Goal: Information Seeking & Learning: Check status

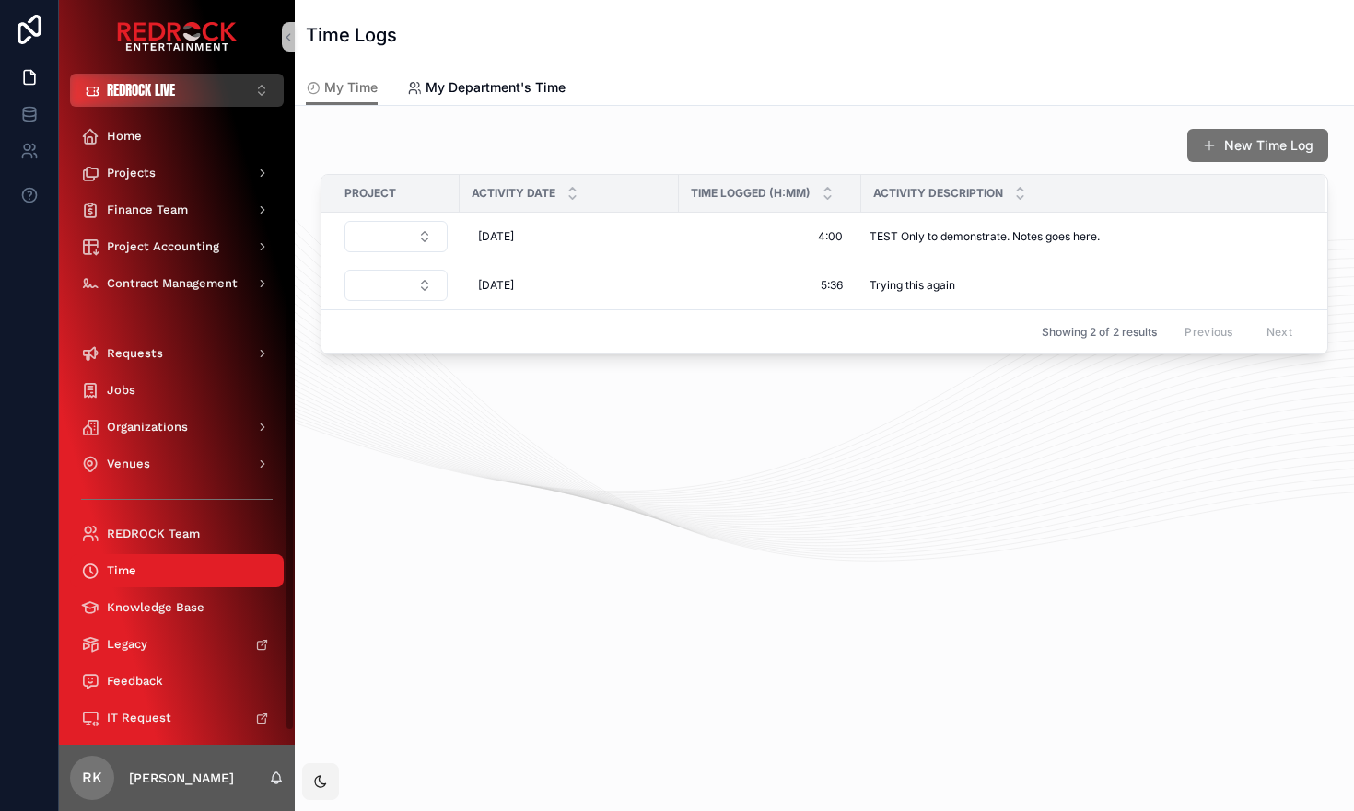
click at [192, 97] on button "REDROCK LIVE ⌥ 1" at bounding box center [177, 90] width 214 height 33
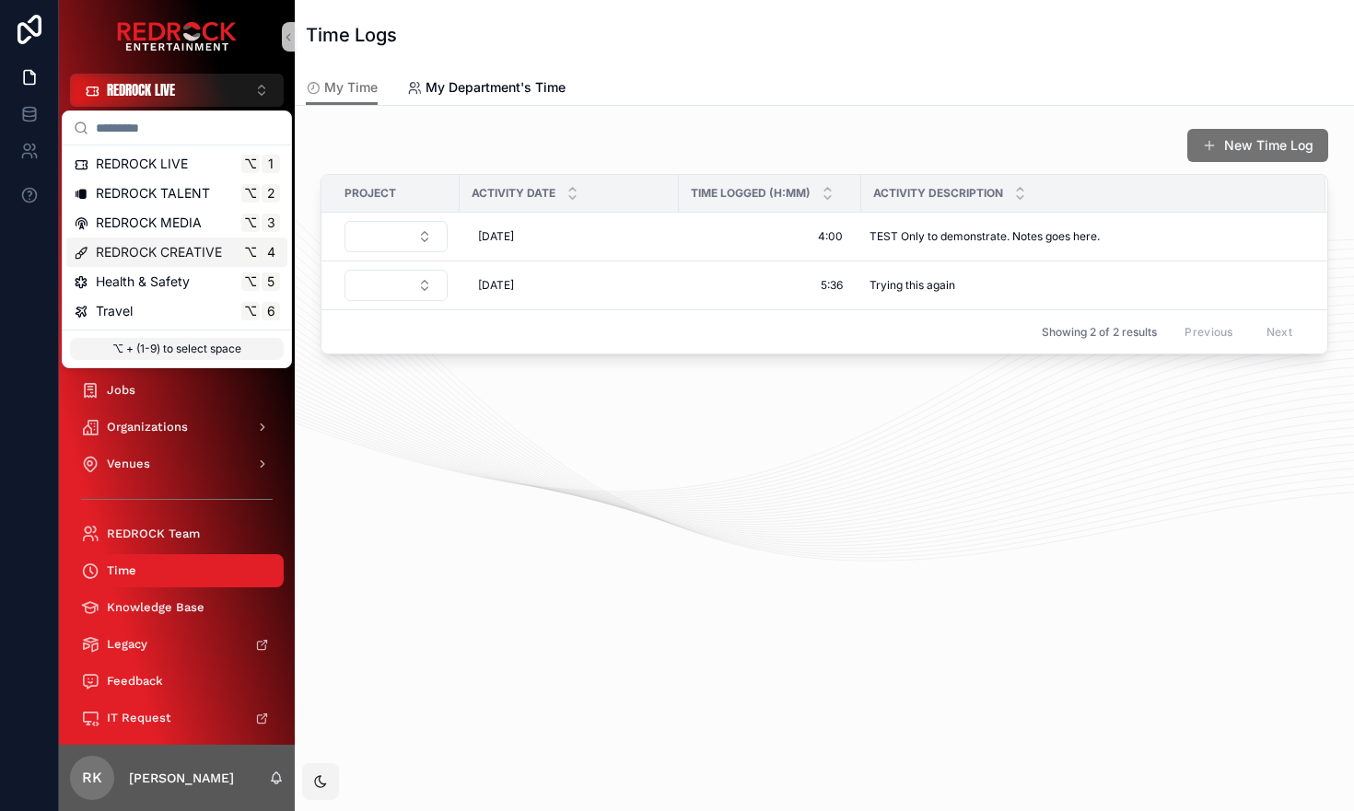
click at [180, 256] on span "REDROCK CREATIVE" at bounding box center [159, 252] width 126 height 18
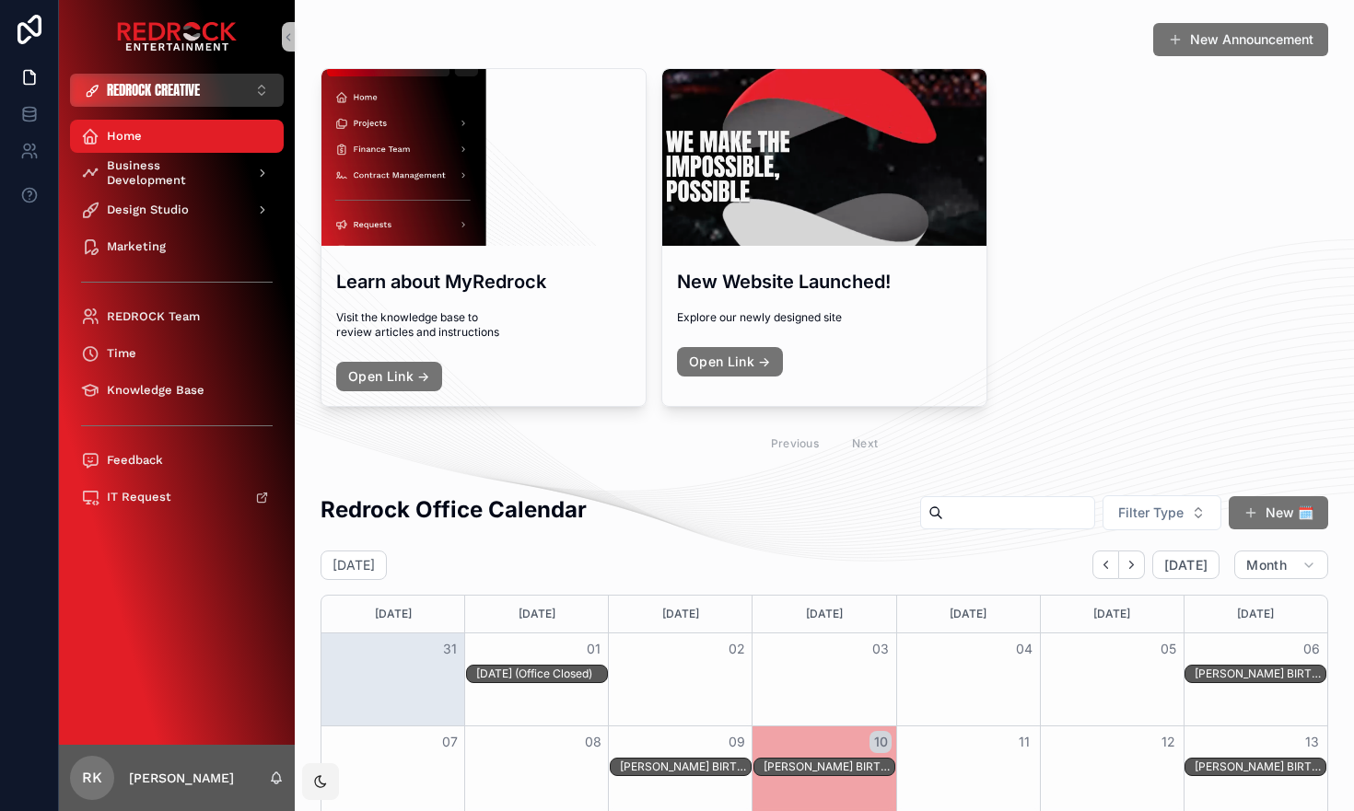
click at [194, 84] on span "REDROCK CREATIVE" at bounding box center [153, 90] width 93 height 18
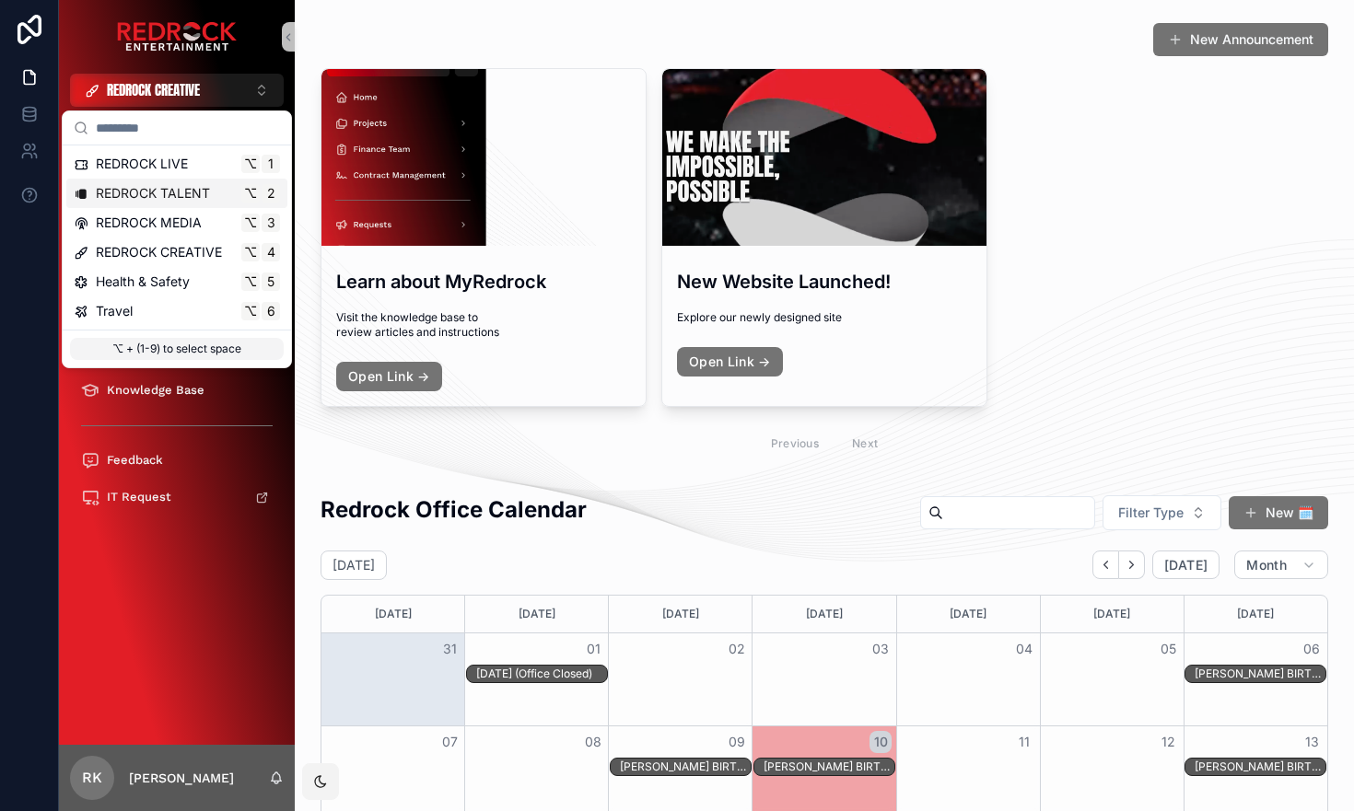
click at [184, 192] on span "REDROCK TALENT" at bounding box center [153, 193] width 114 height 18
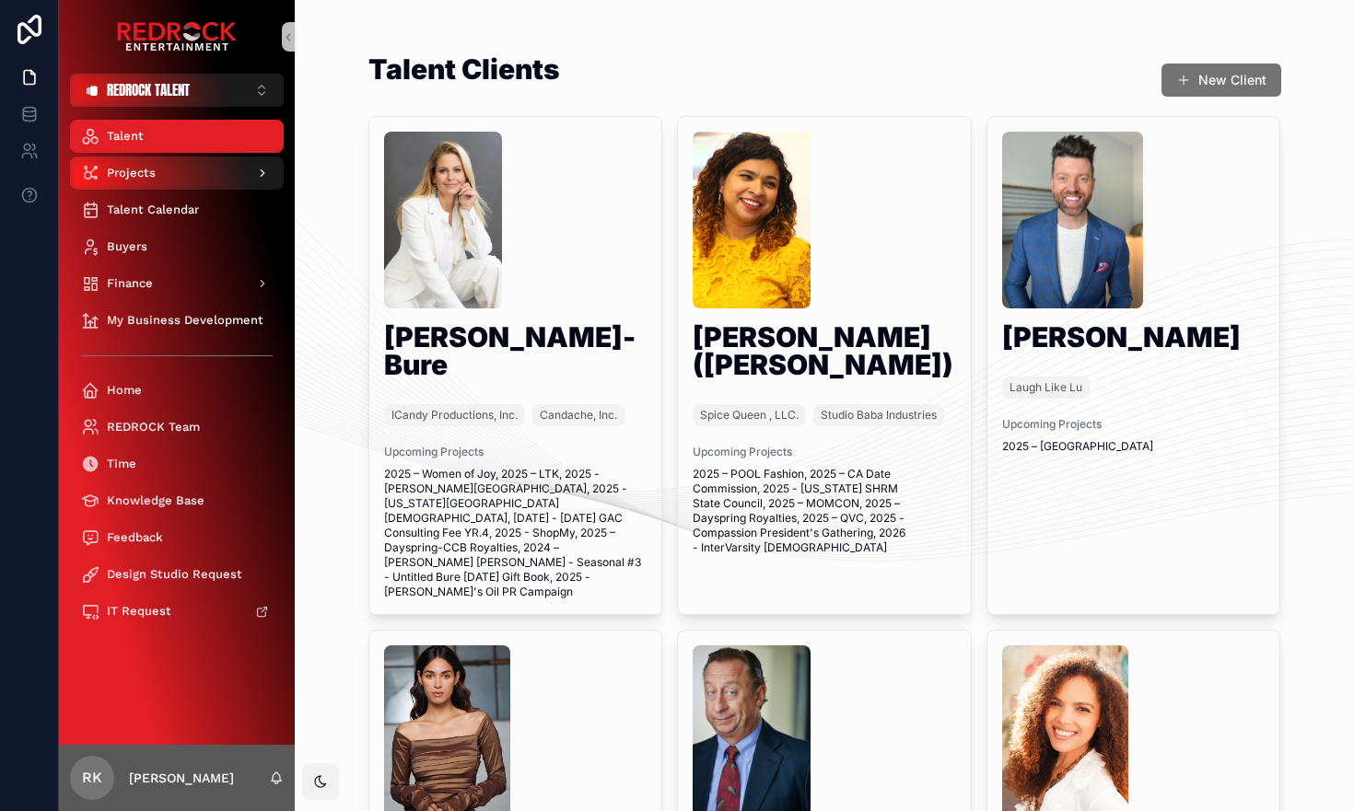
click at [160, 179] on div "Projects" at bounding box center [177, 172] width 192 height 29
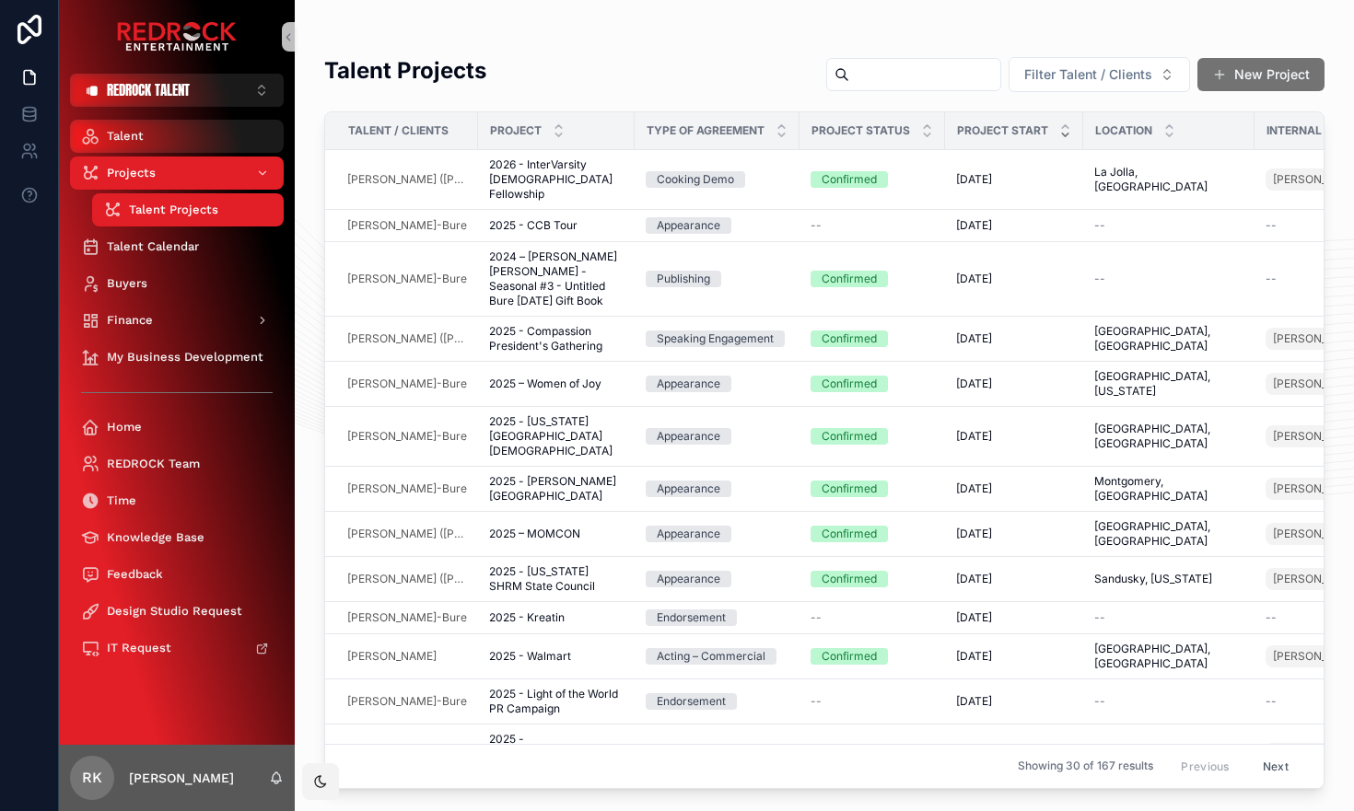
click at [157, 140] on div "Talent" at bounding box center [177, 136] width 192 height 29
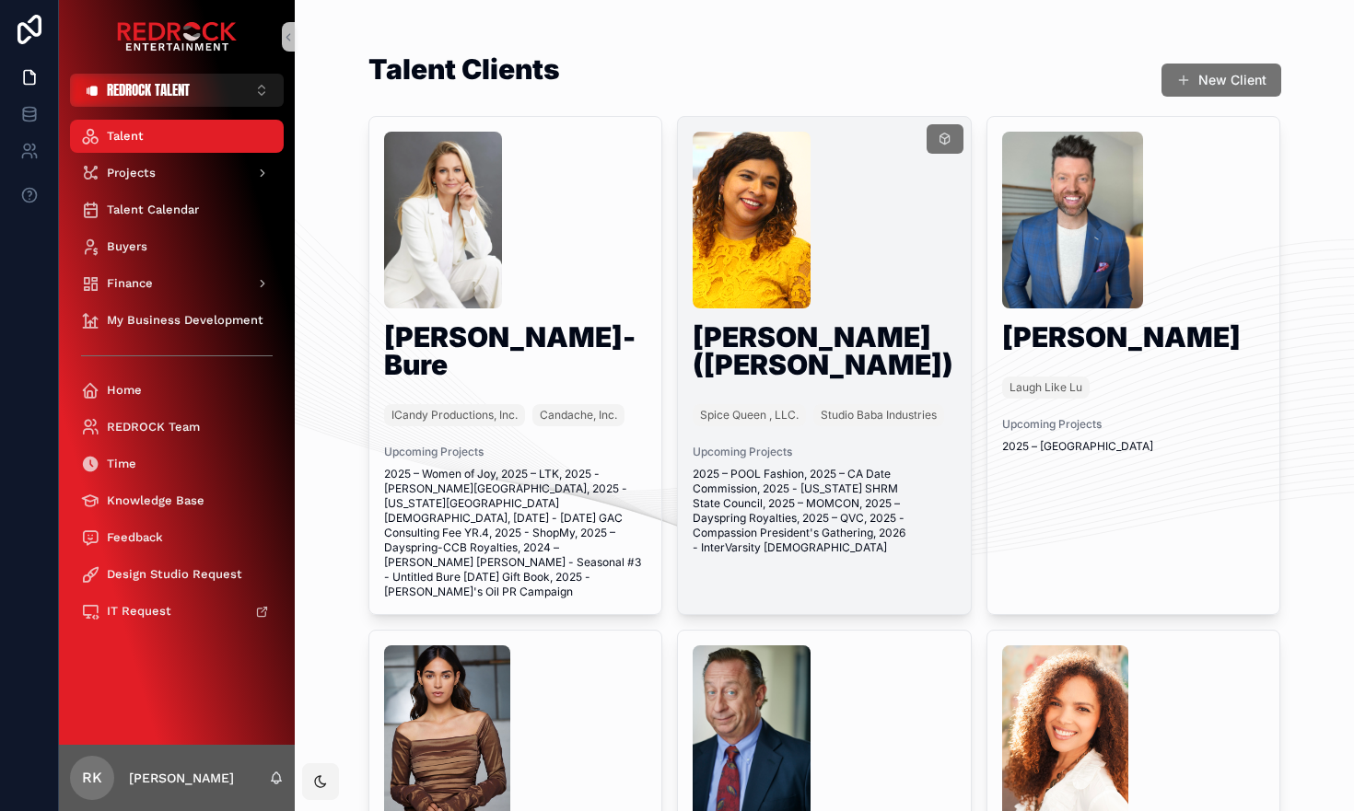
click at [911, 202] on div "scrollable content" at bounding box center [823, 220] width 263 height 177
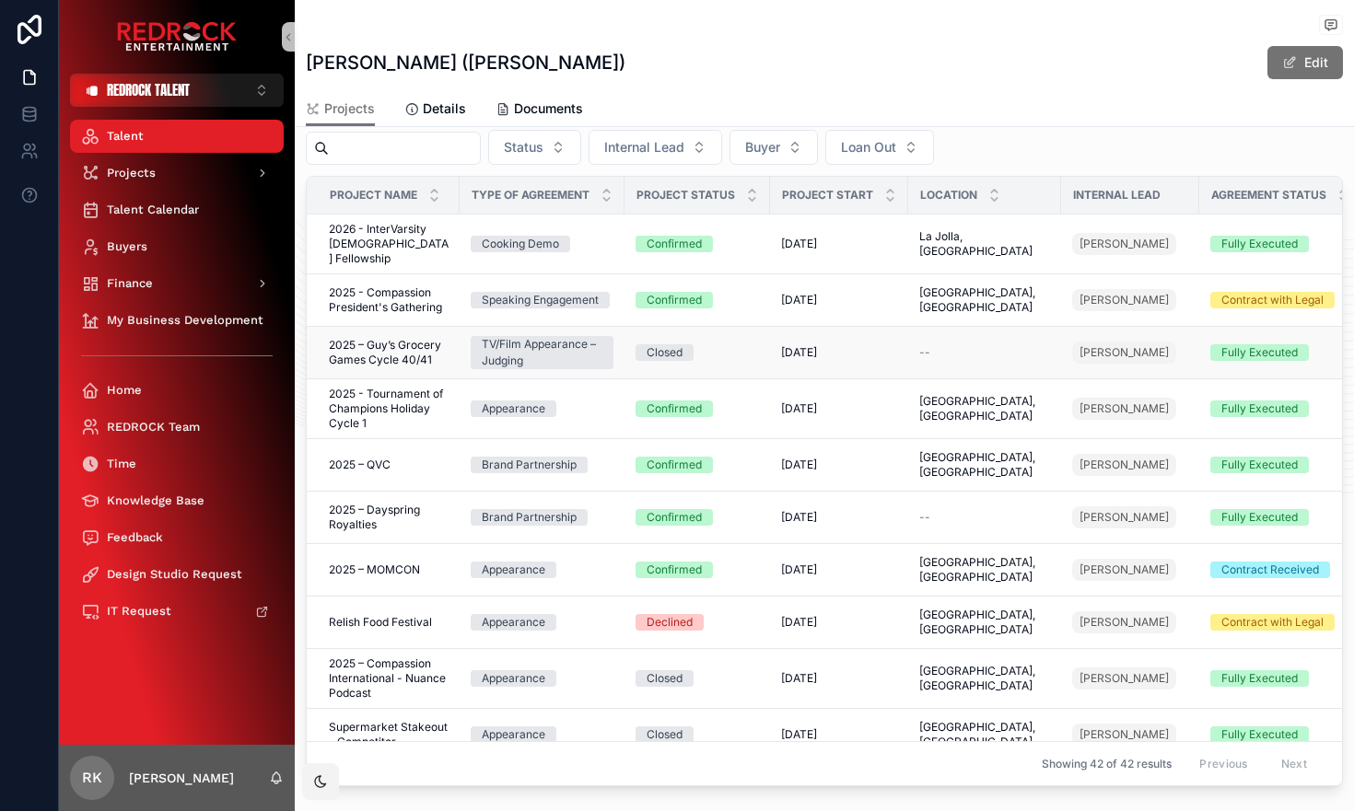
scroll to position [378, 0]
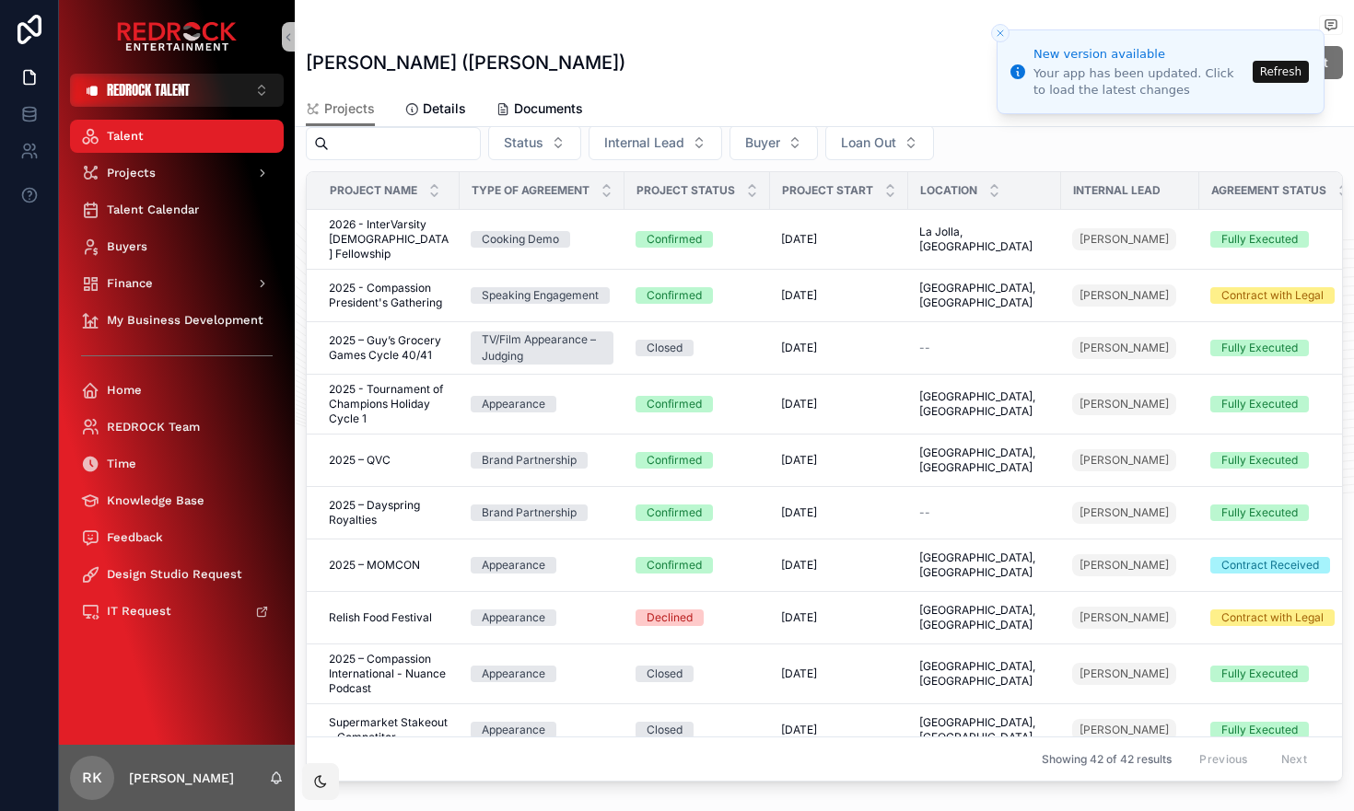
click at [1284, 65] on button "Refresh" at bounding box center [1280, 72] width 56 height 22
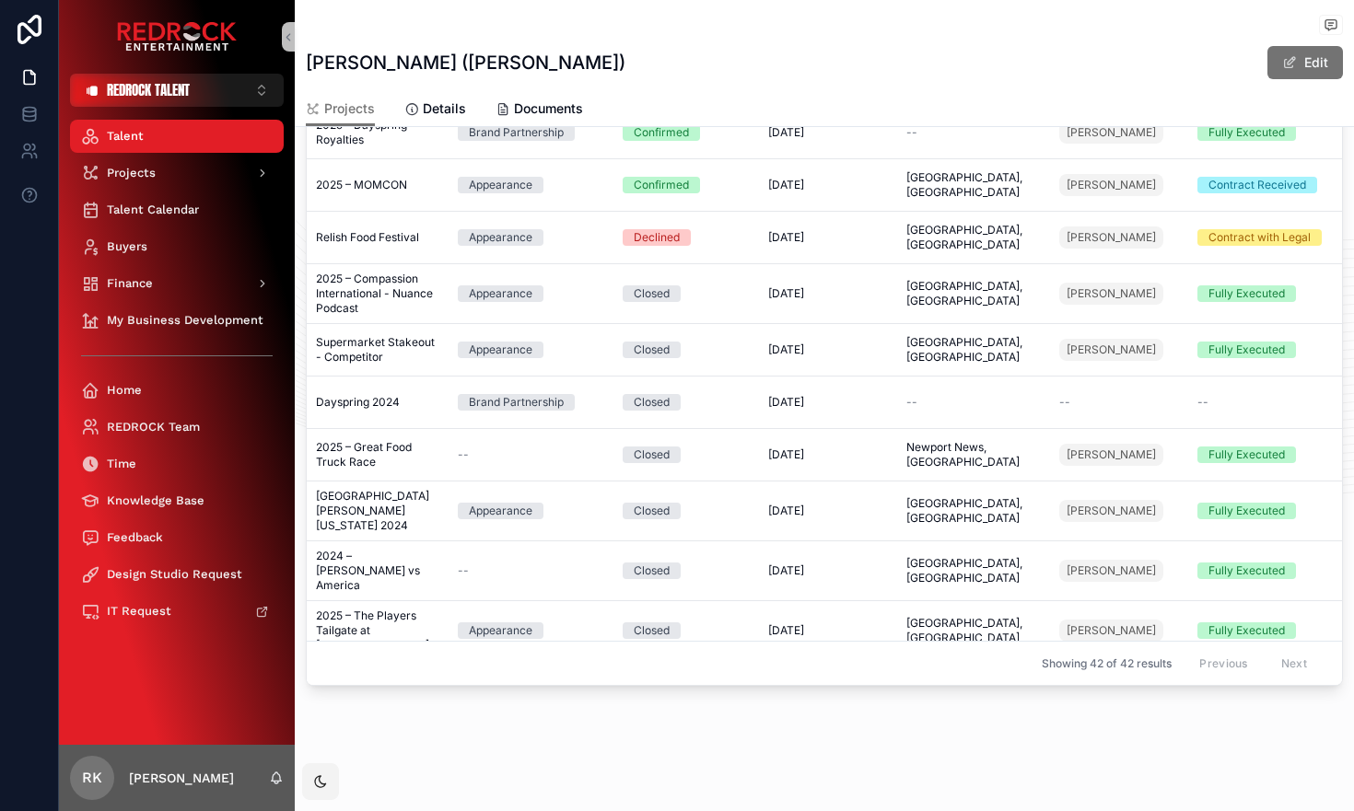
scroll to position [0, 13]
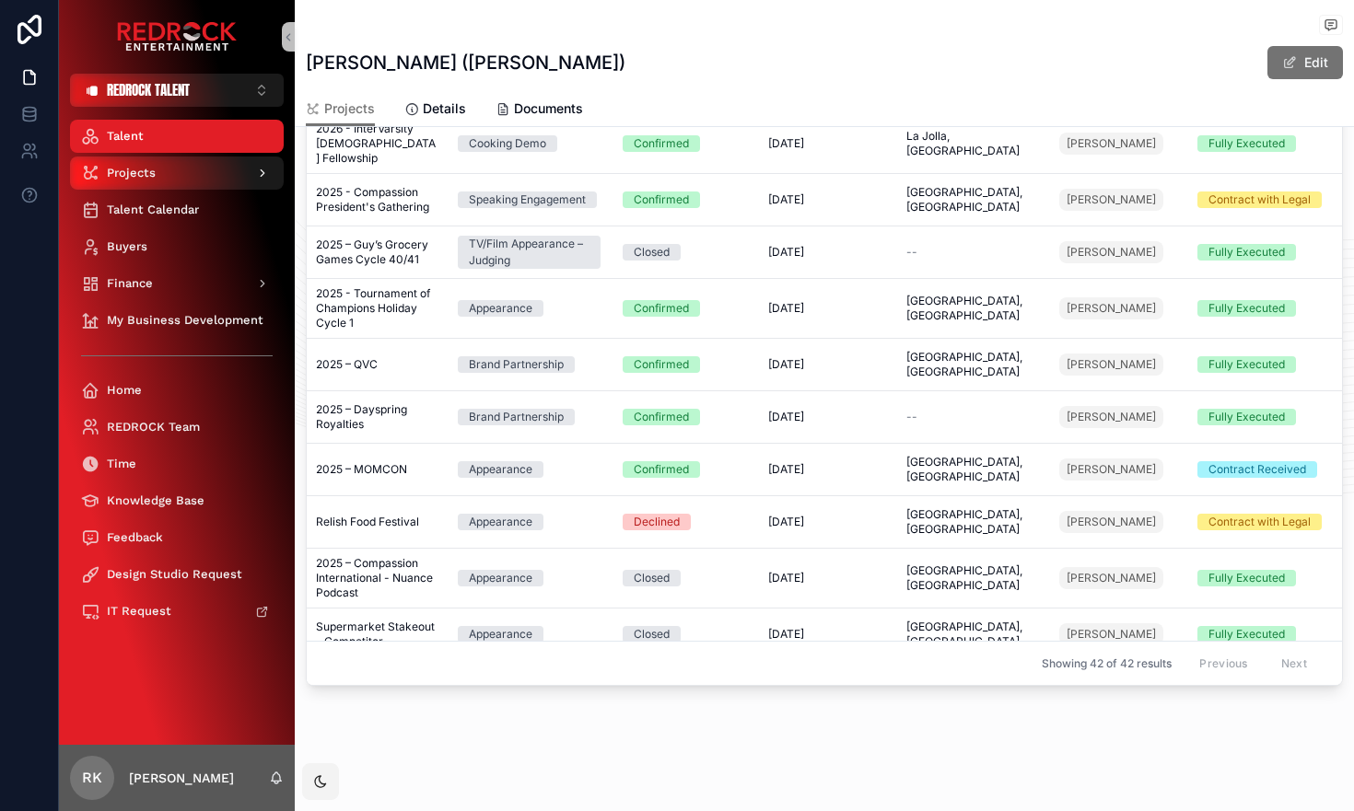
click at [135, 164] on div "Projects" at bounding box center [177, 172] width 192 height 29
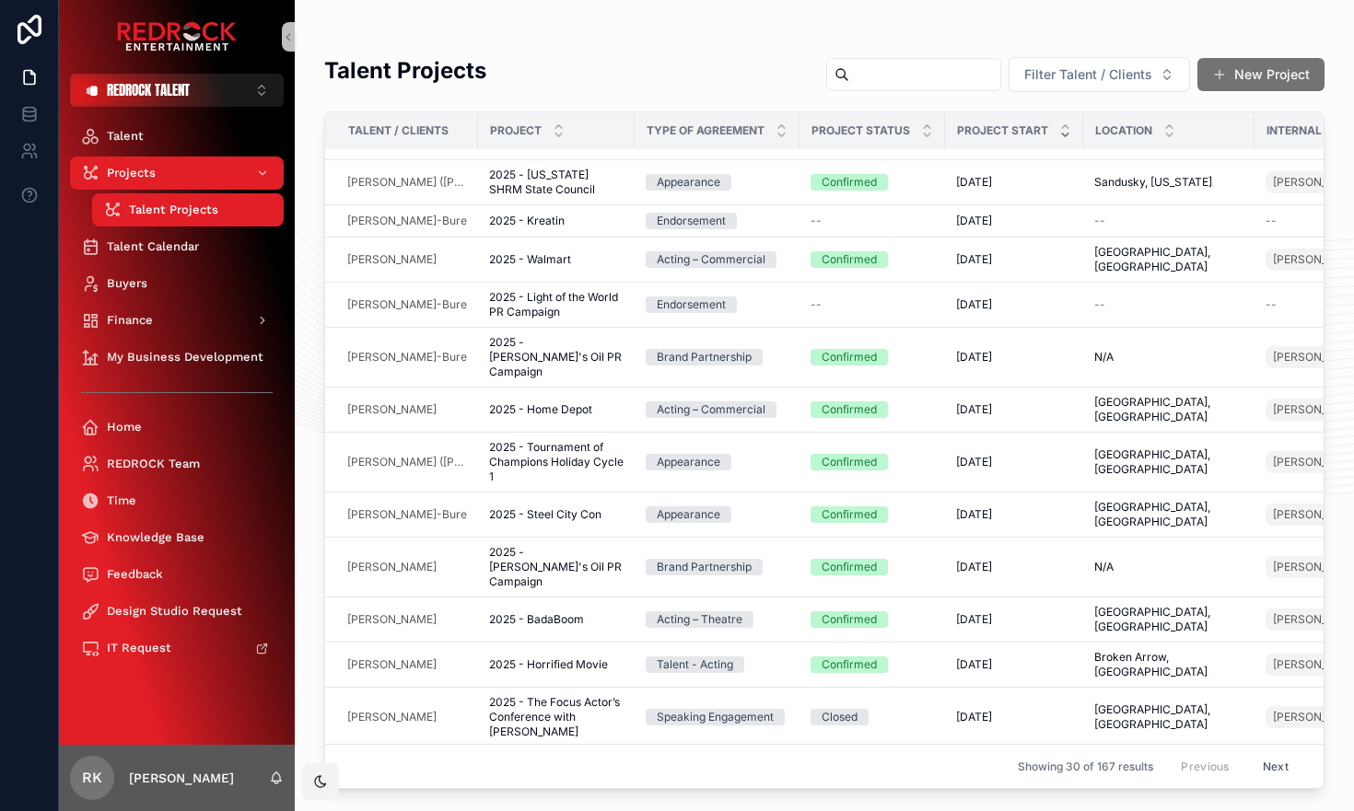
scroll to position [402, 0]
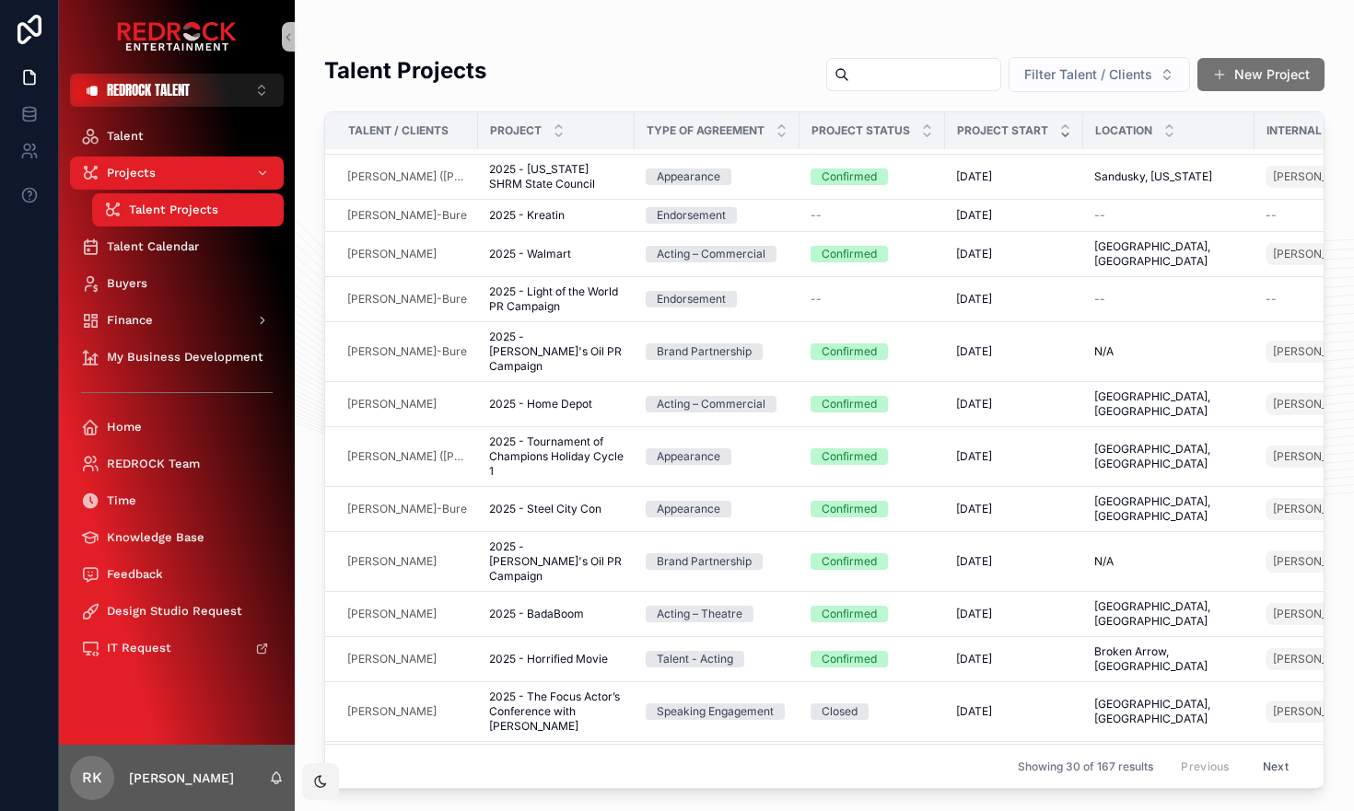
click at [1129, 76] on span "Filter Talent / Clients" at bounding box center [1088, 74] width 128 height 18
click at [1115, 41] on div "Projects Talent Projects" at bounding box center [824, 36] width 1000 height 15
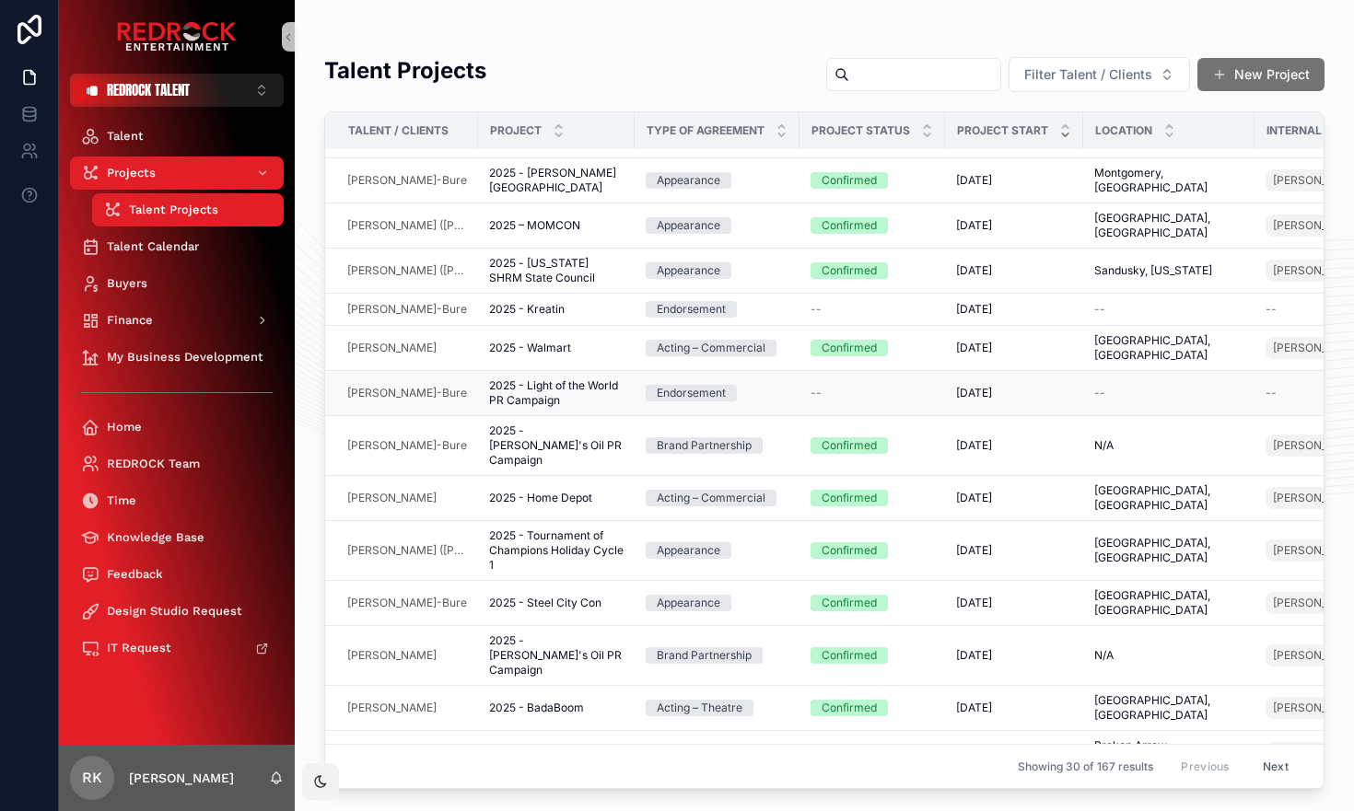
scroll to position [303, 0]
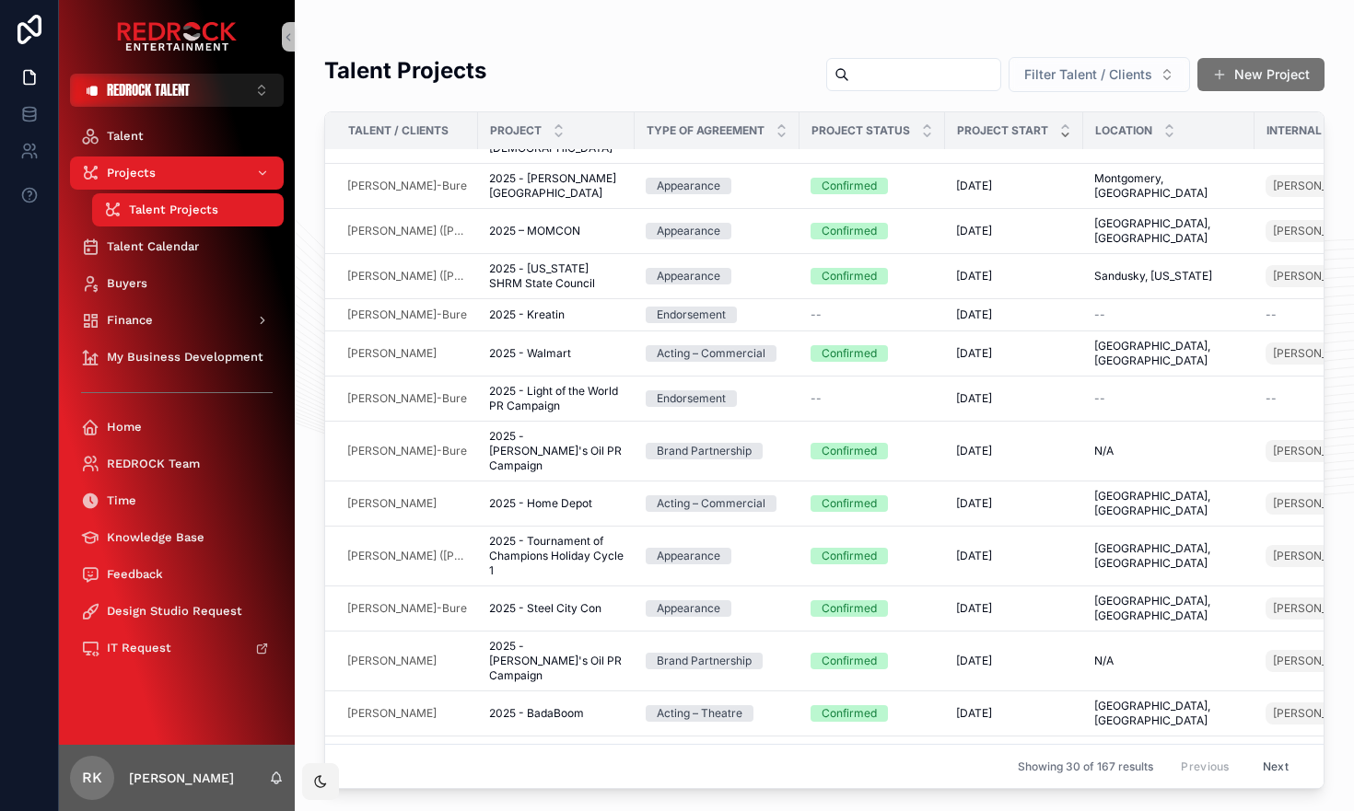
click at [1126, 76] on span "Filter Talent / Clients" at bounding box center [1088, 74] width 128 height 18
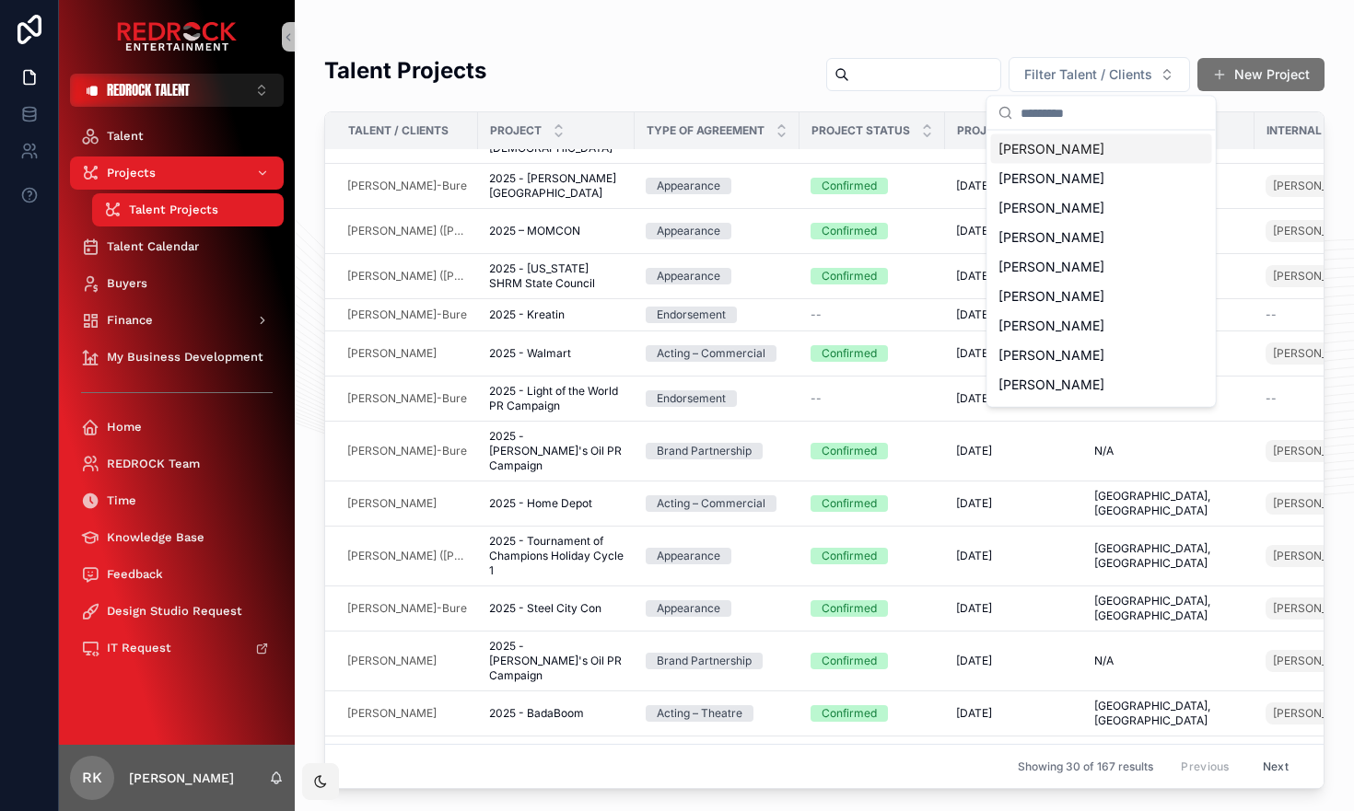
click at [736, 88] on div "Talent Projects Filter Talent / Clients New Project" at bounding box center [824, 77] width 1000 height 45
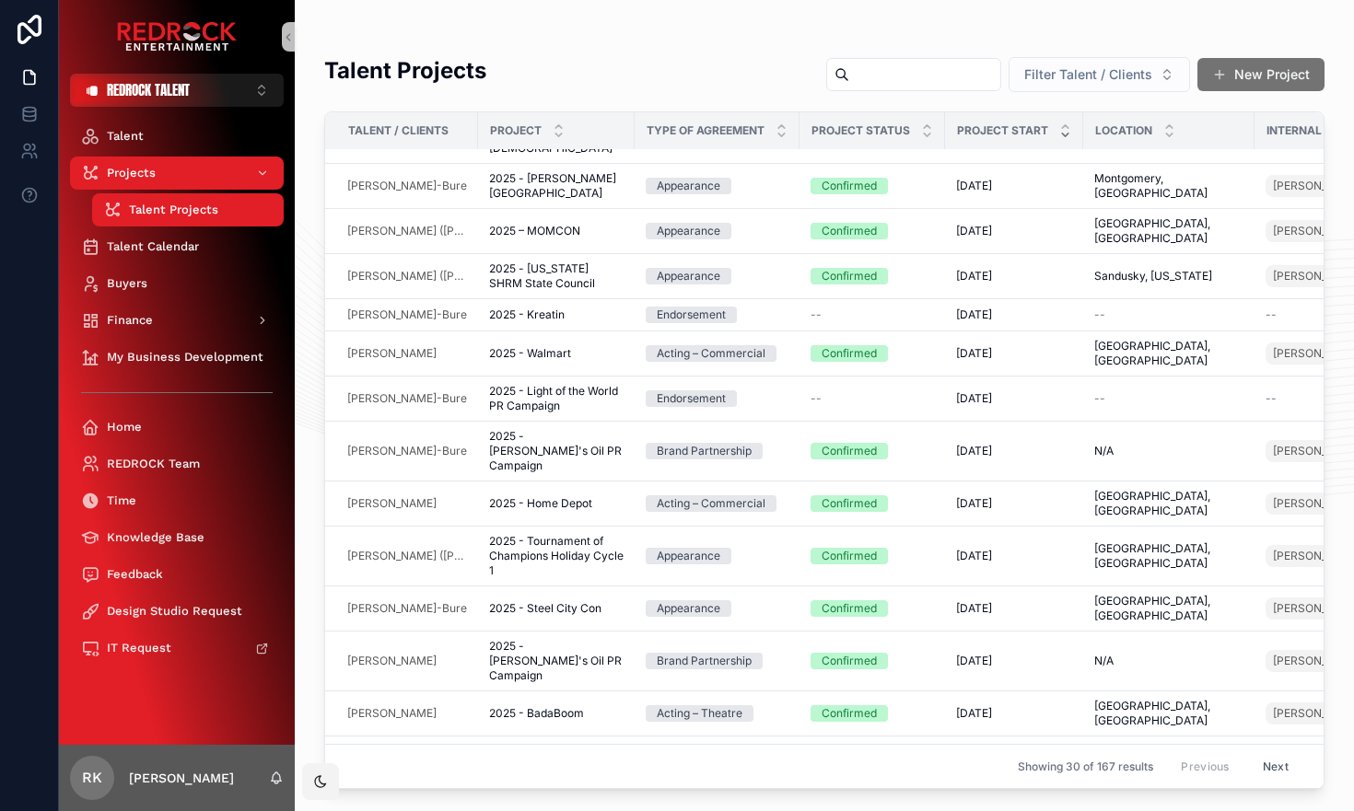
click at [1075, 76] on span "Filter Talent / Clients" at bounding box center [1088, 74] width 128 height 18
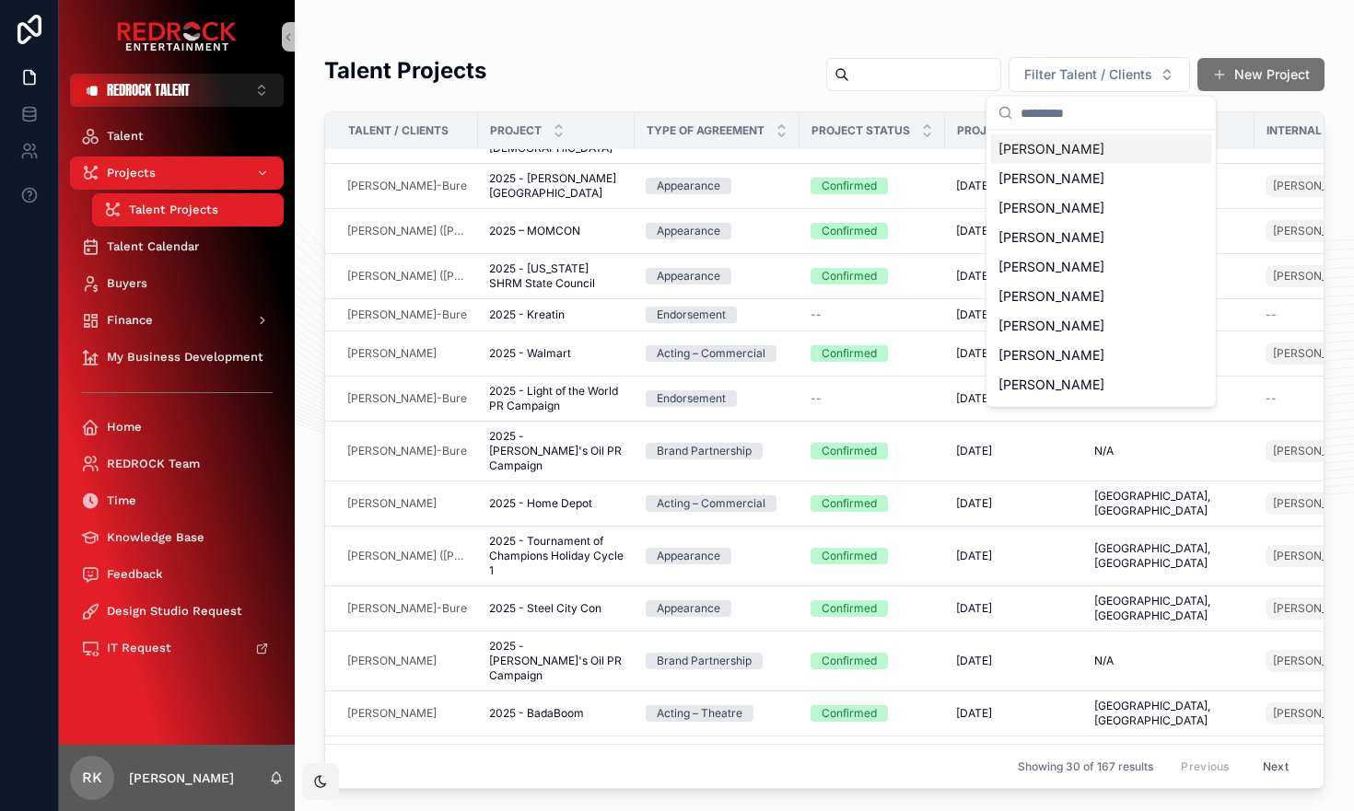
click at [785, 52] on div "Talent Projects Filter Talent / Clients New Project Talent / Clients Project Ty…" at bounding box center [824, 416] width 1000 height 745
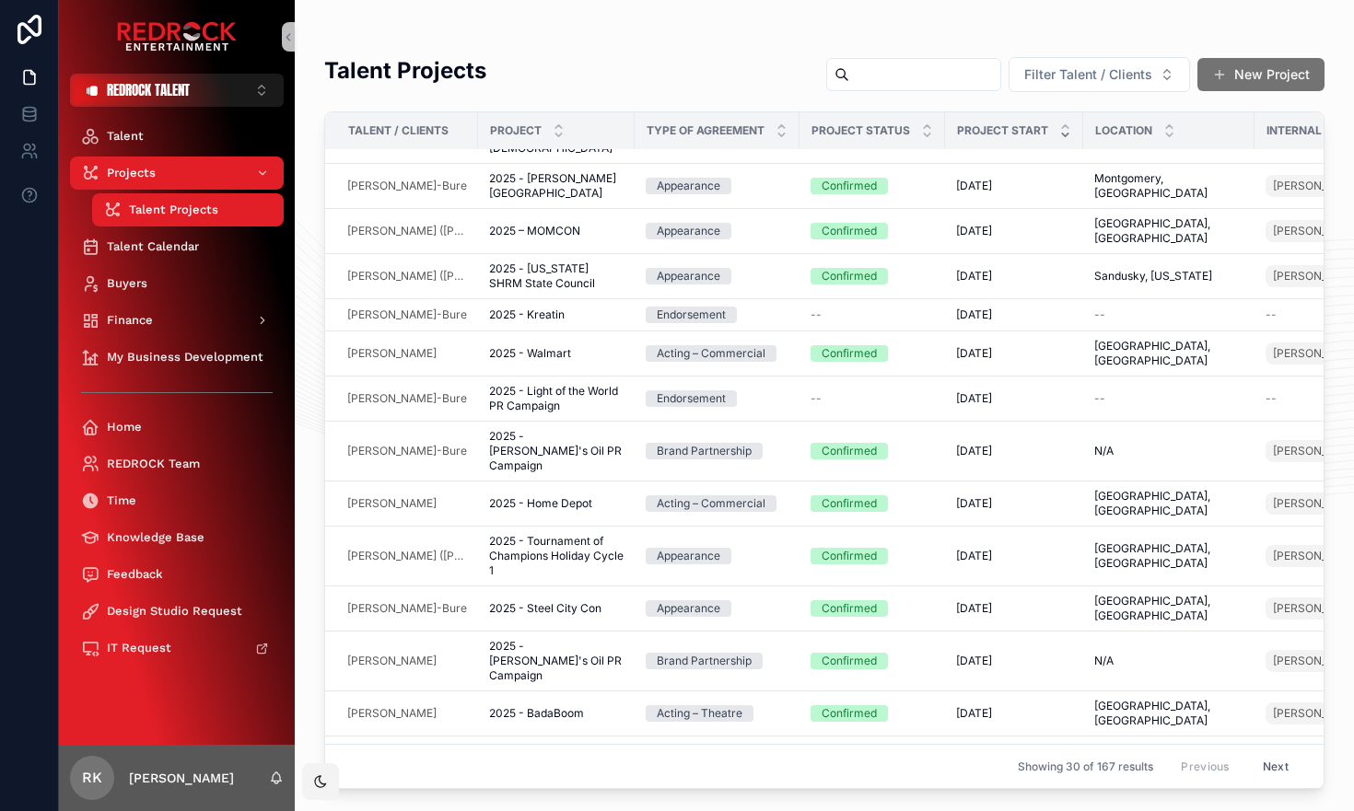
click at [884, 80] on input "scrollable content" at bounding box center [924, 75] width 151 height 26
type input "*****"
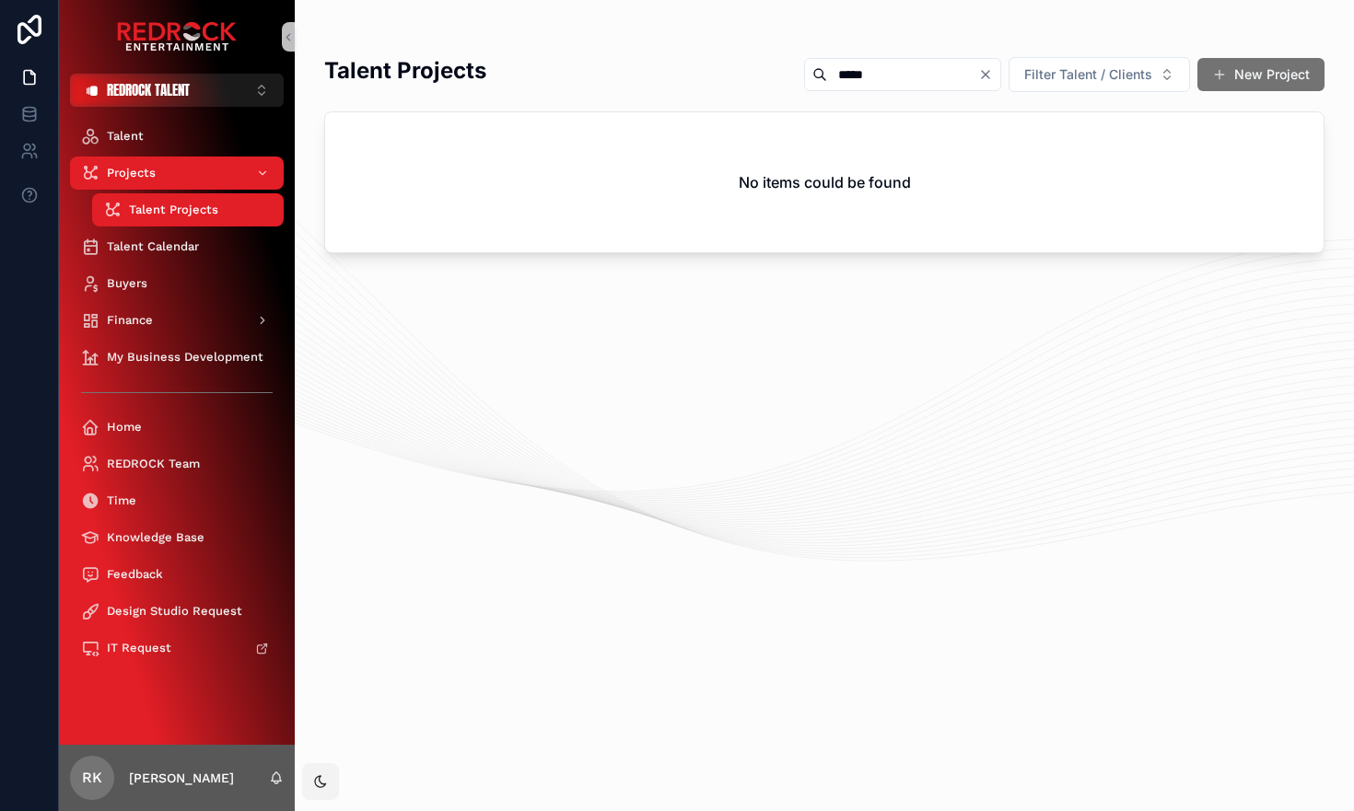
click at [866, 72] on input "*****" at bounding box center [902, 75] width 151 height 26
click at [630, 70] on div "Talent Projects Filter Talent / Clients New Project" at bounding box center [824, 77] width 1000 height 45
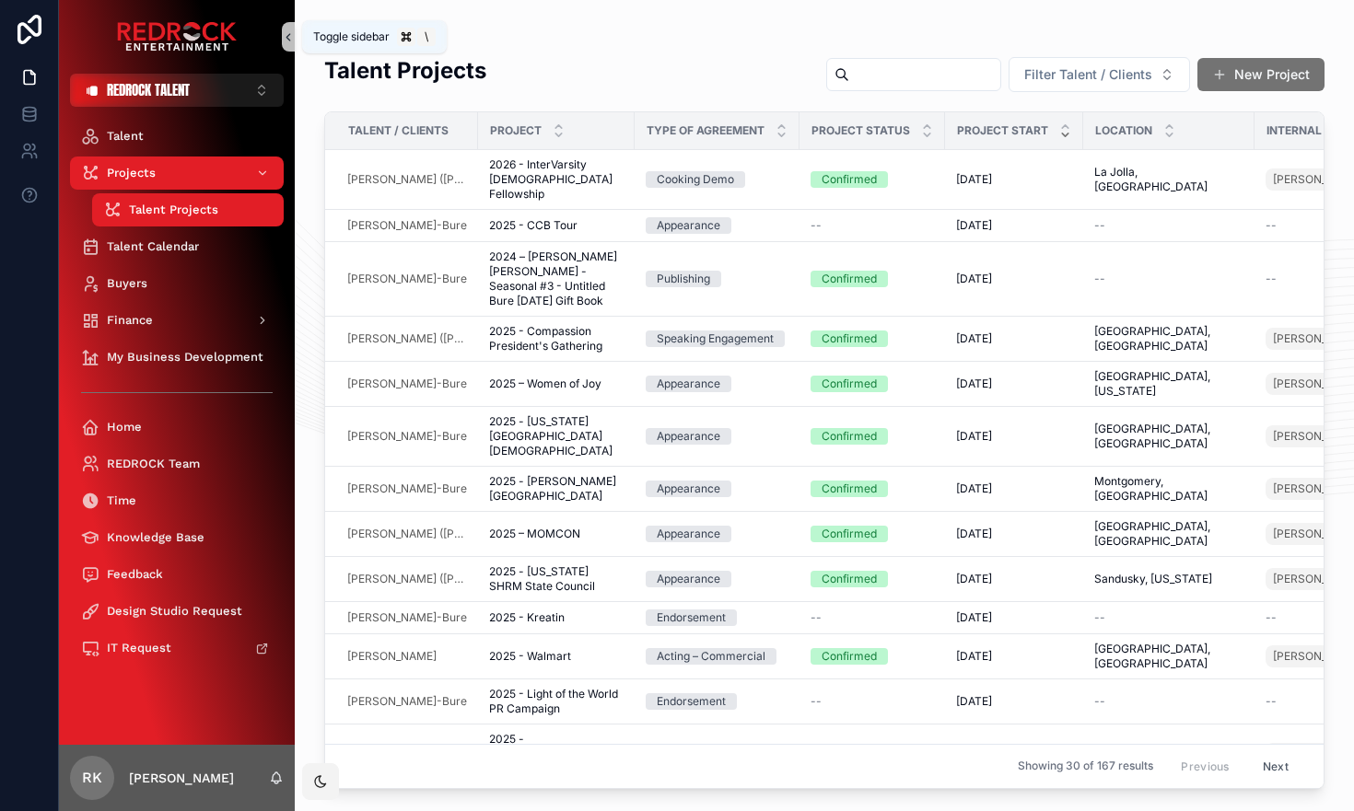
click at [288, 40] on icon "scrollable content" at bounding box center [288, 37] width 13 height 14
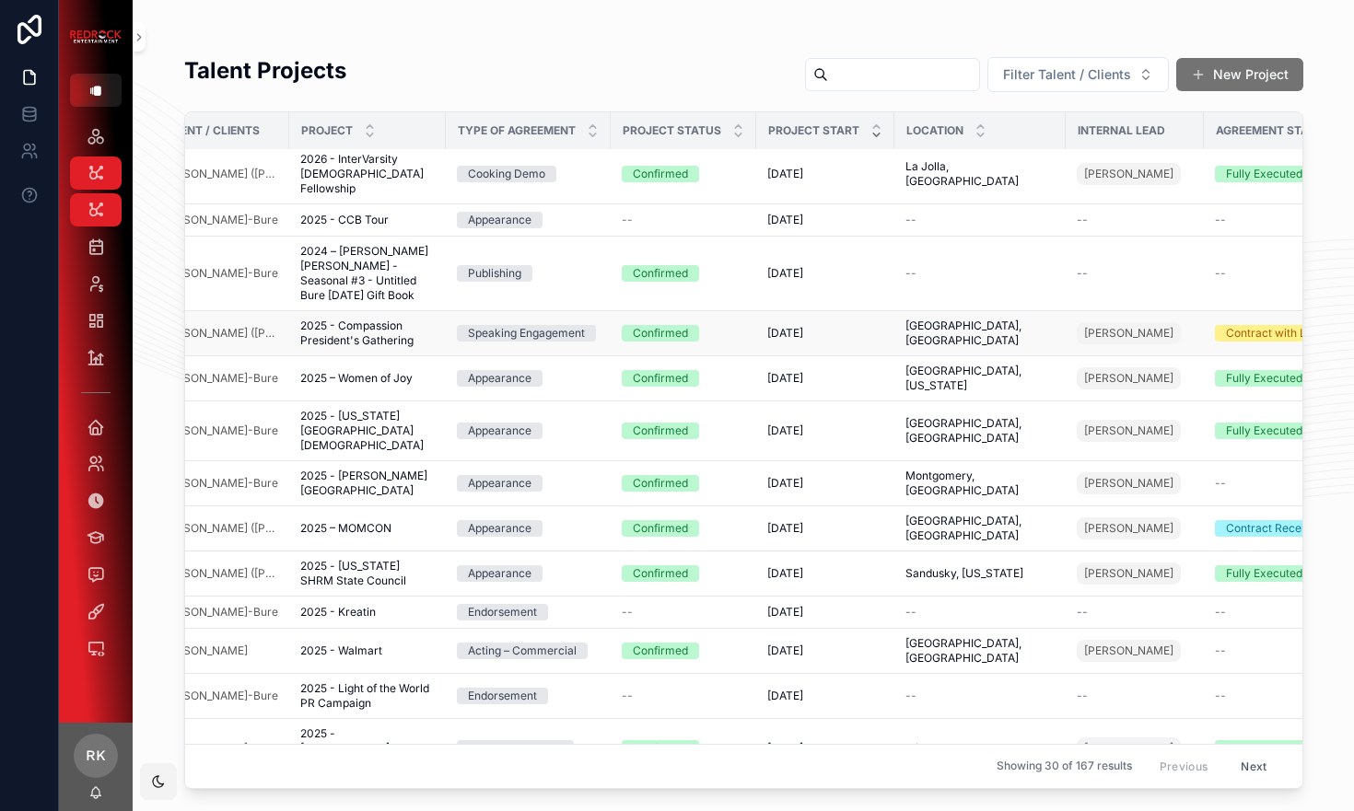
scroll to position [6, 0]
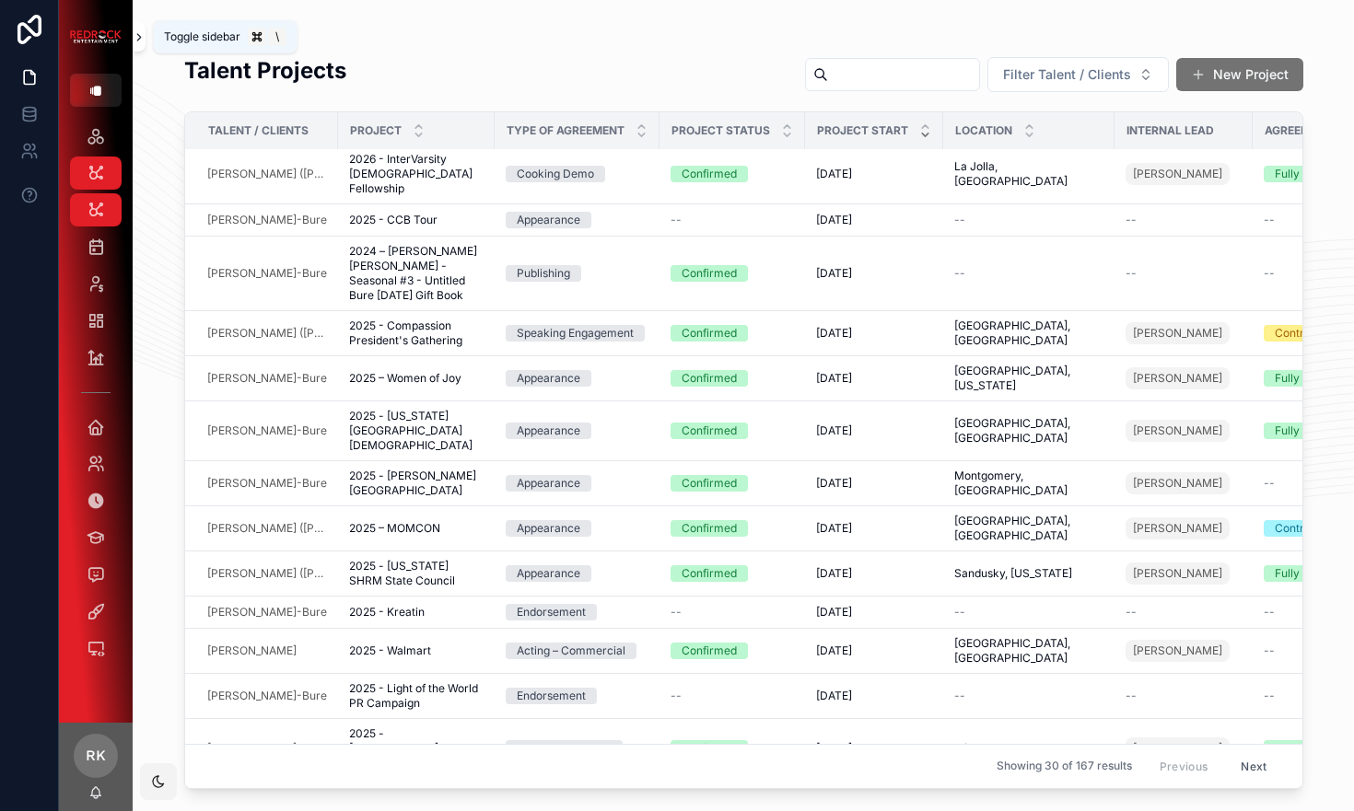
click at [136, 39] on icon "scrollable content" at bounding box center [139, 37] width 13 height 14
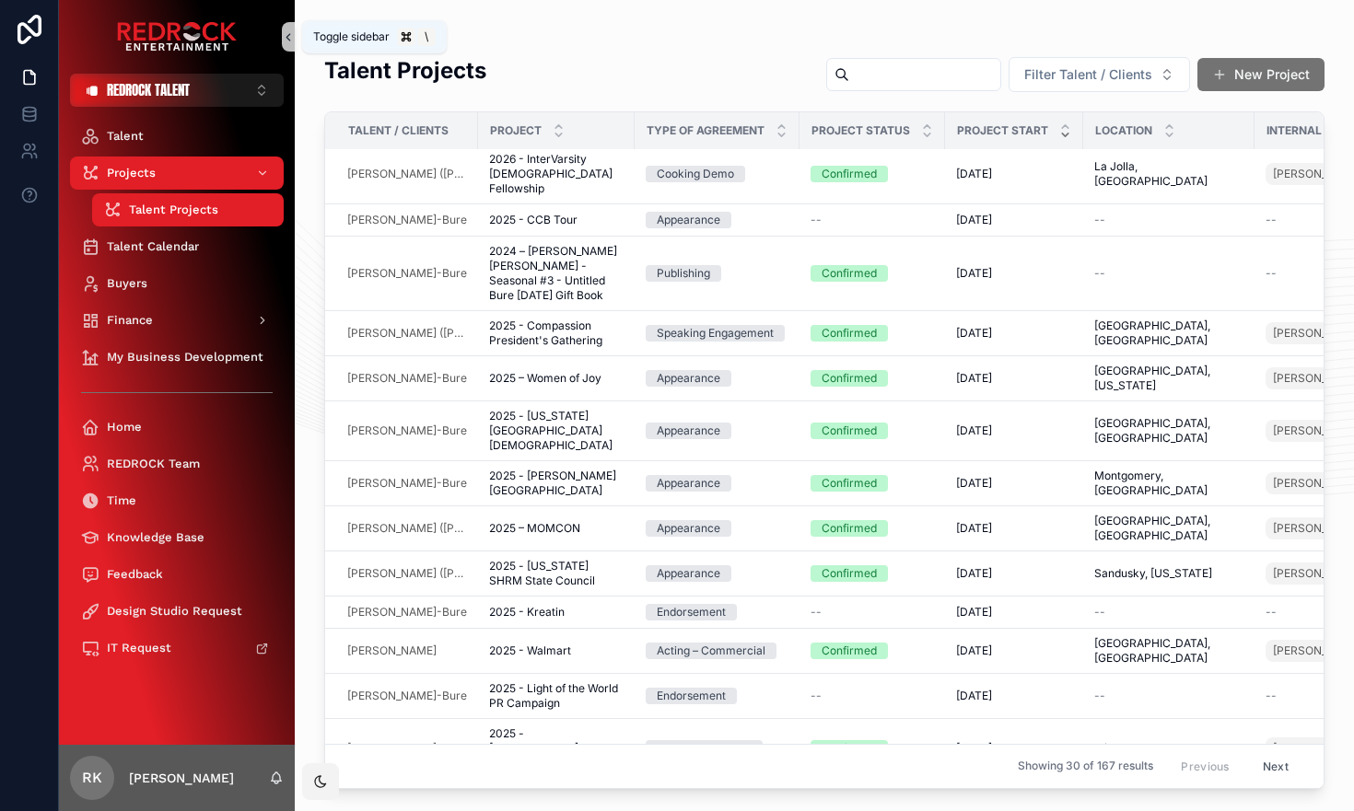
click at [290, 36] on icon "scrollable content" at bounding box center [288, 37] width 13 height 14
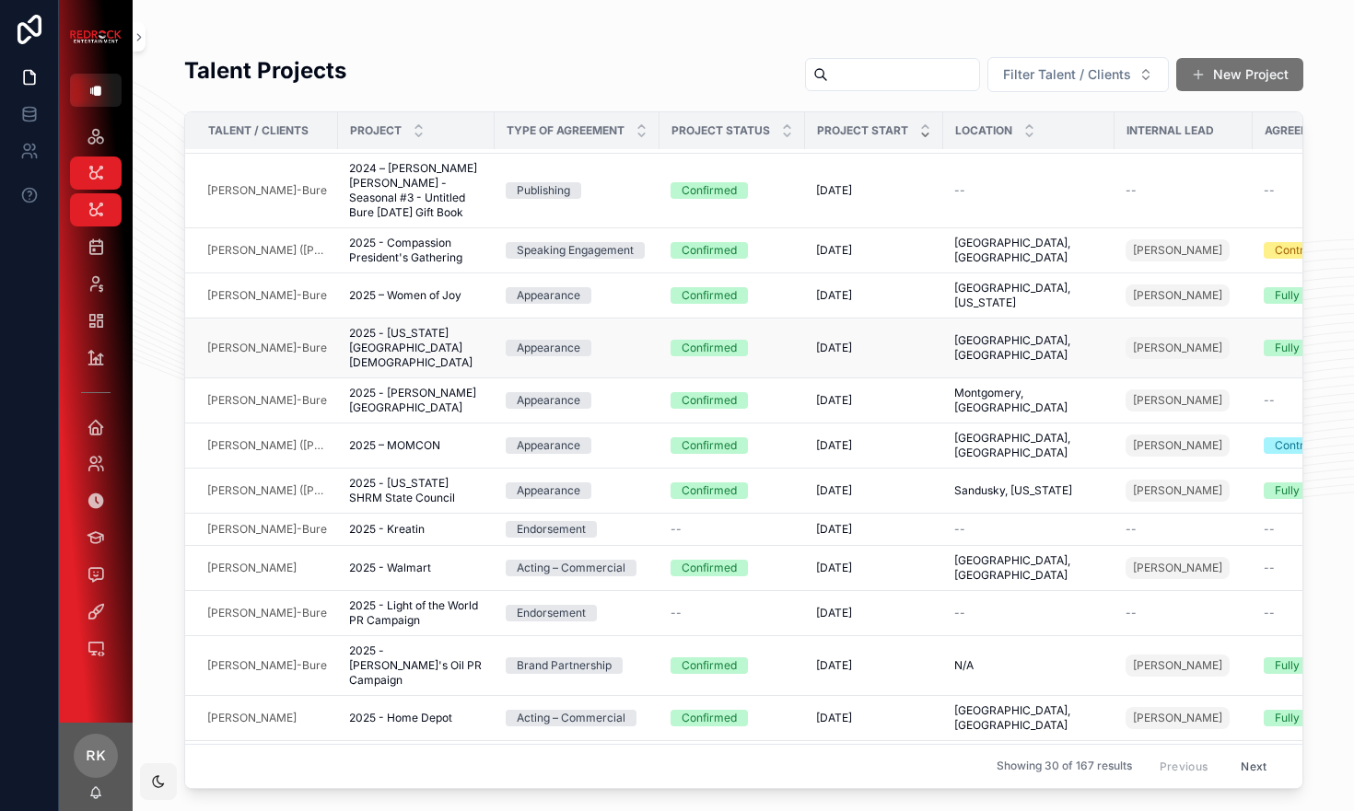
scroll to position [78, 0]
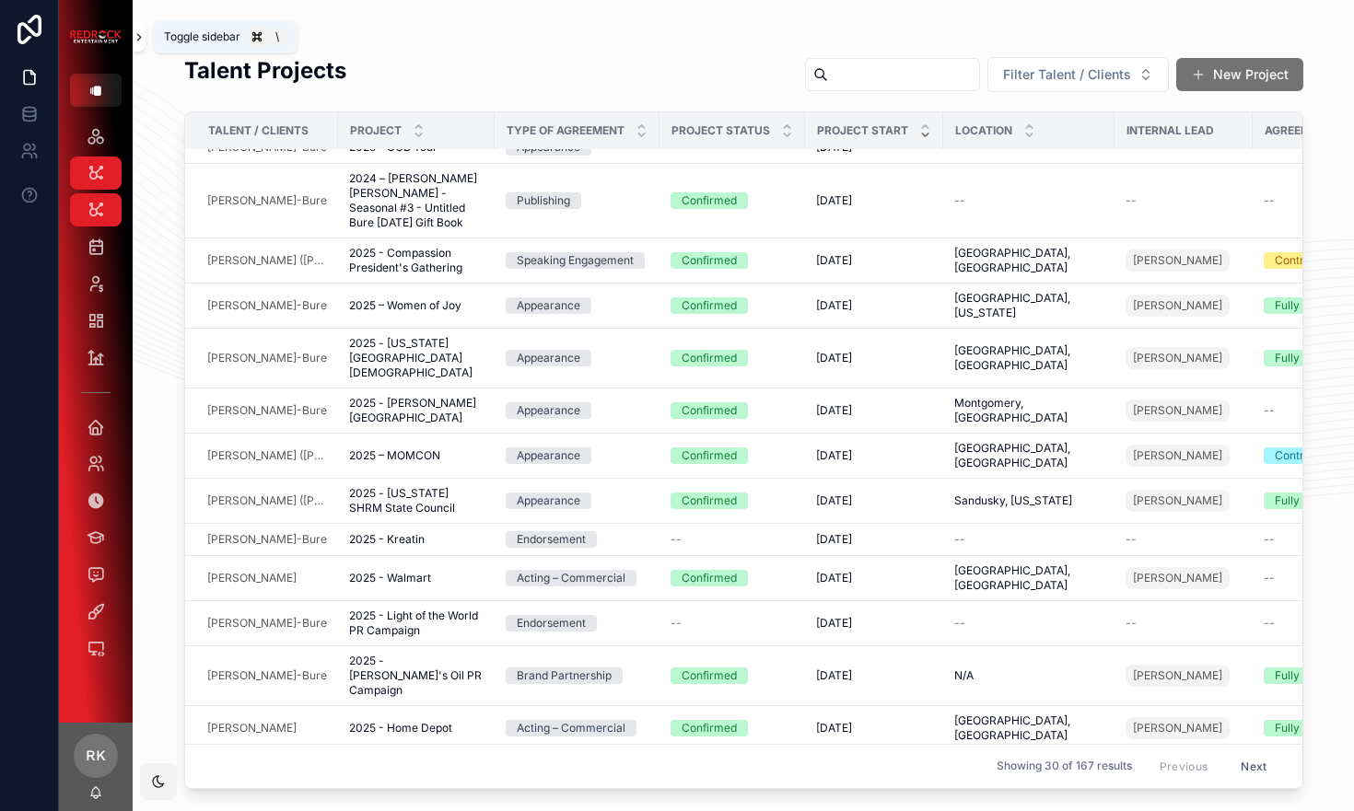
click at [143, 34] on icon "scrollable content" at bounding box center [139, 37] width 13 height 14
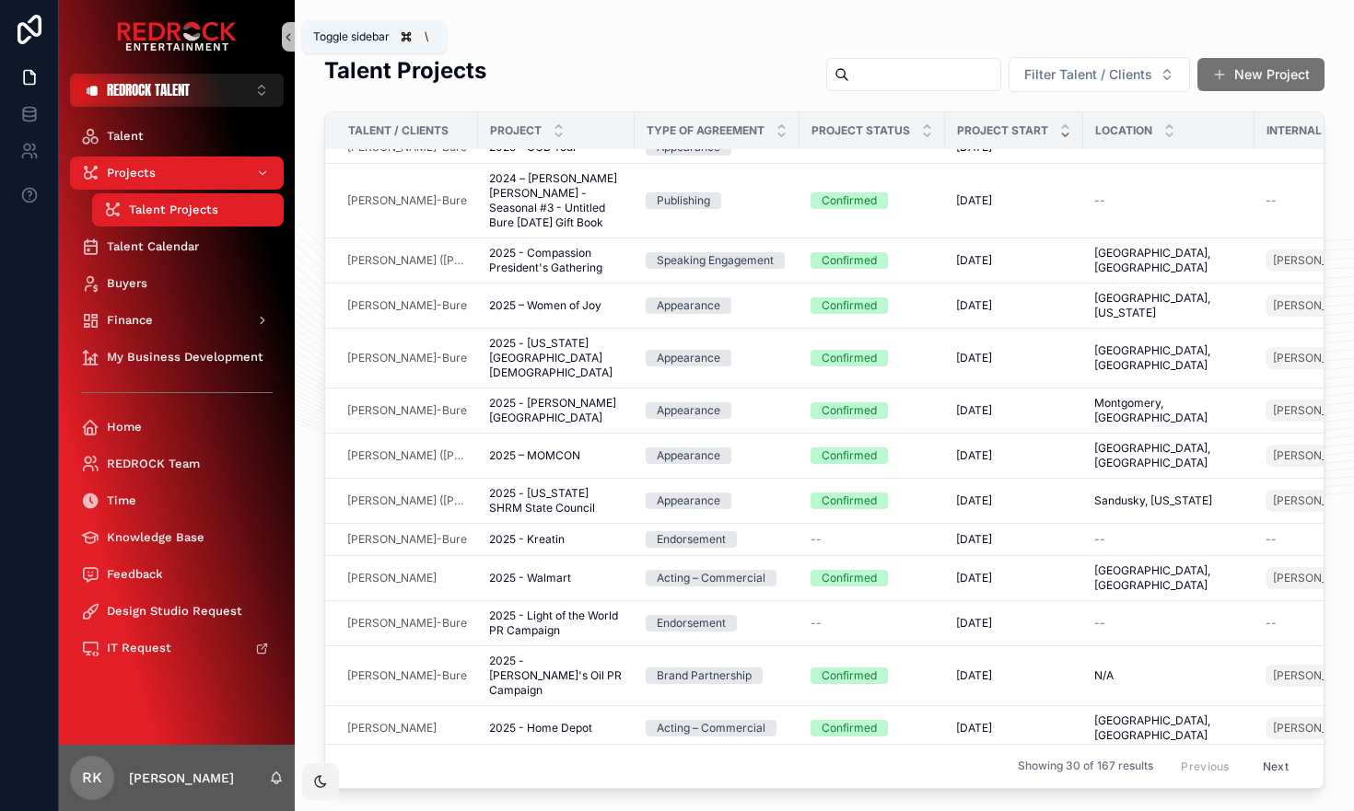
click at [289, 36] on icon "scrollable content" at bounding box center [288, 37] width 13 height 14
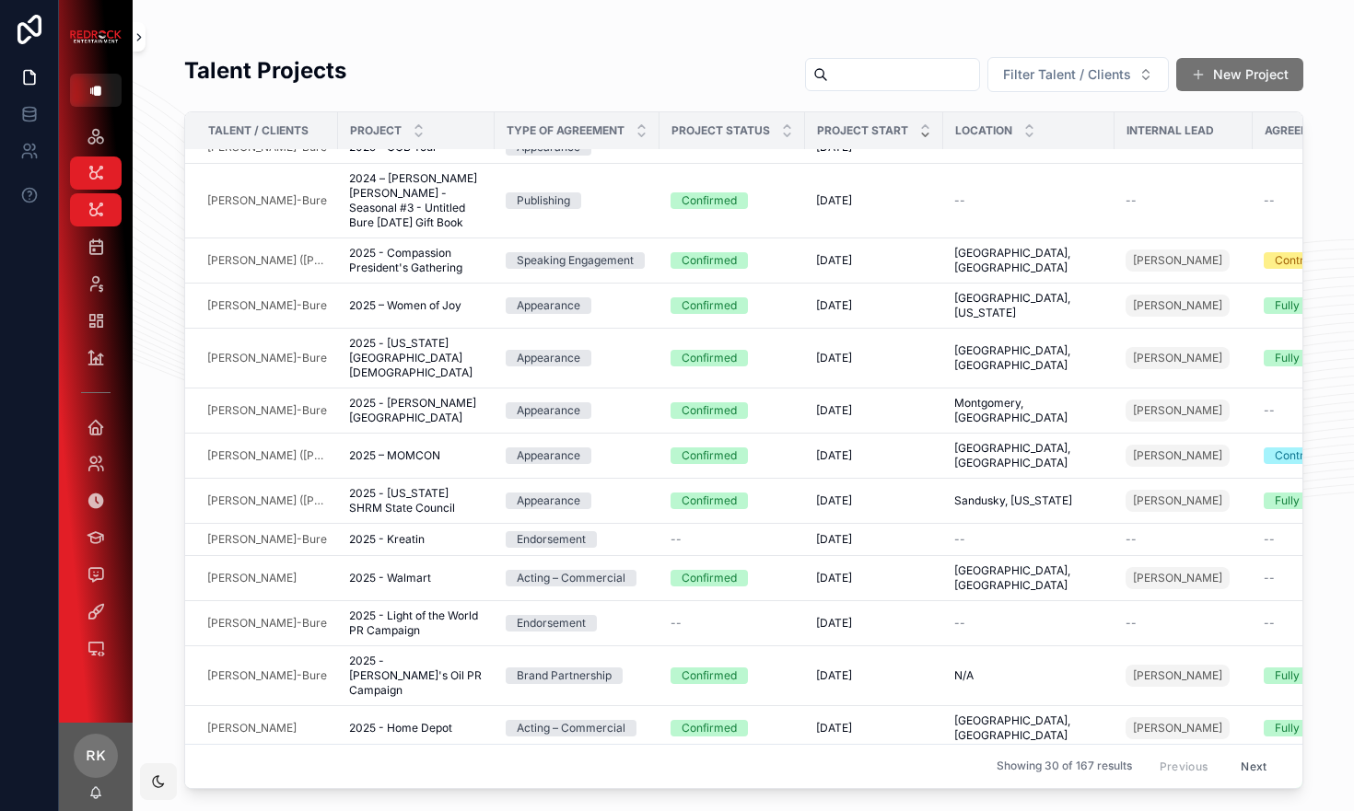
click at [140, 33] on icon "scrollable content" at bounding box center [139, 37] width 13 height 14
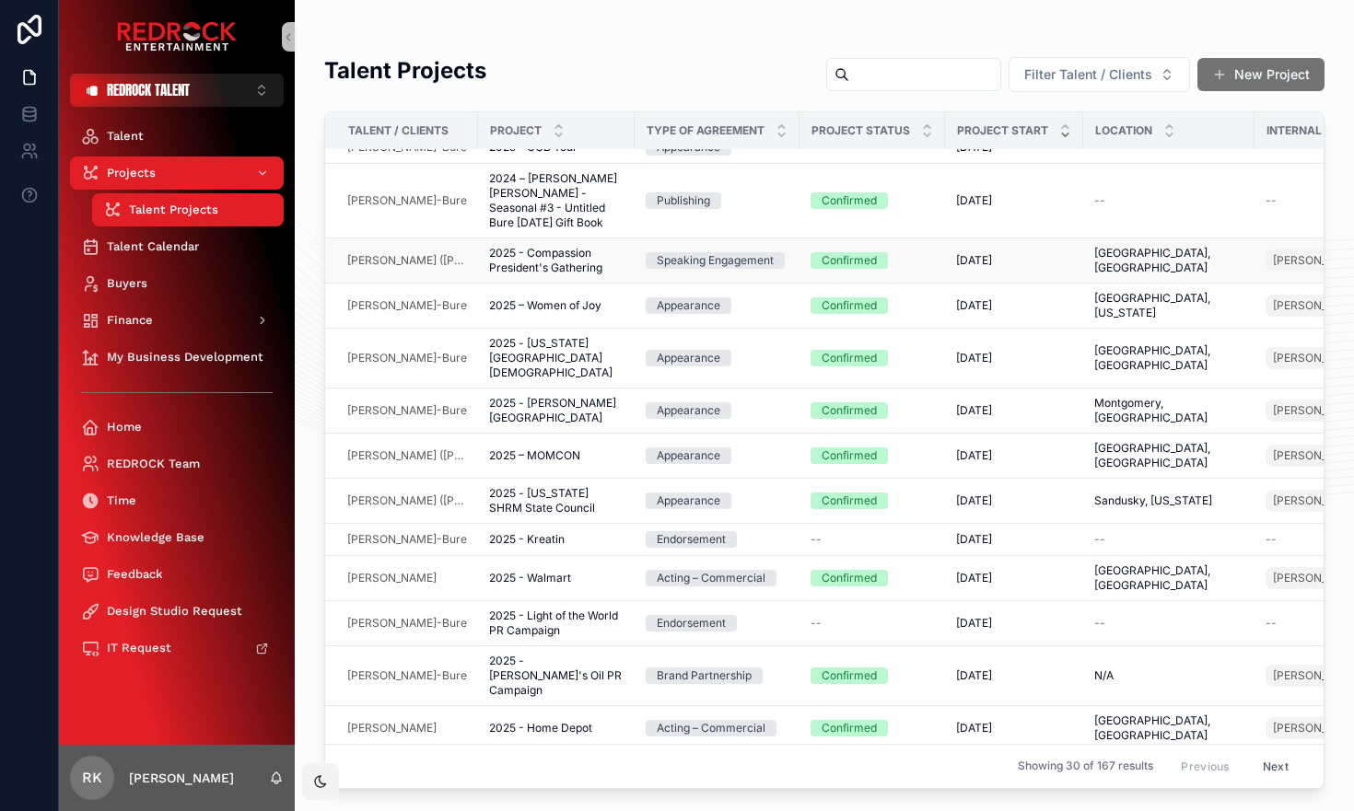
scroll to position [0, 0]
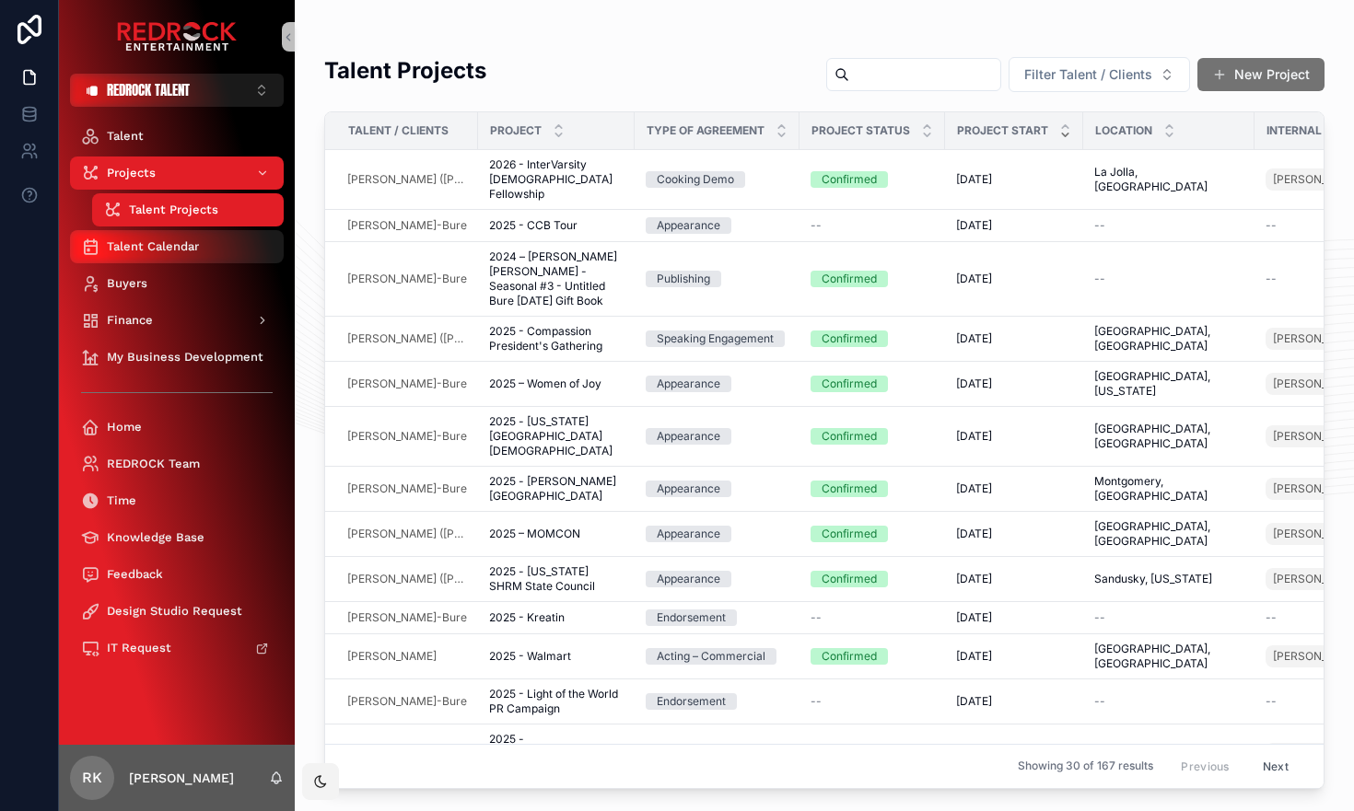
click at [215, 242] on div "Talent Calendar" at bounding box center [177, 246] width 192 height 29
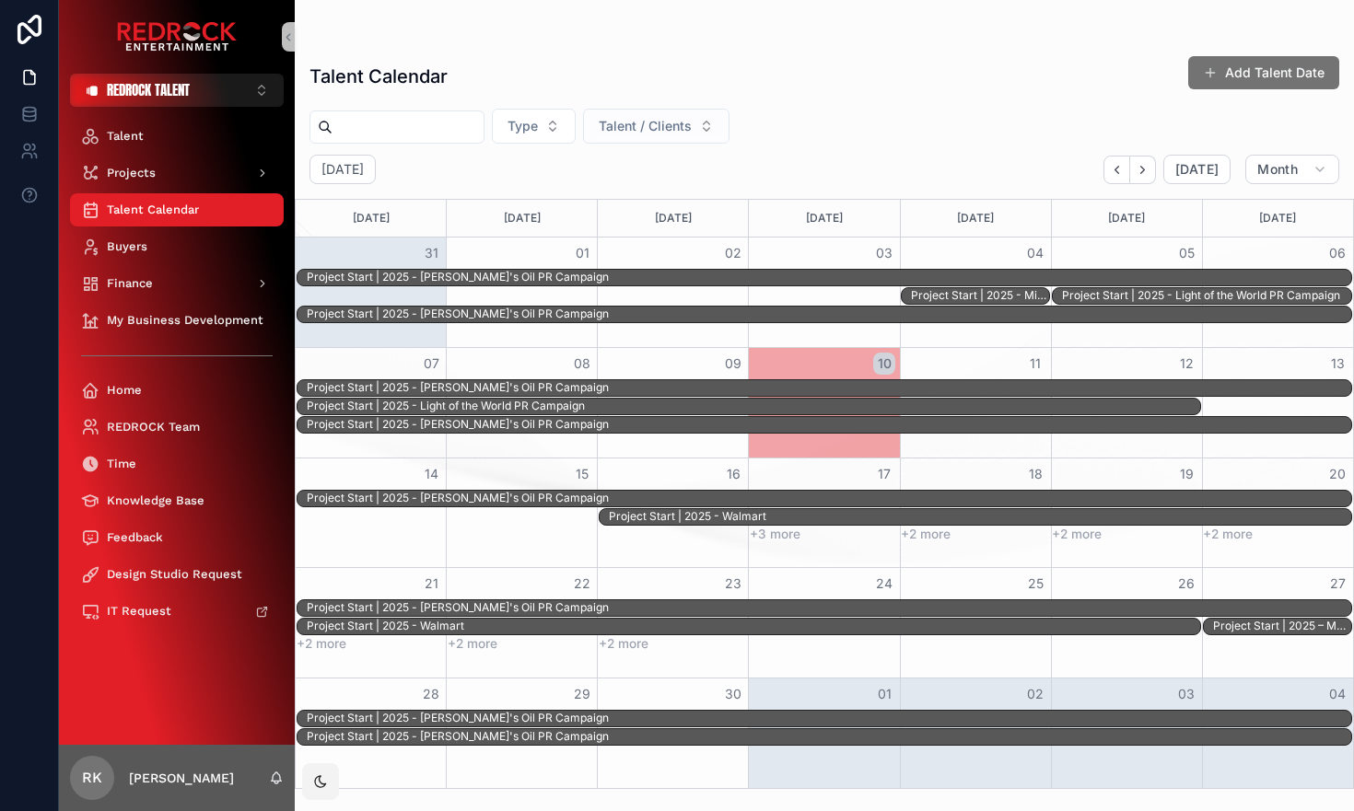
click at [716, 128] on button "Talent / Clients" at bounding box center [656, 126] width 146 height 35
click at [787, 123] on div "Type Talent / Clients" at bounding box center [824, 126] width 1059 height 35
click at [186, 134] on div "Talent" at bounding box center [177, 136] width 192 height 29
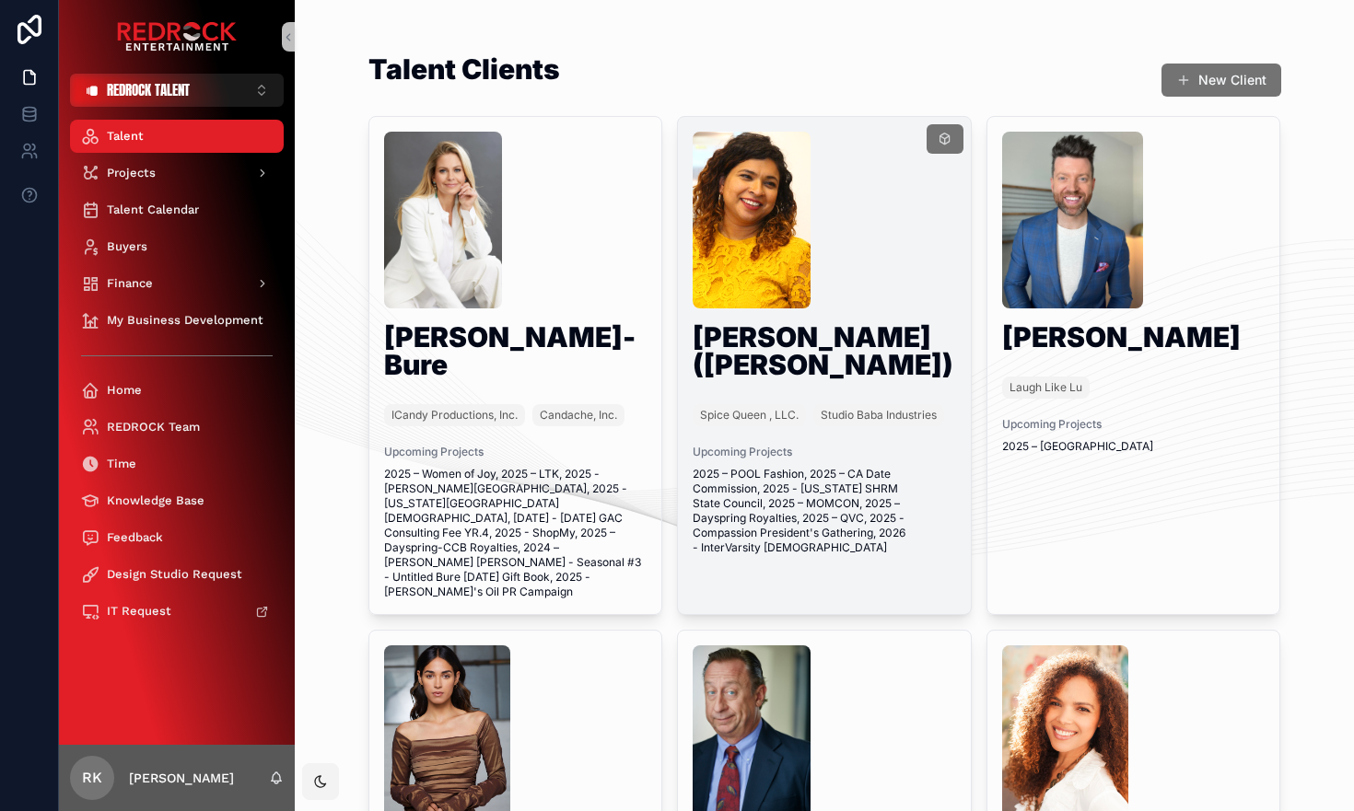
click at [851, 214] on div "scrollable content" at bounding box center [823, 220] width 263 height 177
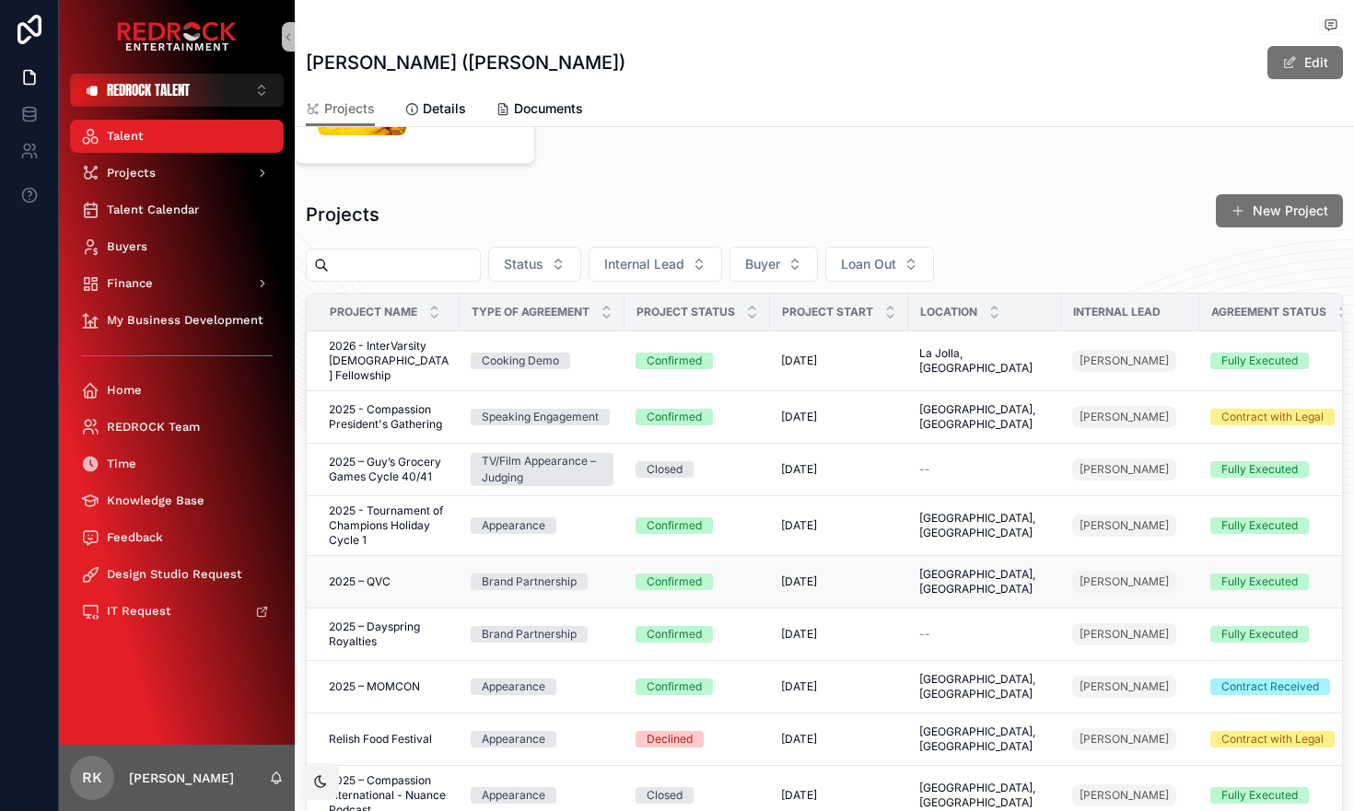
scroll to position [254, 0]
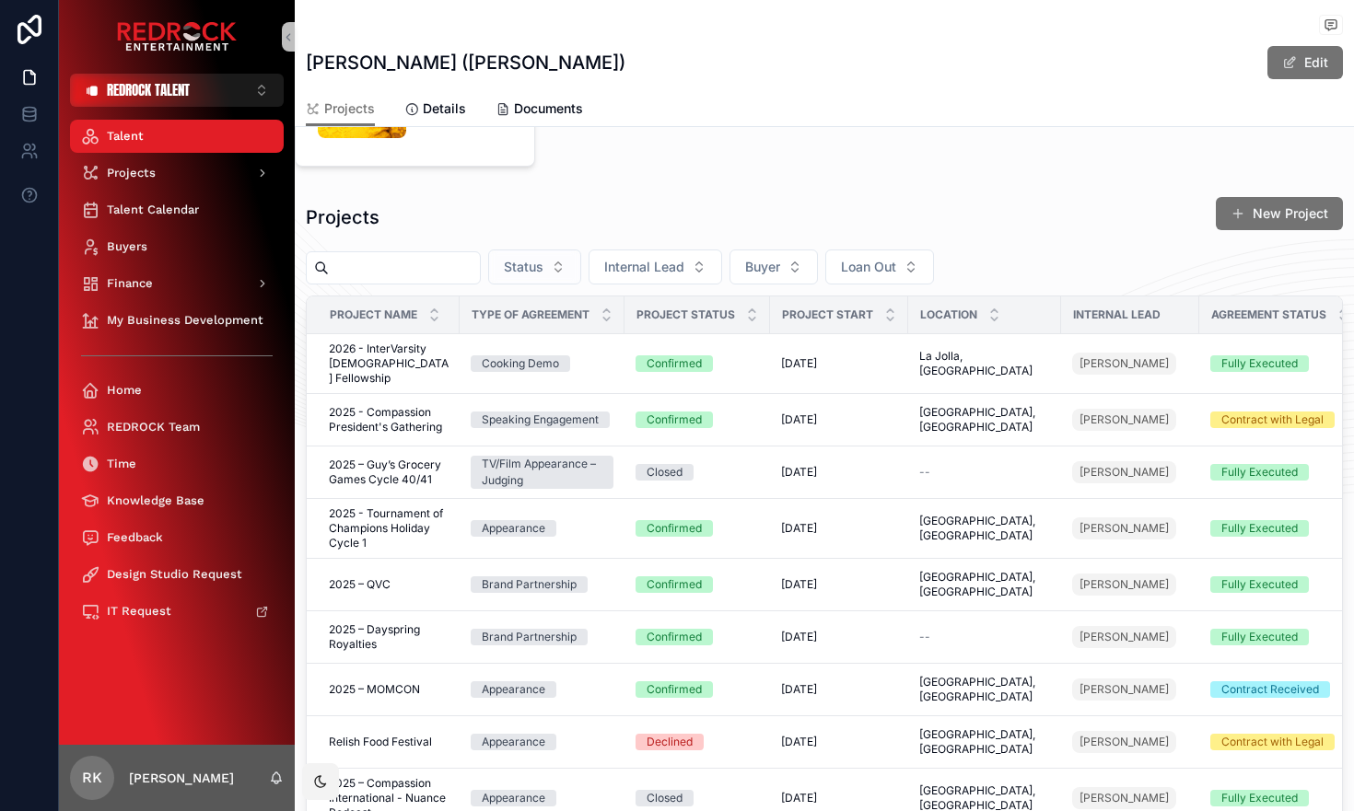
click at [580, 267] on button "Status" at bounding box center [534, 267] width 93 height 35
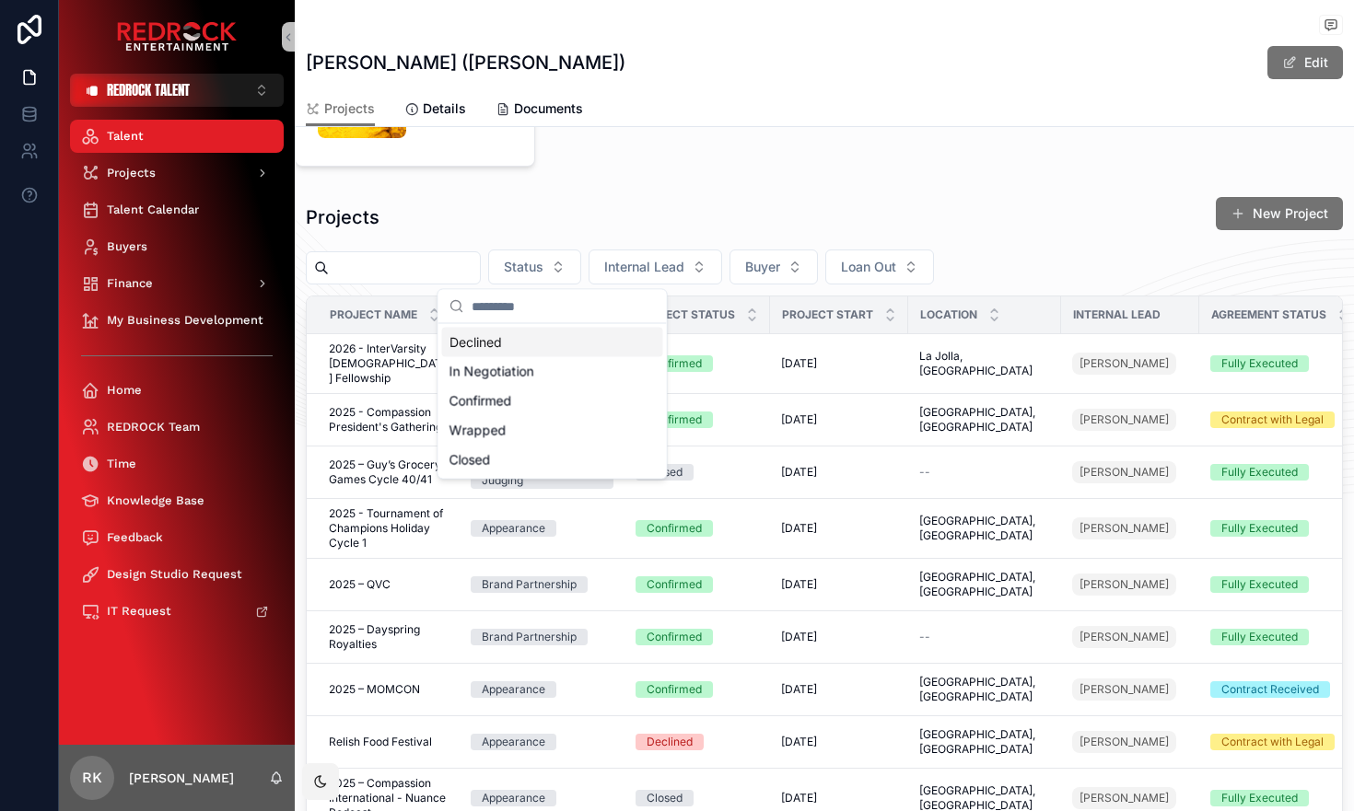
click at [671, 222] on div "Projects New Project" at bounding box center [824, 217] width 1037 height 42
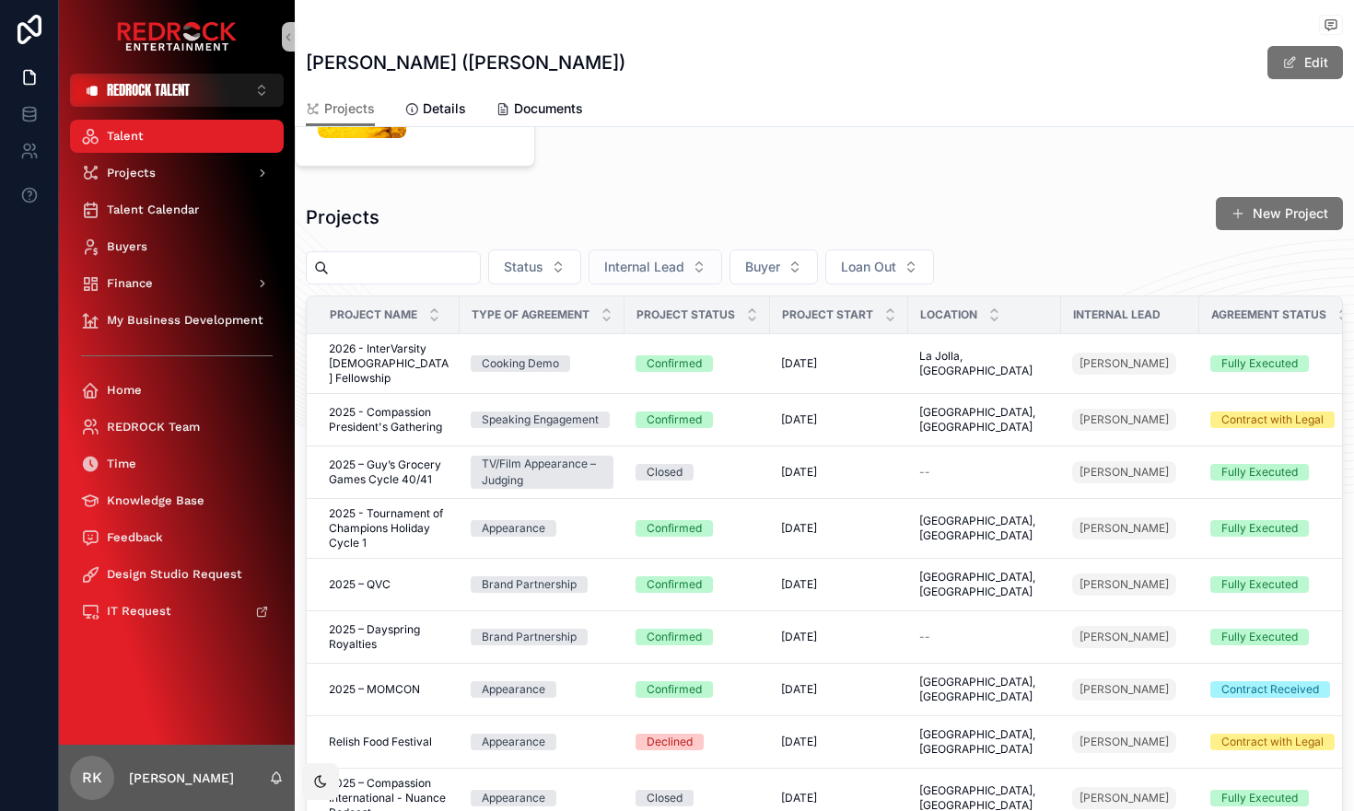
click at [684, 268] on span "Internal Lead" at bounding box center [644, 267] width 80 height 18
click at [727, 224] on div "Projects New Project" at bounding box center [824, 217] width 1037 height 42
click at [684, 261] on span "Internal Lead" at bounding box center [644, 267] width 80 height 18
click at [726, 200] on div "Projects New Project" at bounding box center [824, 217] width 1037 height 42
click at [702, 268] on button "Internal Lead" at bounding box center [655, 267] width 134 height 35
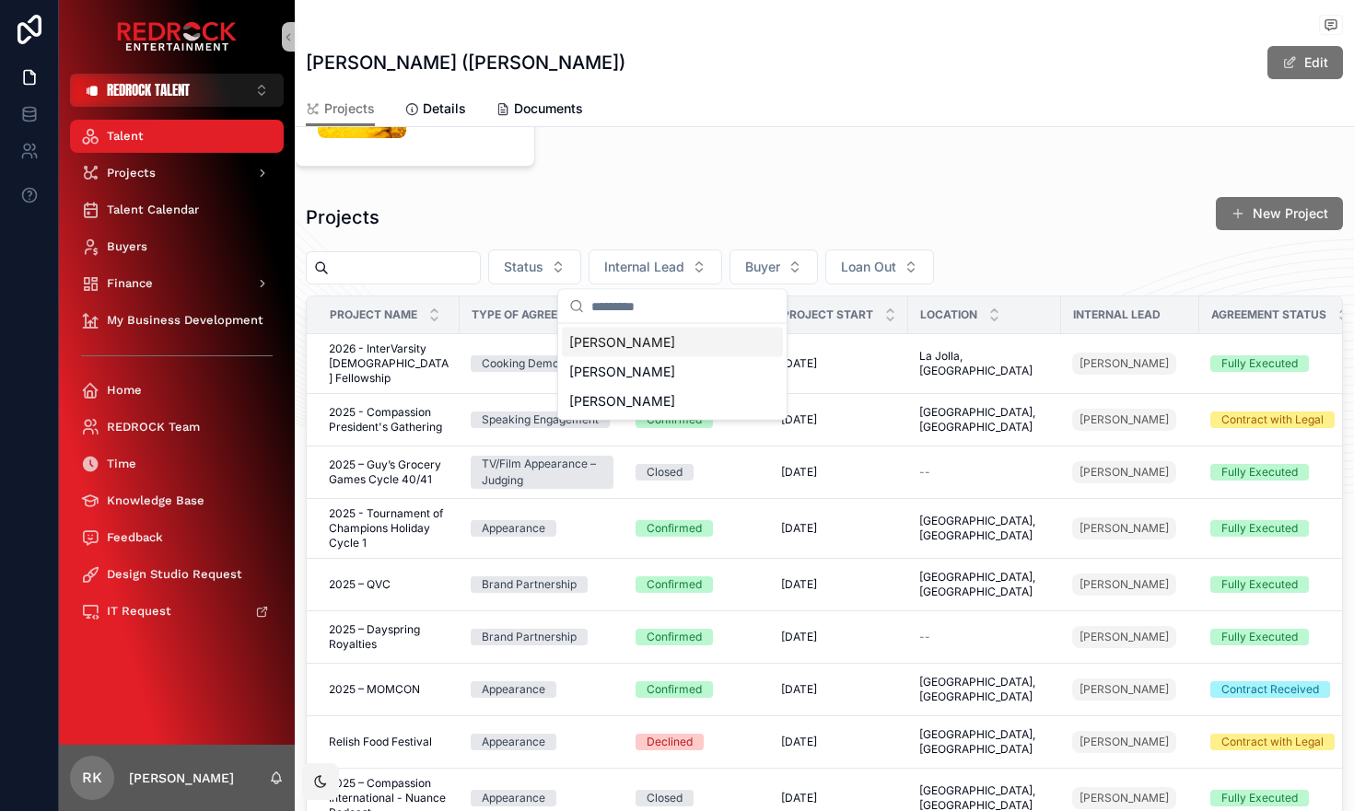
click at [664, 204] on div "Projects New Project" at bounding box center [824, 217] width 1037 height 42
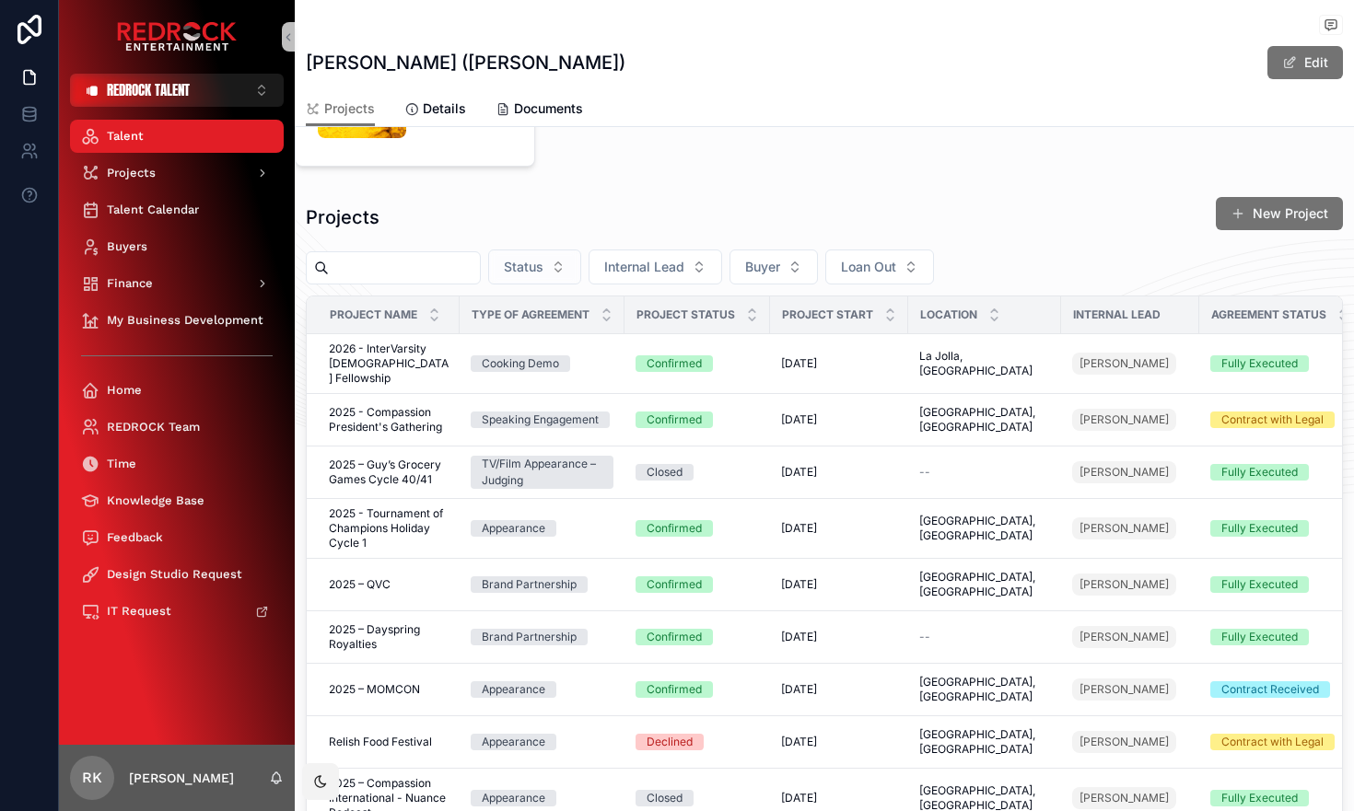
click at [577, 264] on button "Status" at bounding box center [534, 267] width 93 height 35
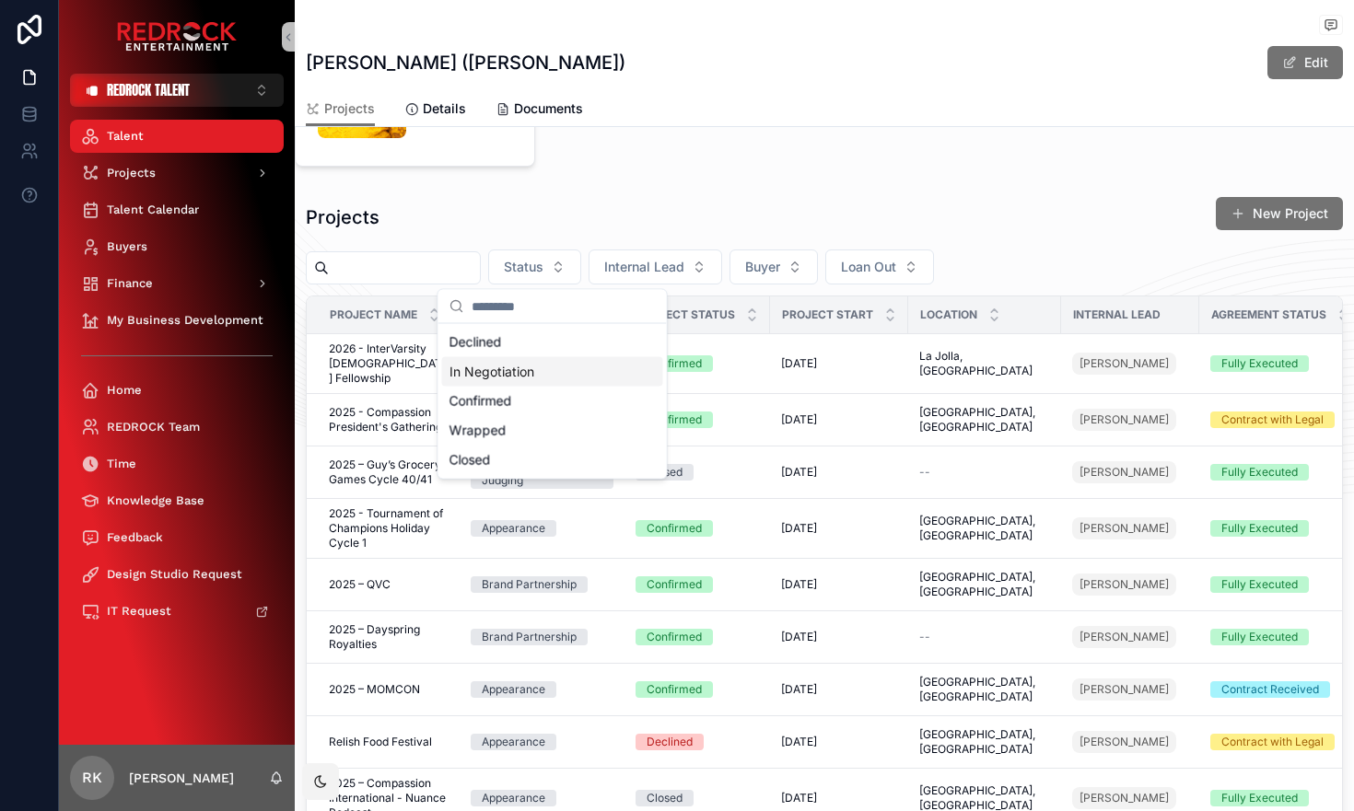
click at [536, 366] on div "In Negotiation" at bounding box center [552, 371] width 221 height 29
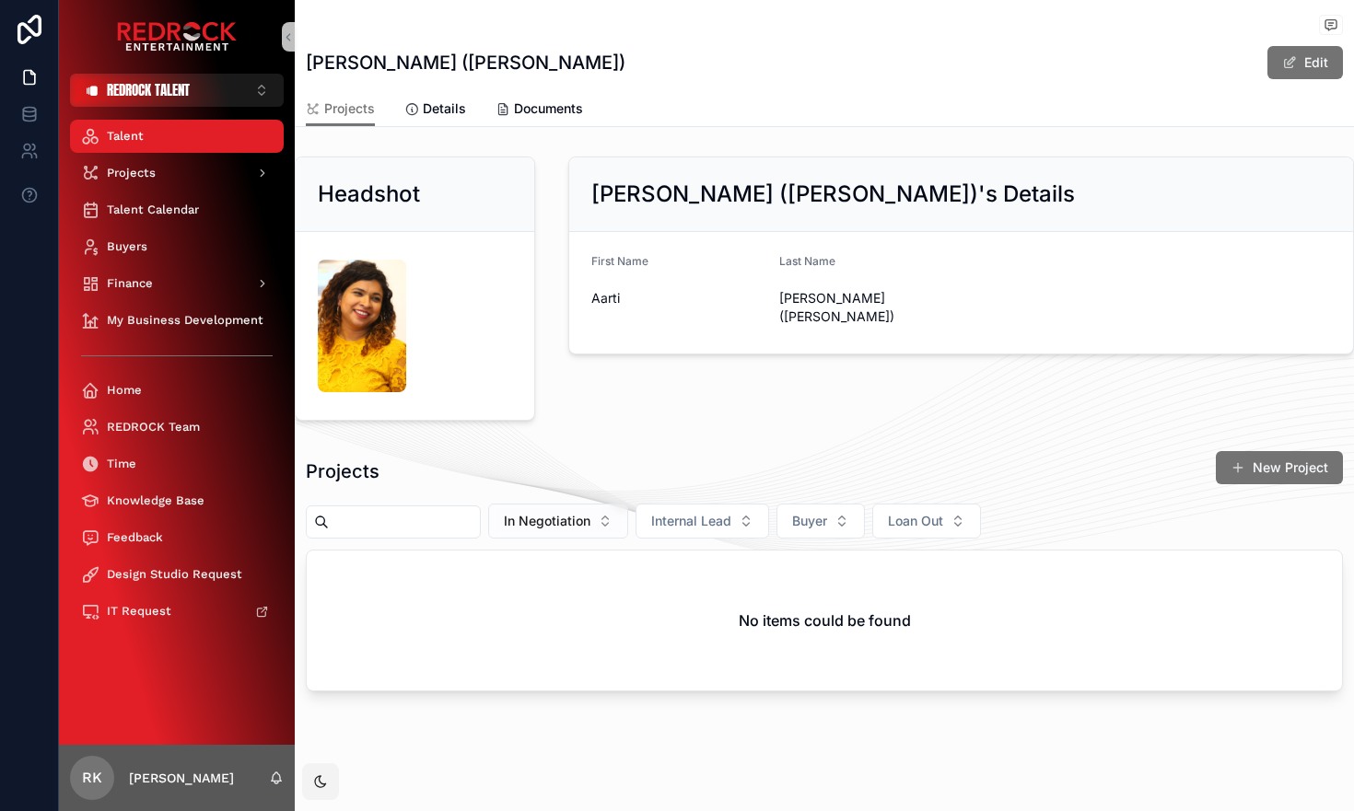
scroll to position [6, 0]
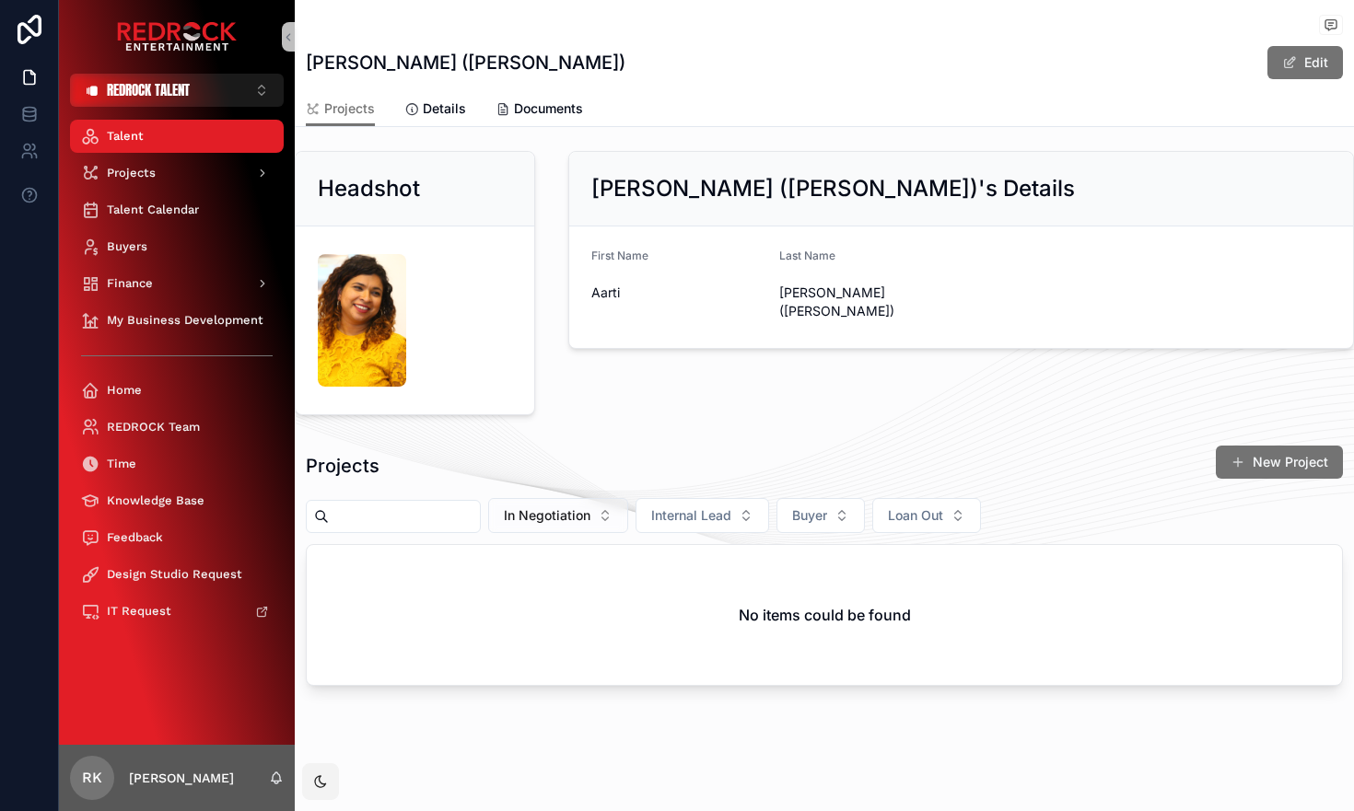
click at [590, 521] on span "In Negotiation" at bounding box center [547, 515] width 87 height 18
click at [573, 644] on div "In Negotiation" at bounding box center [575, 648] width 221 height 29
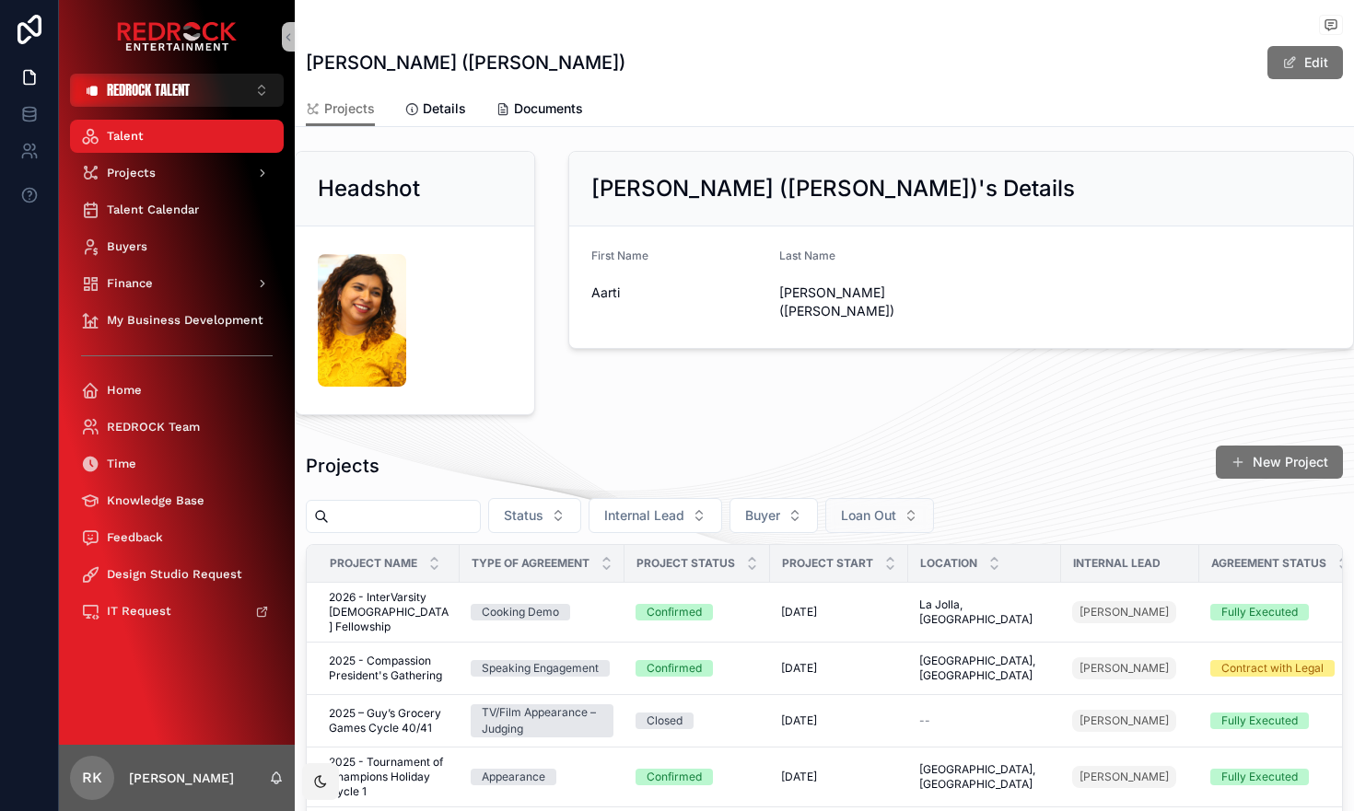
click at [894, 527] on button "Loan Out" at bounding box center [879, 515] width 109 height 35
click at [905, 477] on div "Projects New Project" at bounding box center [824, 466] width 1037 height 42
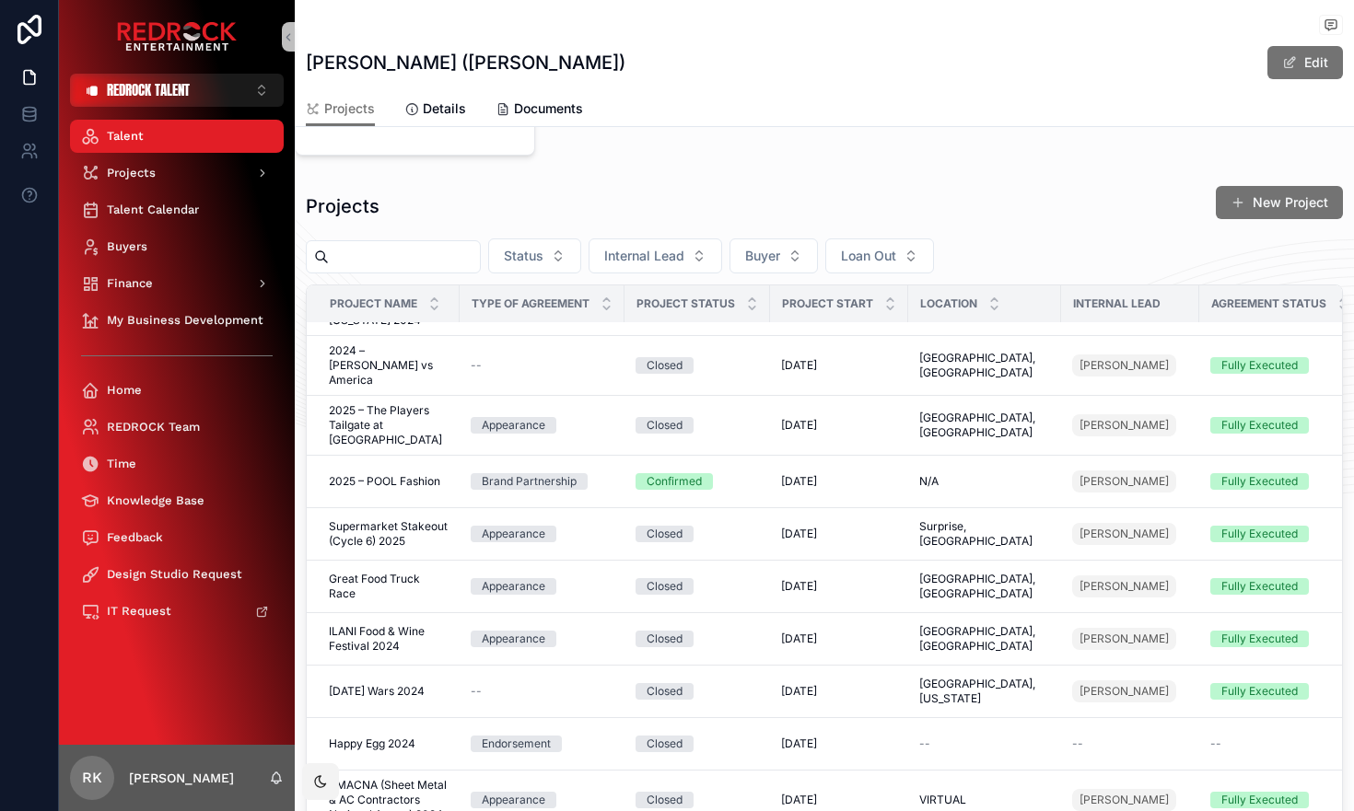
scroll to position [474, 0]
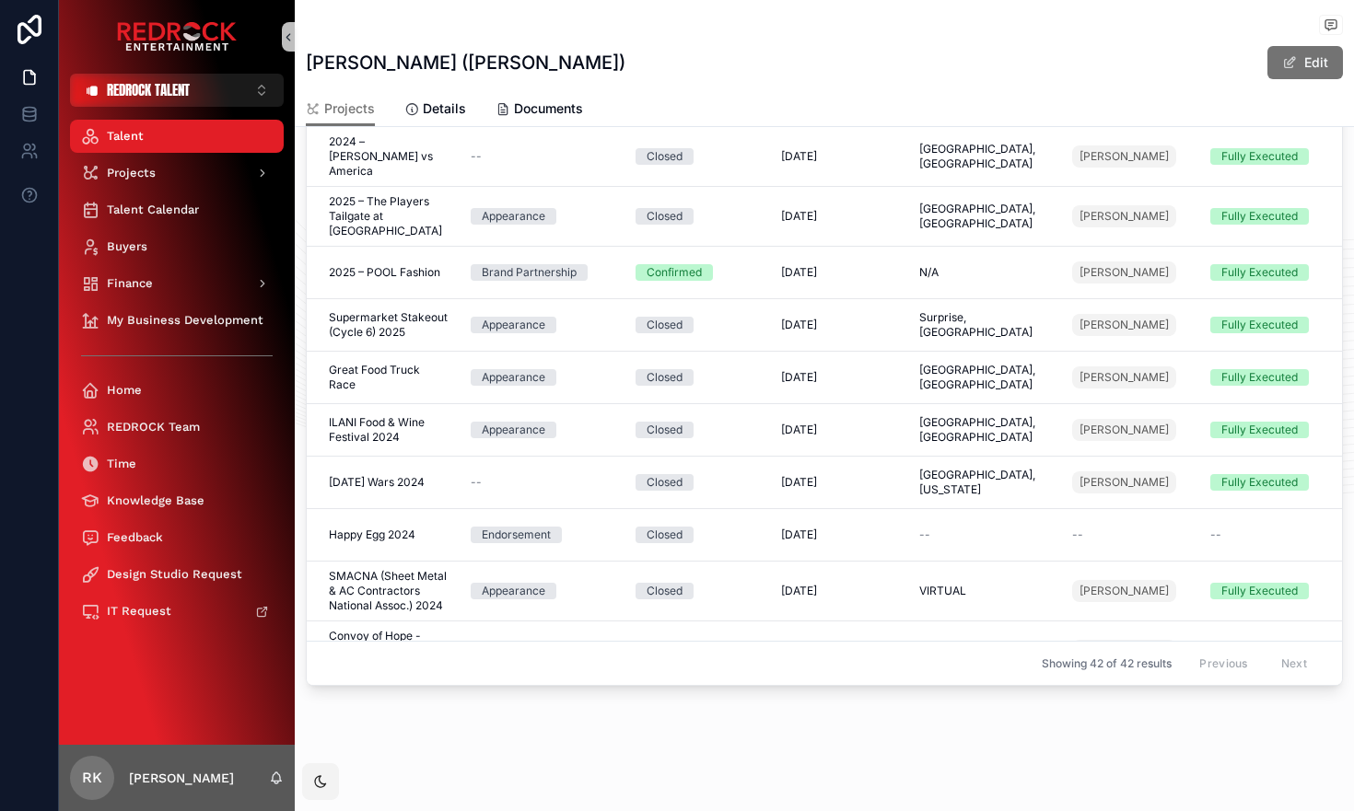
click at [290, 30] on icon "scrollable content" at bounding box center [288, 37] width 13 height 14
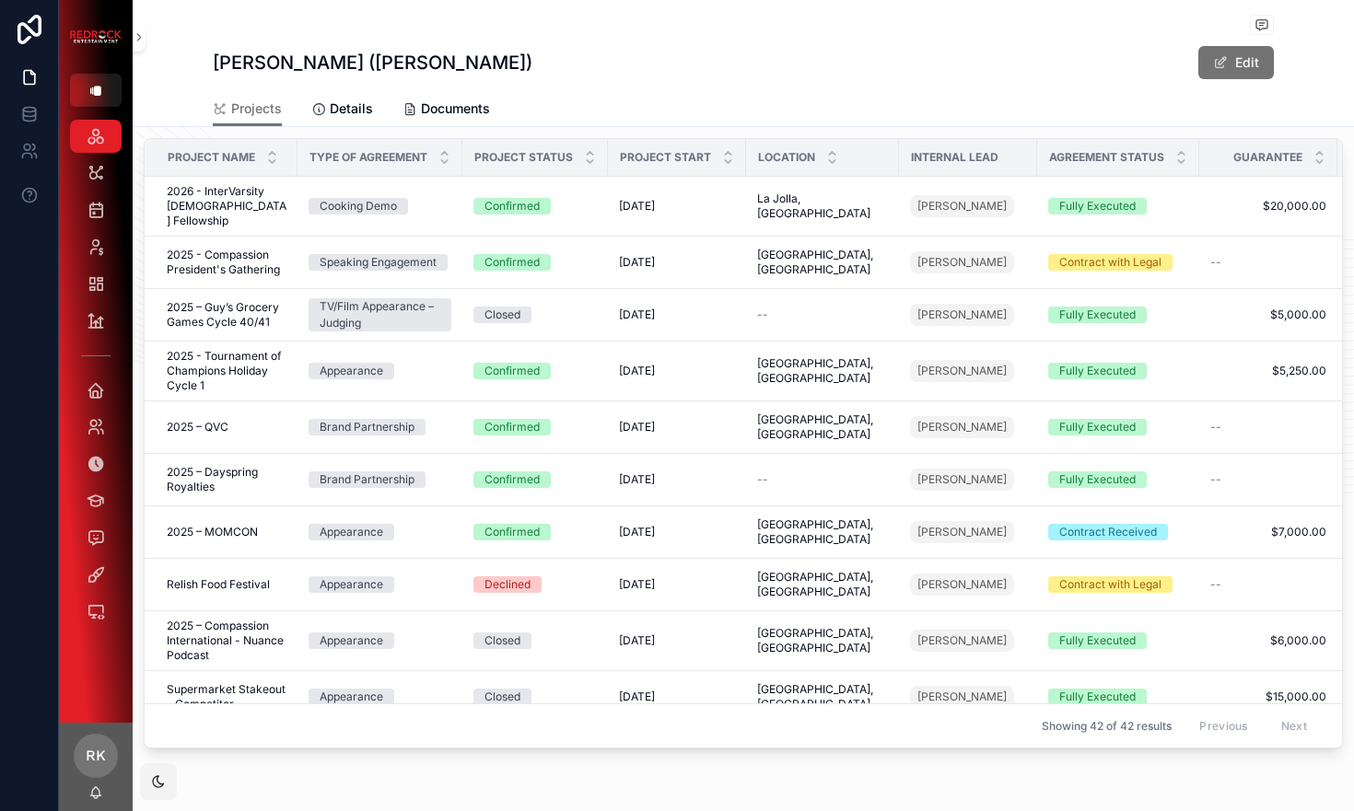
scroll to position [0, 0]
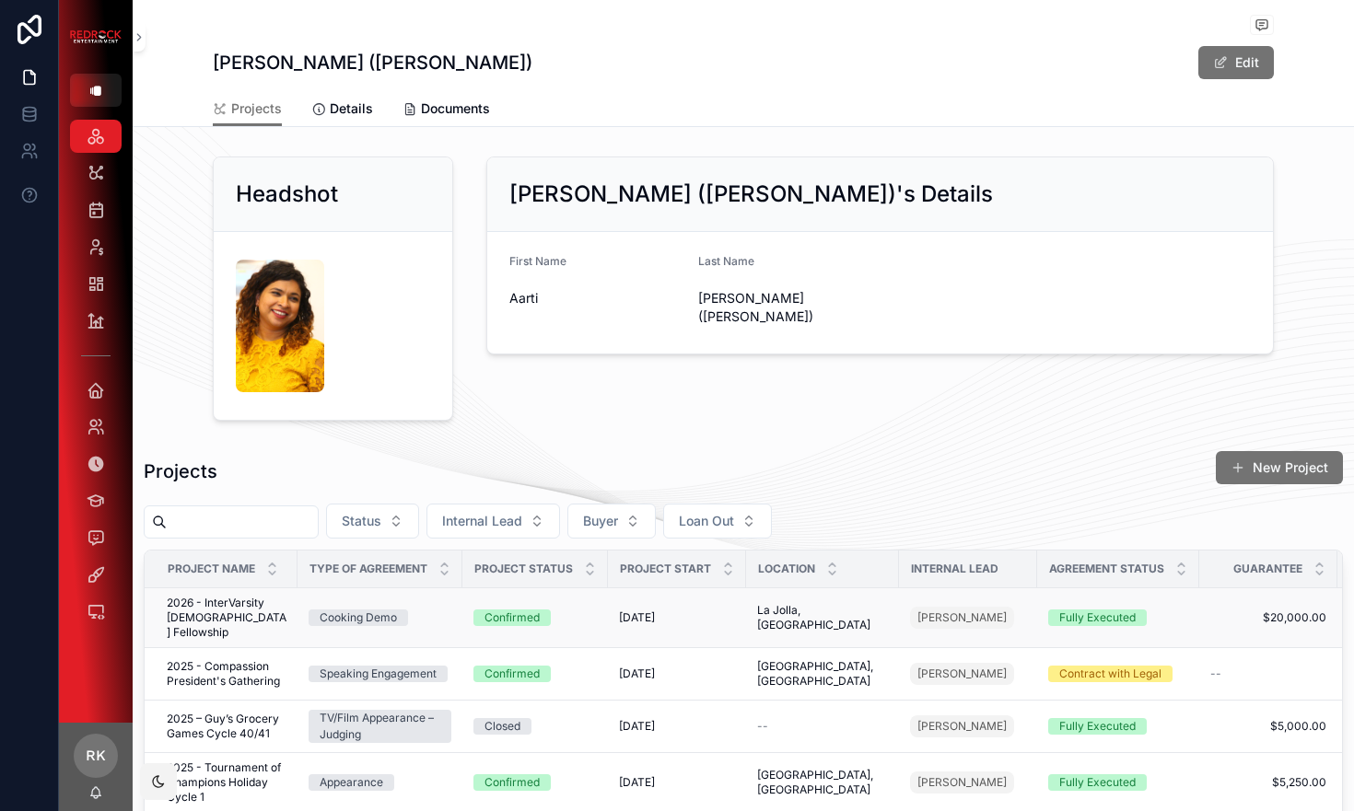
click at [210, 611] on span "2026 - InterVarsity Christian Fellowship" at bounding box center [227, 618] width 120 height 44
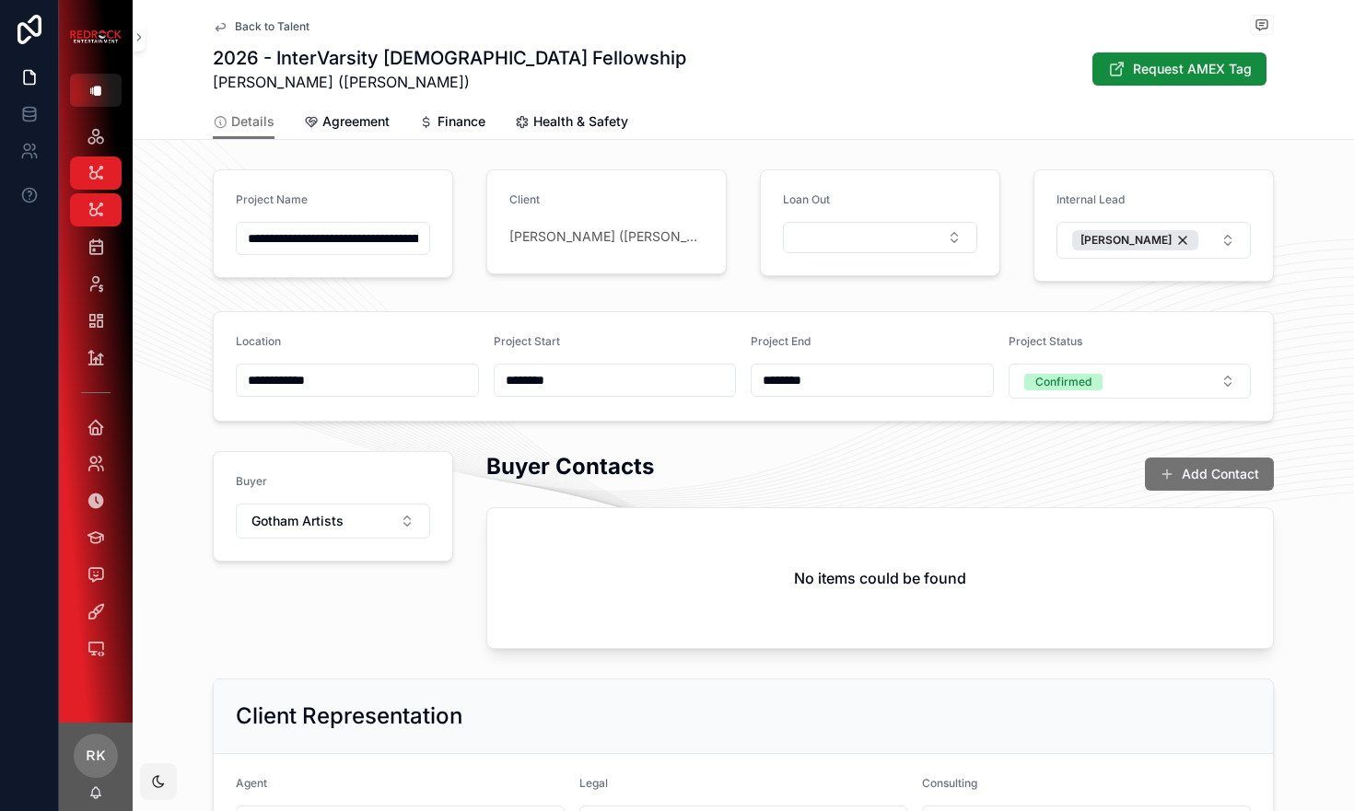
scroll to position [399, 0]
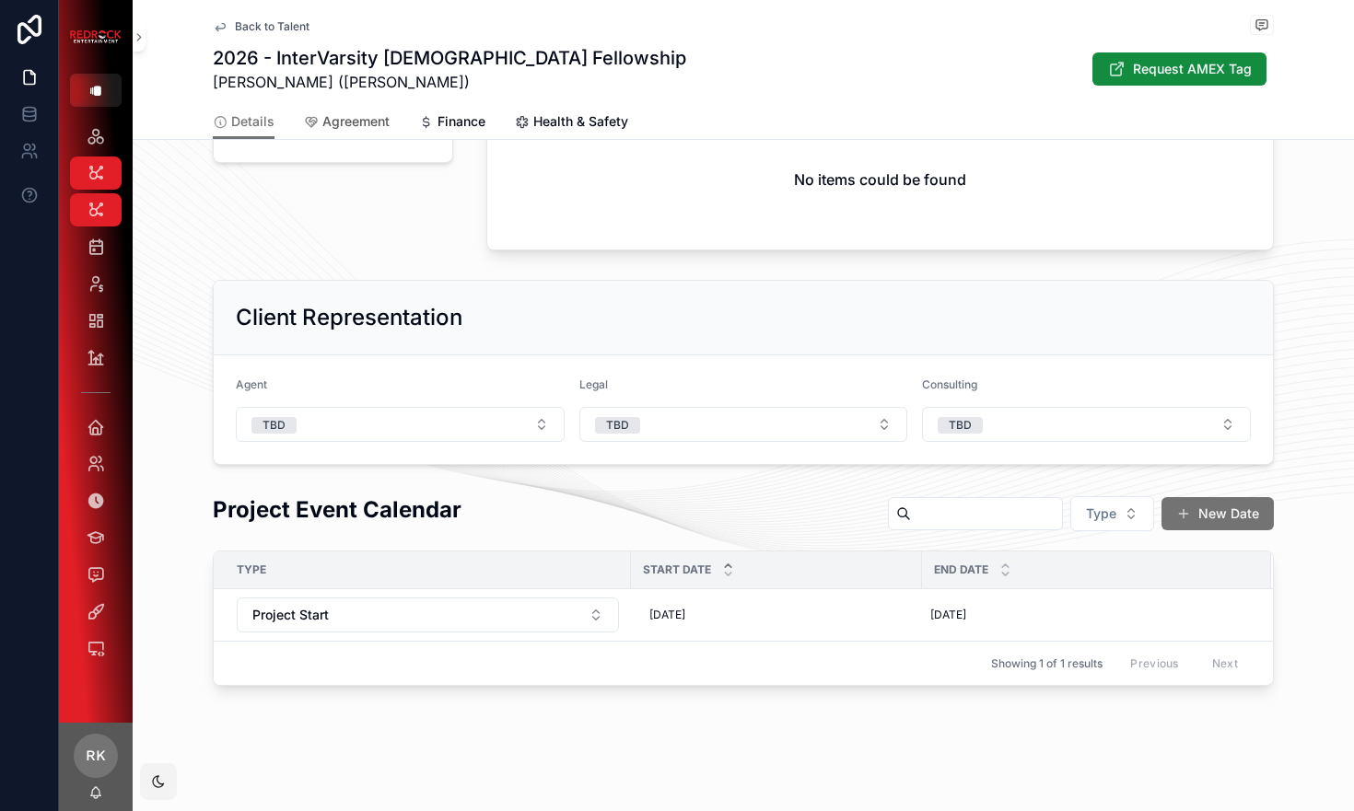
click at [366, 120] on span "Agreement" at bounding box center [355, 121] width 67 height 18
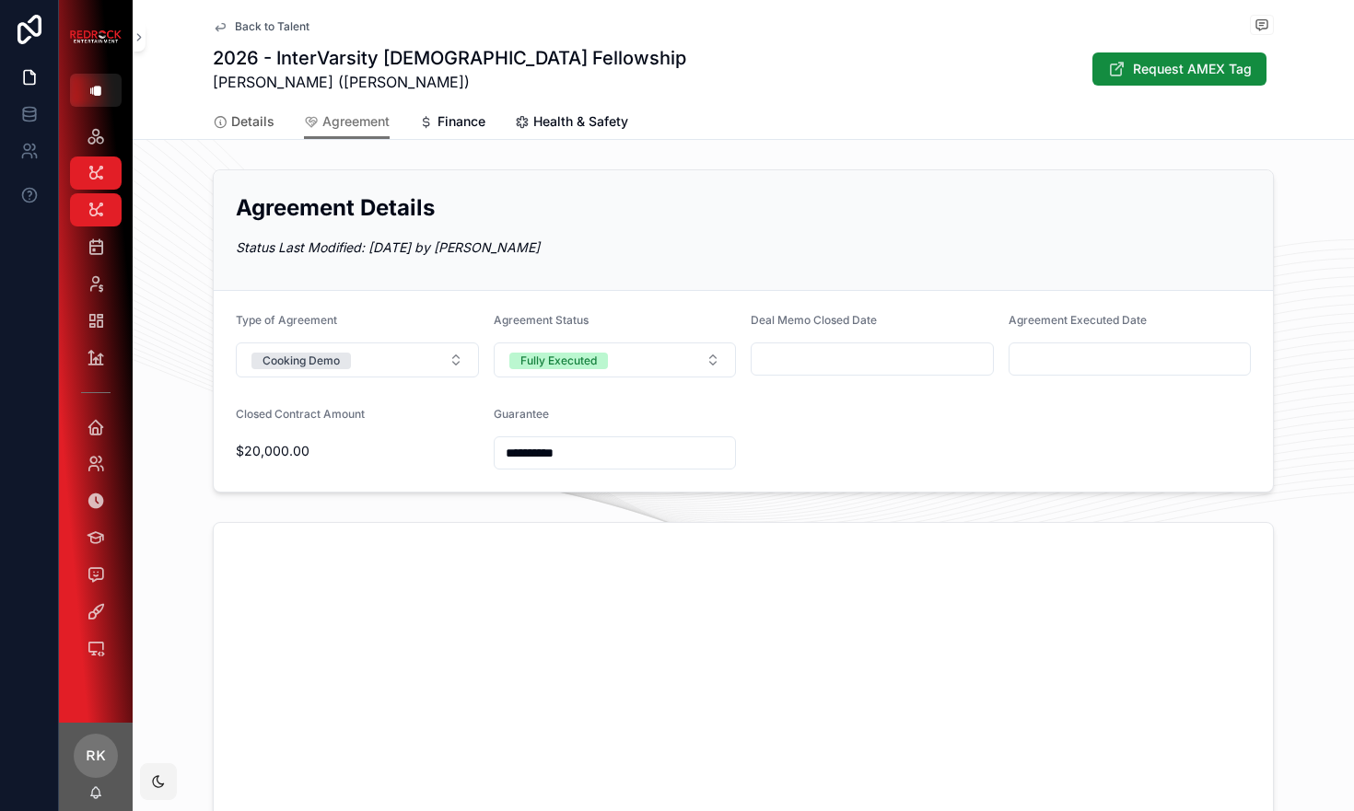
click at [264, 121] on span "Details" at bounding box center [252, 121] width 43 height 18
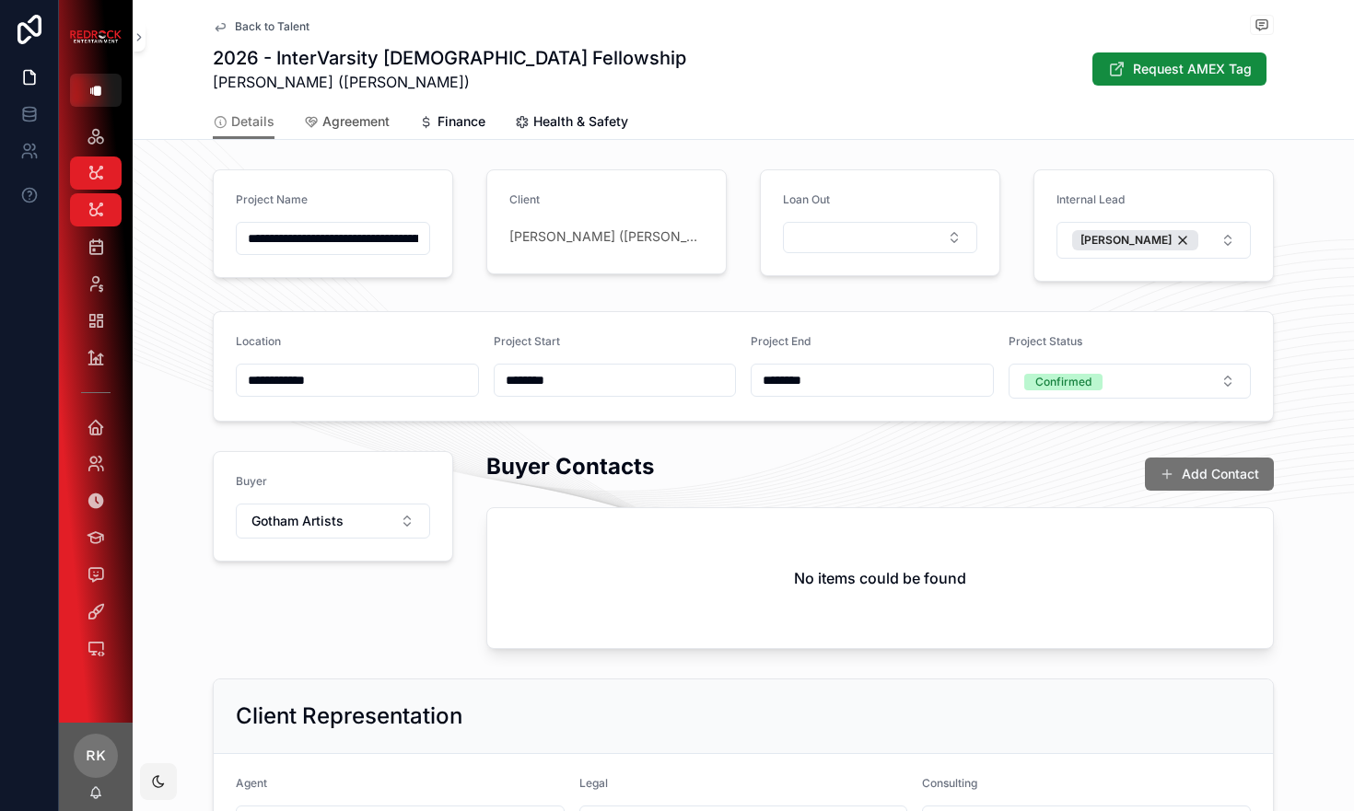
click at [367, 117] on span "Agreement" at bounding box center [355, 121] width 67 height 18
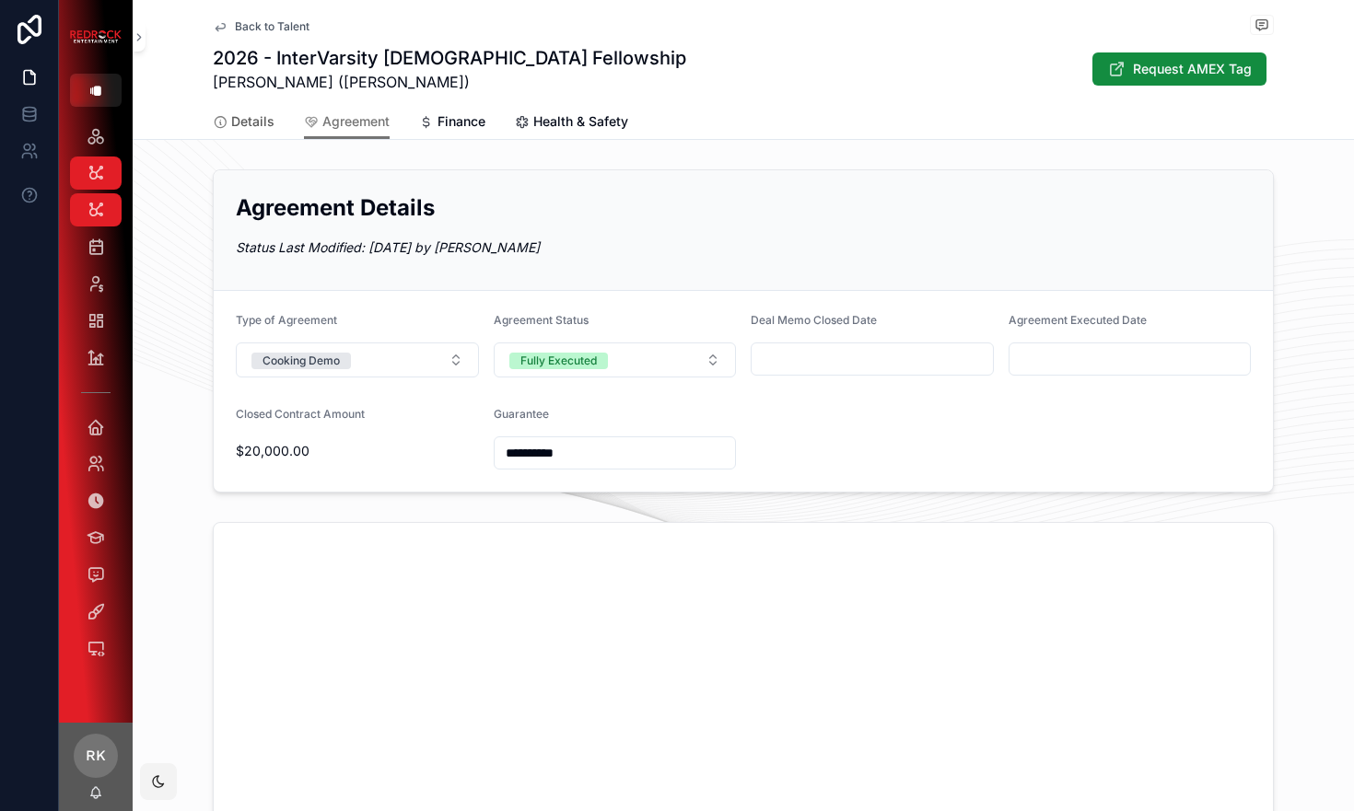
click at [258, 116] on span "Details" at bounding box center [252, 121] width 43 height 18
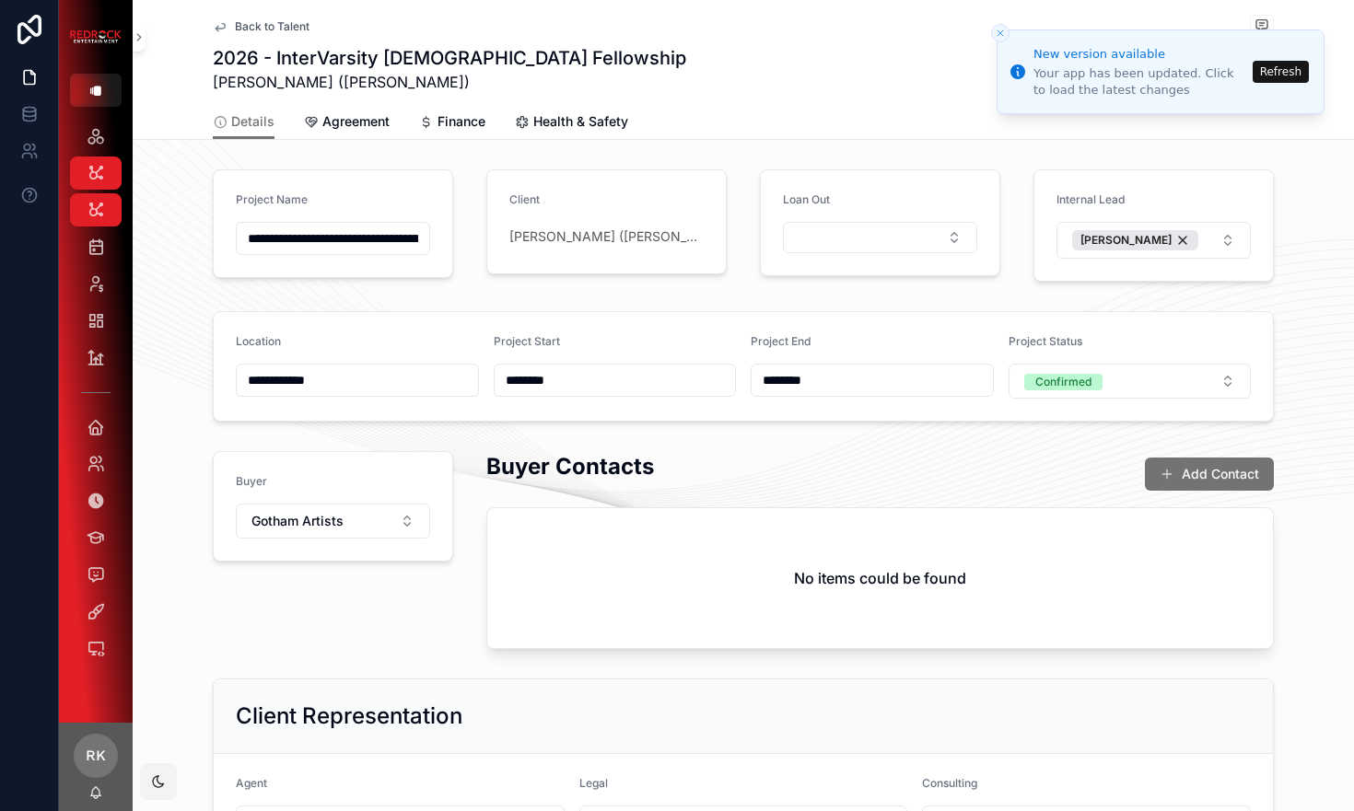
click at [1273, 75] on button "Refresh" at bounding box center [1280, 72] width 56 height 22
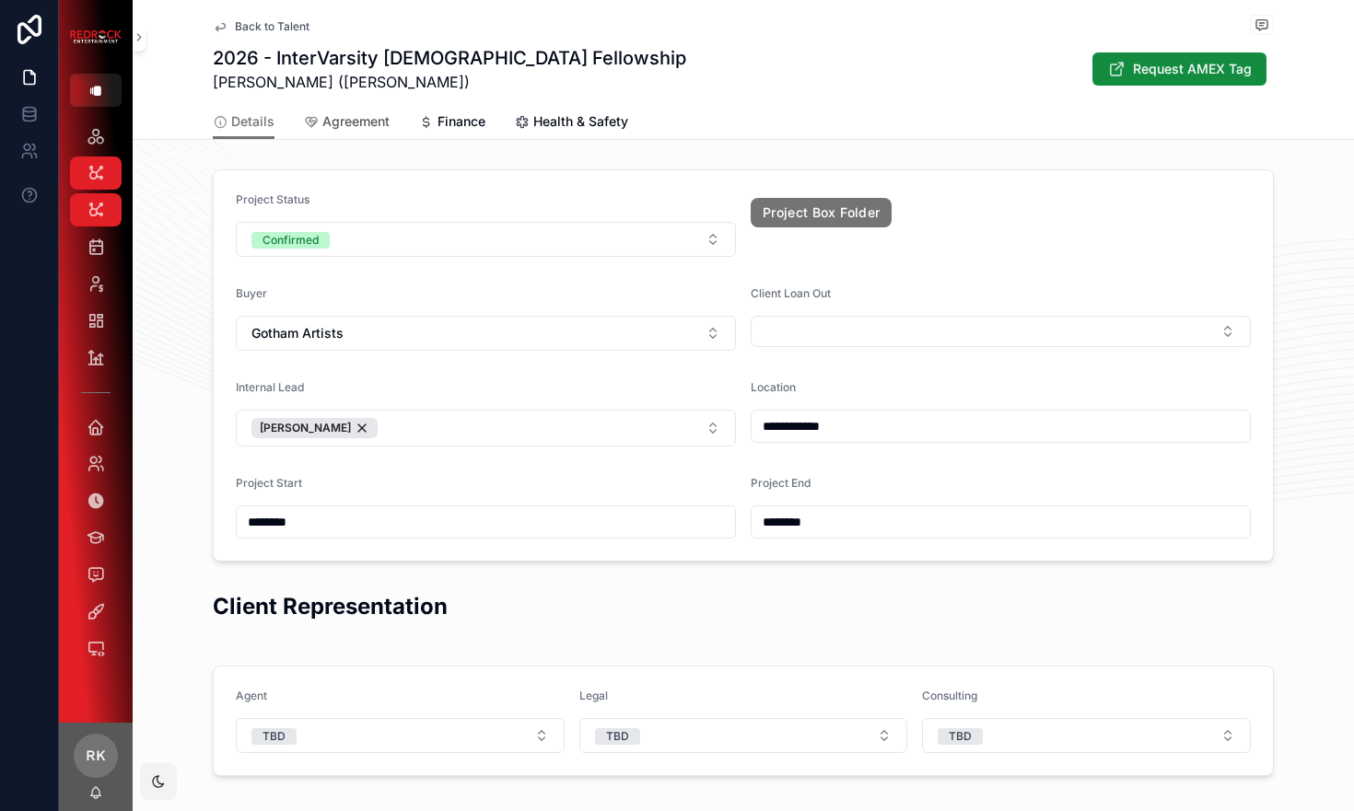
click at [356, 124] on span "Agreement" at bounding box center [355, 121] width 67 height 18
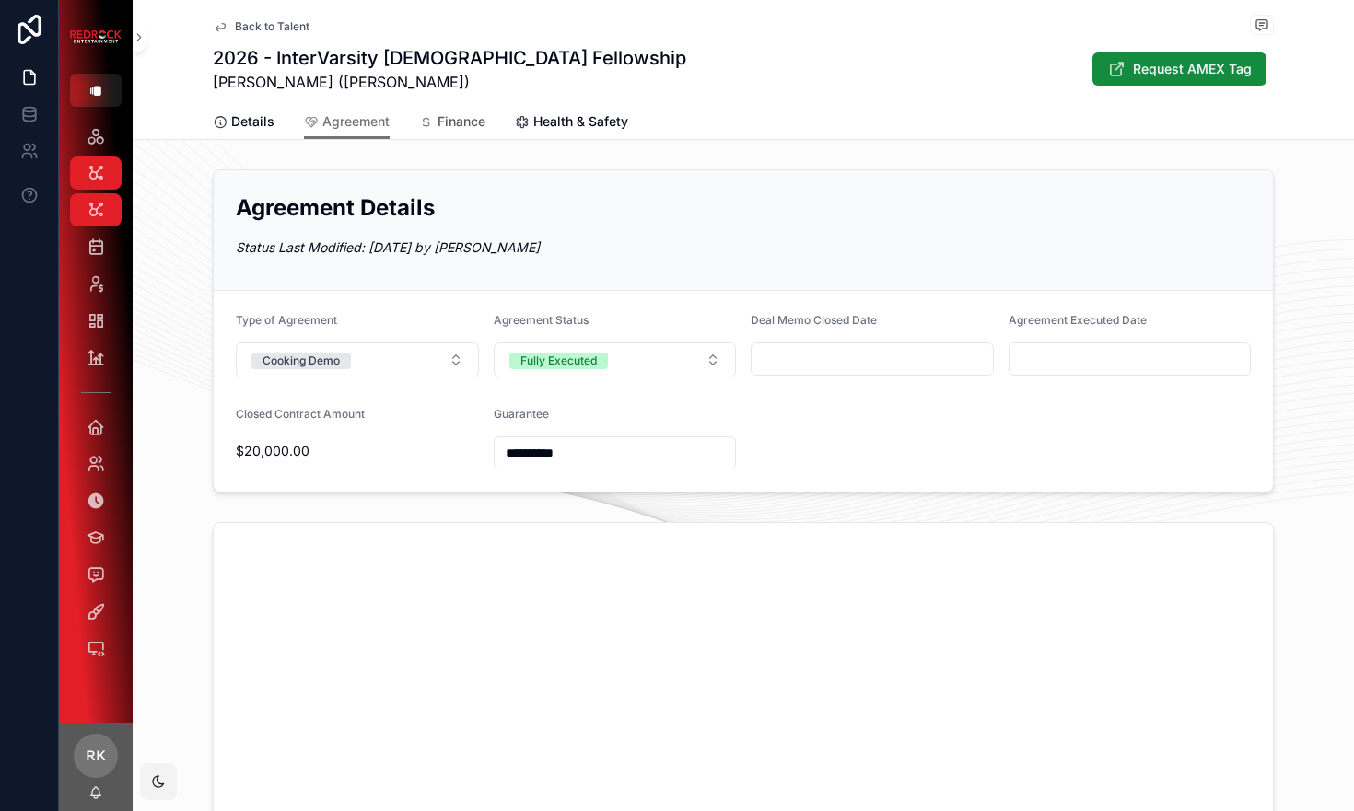
click at [457, 120] on span "Finance" at bounding box center [461, 121] width 48 height 18
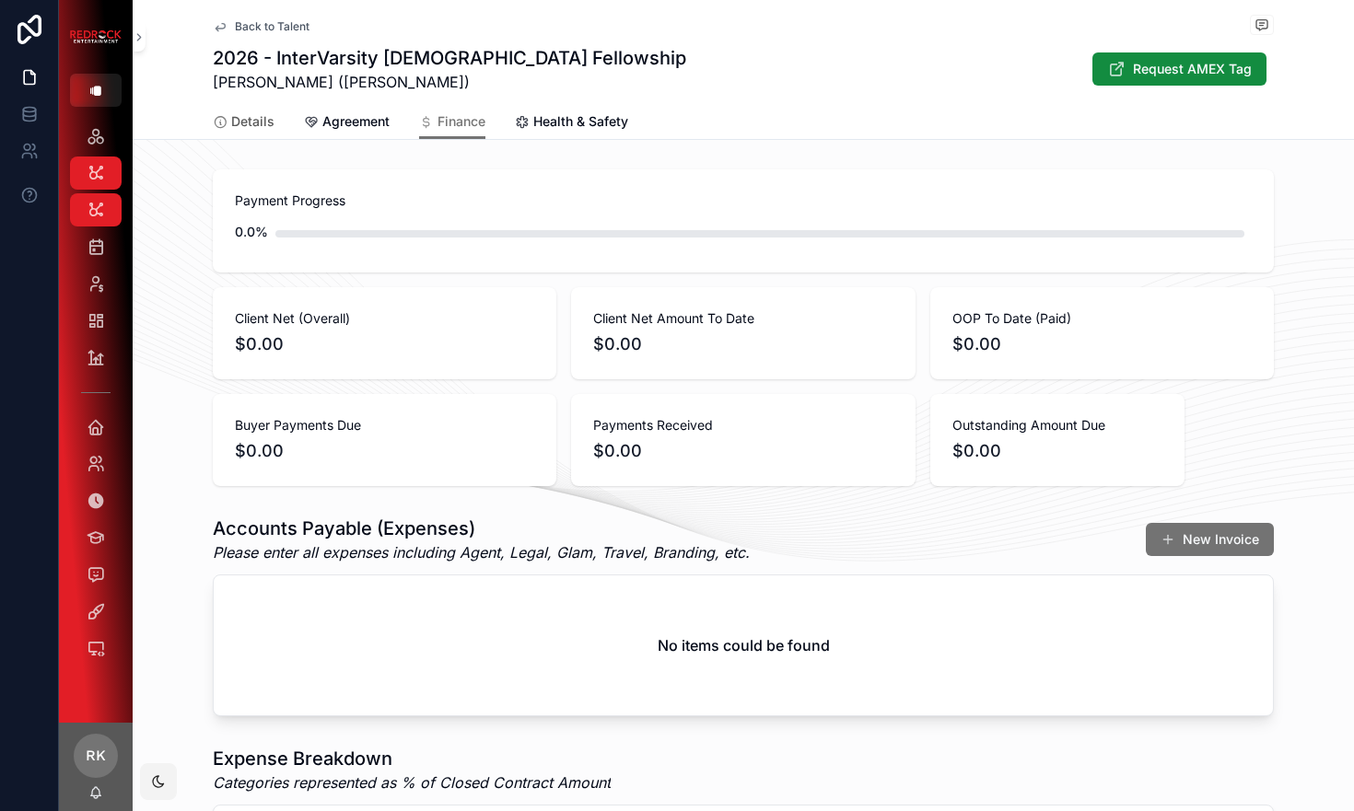
click at [235, 132] on link "Details" at bounding box center [244, 123] width 62 height 37
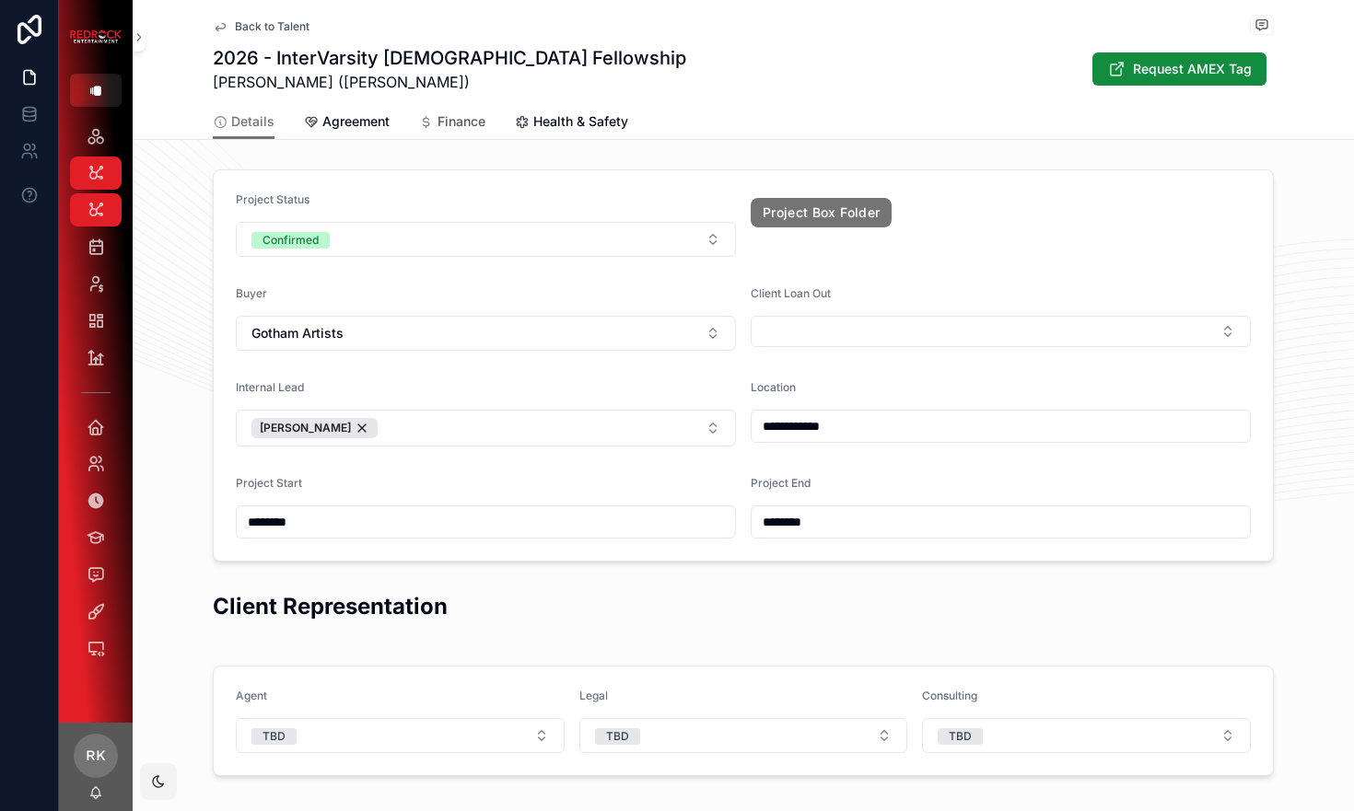
click at [455, 122] on span "Finance" at bounding box center [461, 121] width 48 height 18
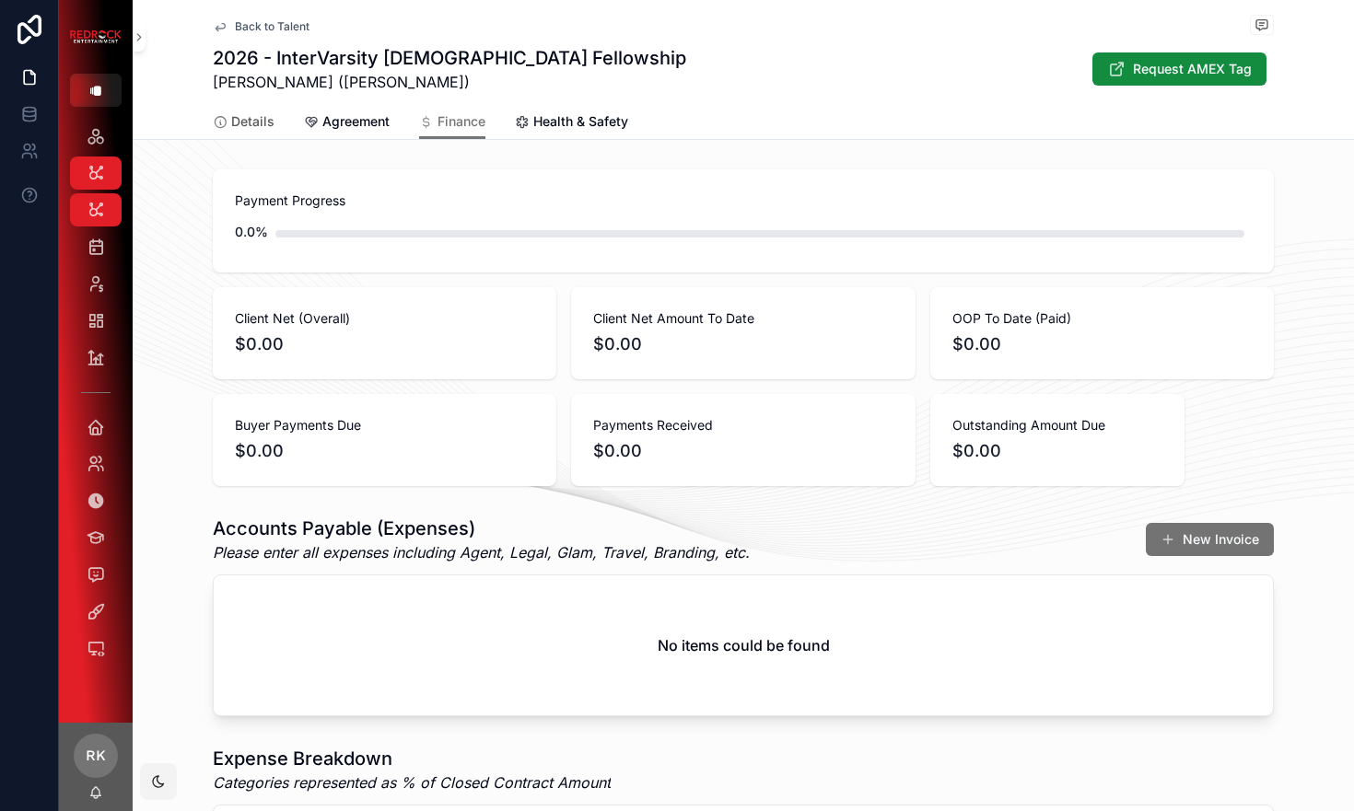
click at [251, 111] on link "Details" at bounding box center [244, 123] width 62 height 37
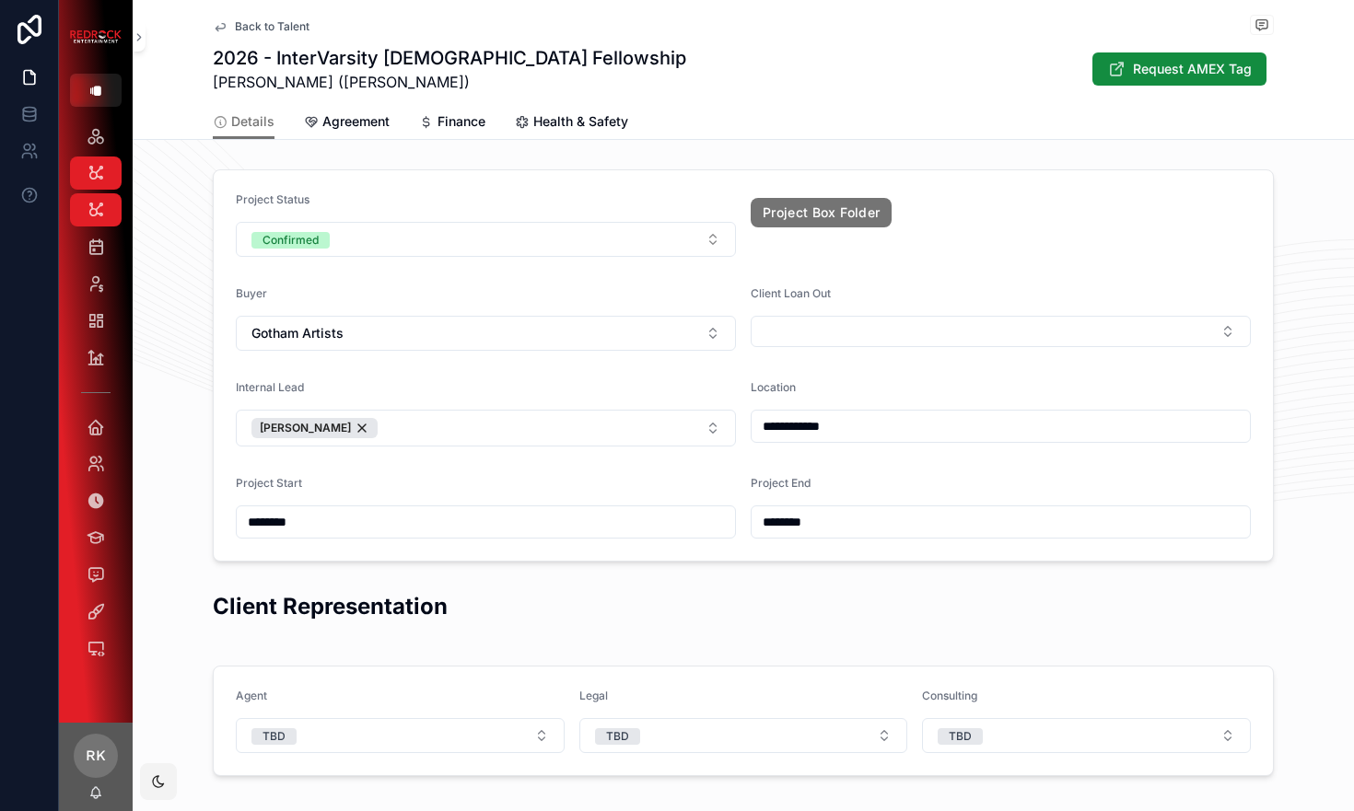
click at [385, 230] on button "Confirmed" at bounding box center [486, 239] width 500 height 35
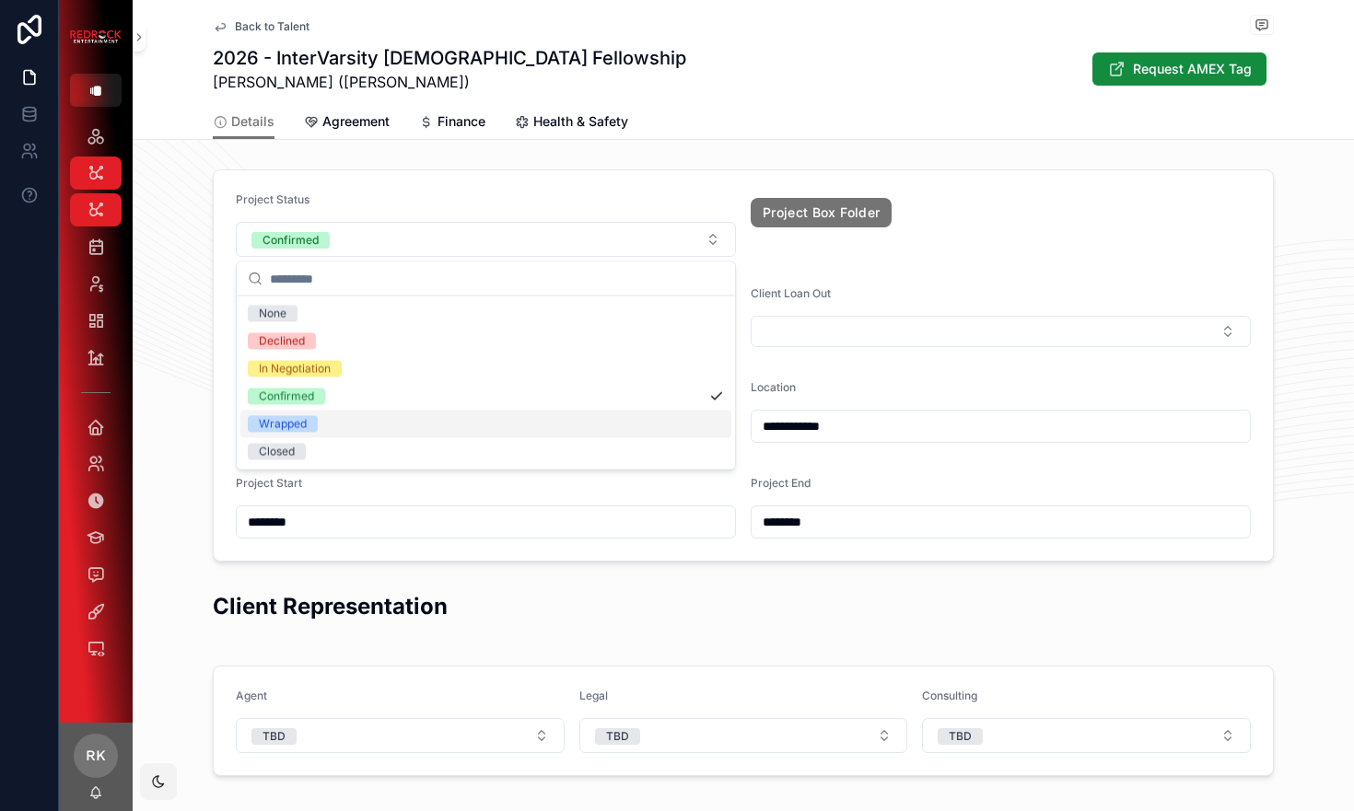
click at [176, 442] on div "**********" at bounding box center [743, 365] width 1221 height 407
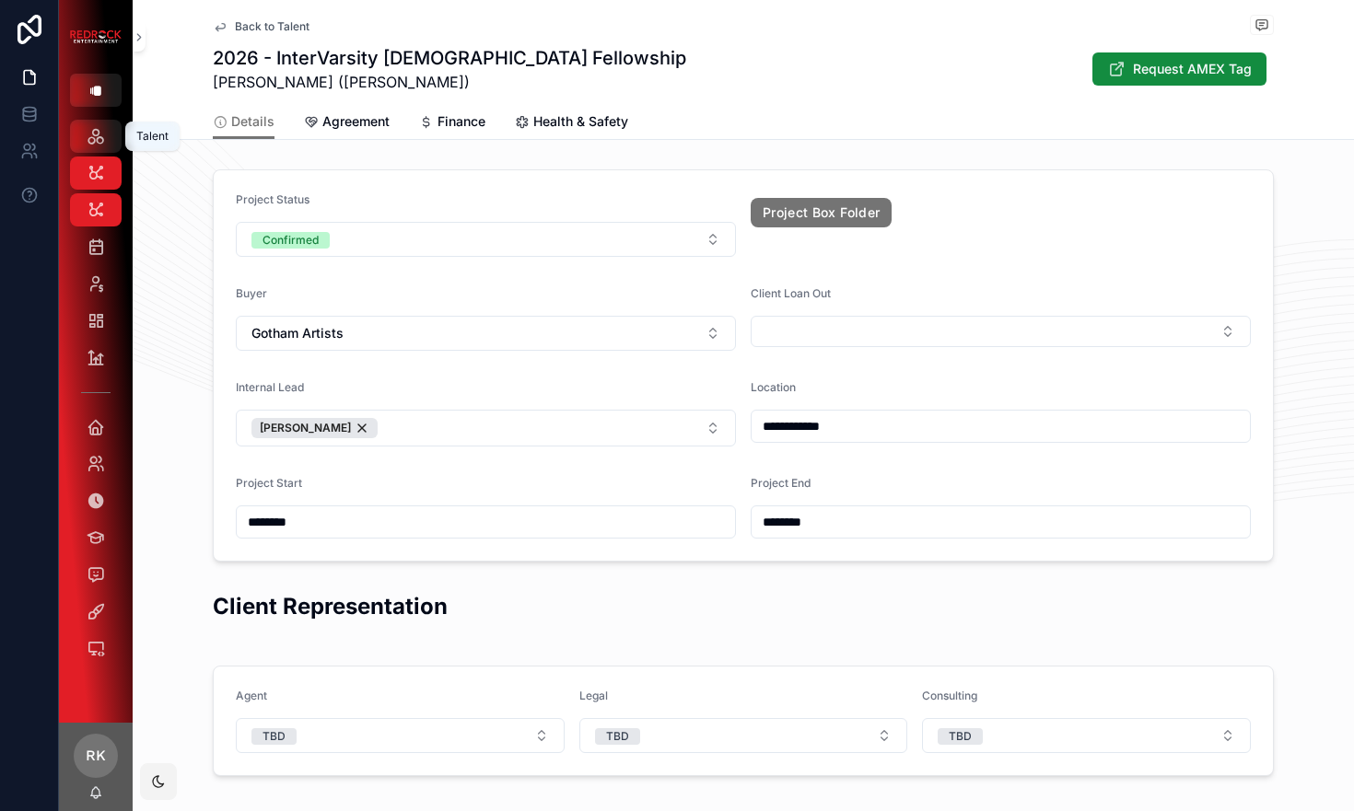
click at [104, 140] on icon "scrollable content" at bounding box center [96, 136] width 18 height 18
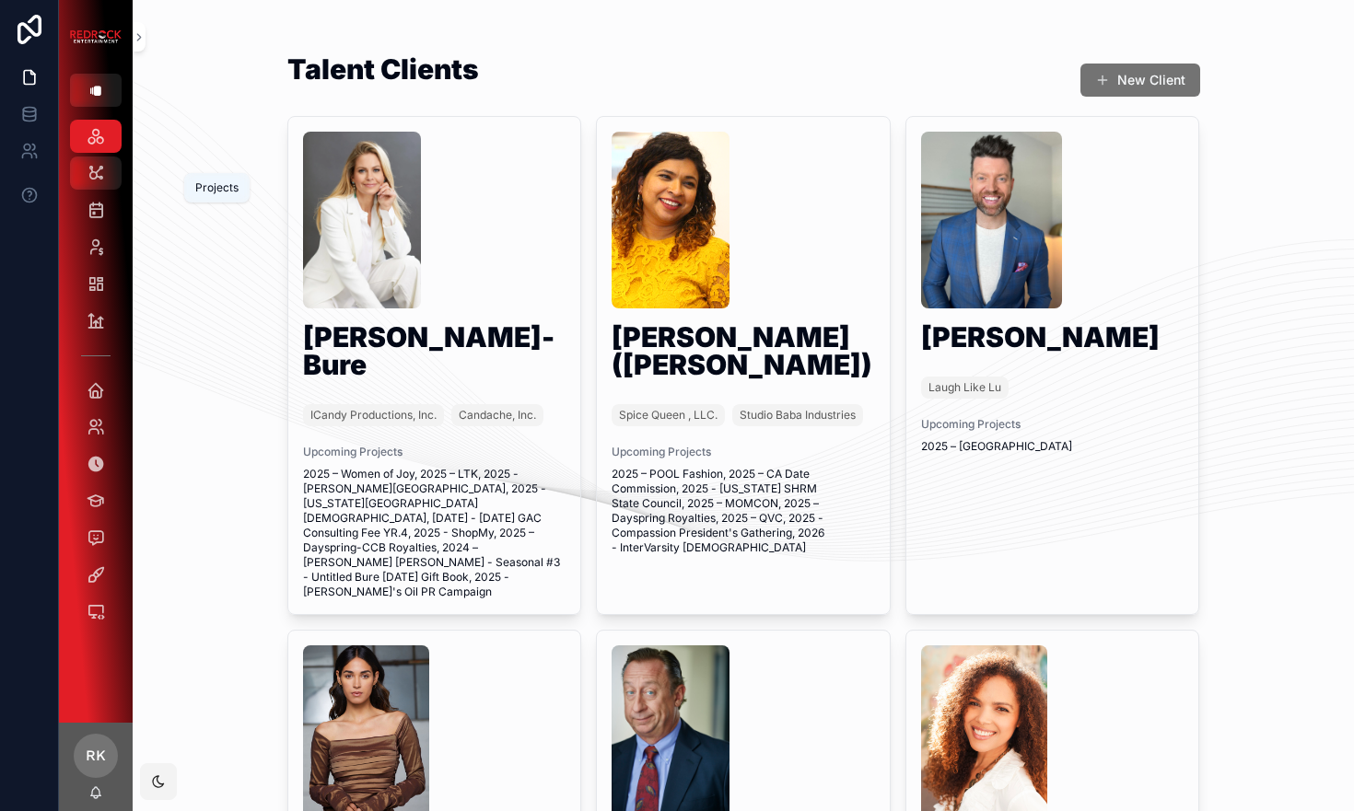
click at [99, 182] on div "Projects" at bounding box center [95, 172] width 29 height 29
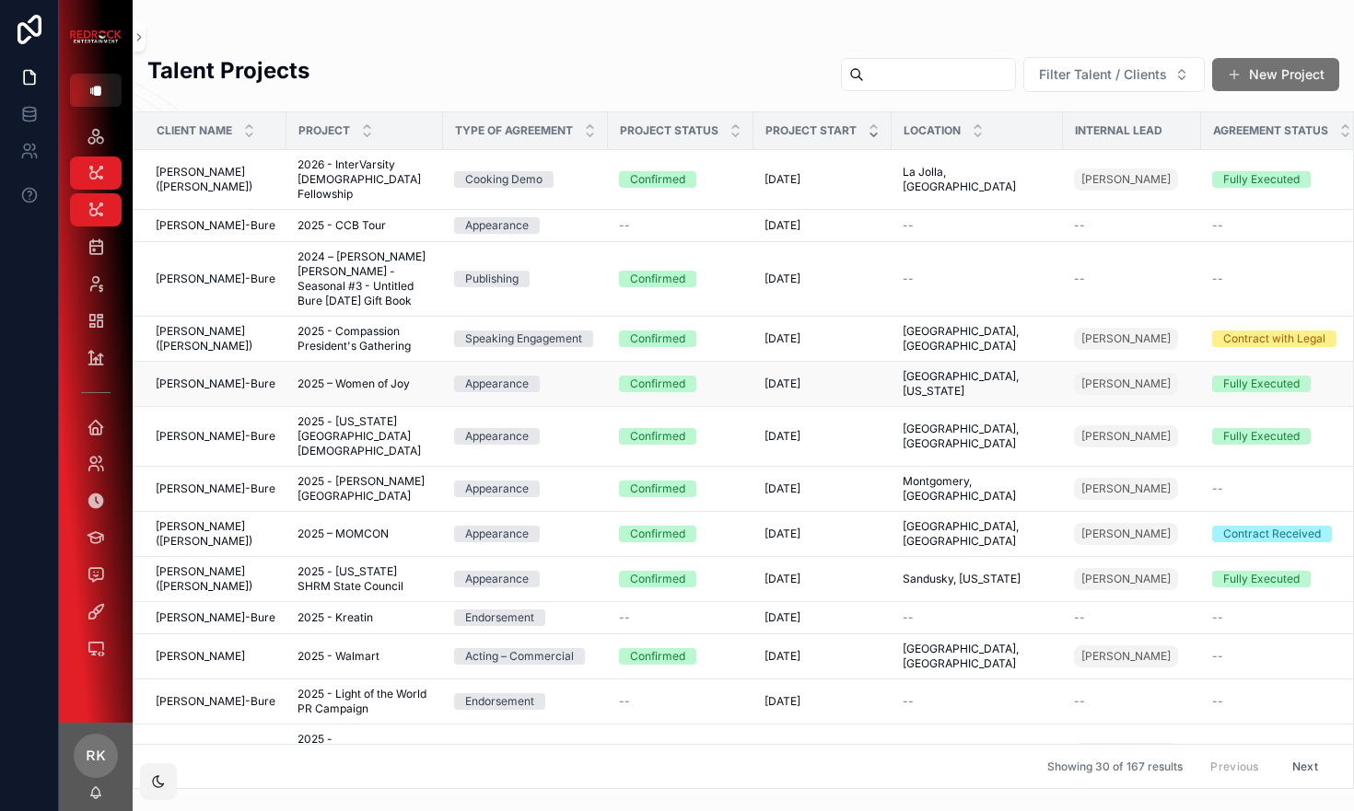
scroll to position [851, 0]
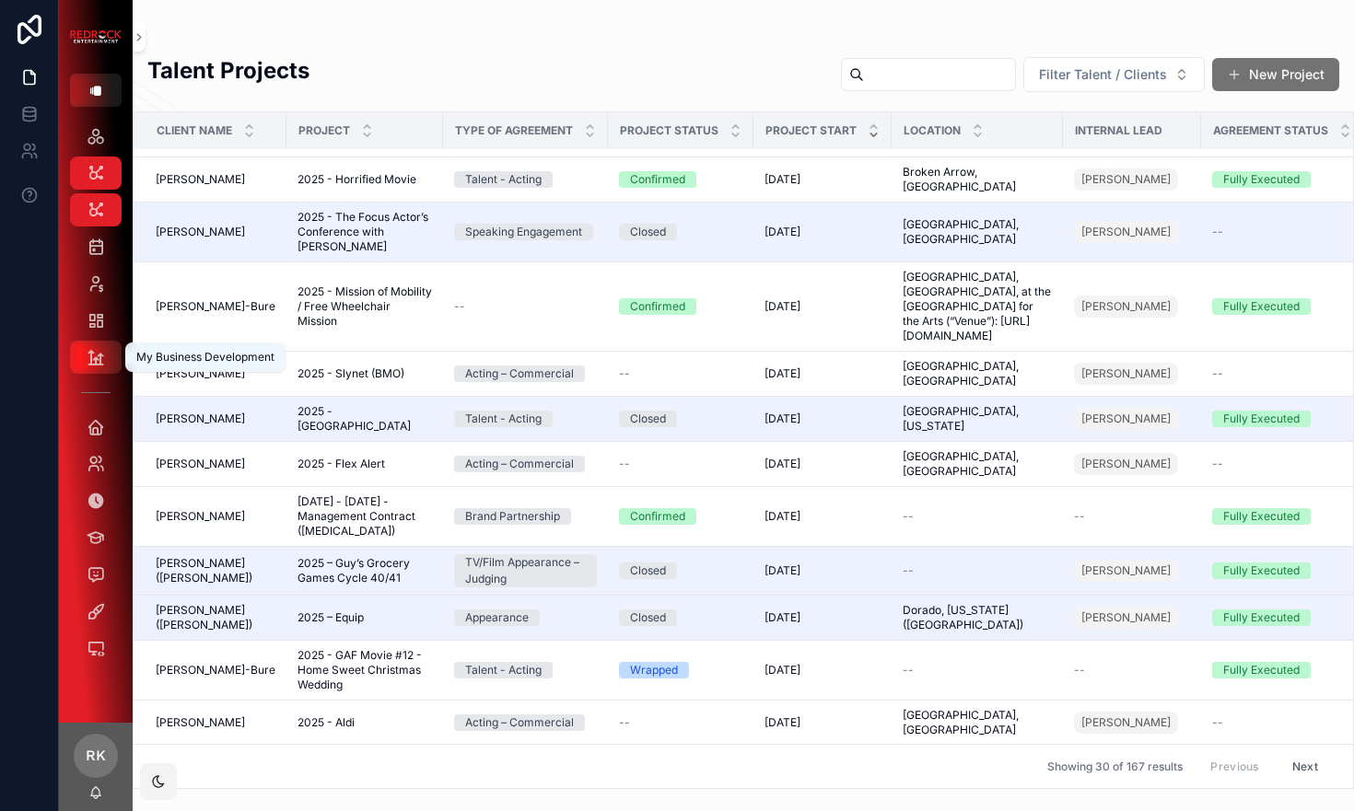
click at [99, 356] on icon "scrollable content" at bounding box center [96, 357] width 18 height 18
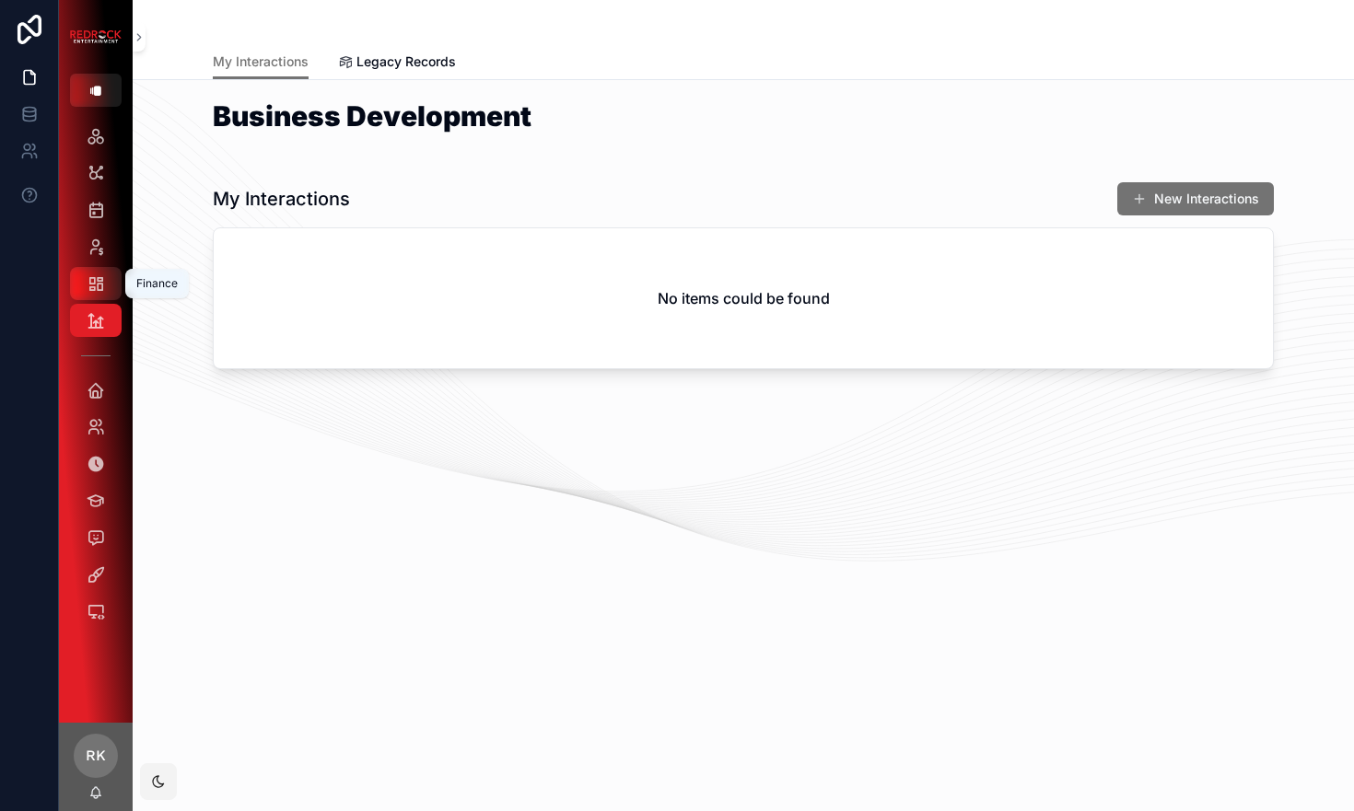
click at [100, 289] on icon "scrollable content" at bounding box center [96, 283] width 18 height 18
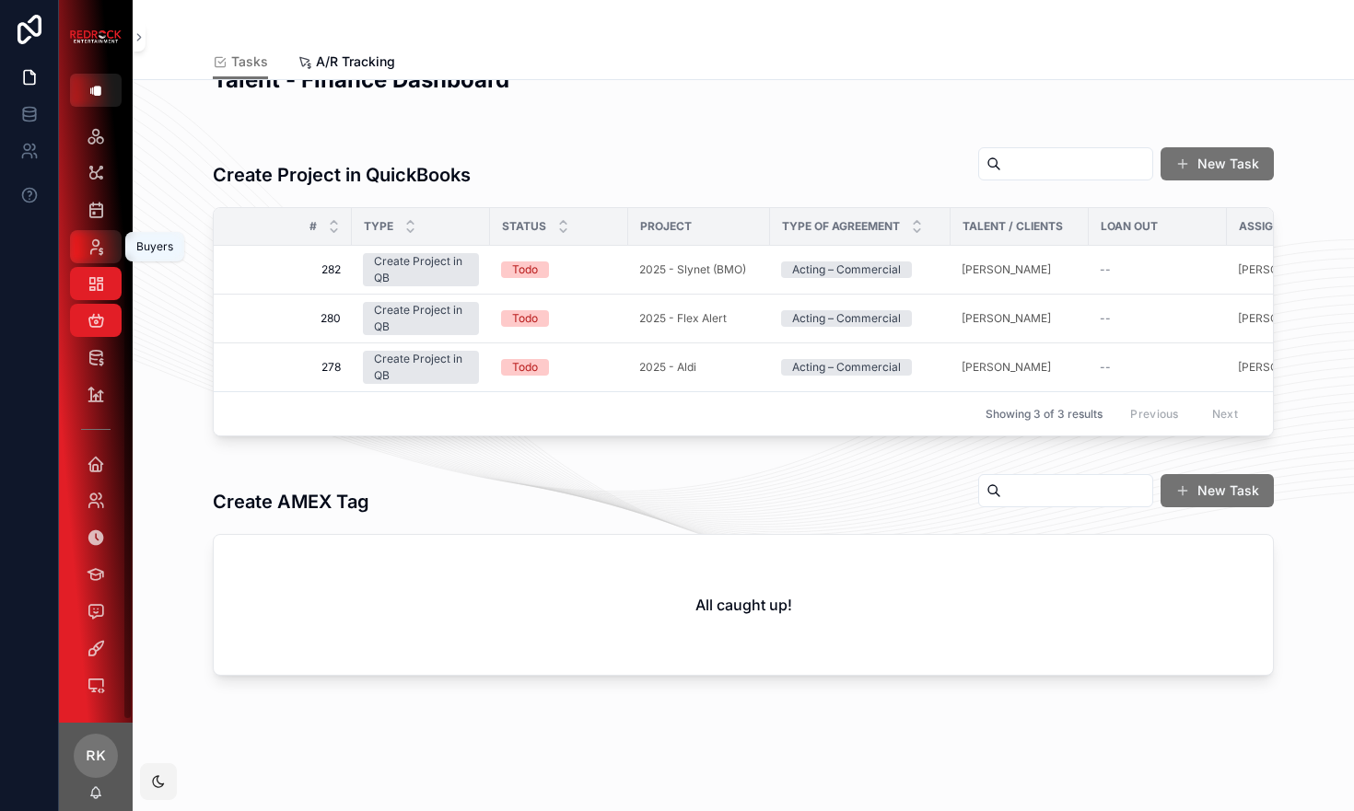
click at [99, 243] on icon "scrollable content" at bounding box center [96, 247] width 18 height 18
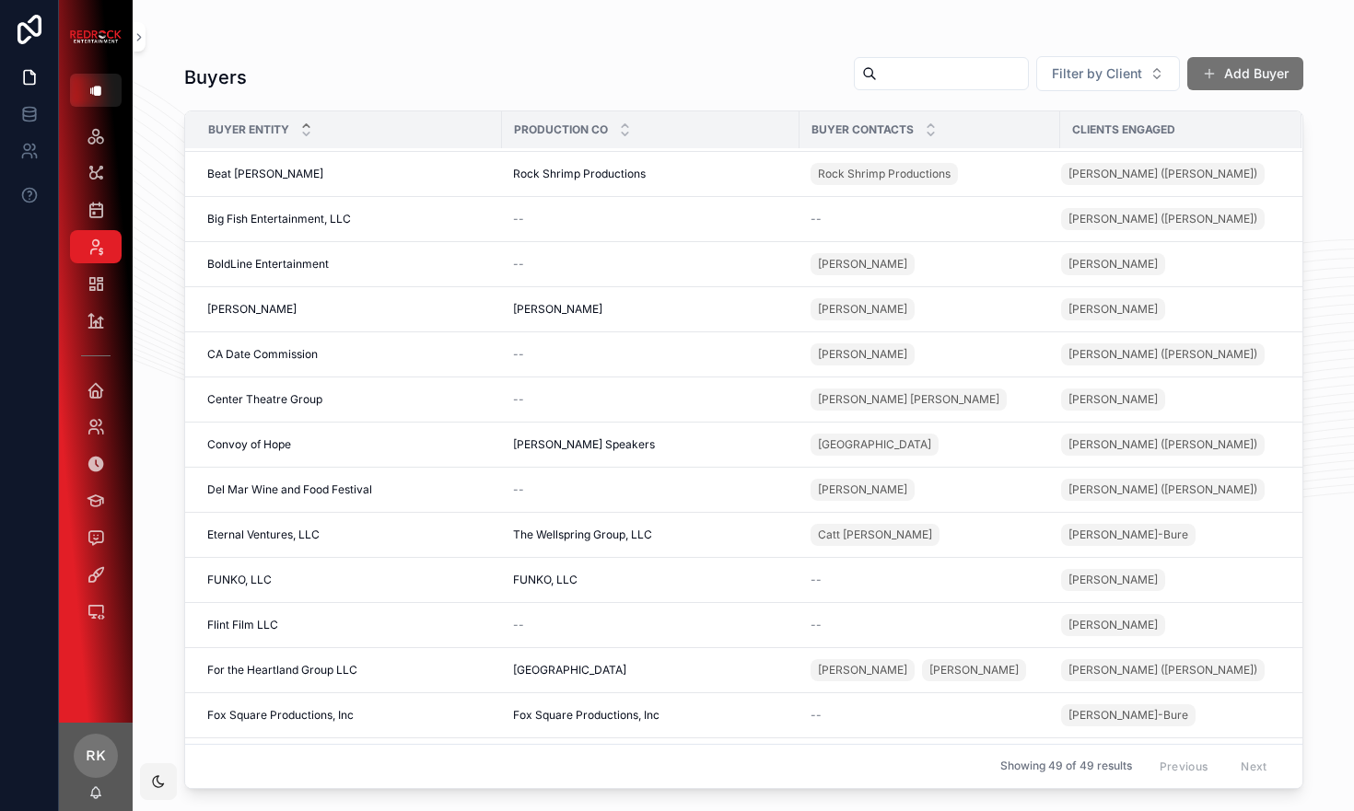
scroll to position [0, 1]
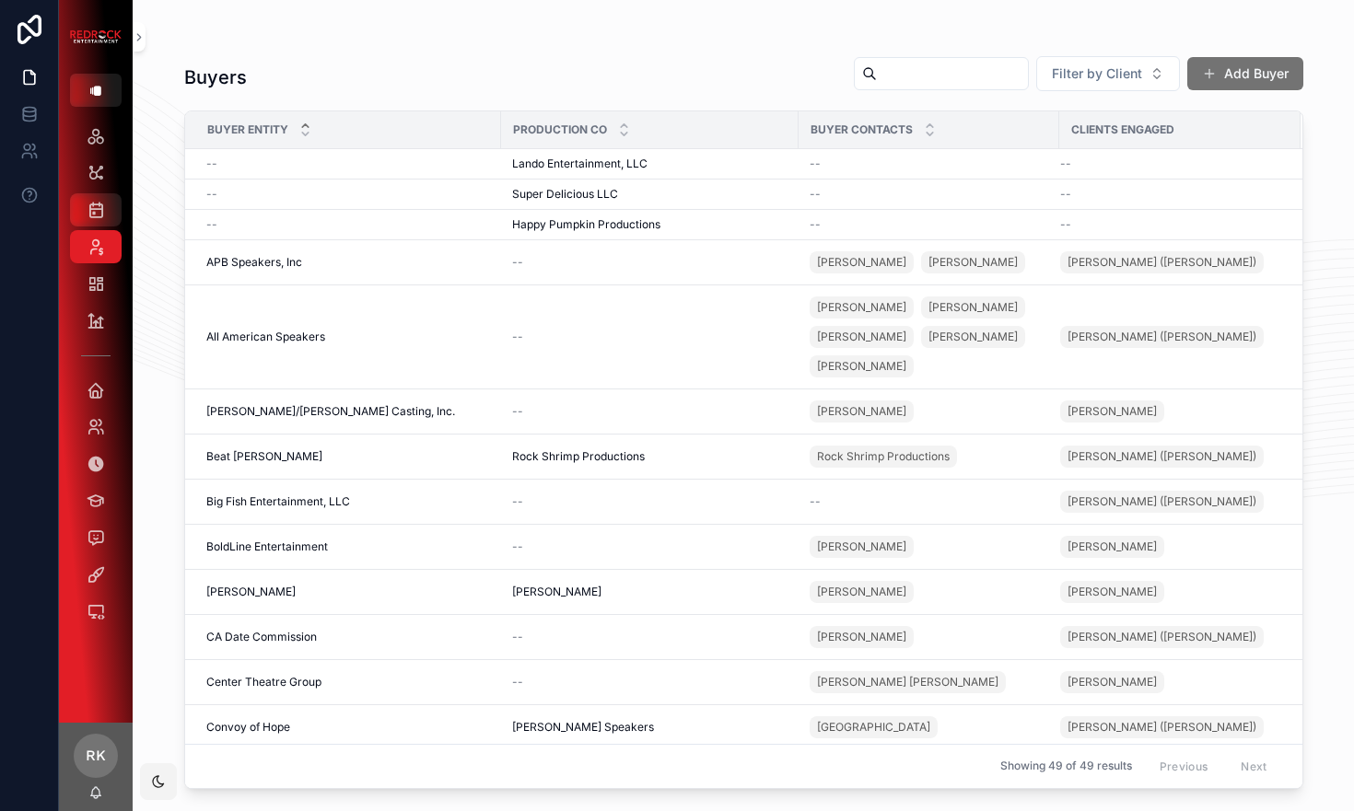
click at [95, 208] on icon "scrollable content" at bounding box center [96, 210] width 18 height 18
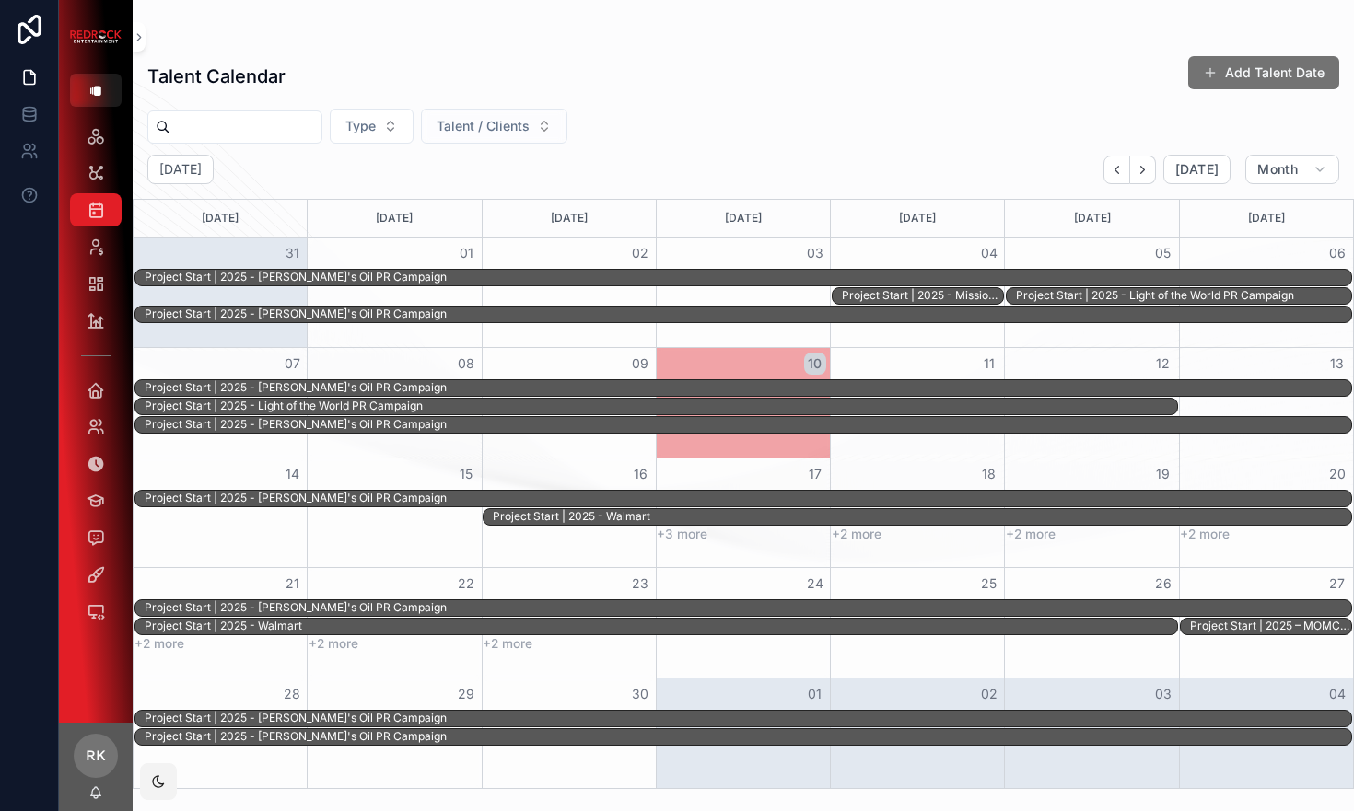
click at [526, 133] on span "Talent / Clients" at bounding box center [482, 126] width 93 height 18
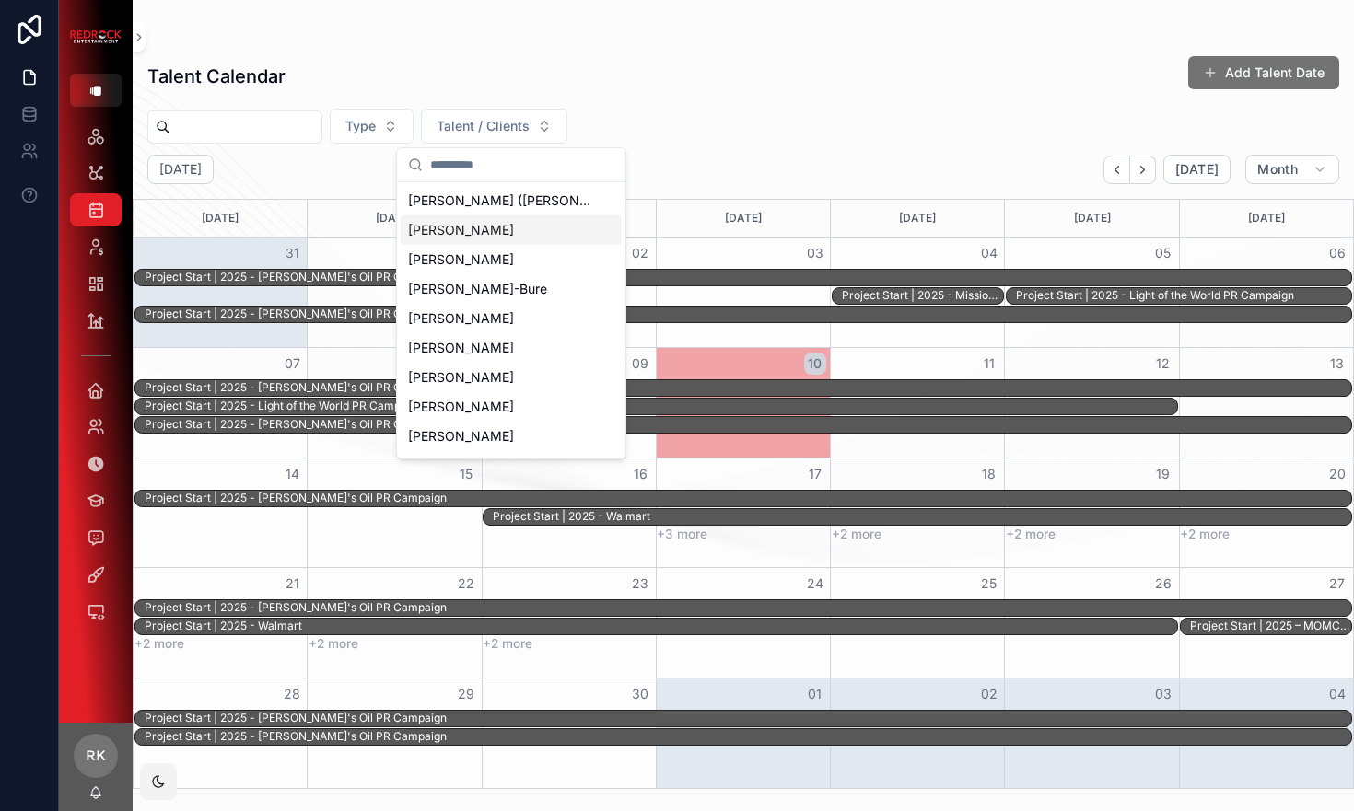
click at [504, 229] on div "[PERSON_NAME]" at bounding box center [511, 229] width 221 height 29
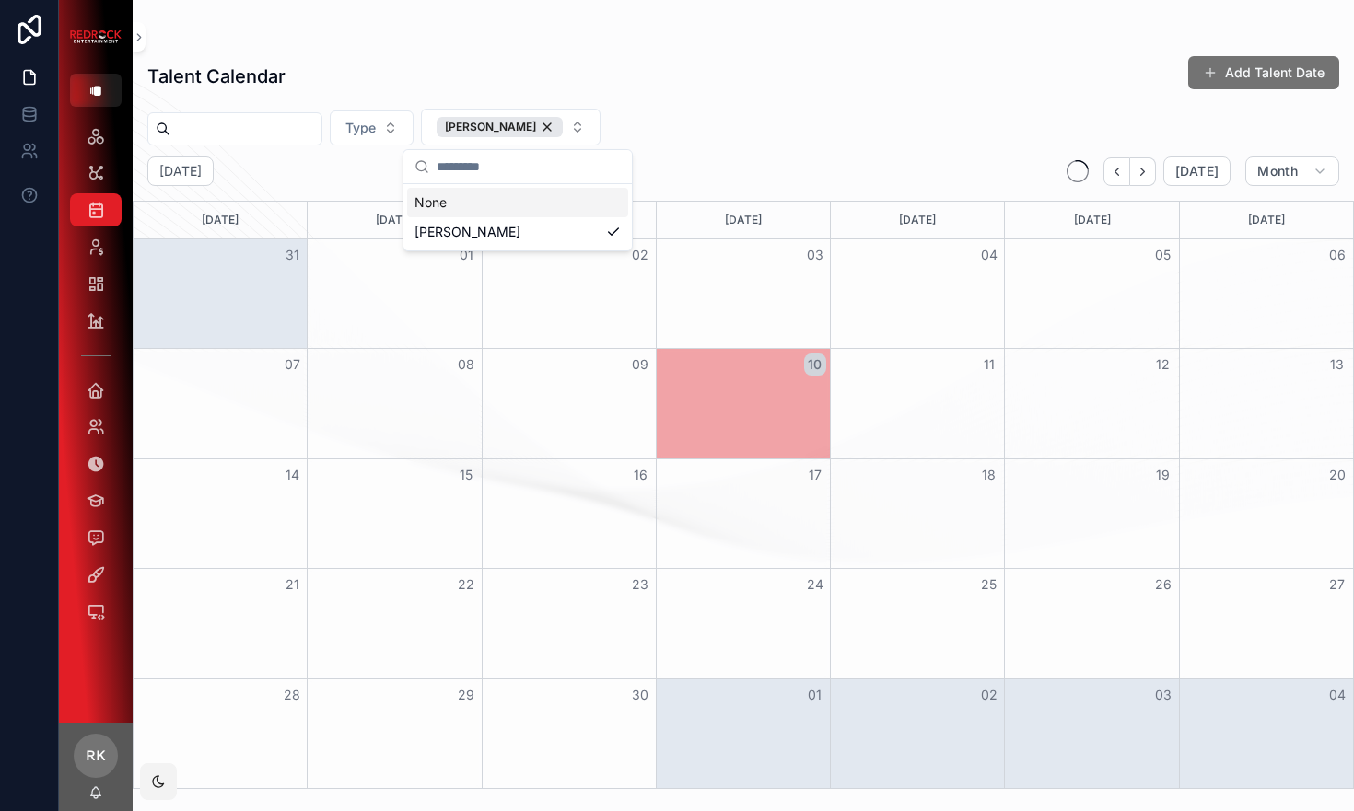
click at [730, 104] on div "Talent Calendar Add Talent Date Type Abigail Hawk September 2025 Today Month Su…" at bounding box center [743, 416] width 1221 height 745
click at [577, 133] on button "[PERSON_NAME]" at bounding box center [511, 127] width 180 height 37
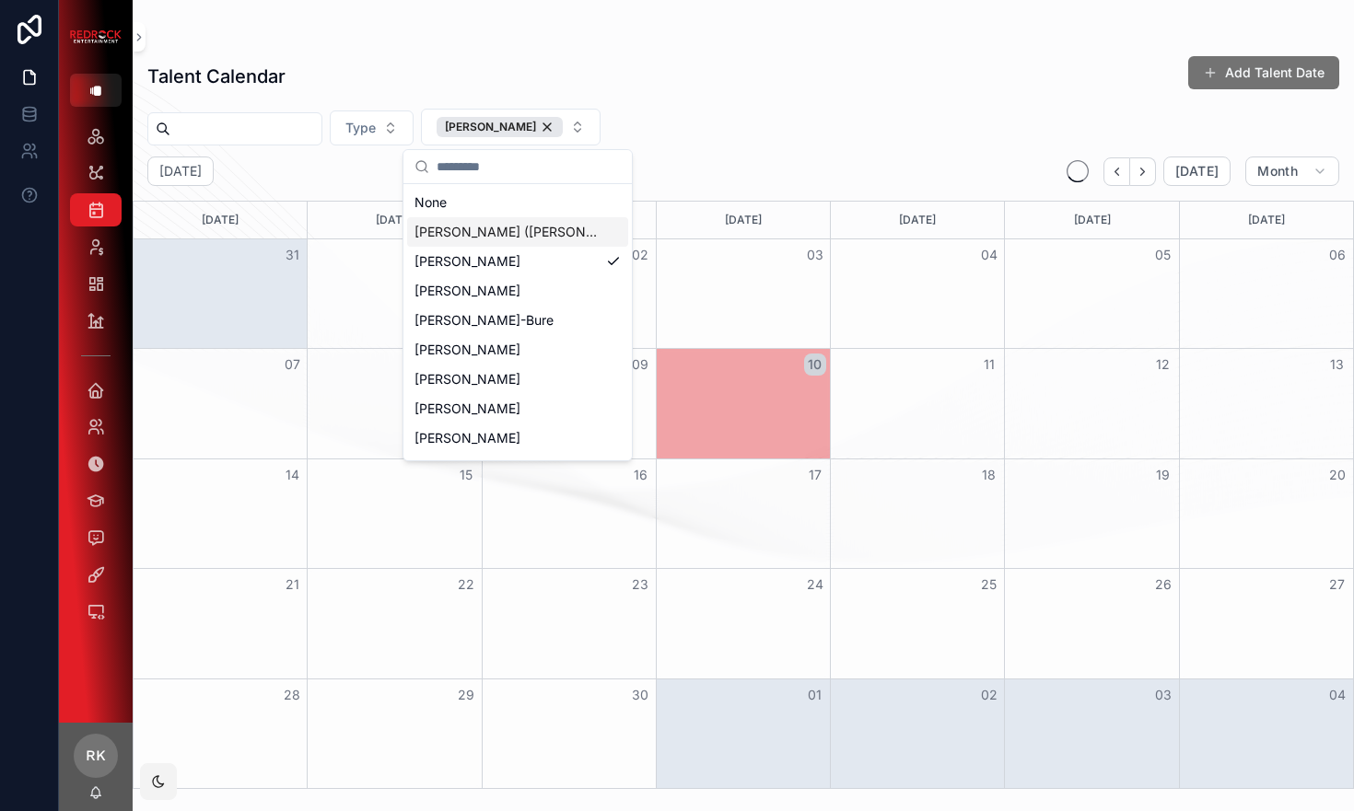
click at [524, 233] on span "[PERSON_NAME] ([PERSON_NAME])" at bounding box center [506, 232] width 184 height 18
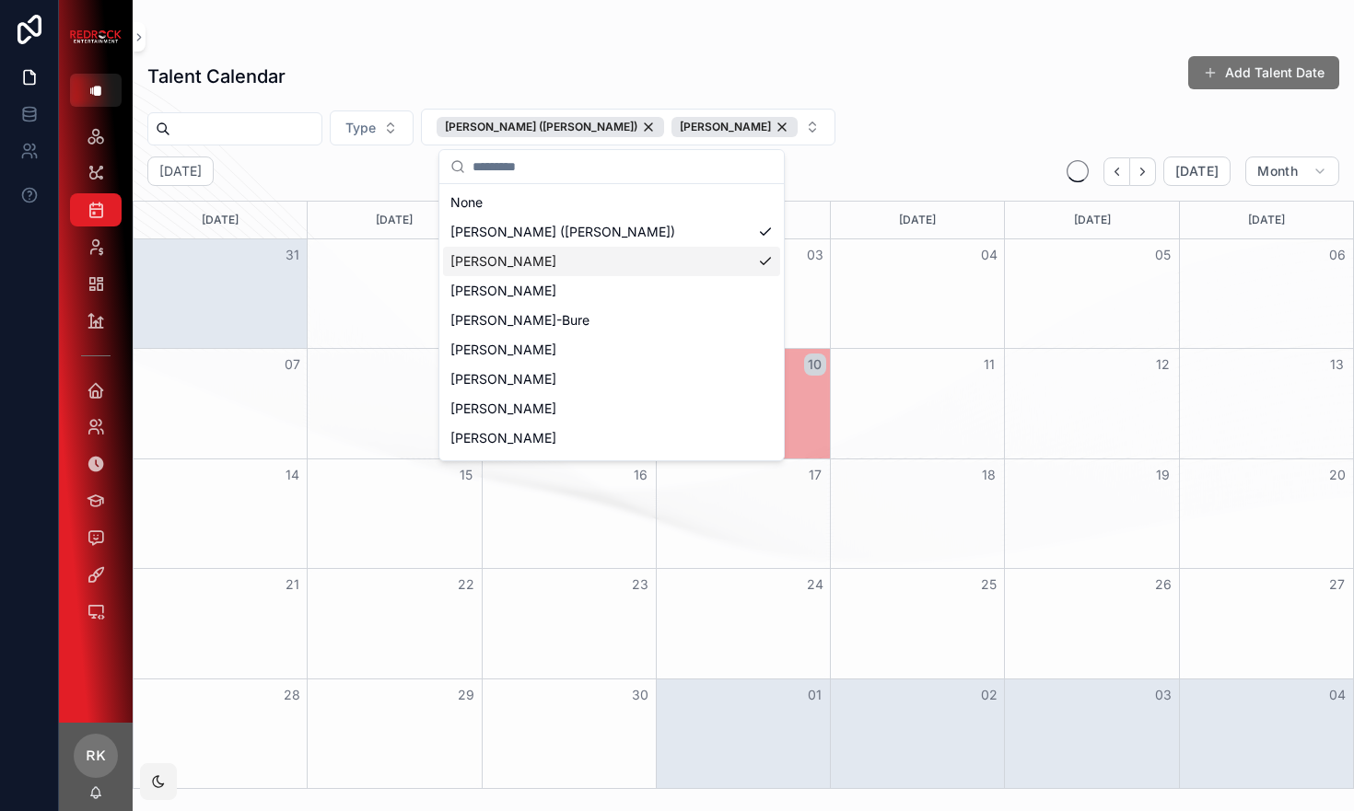
click at [670, 269] on div "[PERSON_NAME]" at bounding box center [611, 261] width 337 height 29
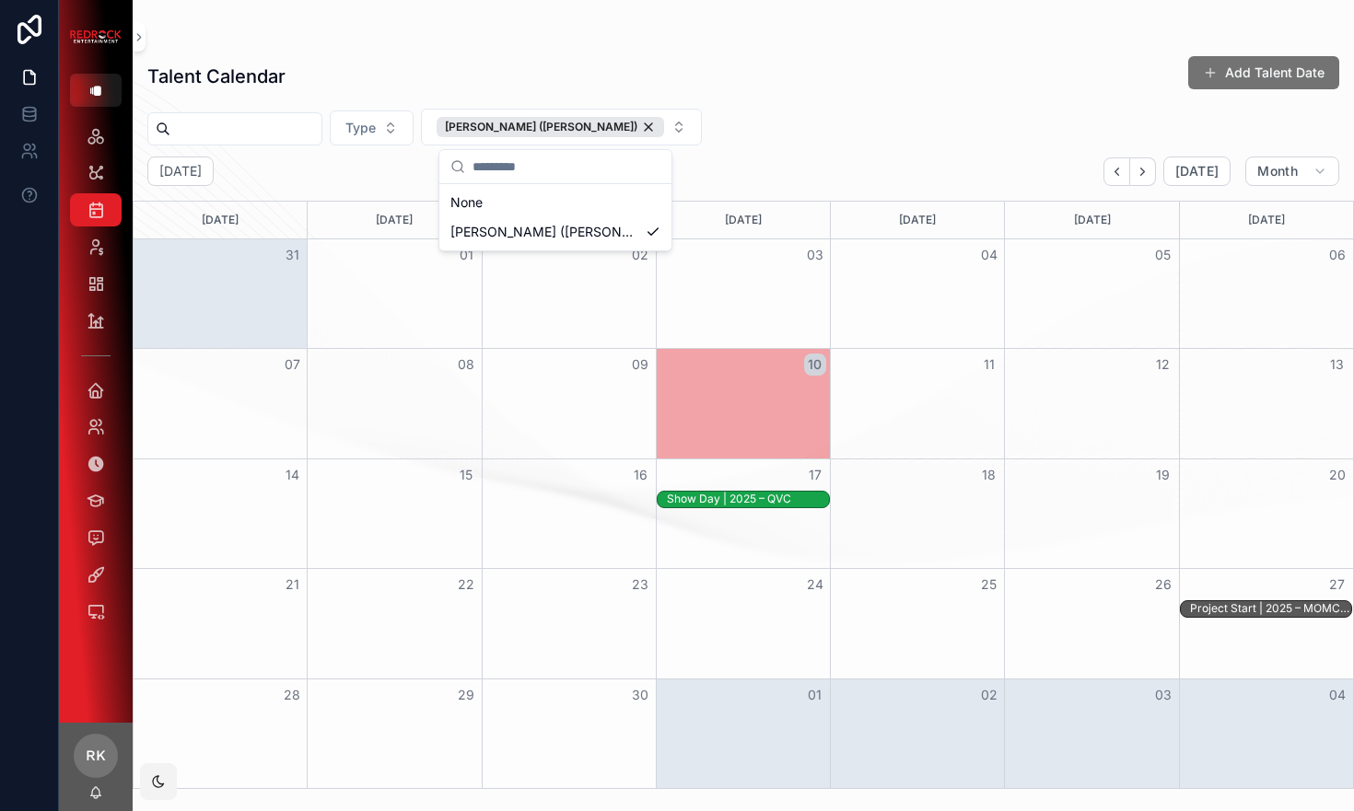
click at [902, 111] on div "Type Aarti Sequeira (McNamara)" at bounding box center [743, 127] width 1221 height 37
click at [95, 135] on icon "scrollable content" at bounding box center [96, 136] width 18 height 18
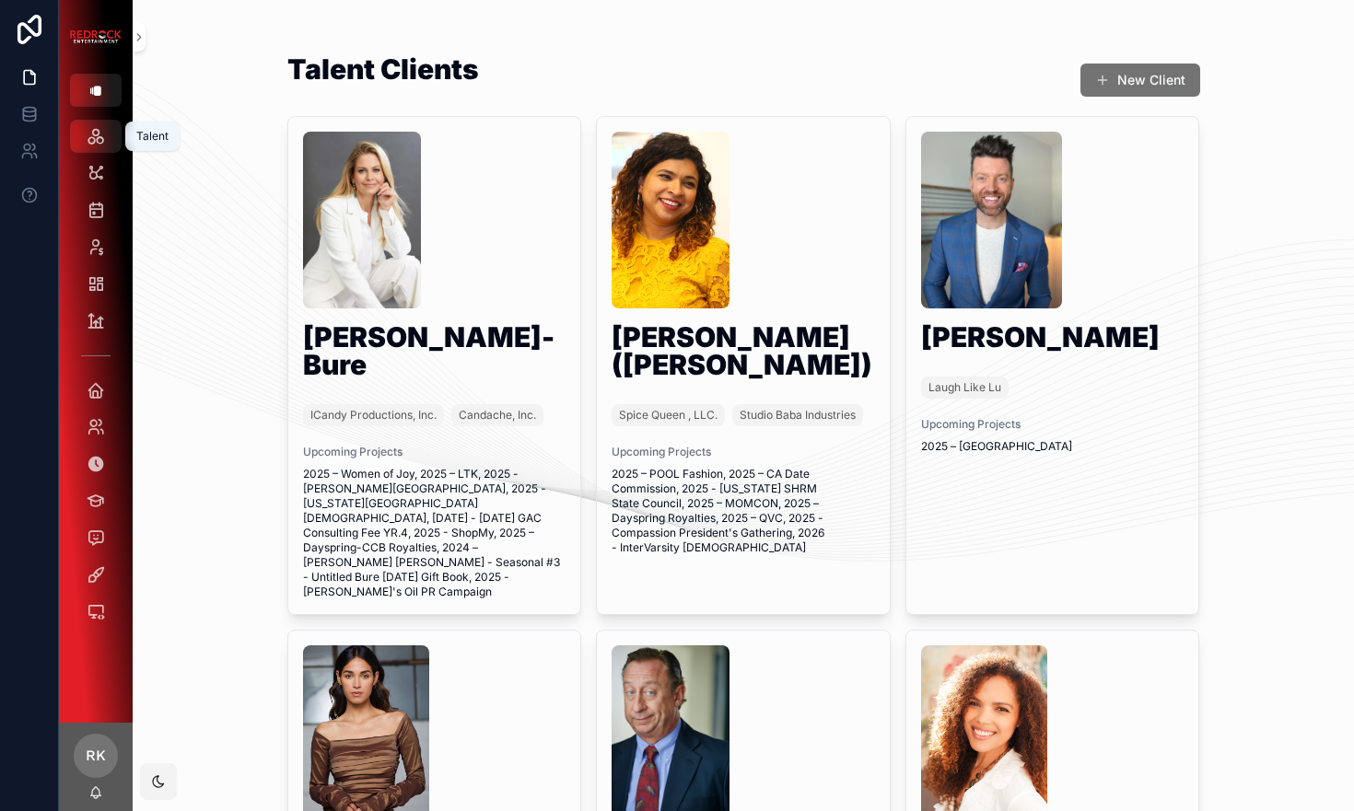
click at [103, 140] on icon "scrollable content" at bounding box center [96, 136] width 18 height 18
click at [106, 95] on button "scrollable content" at bounding box center [96, 90] width 52 height 33
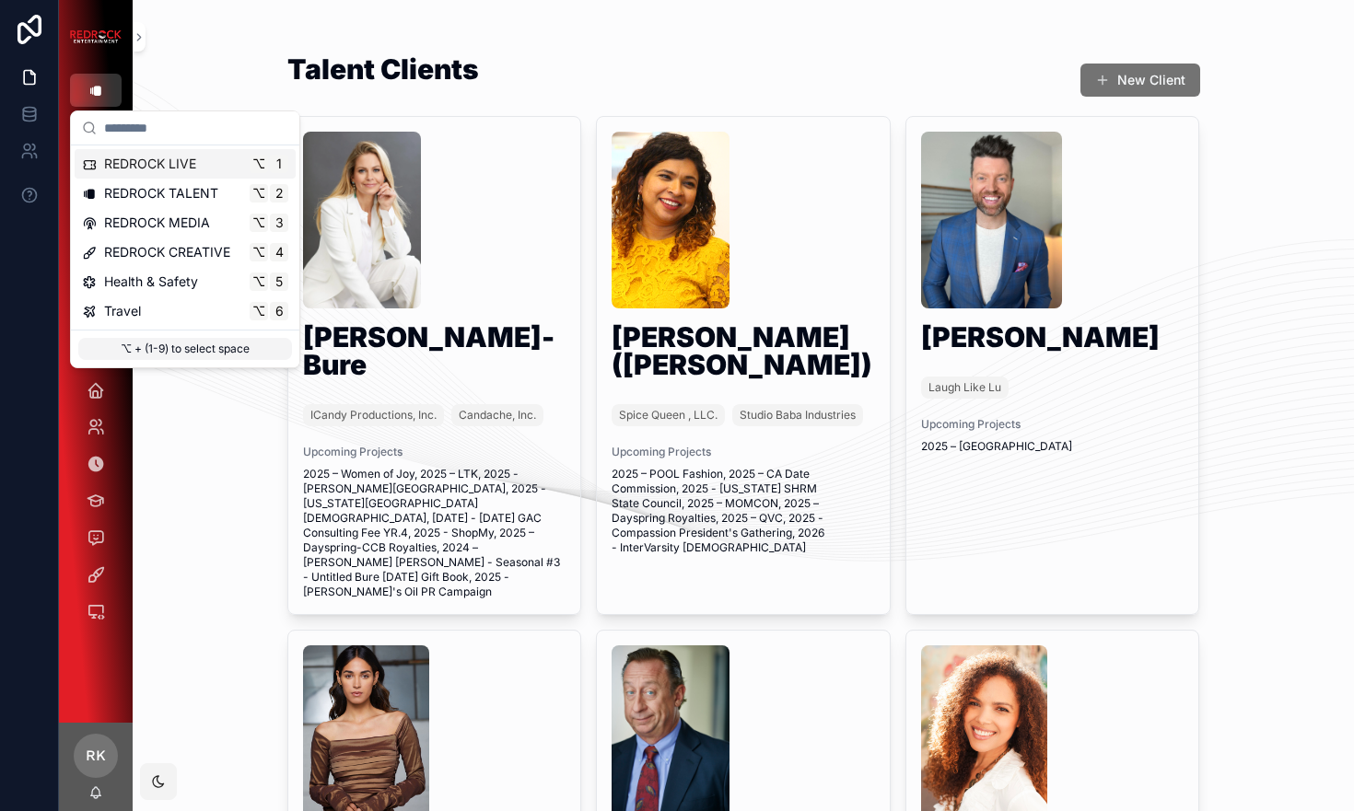
click at [106, 95] on button "scrollable content" at bounding box center [96, 90] width 52 height 33
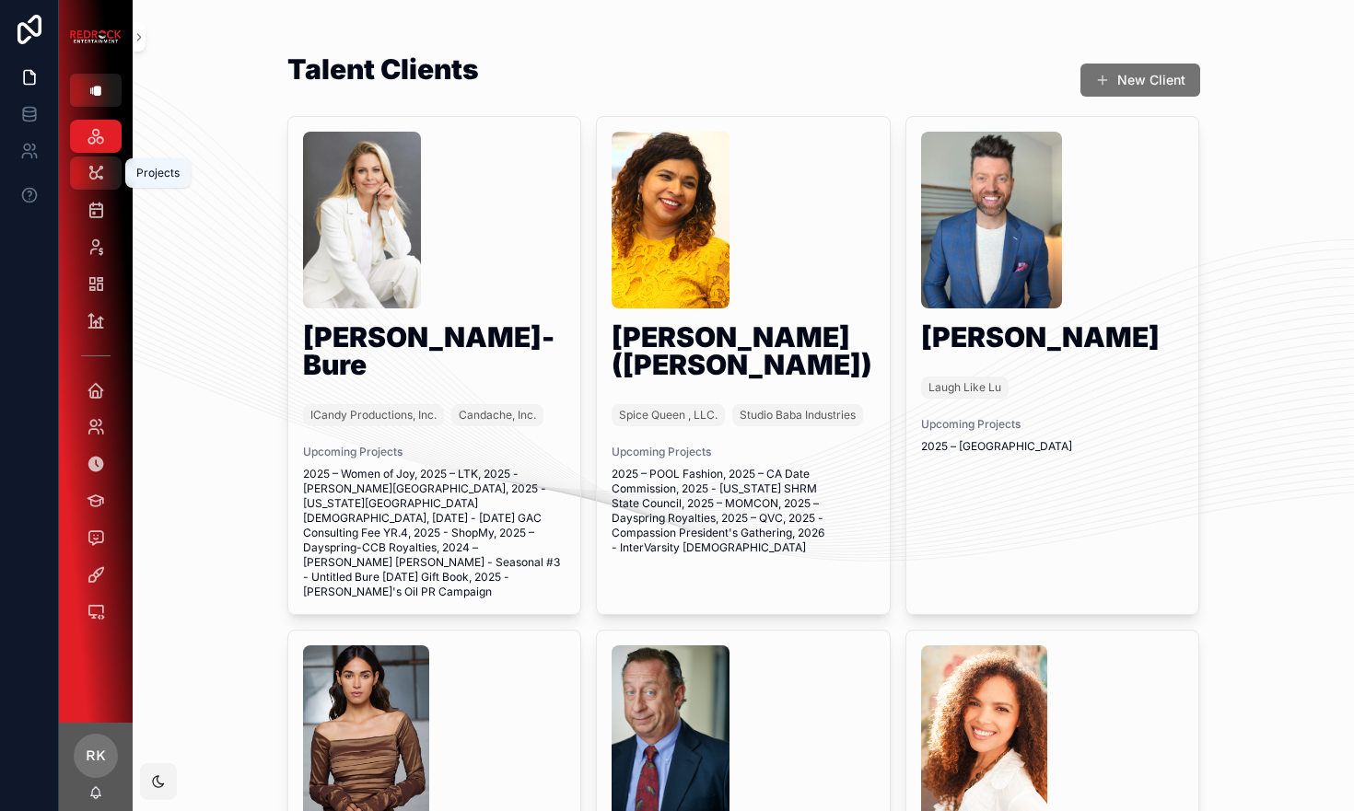
click at [104, 174] on icon "scrollable content" at bounding box center [96, 173] width 19 height 18
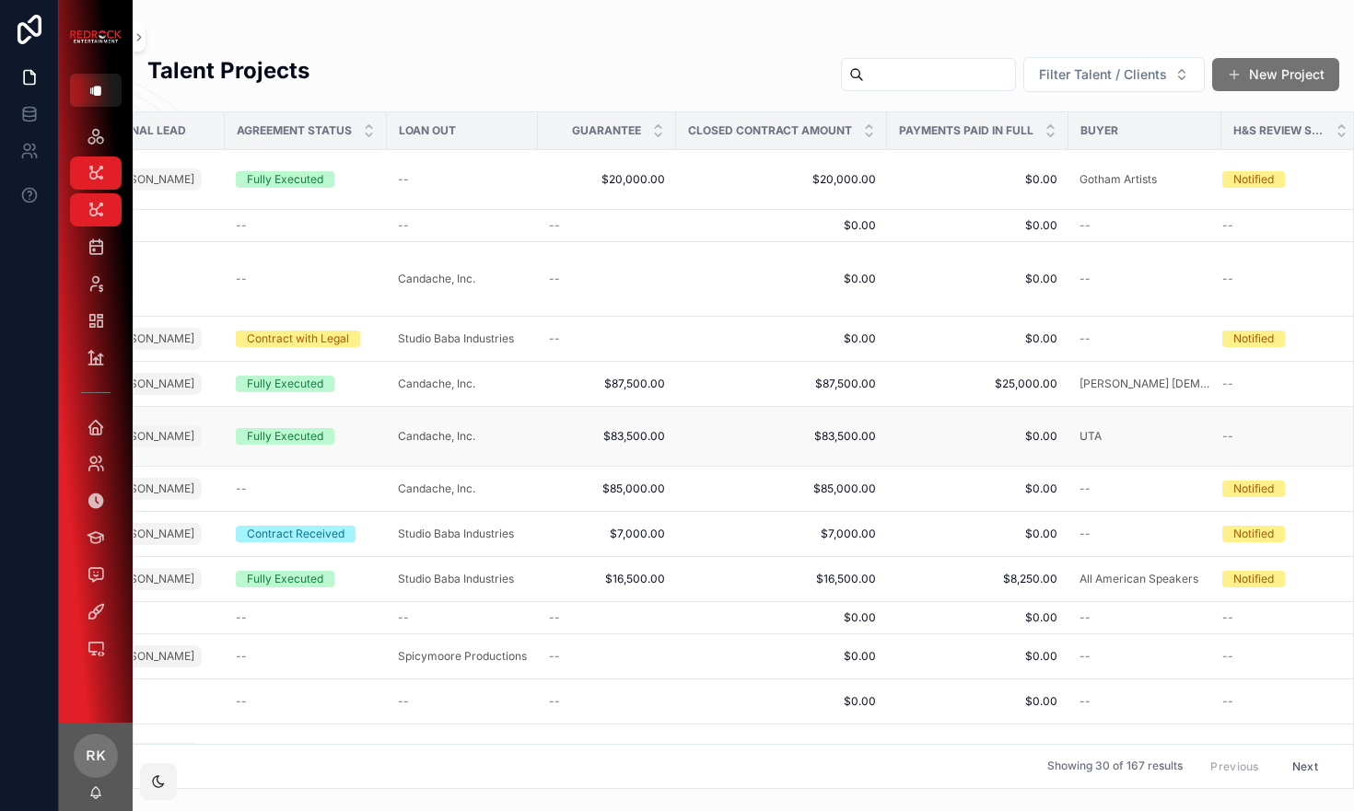
scroll to position [0, 973]
click at [1260, 218] on div "--" at bounding box center [1282, 225] width 115 height 15
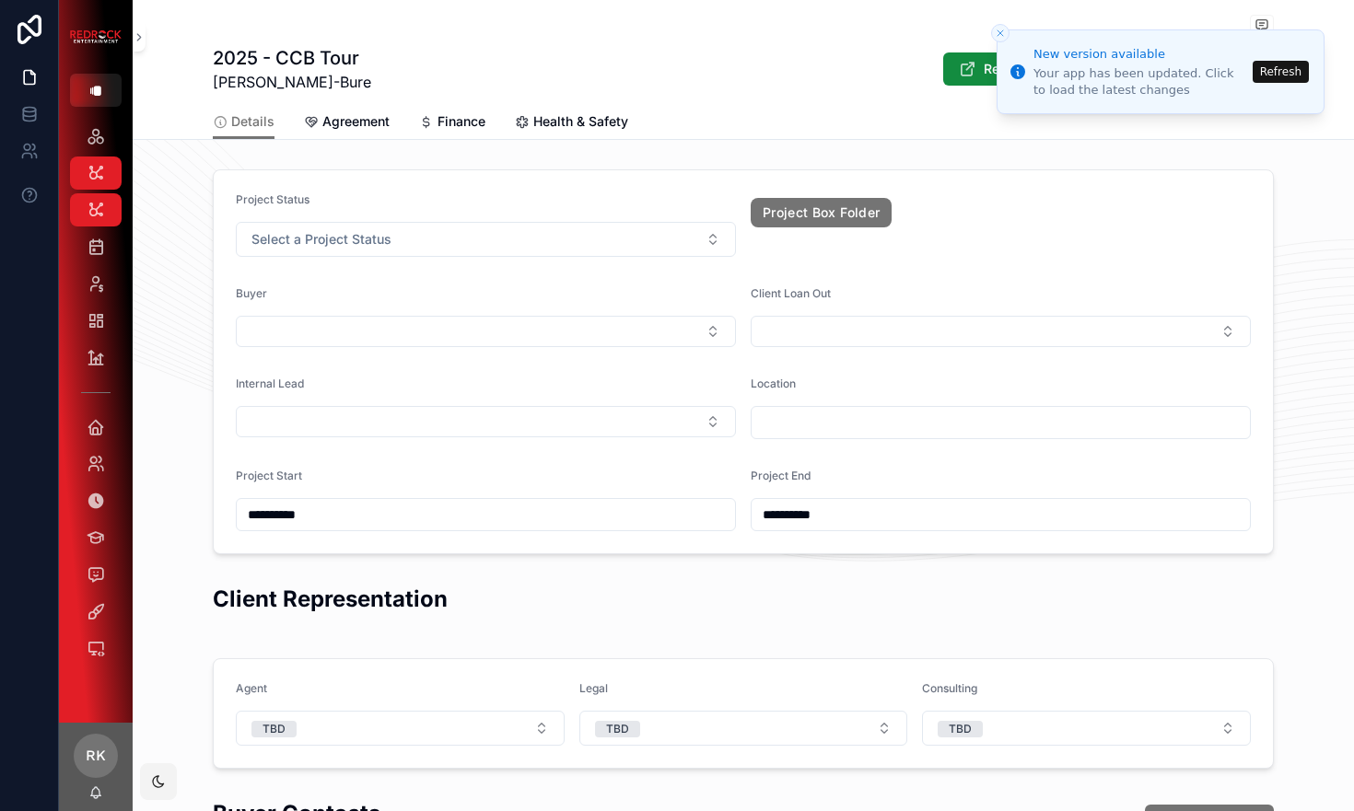
click at [1274, 75] on button "Refresh" at bounding box center [1280, 72] width 56 height 22
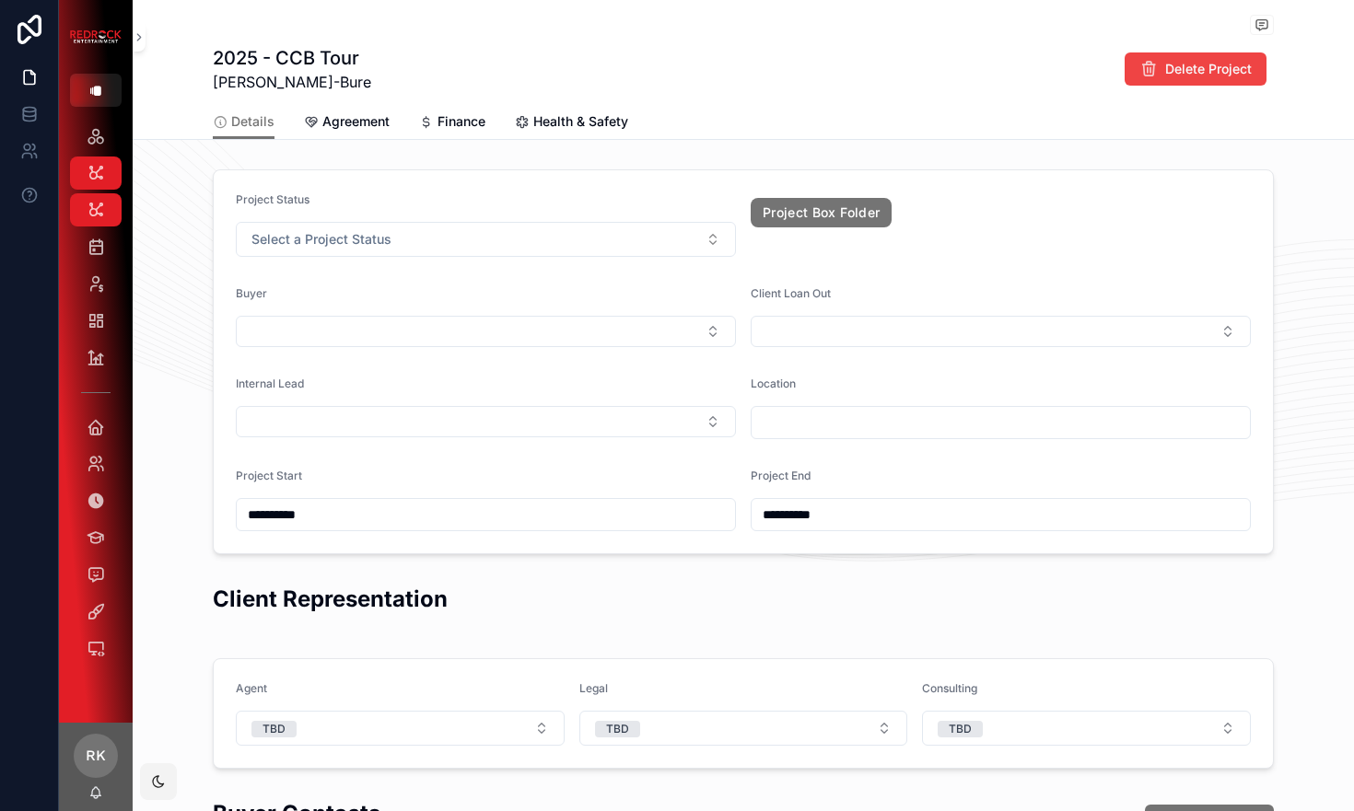
click at [644, 243] on button "Select a Project Status" at bounding box center [486, 239] width 500 height 35
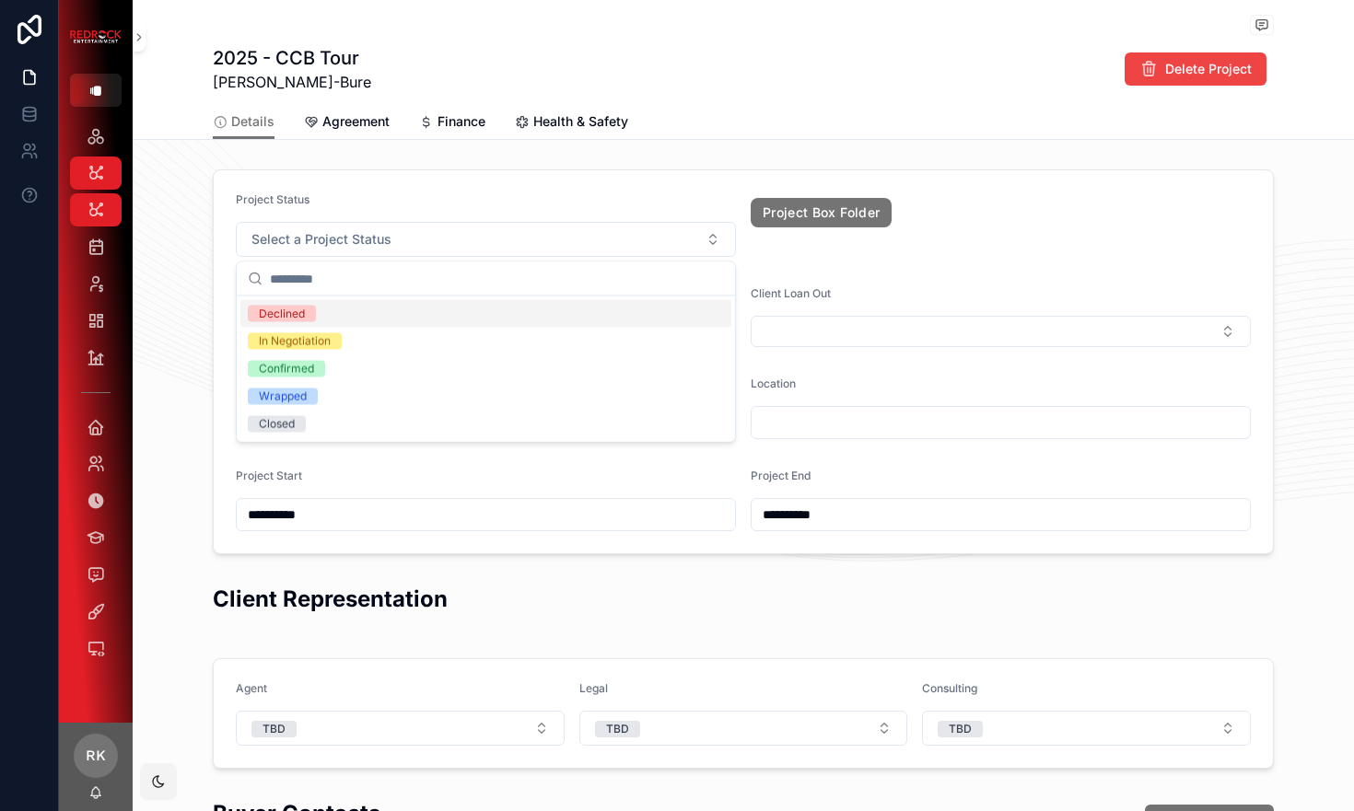
click at [646, 193] on div "Project Status" at bounding box center [486, 203] width 500 height 22
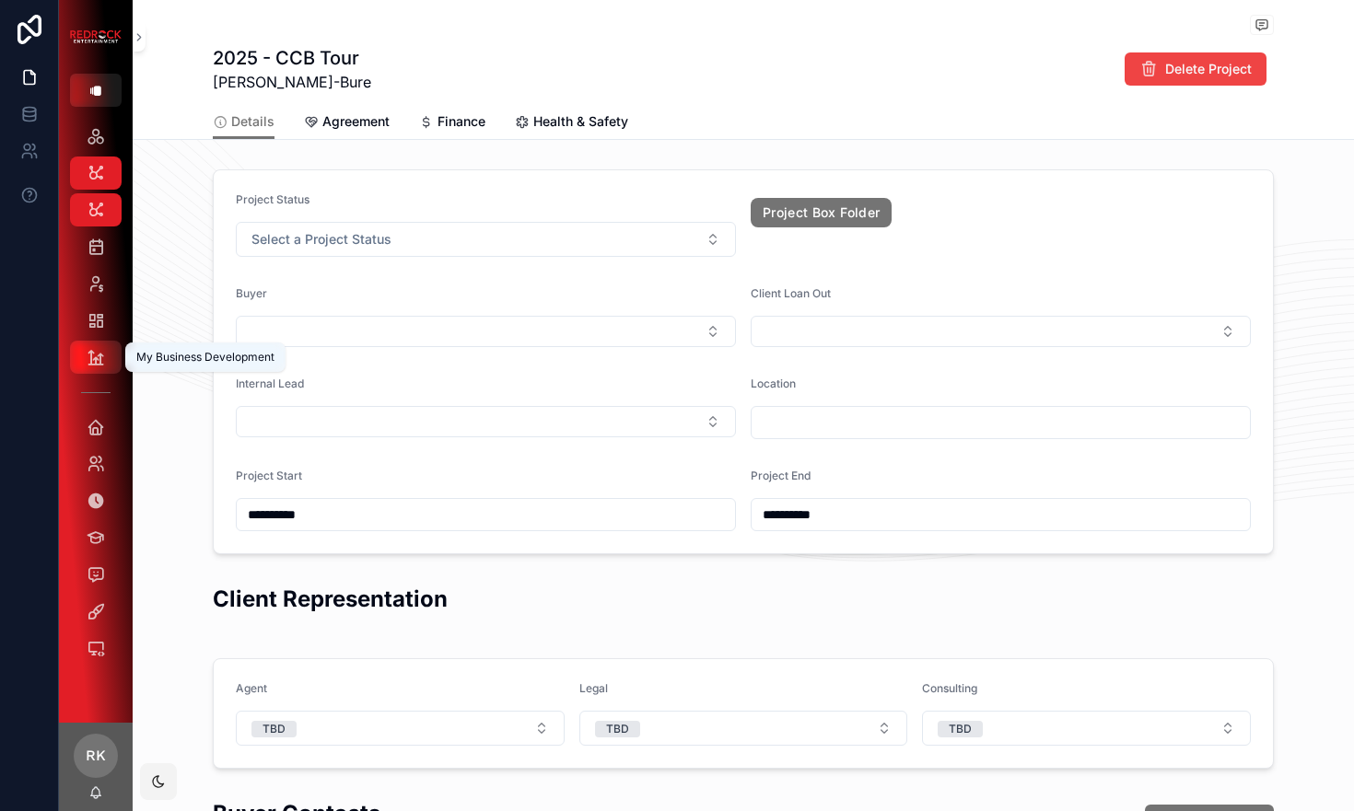
click at [93, 355] on icon "scrollable content" at bounding box center [96, 357] width 18 height 18
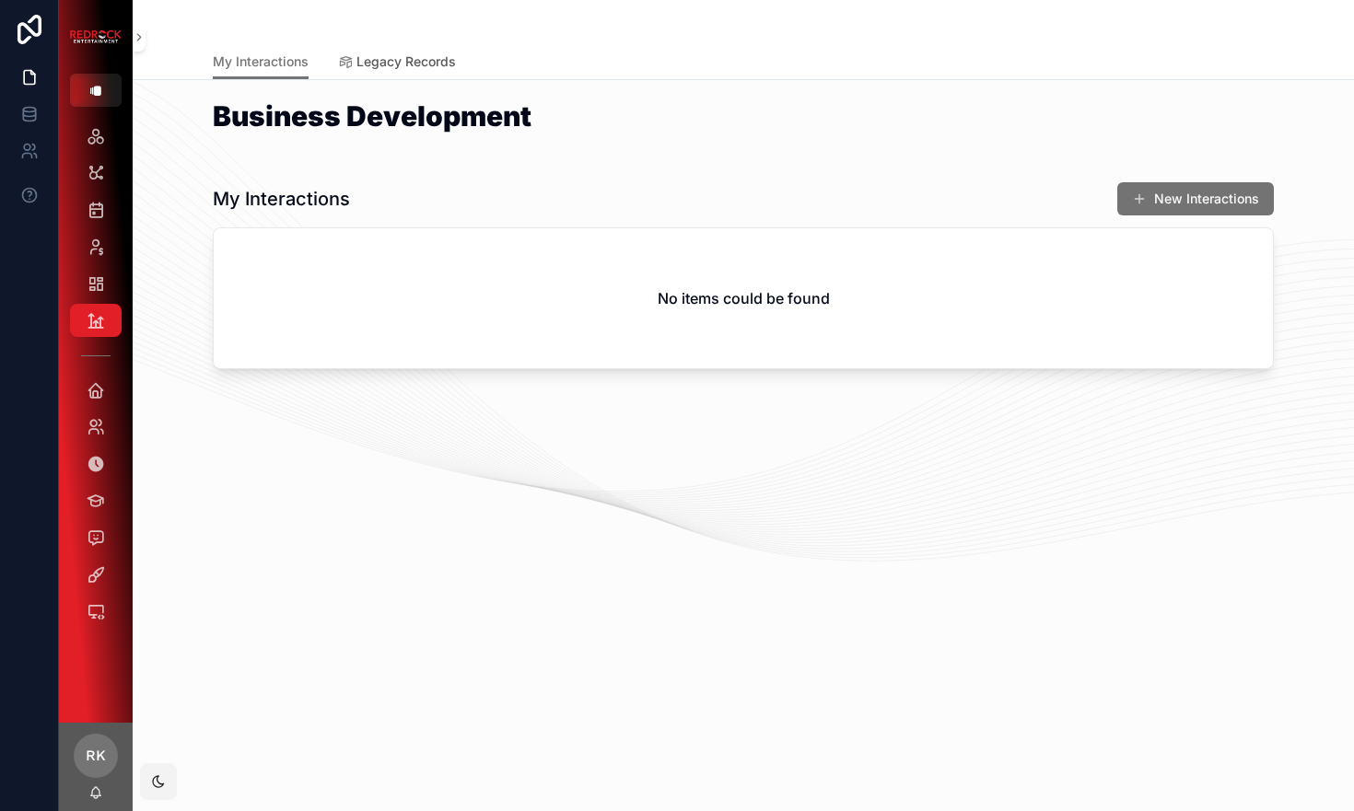
click at [435, 63] on span "Legacy Records" at bounding box center [405, 61] width 99 height 18
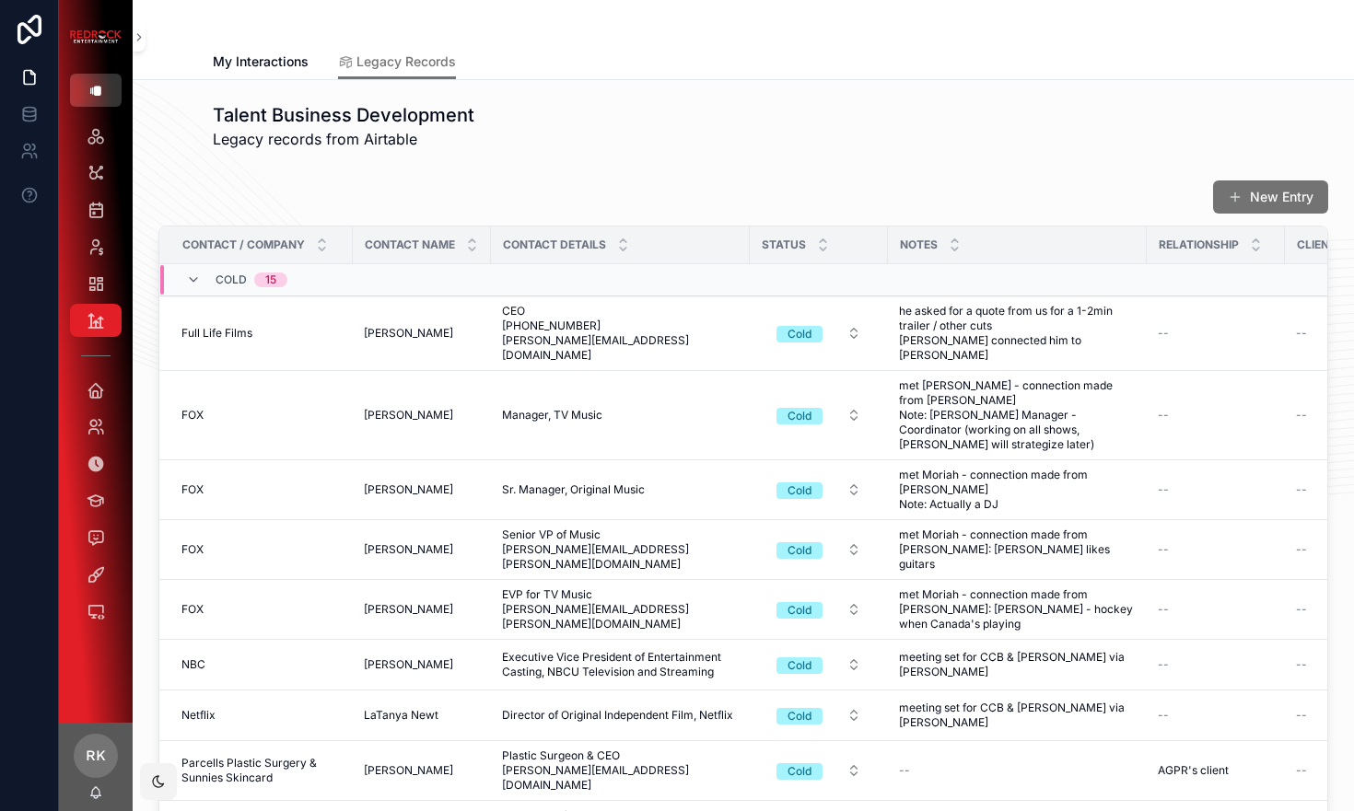
click at [102, 84] on icon "scrollable content" at bounding box center [95, 91] width 15 height 15
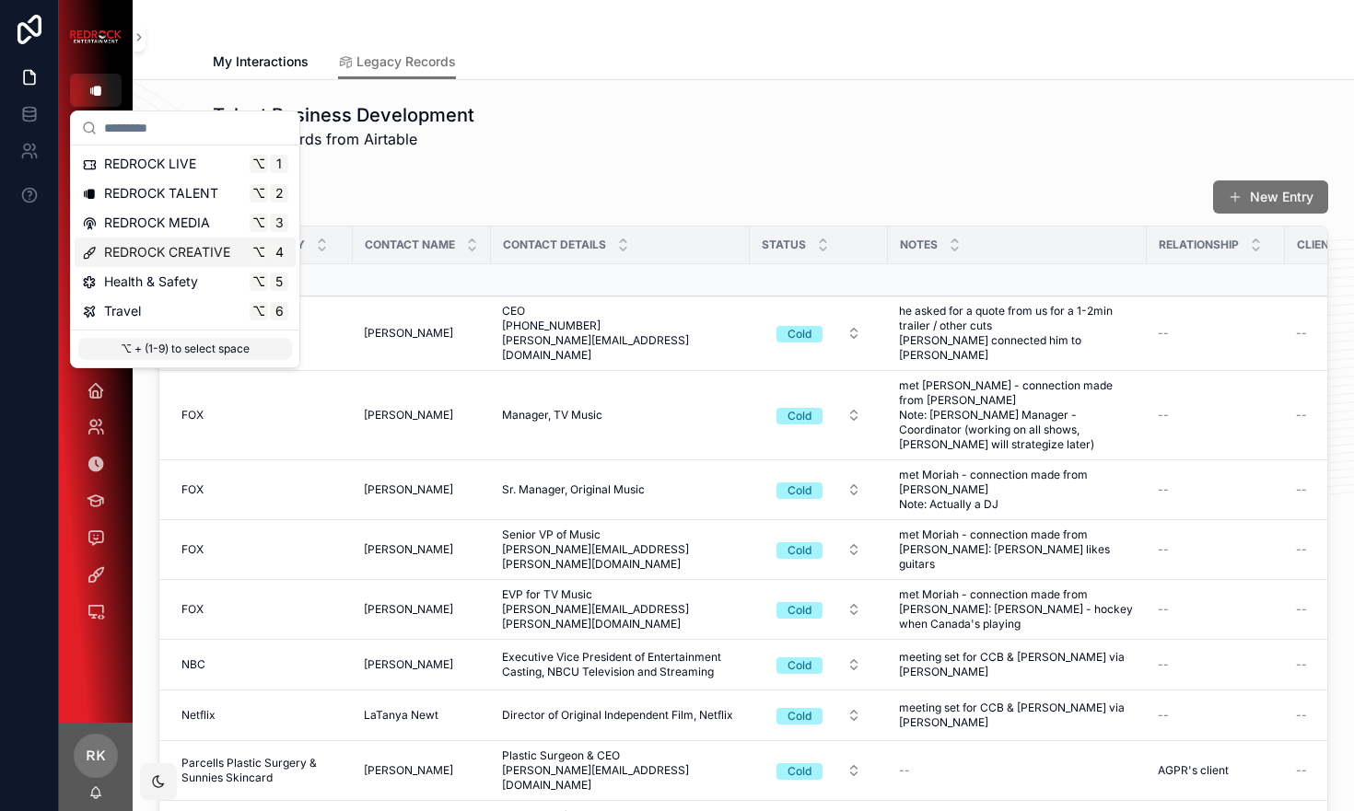
click at [141, 250] on span "REDROCK CREATIVE" at bounding box center [167, 252] width 126 height 18
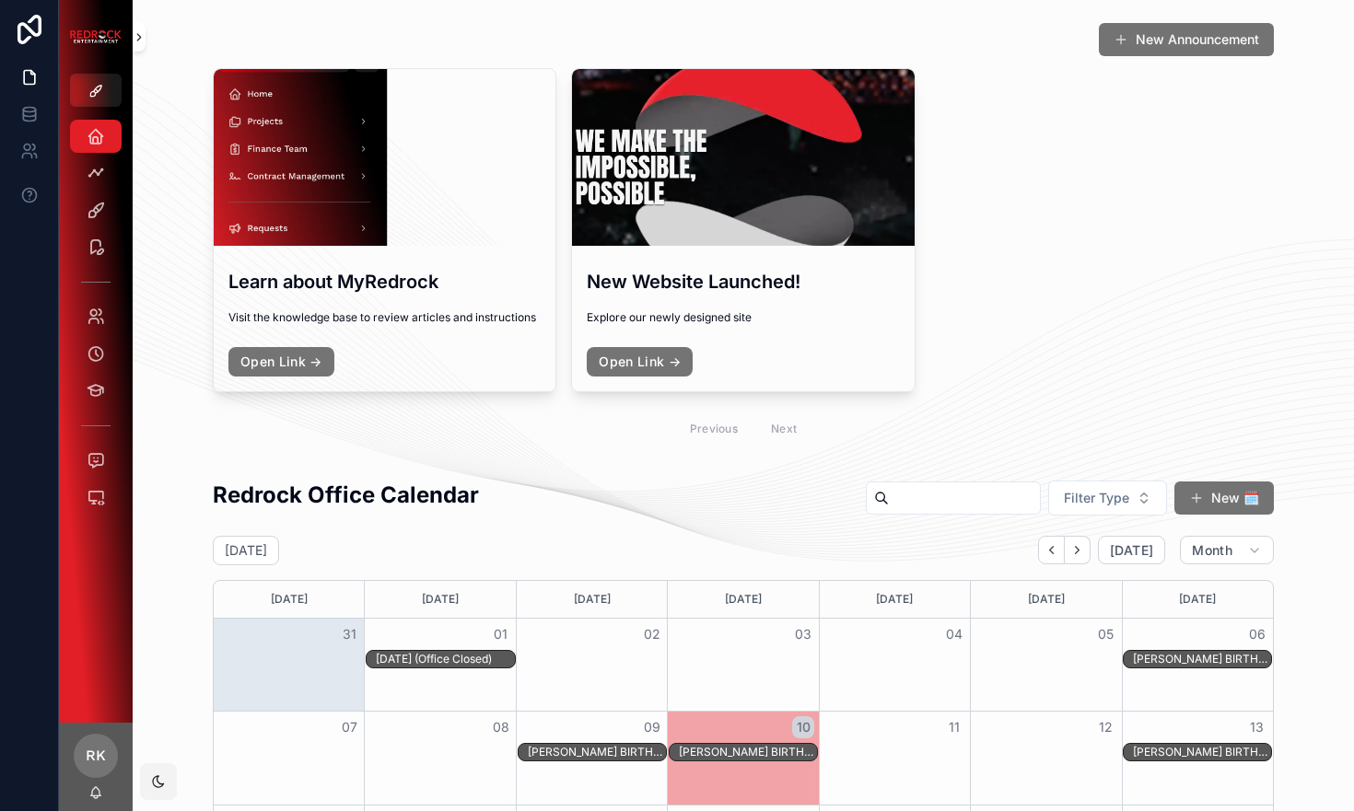
click at [144, 31] on icon "scrollable content" at bounding box center [139, 37] width 13 height 14
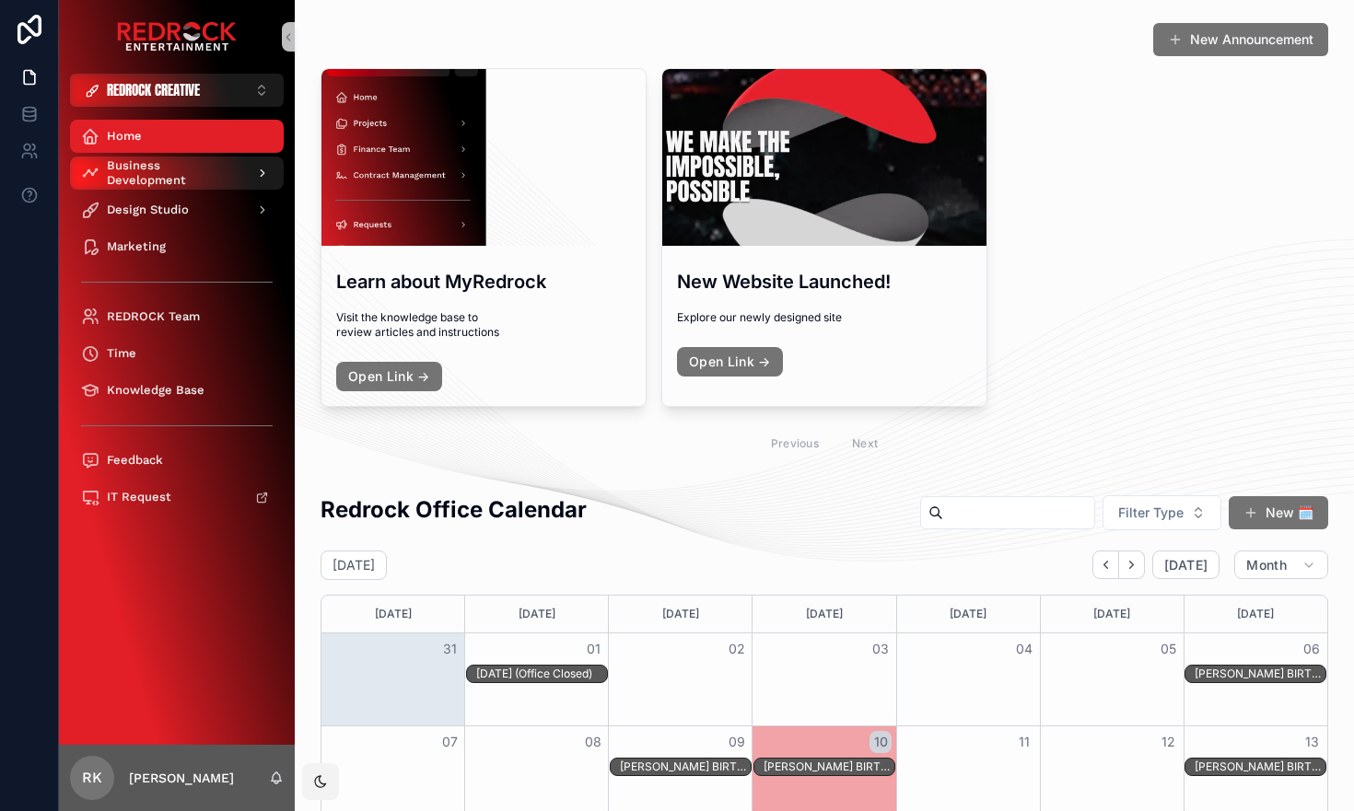
click at [139, 175] on span "Business Development" at bounding box center [174, 172] width 134 height 29
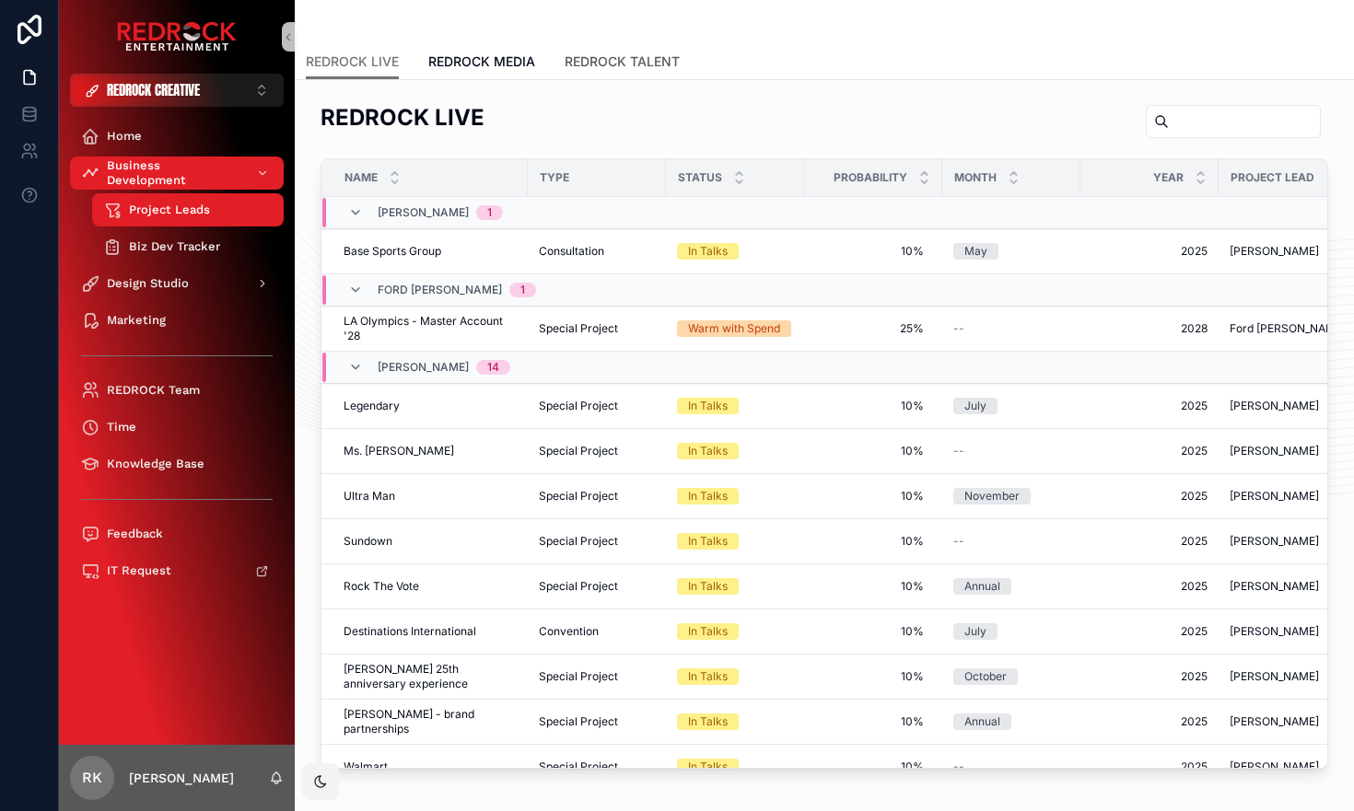
click at [599, 63] on span "REDROCK TALENT" at bounding box center [621, 61] width 115 height 18
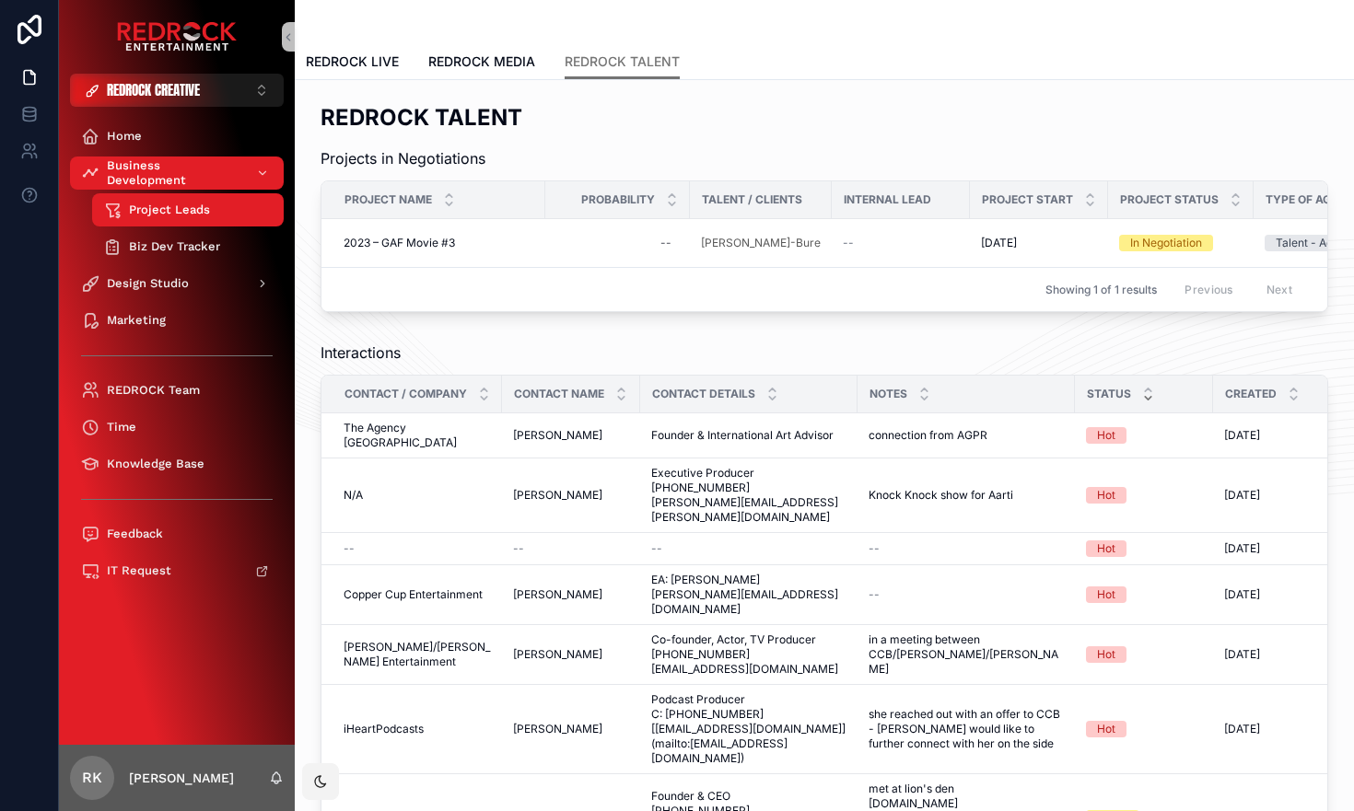
click at [1146, 402] on icon "scrollable content" at bounding box center [1148, 398] width 12 height 12
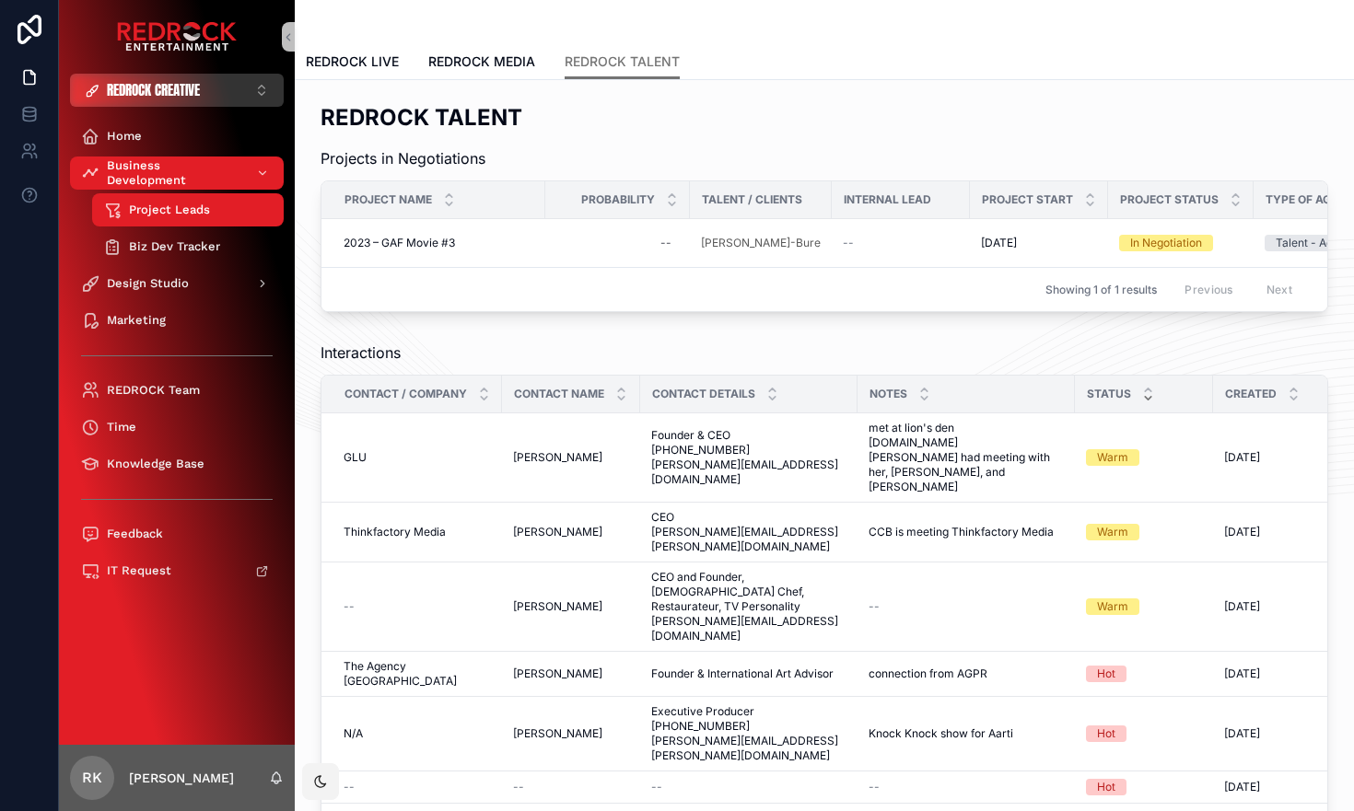
click at [255, 83] on button "REDROCK CREATIVE ⌥ 4" at bounding box center [177, 90] width 214 height 33
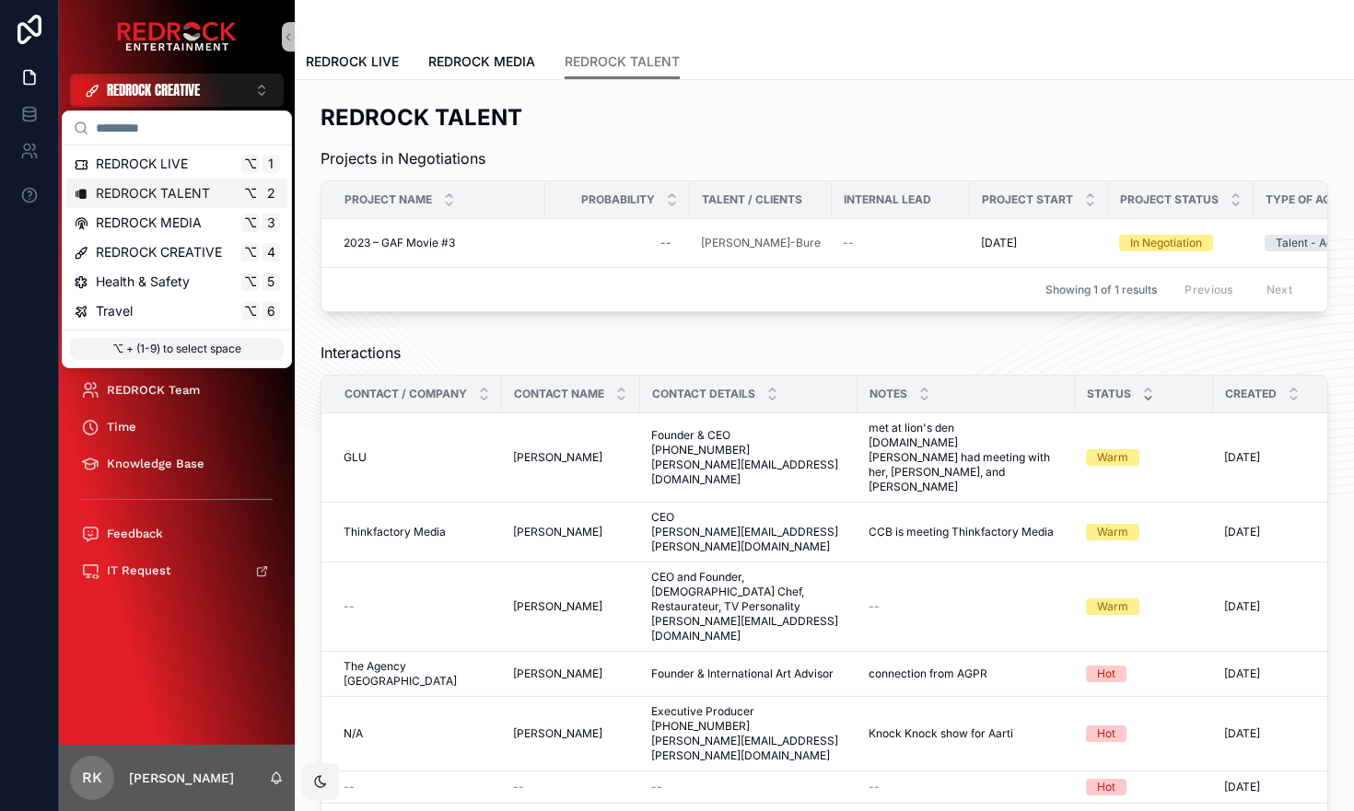
click at [192, 195] on span "REDROCK TALENT" at bounding box center [153, 193] width 114 height 18
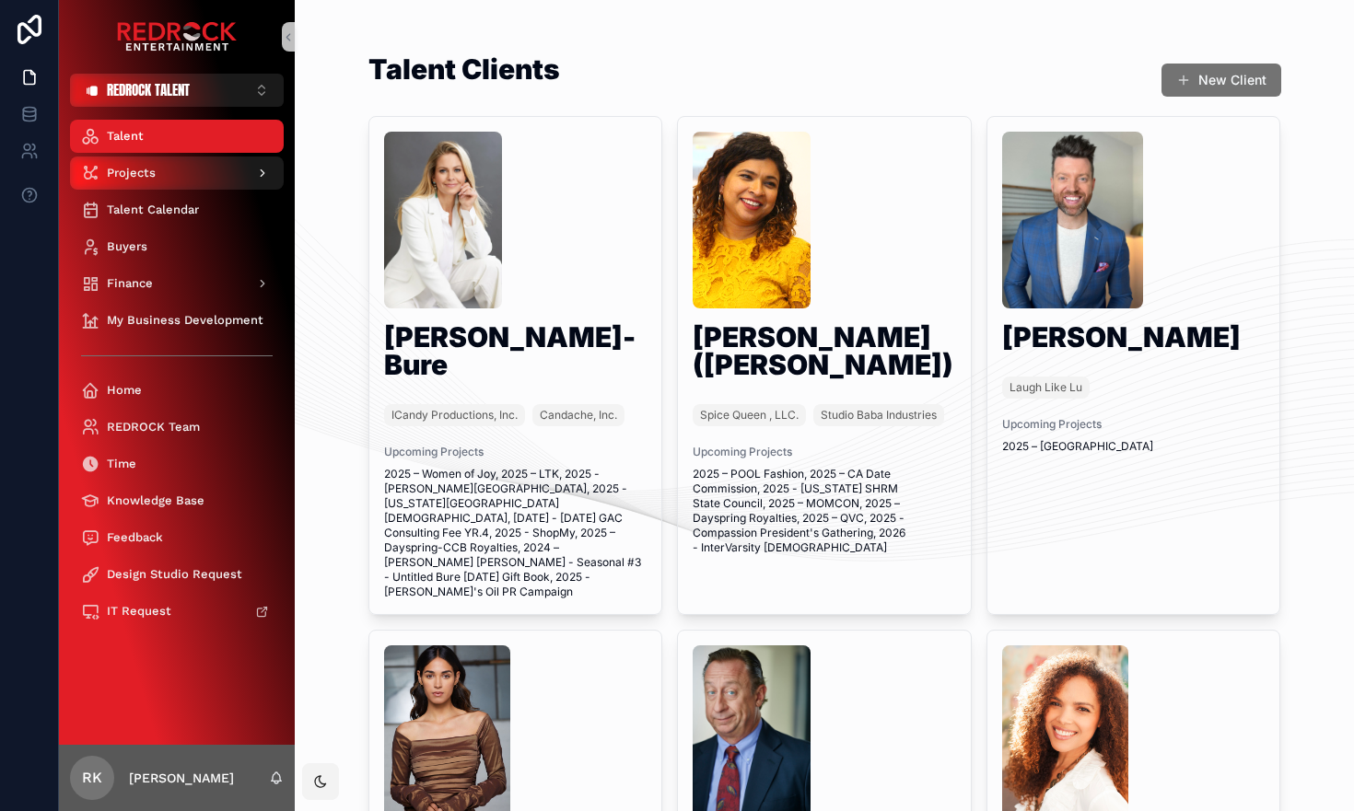
click at [178, 175] on div "Projects" at bounding box center [177, 172] width 192 height 29
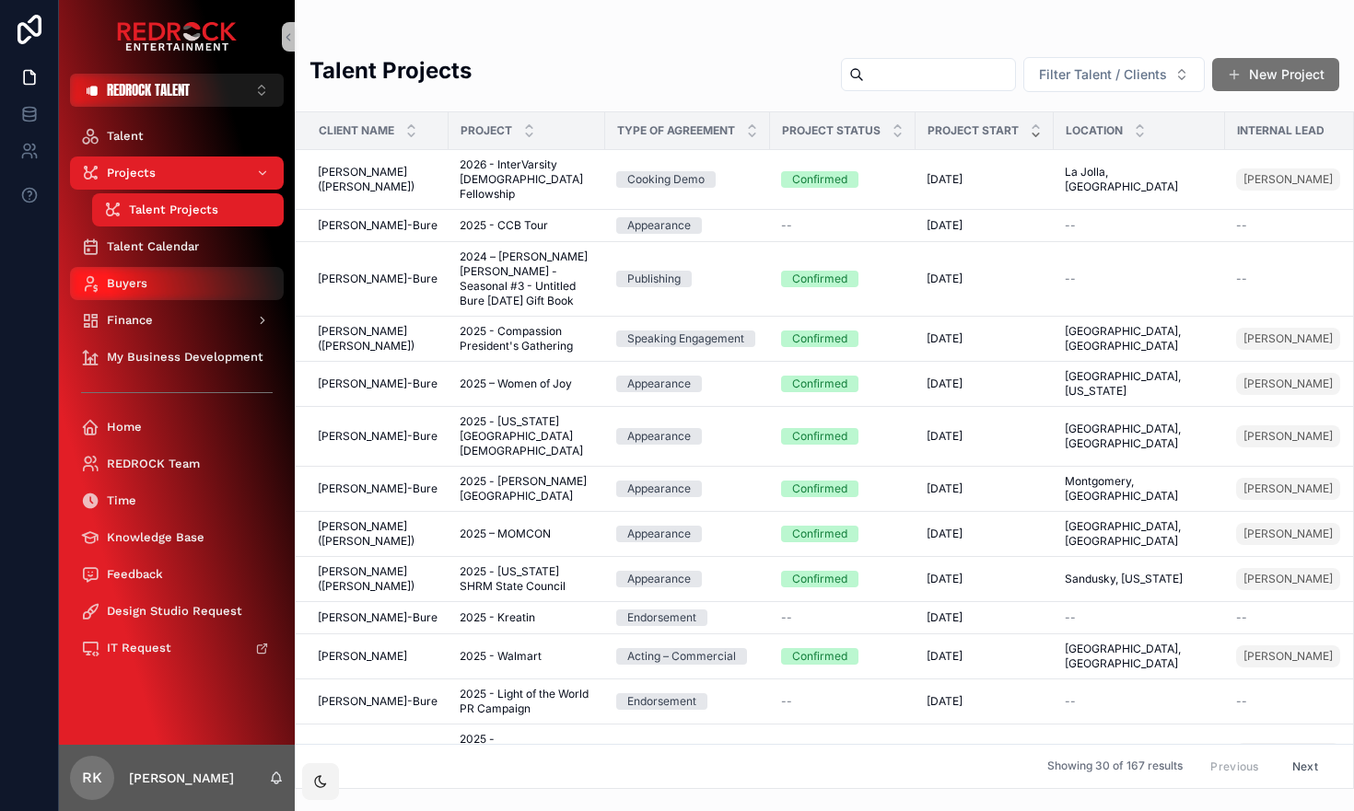
click at [178, 280] on div "Buyers" at bounding box center [177, 283] width 192 height 29
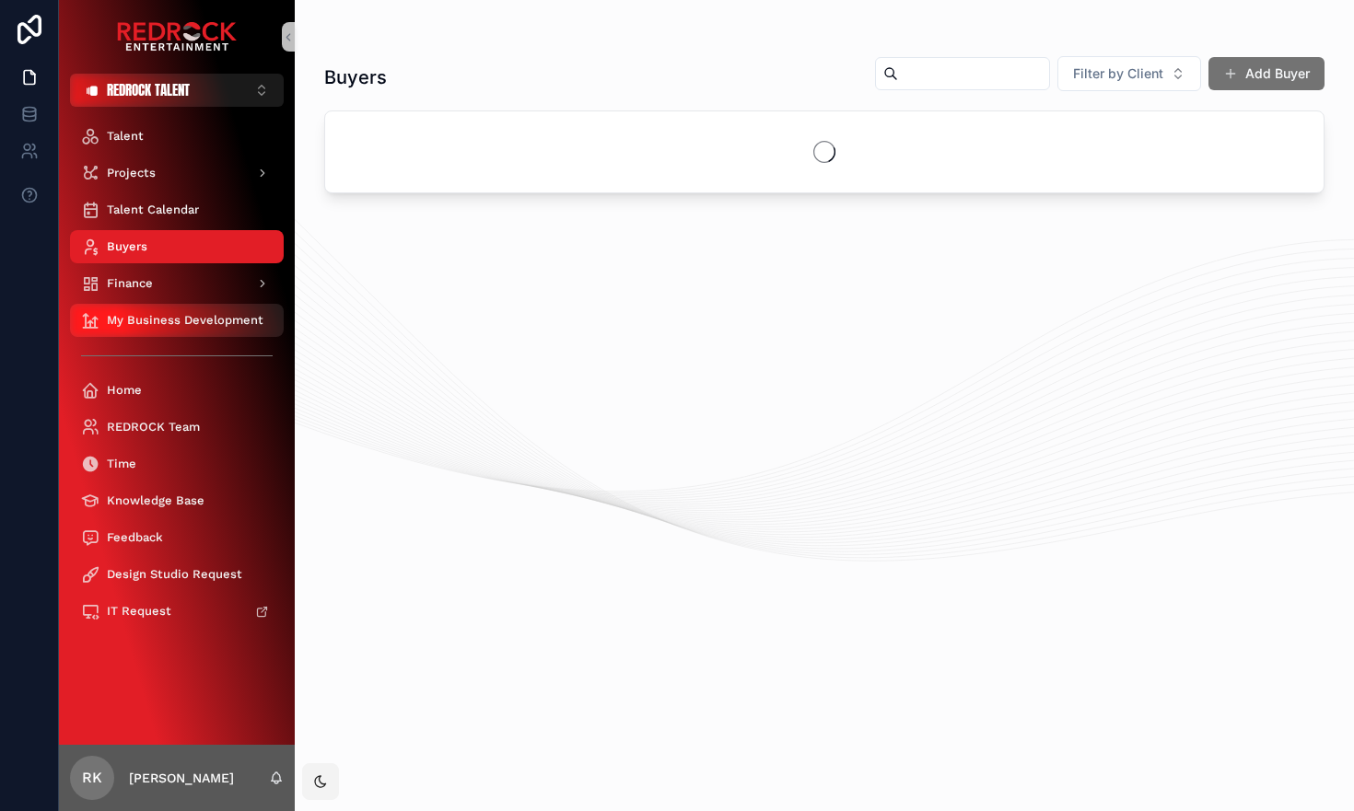
click at [184, 328] on div "My Business Development" at bounding box center [177, 320] width 192 height 29
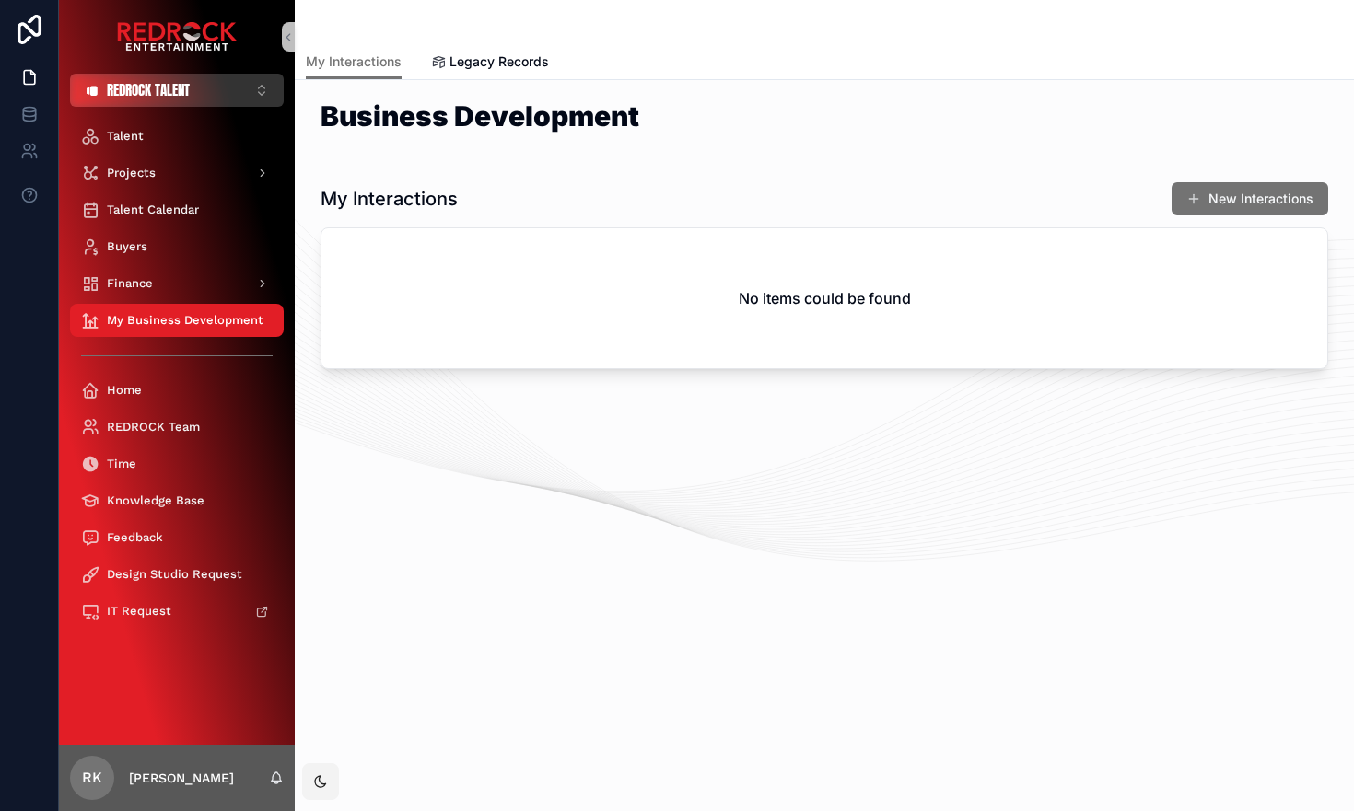
click at [242, 99] on button "REDROCK TALENT ⌥ 2" at bounding box center [177, 90] width 214 height 33
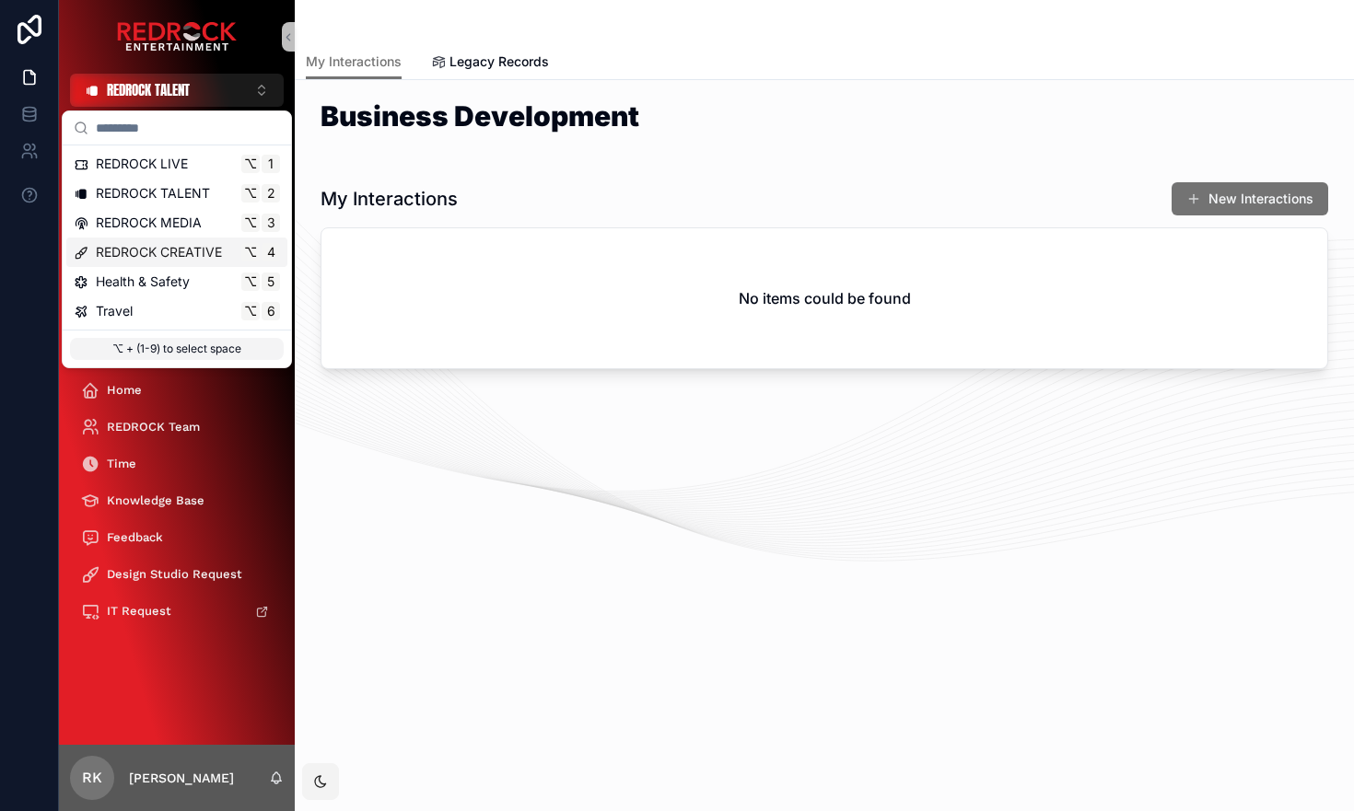
click at [177, 259] on span "REDROCK CREATIVE" at bounding box center [159, 252] width 126 height 18
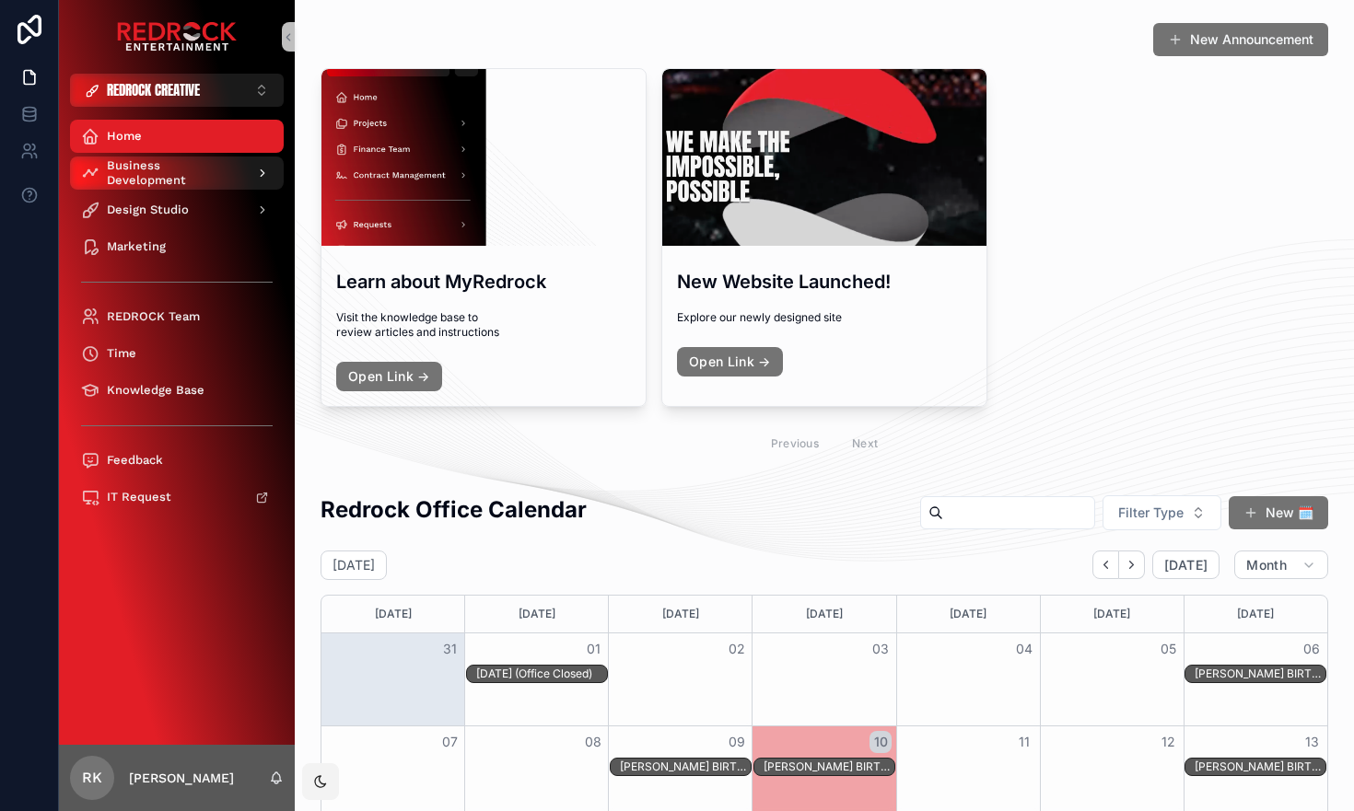
click at [205, 177] on span "Business Development" at bounding box center [174, 172] width 134 height 29
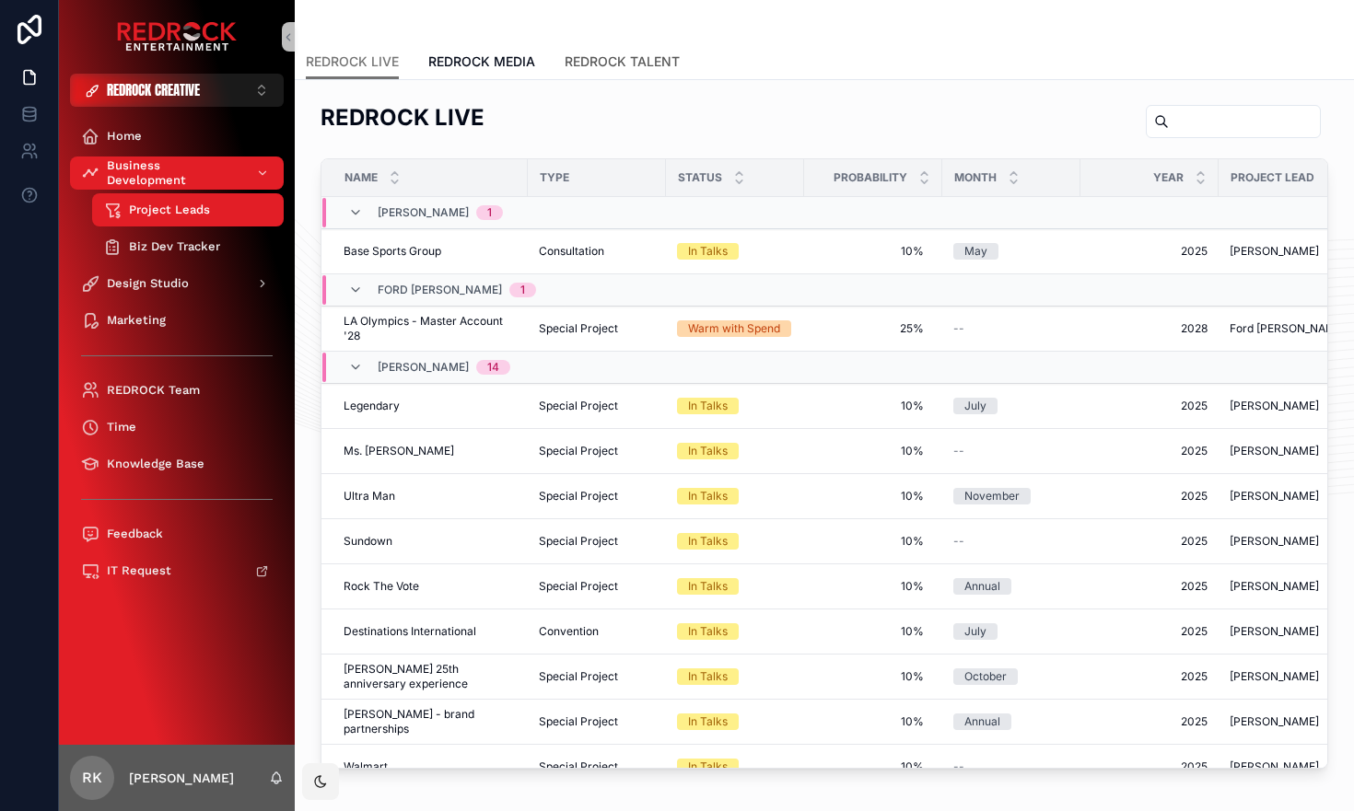
click at [660, 64] on span "REDROCK TALENT" at bounding box center [621, 61] width 115 height 18
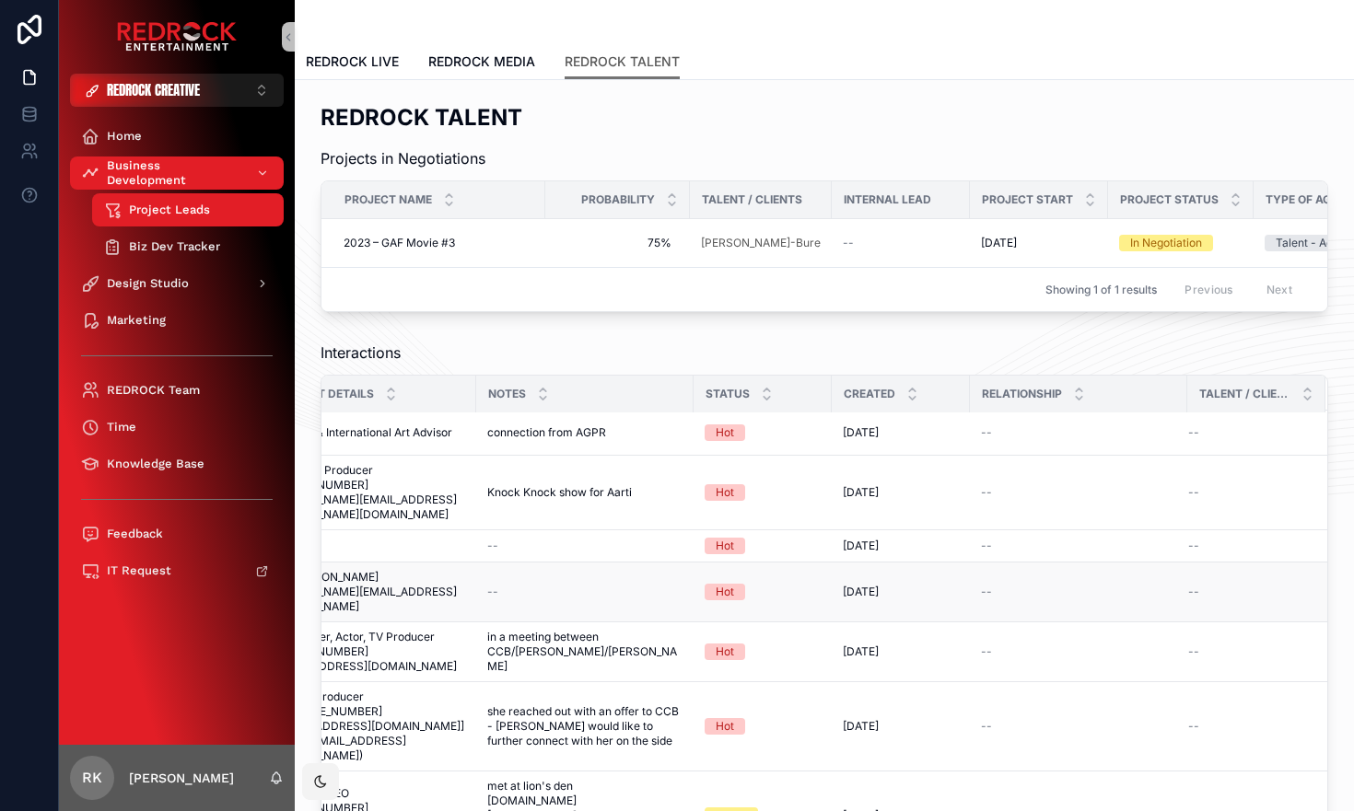
scroll to position [4, 0]
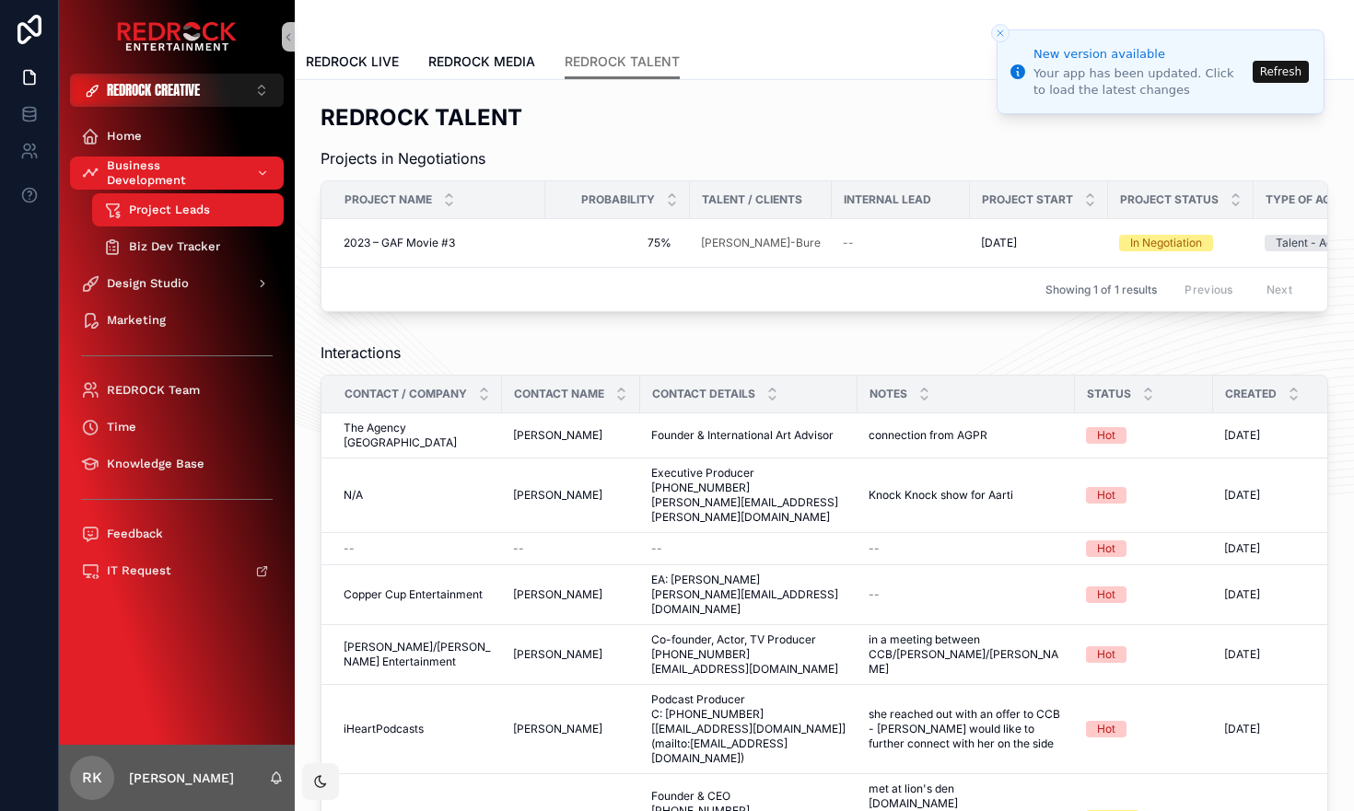
click at [1291, 73] on button "Refresh" at bounding box center [1280, 72] width 56 height 22
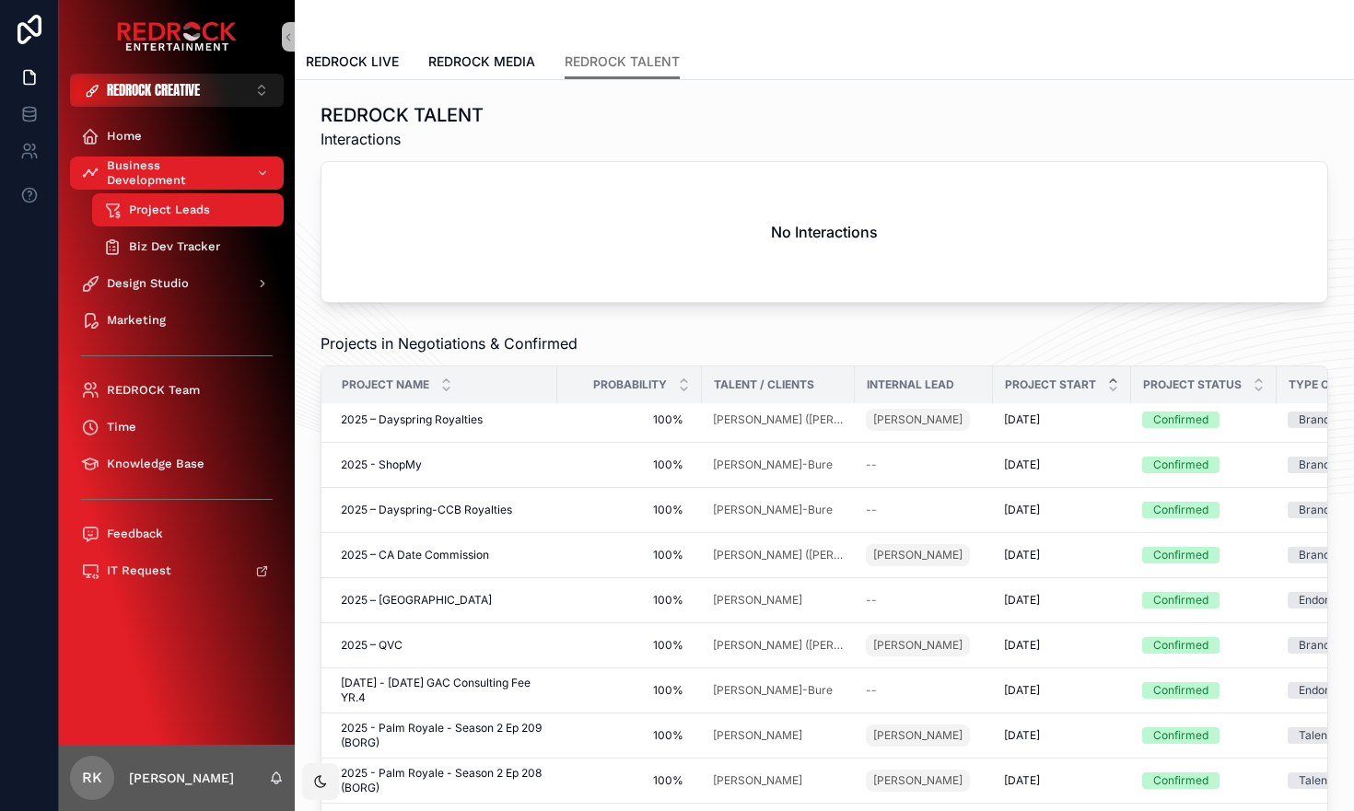
scroll to position [267, 3]
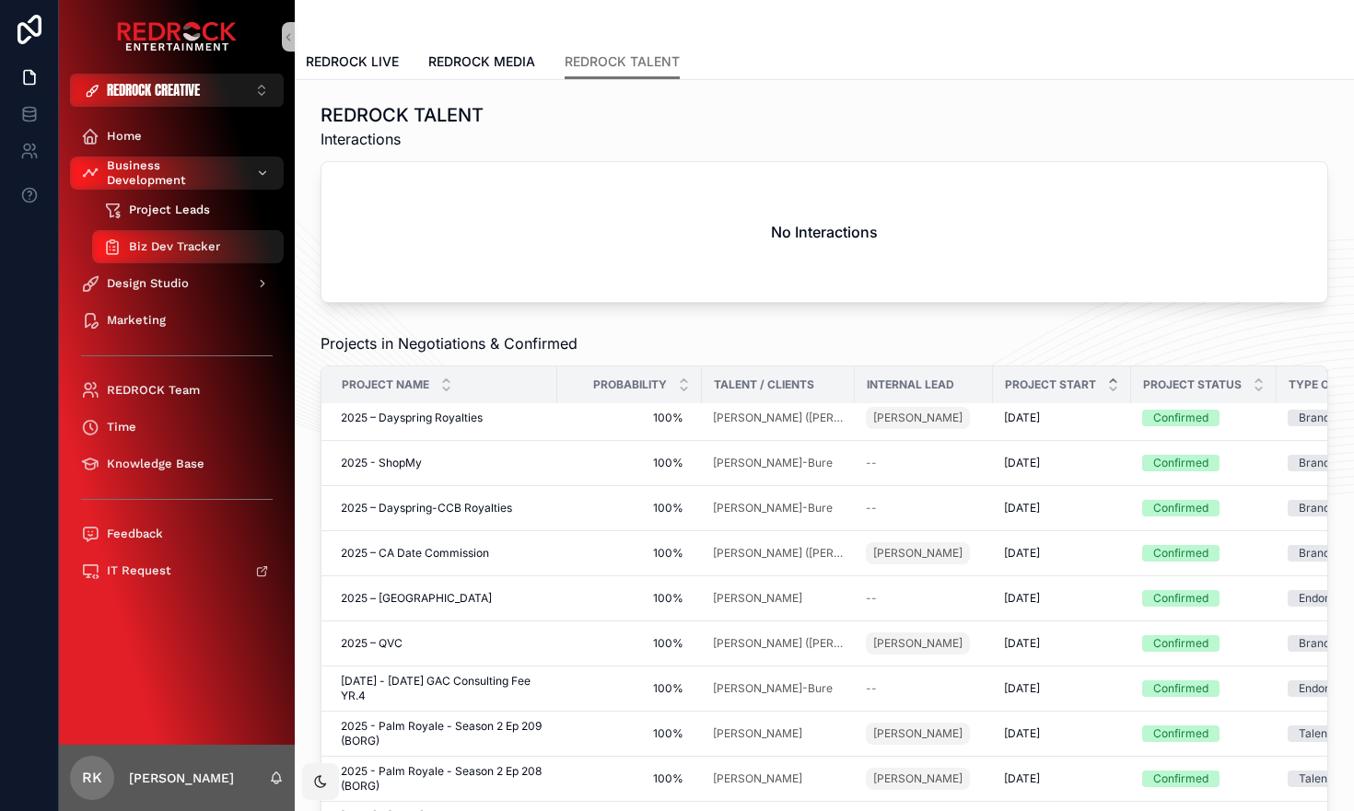
click at [157, 213] on span "Project Leads" at bounding box center [169, 210] width 81 height 15
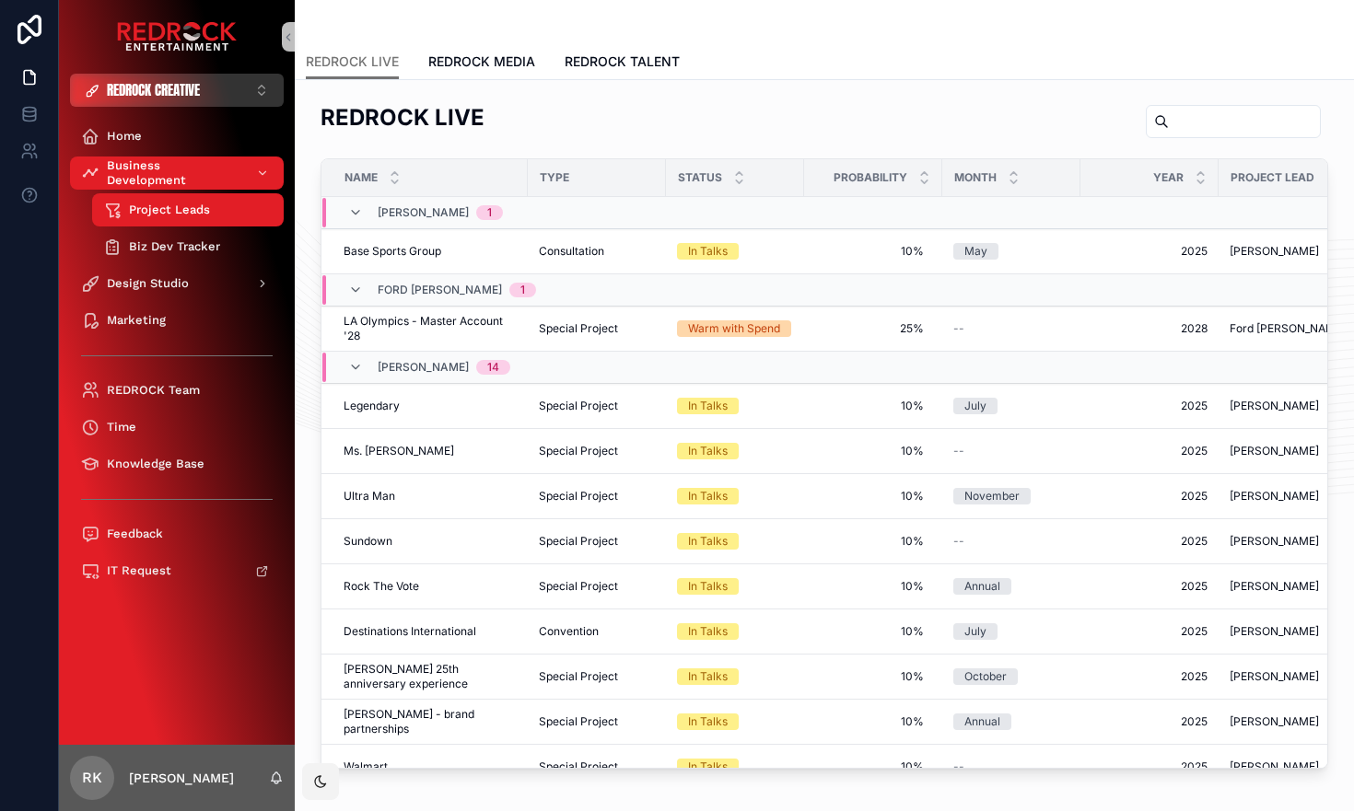
click at [185, 91] on span "REDROCK CREATIVE" at bounding box center [153, 90] width 93 height 18
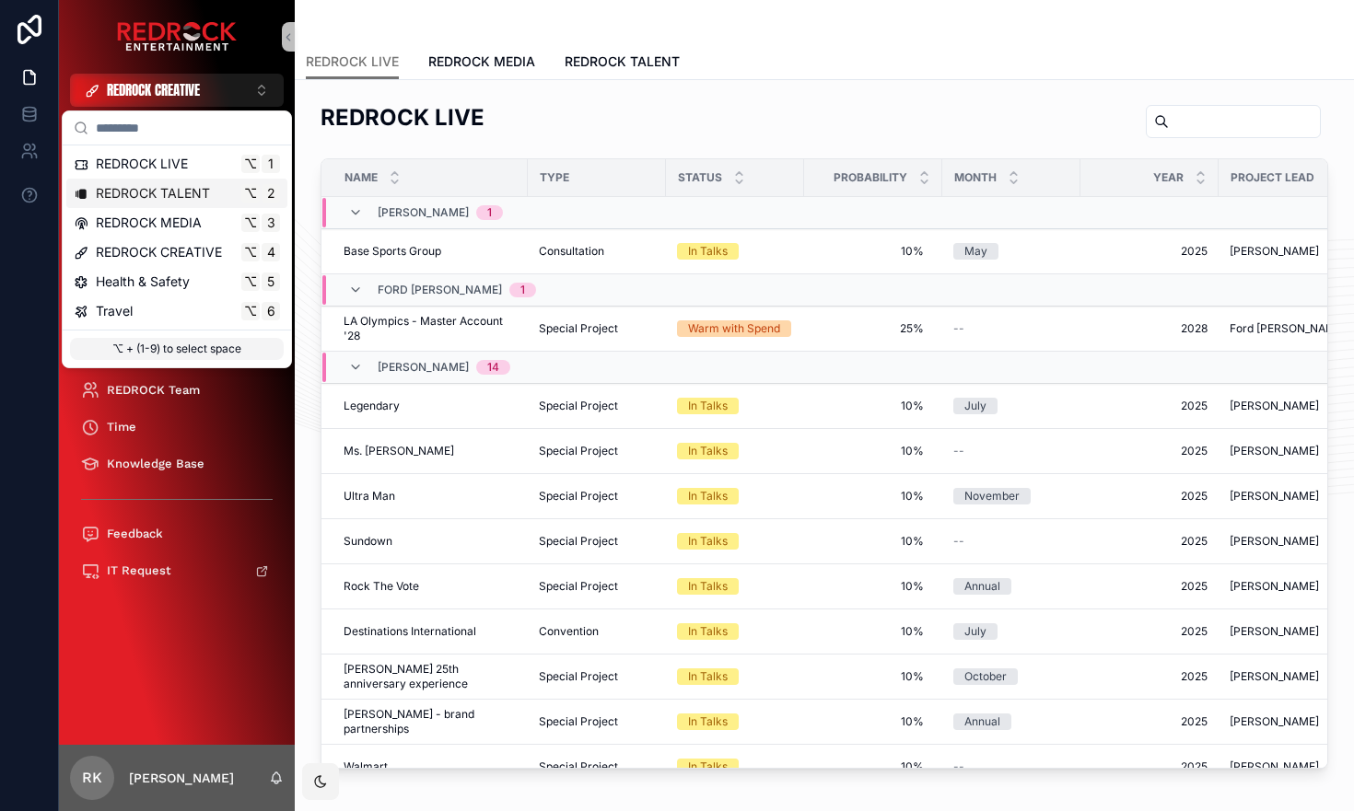
click at [188, 196] on span "REDROCK TALENT" at bounding box center [153, 193] width 114 height 18
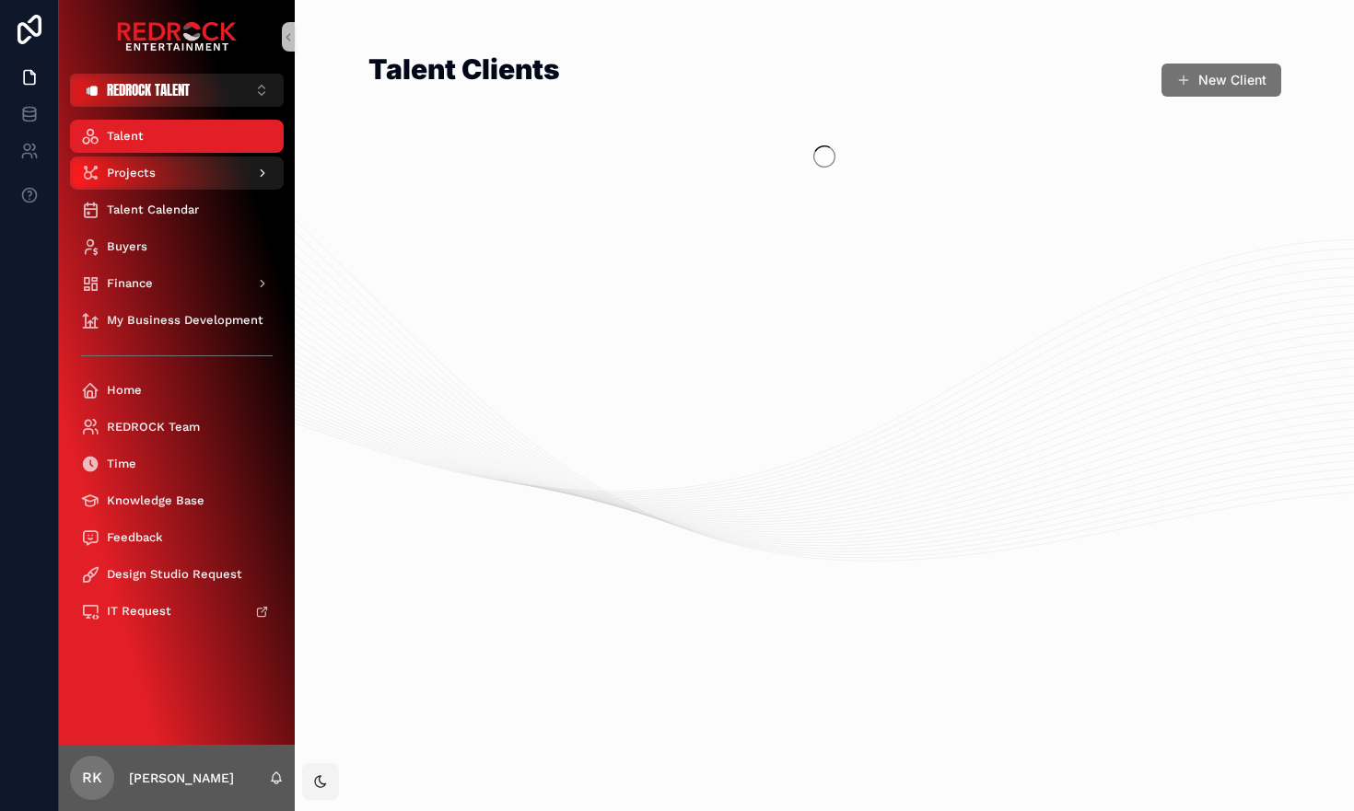
click at [179, 170] on div "Projects" at bounding box center [177, 172] width 192 height 29
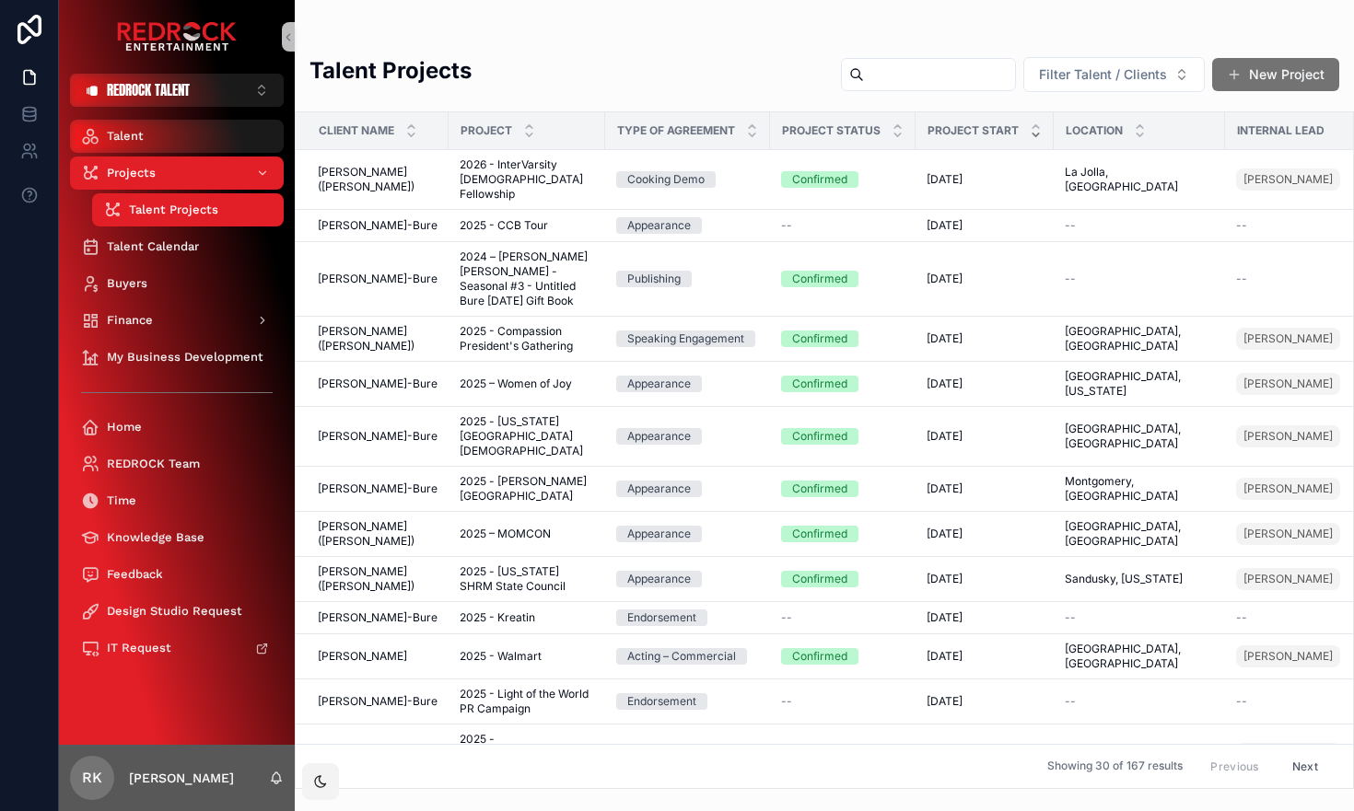
click at [189, 143] on div "Talent" at bounding box center [177, 136] width 192 height 29
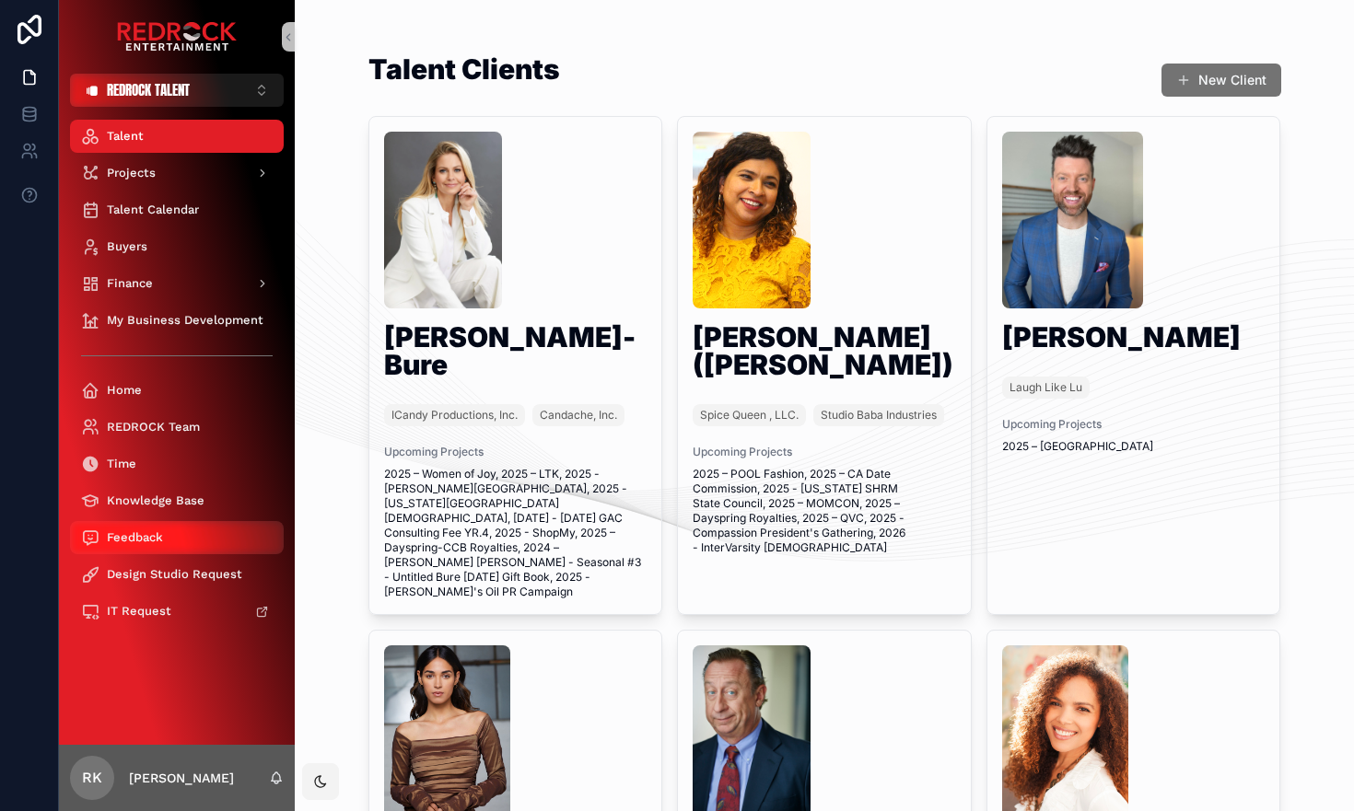
click at [122, 531] on span "Feedback" at bounding box center [135, 537] width 56 height 15
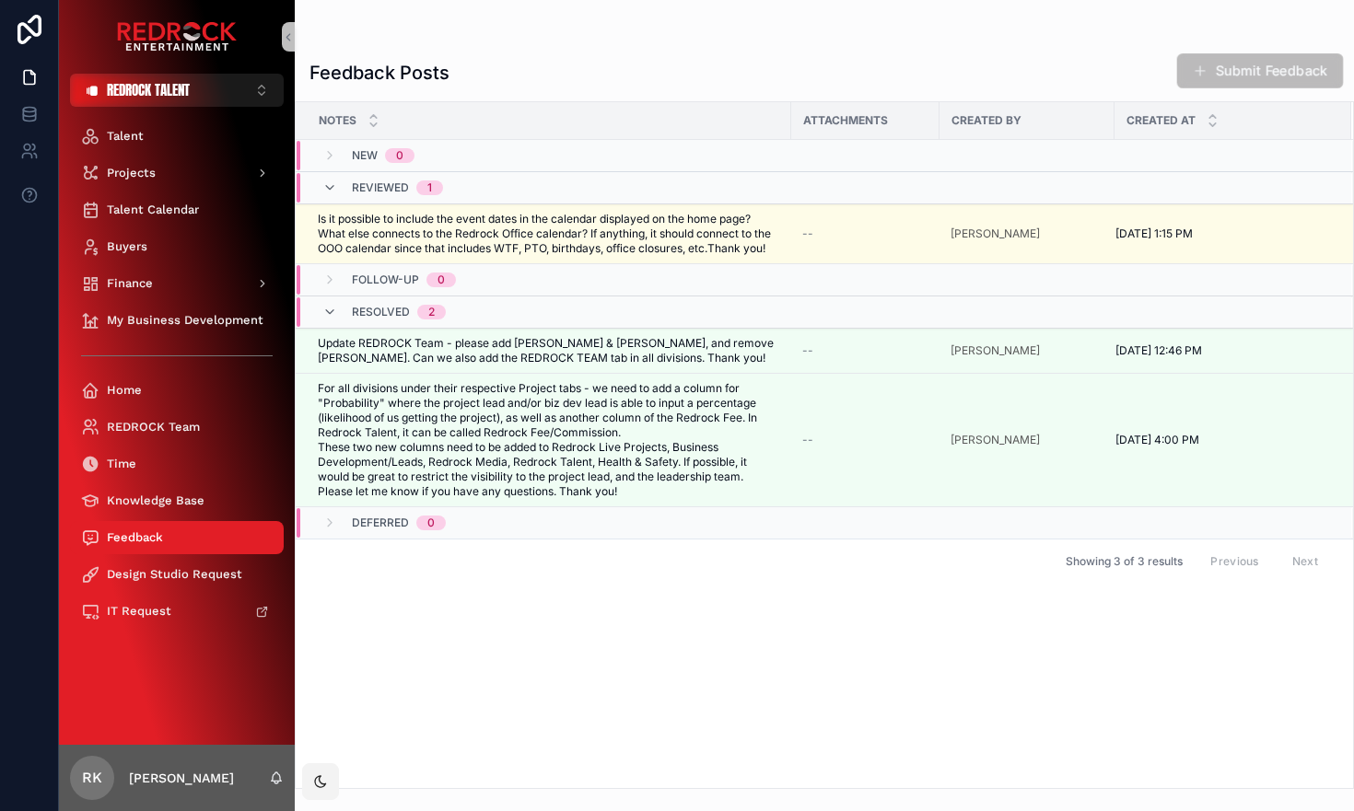
click at [1277, 58] on button "Submit Feedback" at bounding box center [1260, 70] width 167 height 35
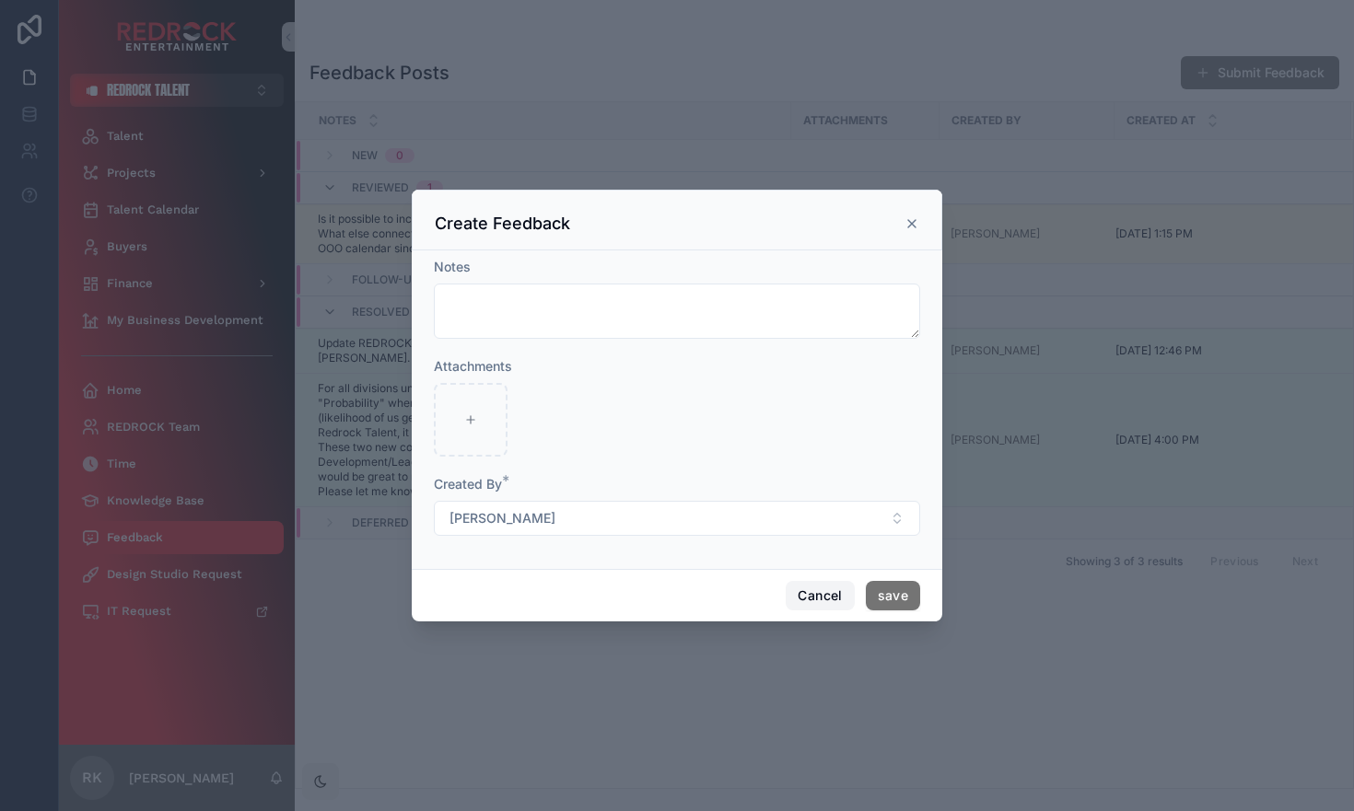
click at [810, 602] on button "Cancel" at bounding box center [820, 595] width 68 height 29
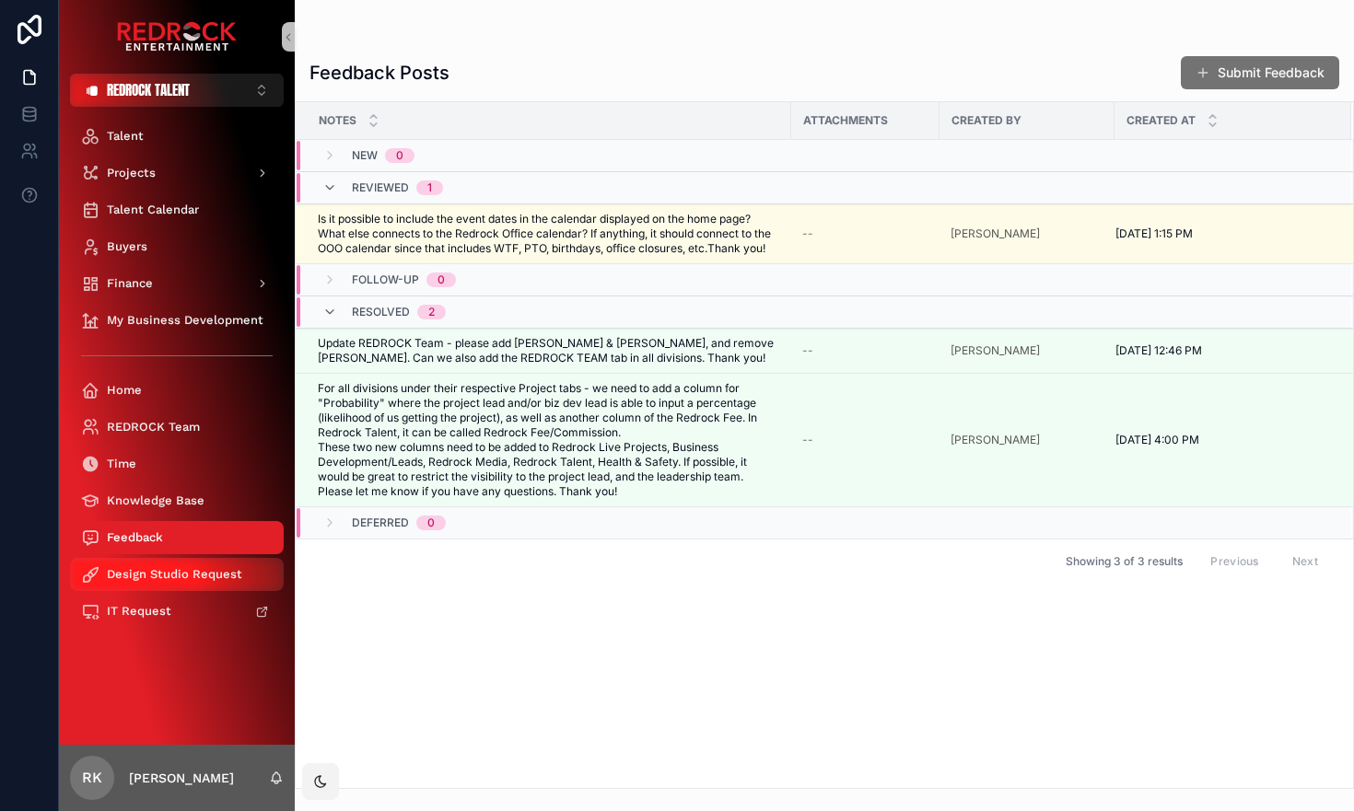
click at [169, 579] on span "Design Studio Request" at bounding box center [174, 574] width 135 height 15
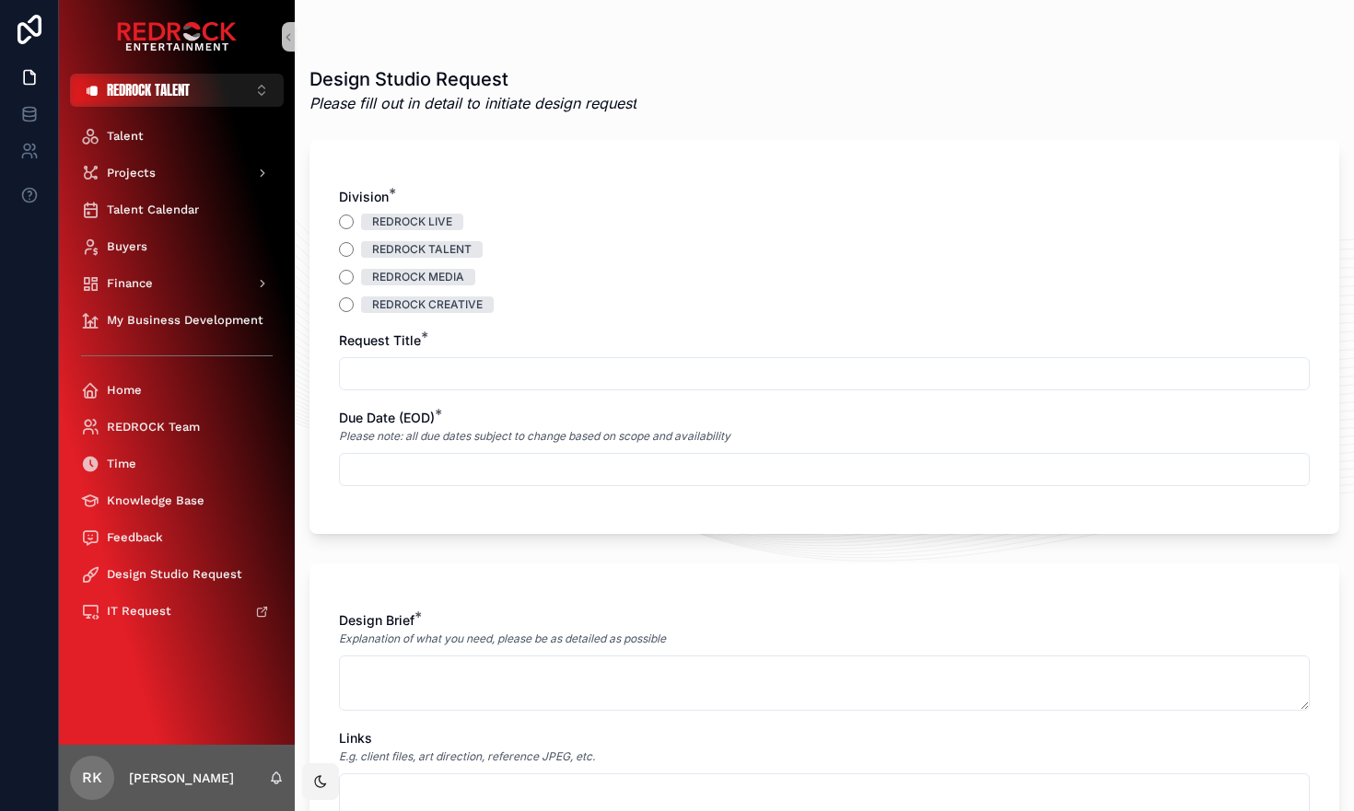
scroll to position [382, 0]
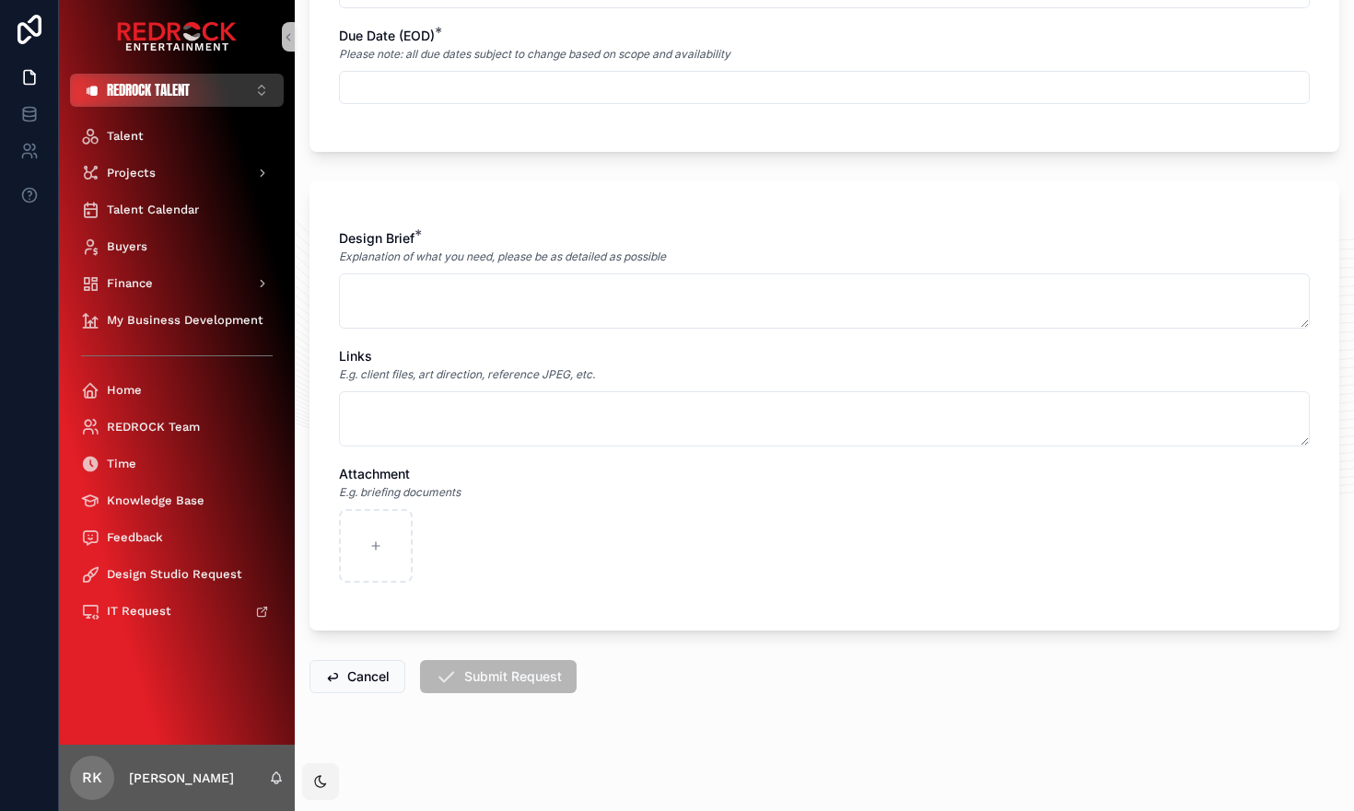
click at [252, 91] on button "REDROCK TALENT ⌥ 2" at bounding box center [177, 90] width 214 height 33
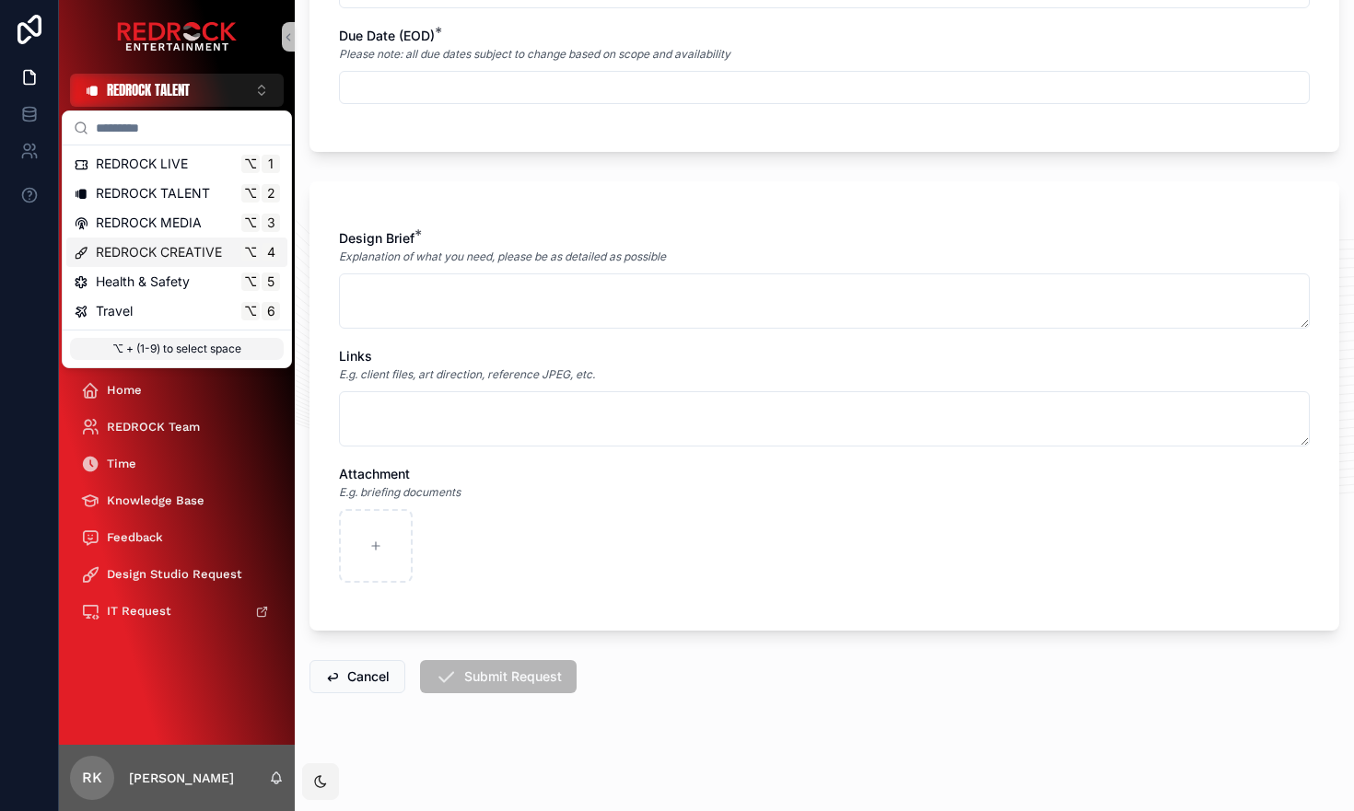
click at [187, 251] on span "REDROCK CREATIVE" at bounding box center [159, 252] width 126 height 18
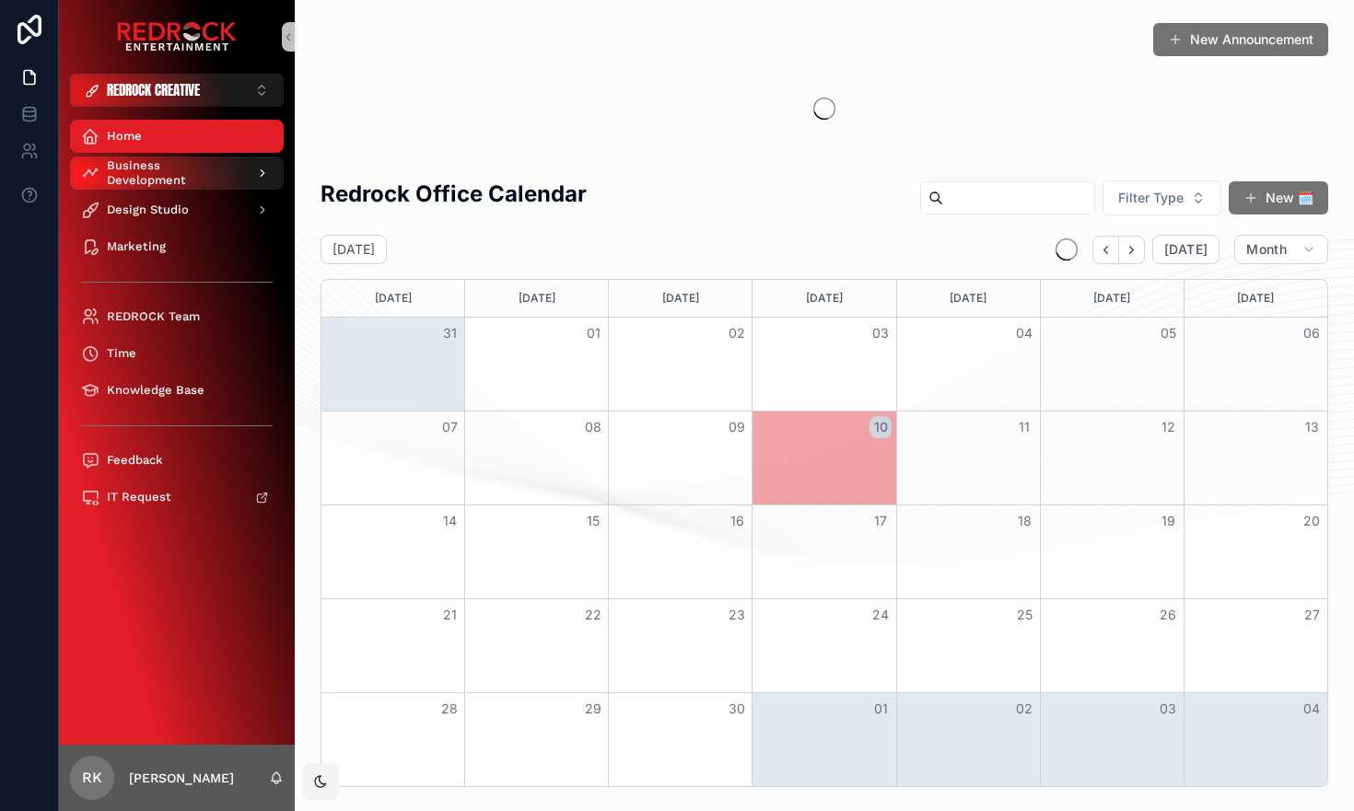
click at [199, 177] on span "Business Development" at bounding box center [174, 172] width 134 height 29
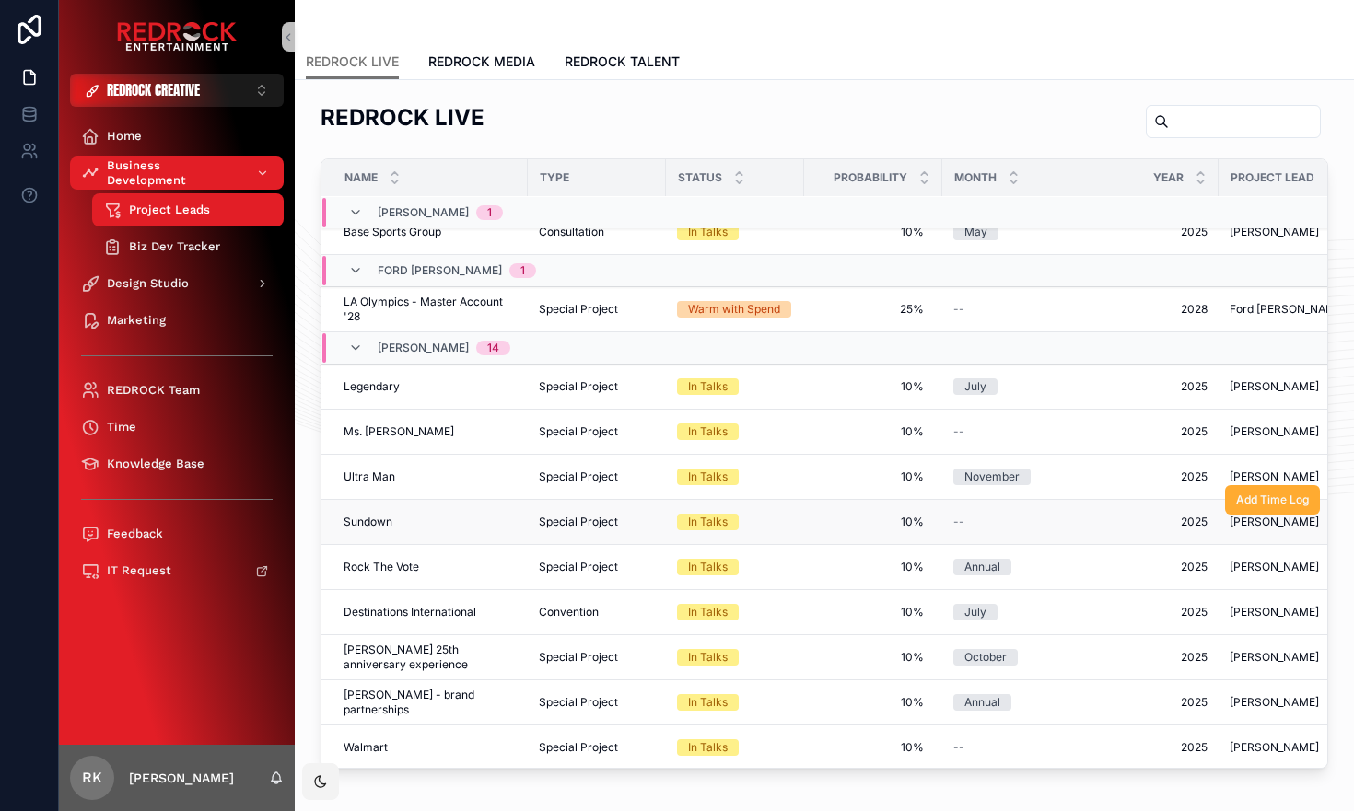
scroll to position [23, 0]
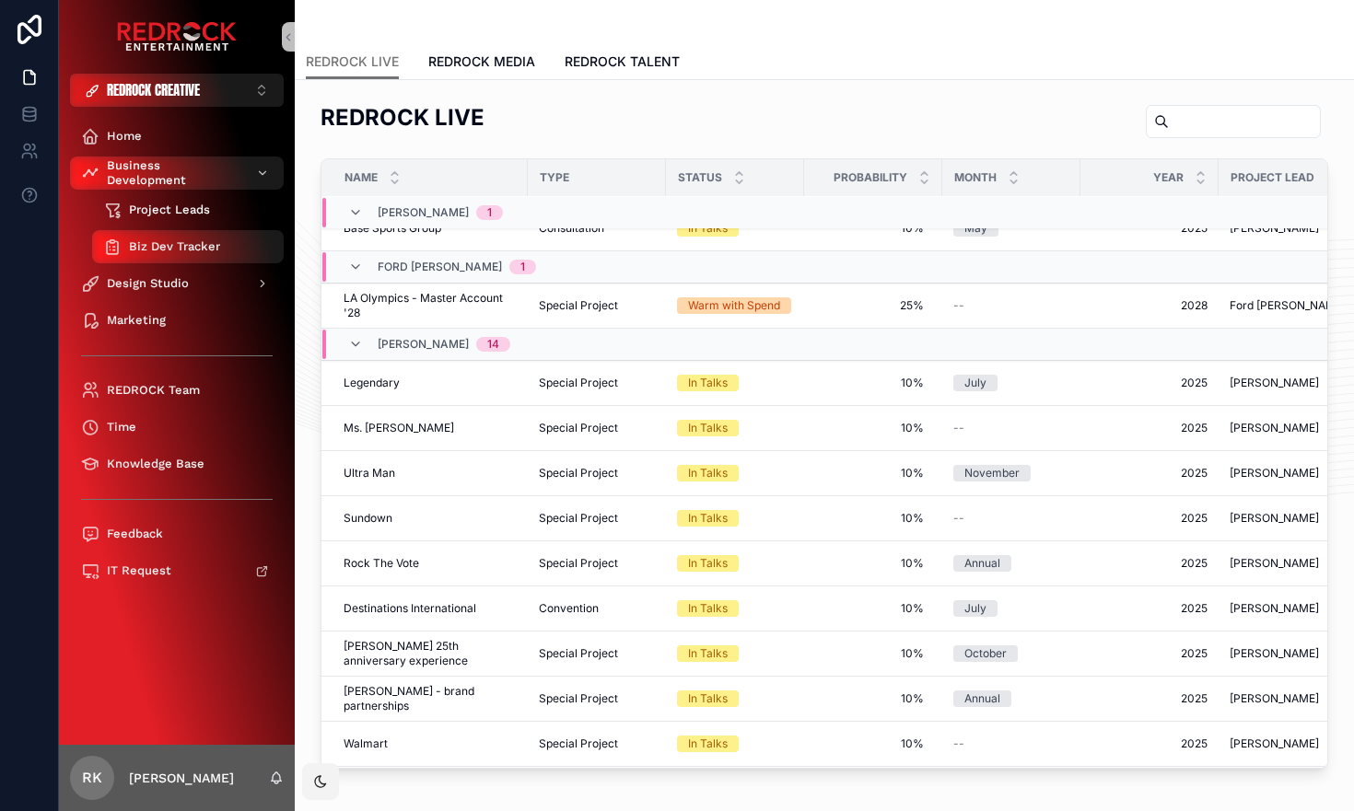
click at [198, 211] on span "Project Leads" at bounding box center [169, 210] width 81 height 15
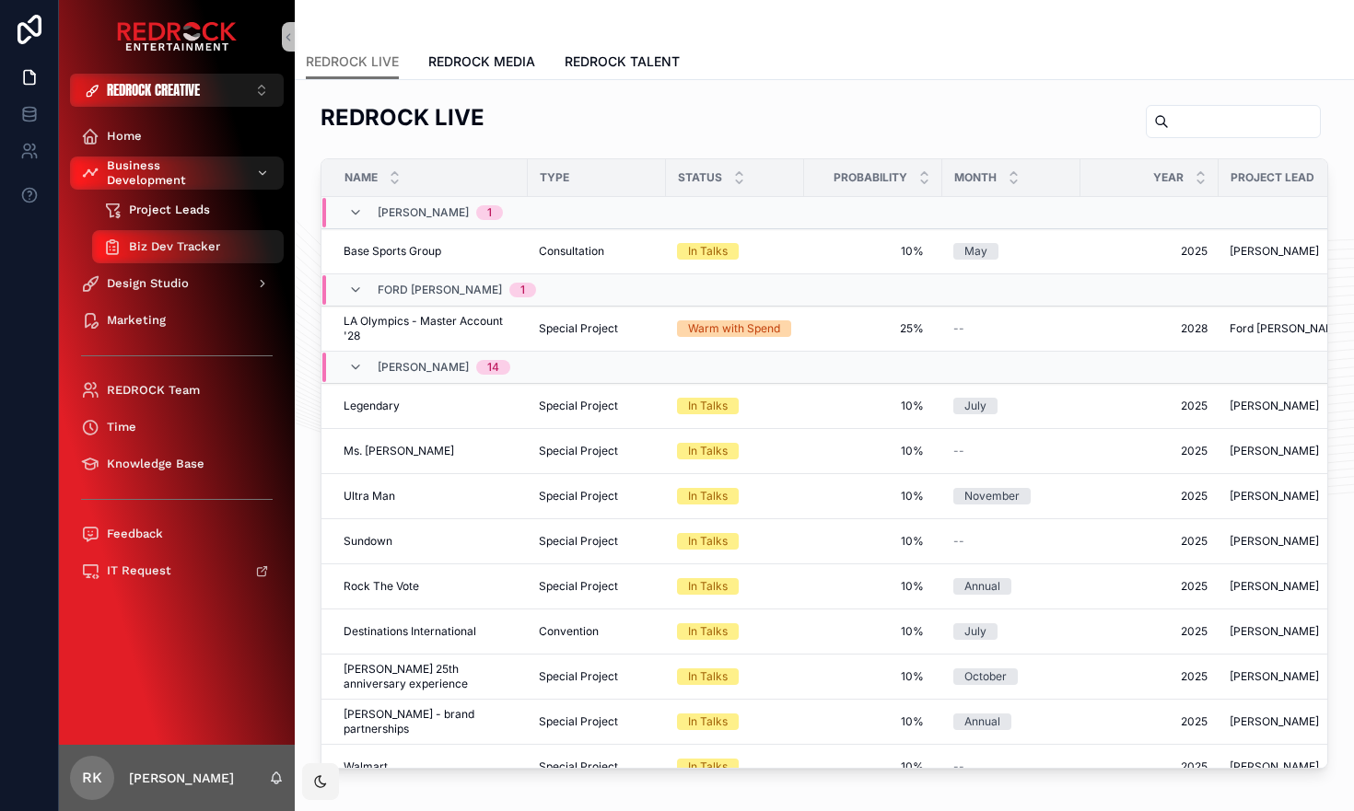
click at [167, 209] on span "Project Leads" at bounding box center [169, 210] width 81 height 15
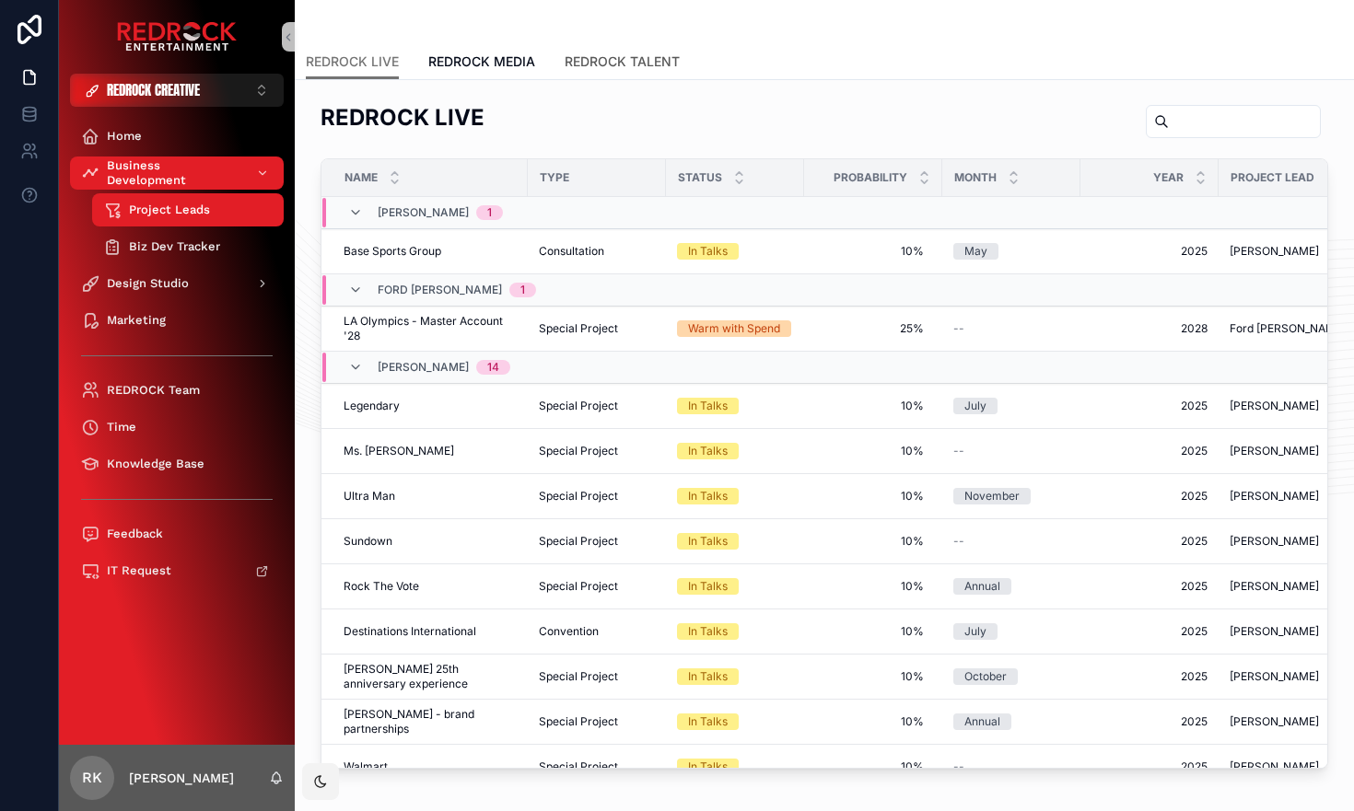
click at [635, 65] on span "REDROCK TALENT" at bounding box center [621, 61] width 115 height 18
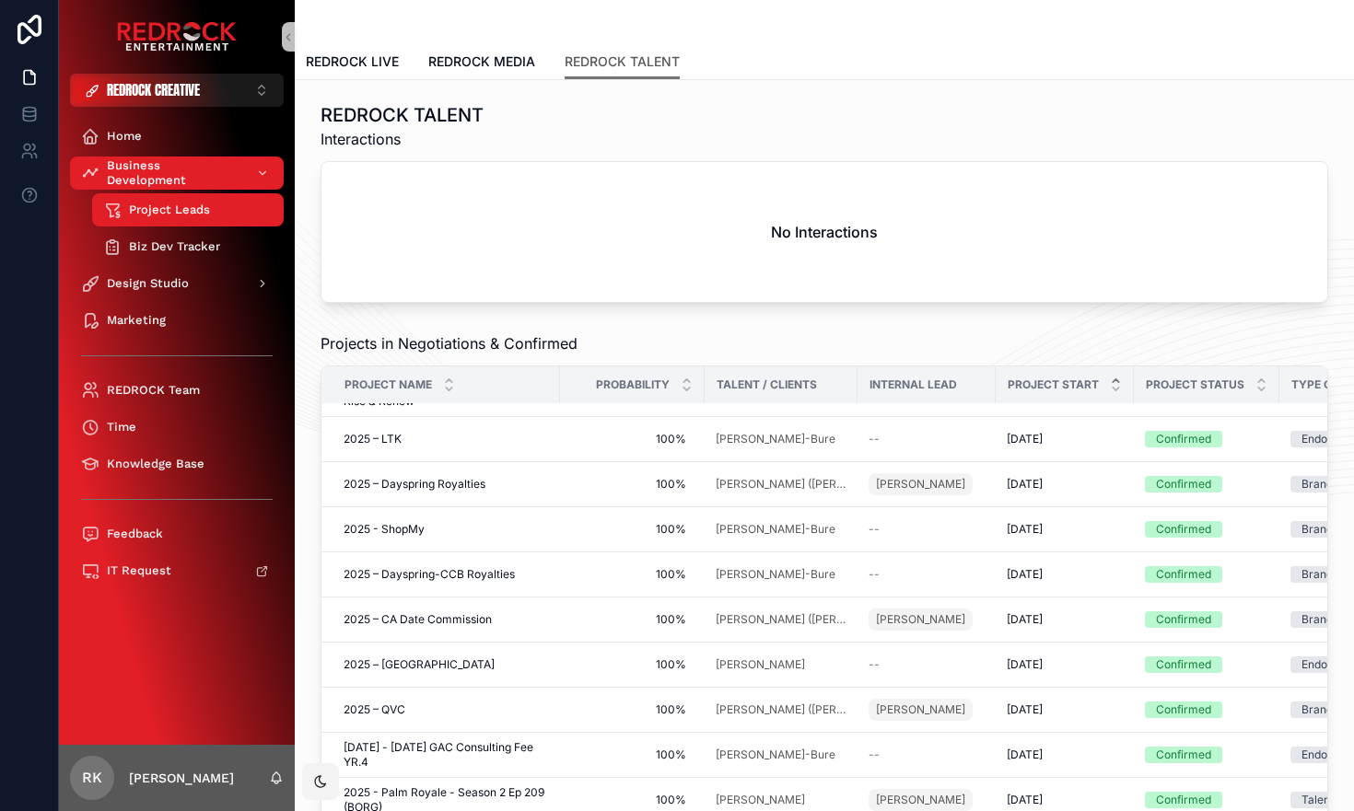
scroll to position [199, 0]
click at [366, 52] on link "REDROCK LIVE" at bounding box center [352, 63] width 93 height 37
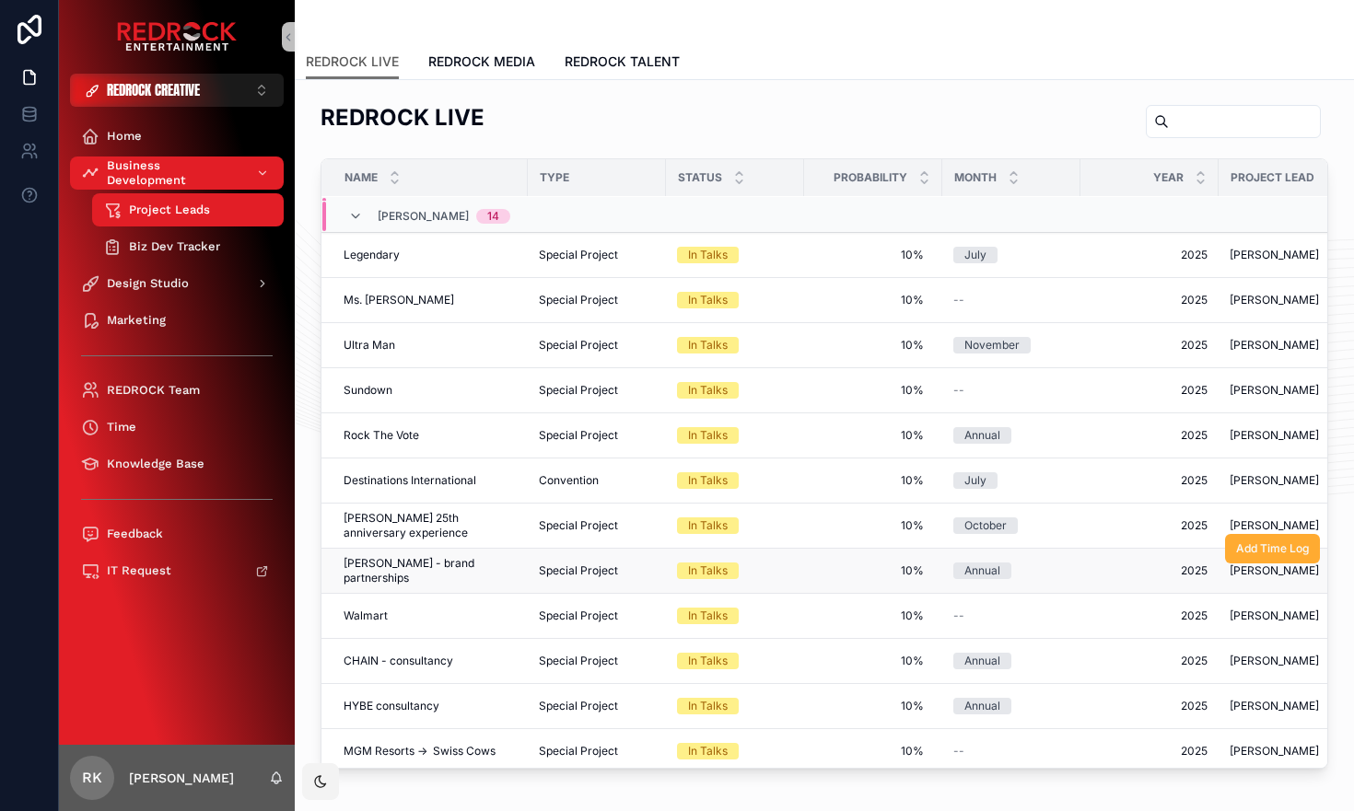
scroll to position [318, 0]
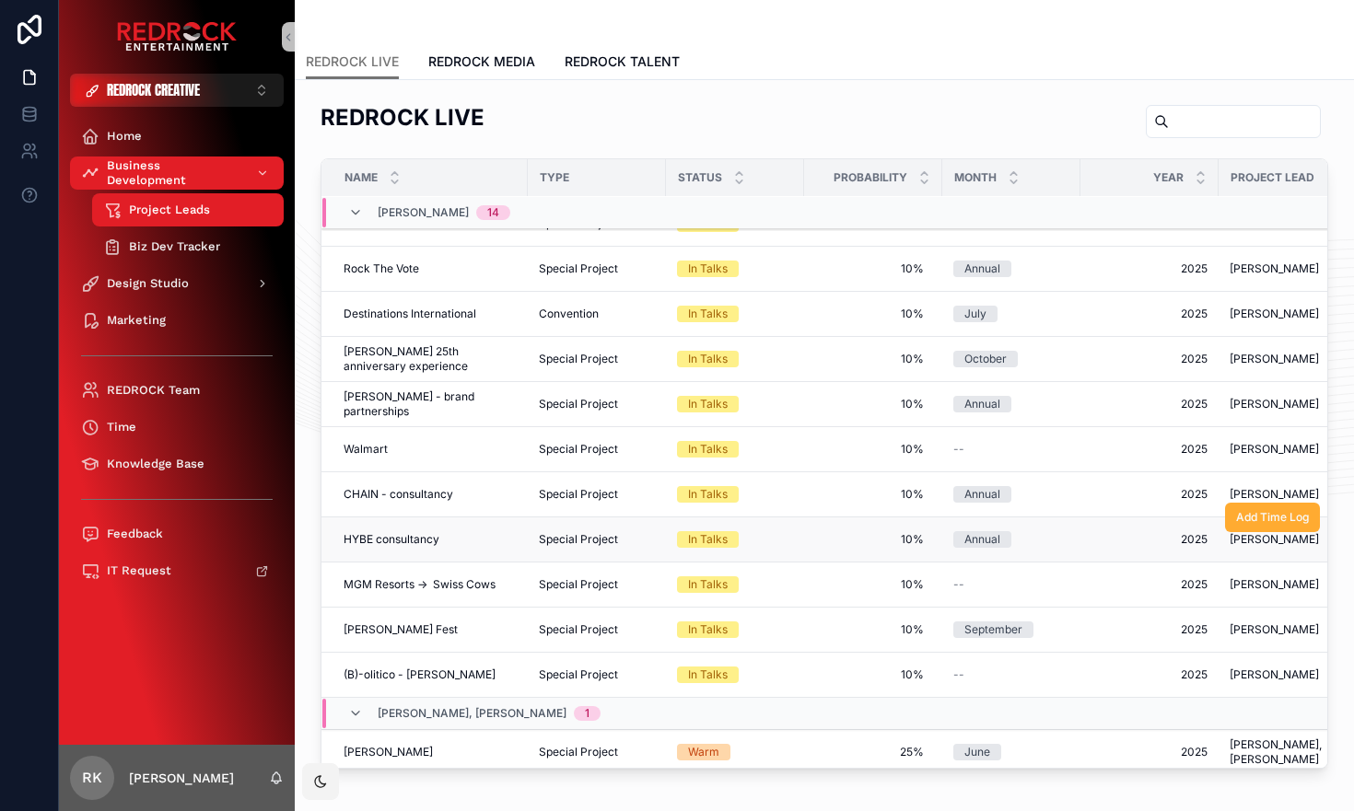
click at [725, 537] on div "In Talks" at bounding box center [708, 539] width 40 height 17
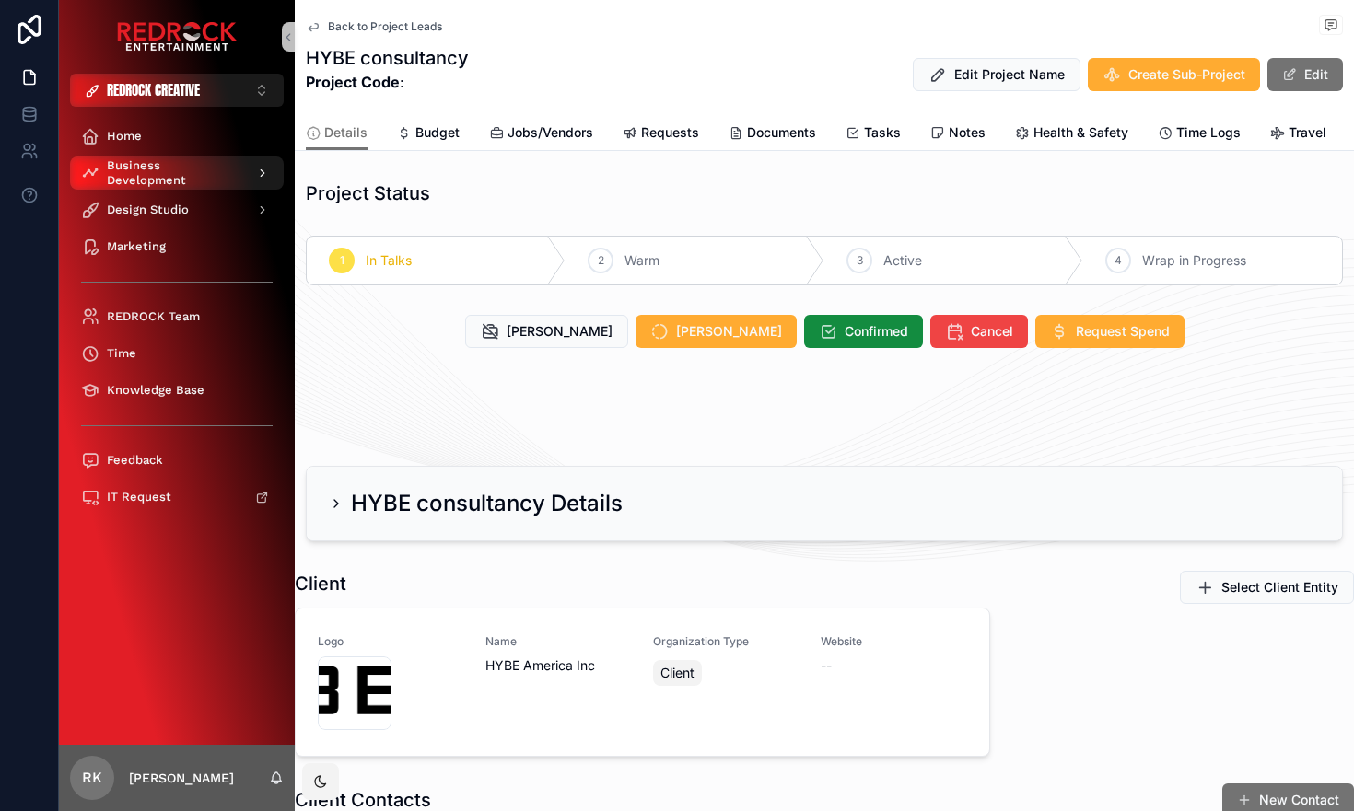
click at [168, 175] on span "Business Development" at bounding box center [174, 172] width 134 height 29
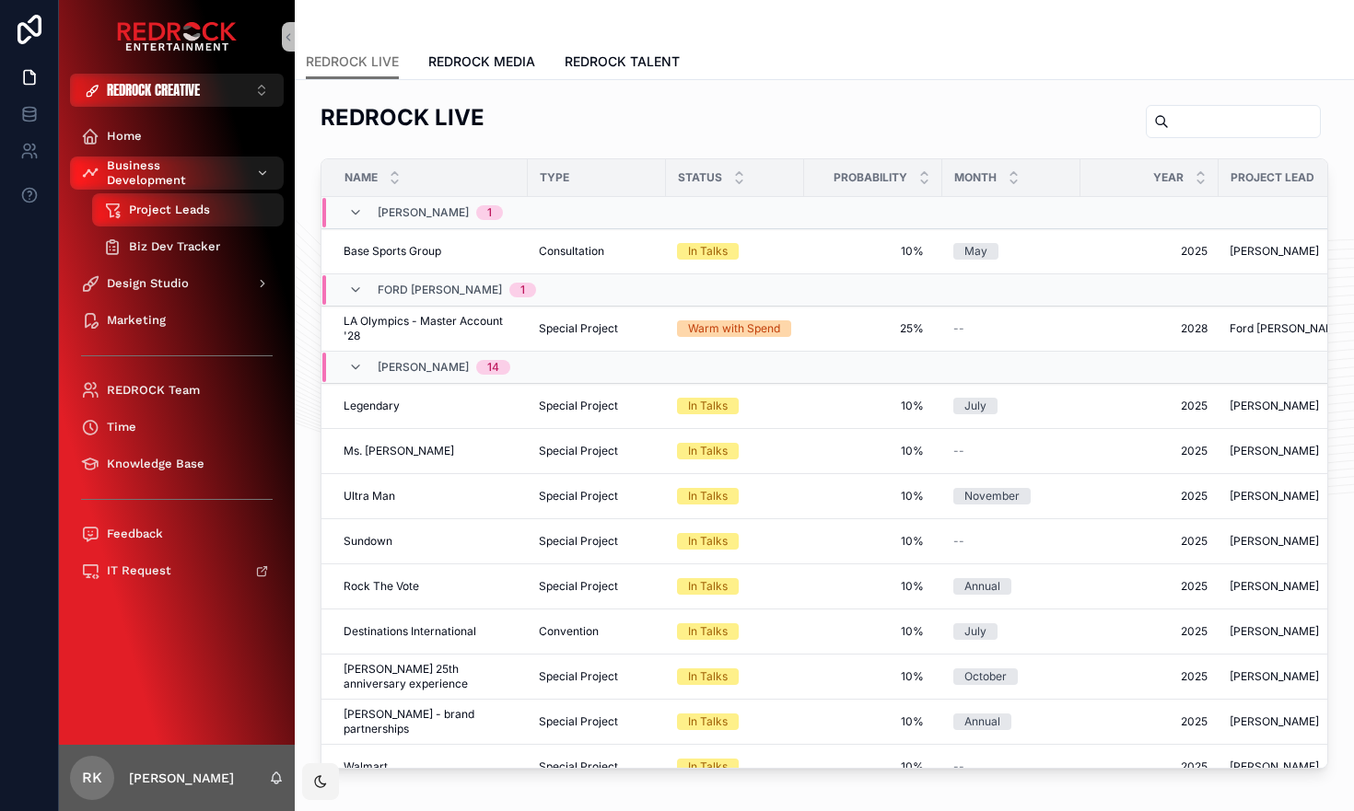
click at [164, 250] on span "Biz Dev Tracker" at bounding box center [174, 246] width 91 height 15
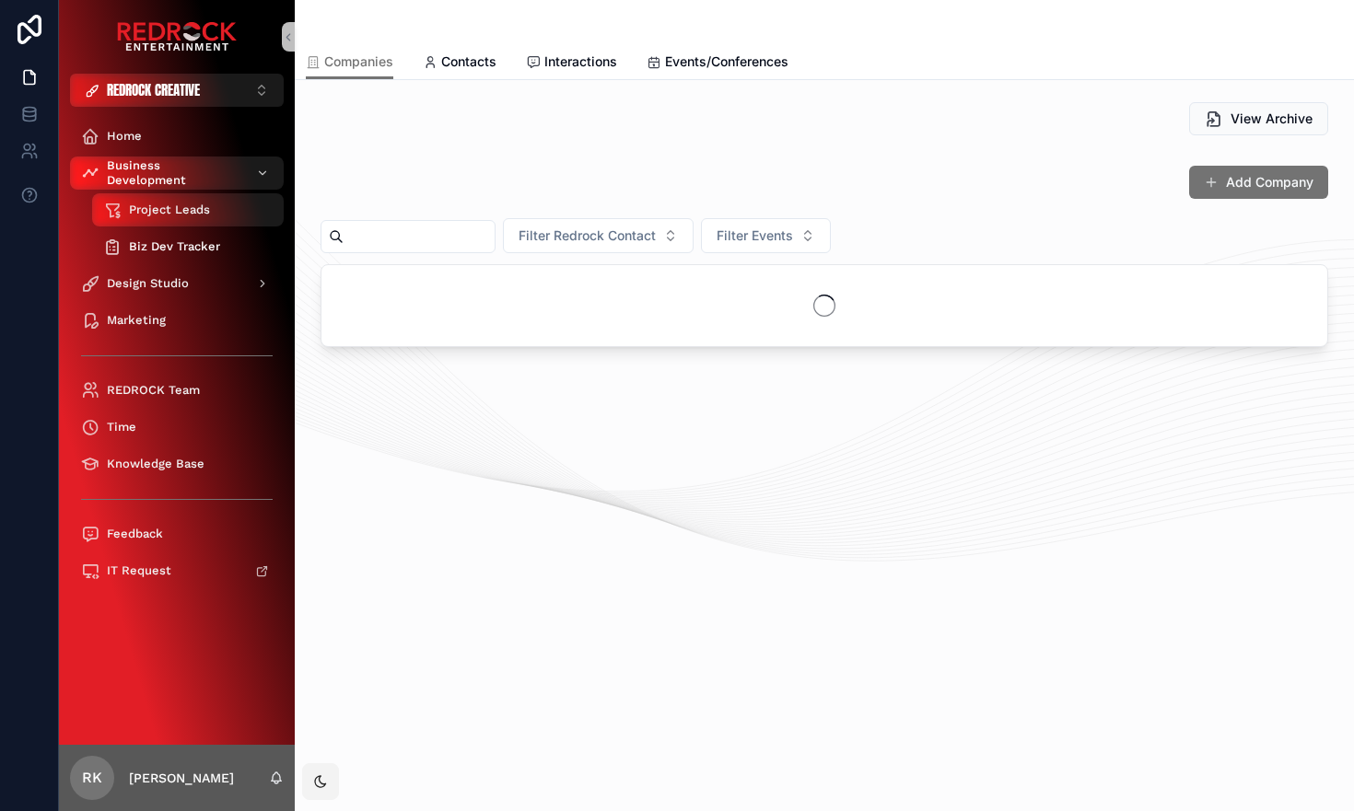
click at [163, 250] on span "Biz Dev Tracker" at bounding box center [174, 246] width 91 height 15
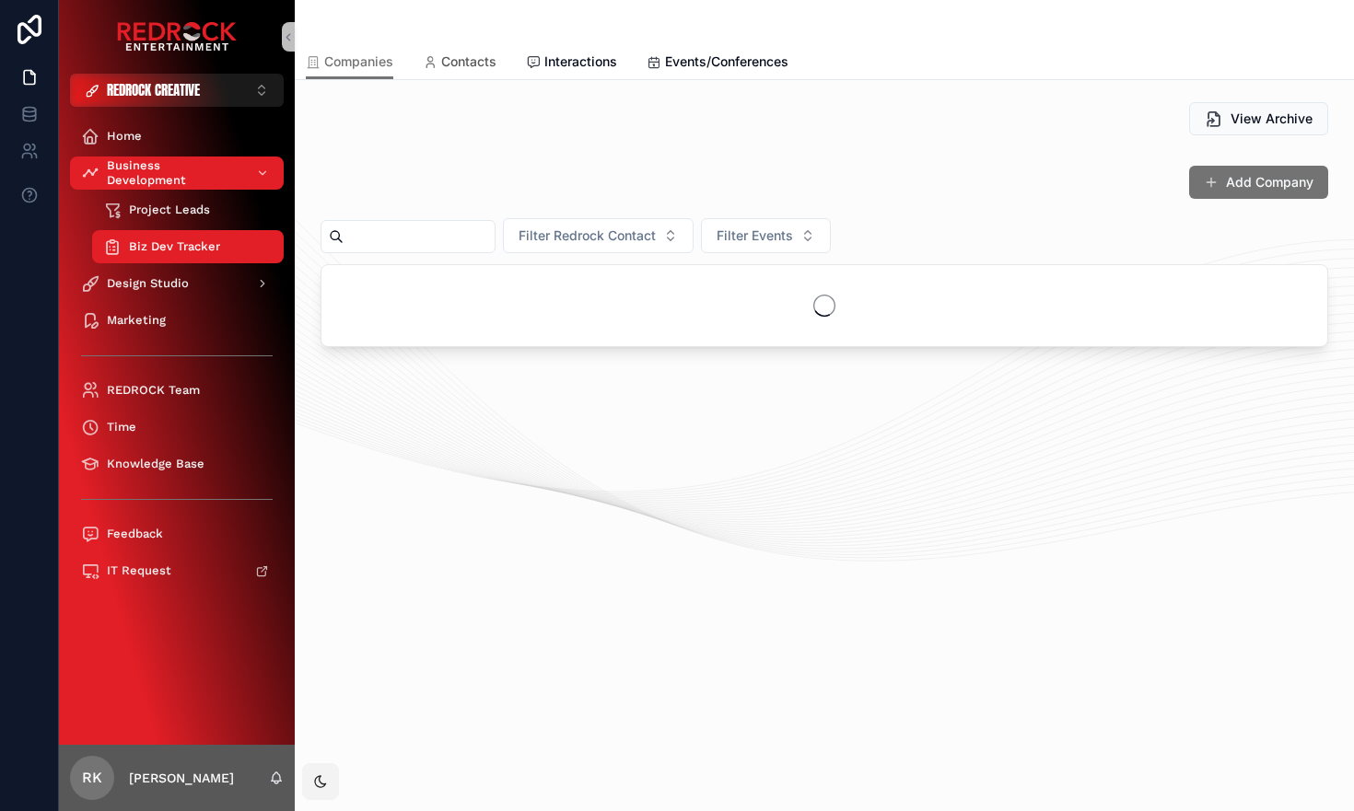
click at [477, 53] on span "Contacts" at bounding box center [468, 61] width 55 height 18
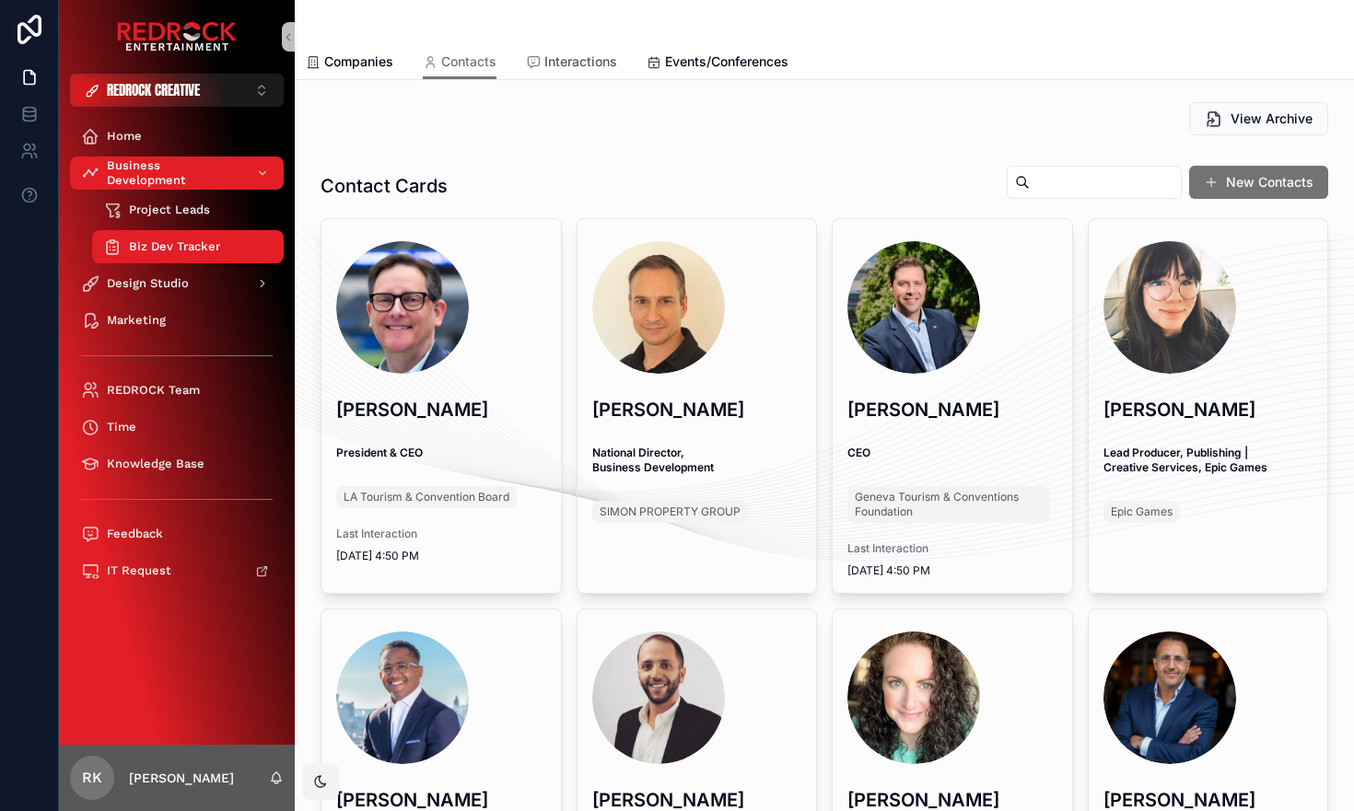
click at [589, 64] on span "Interactions" at bounding box center [580, 61] width 73 height 18
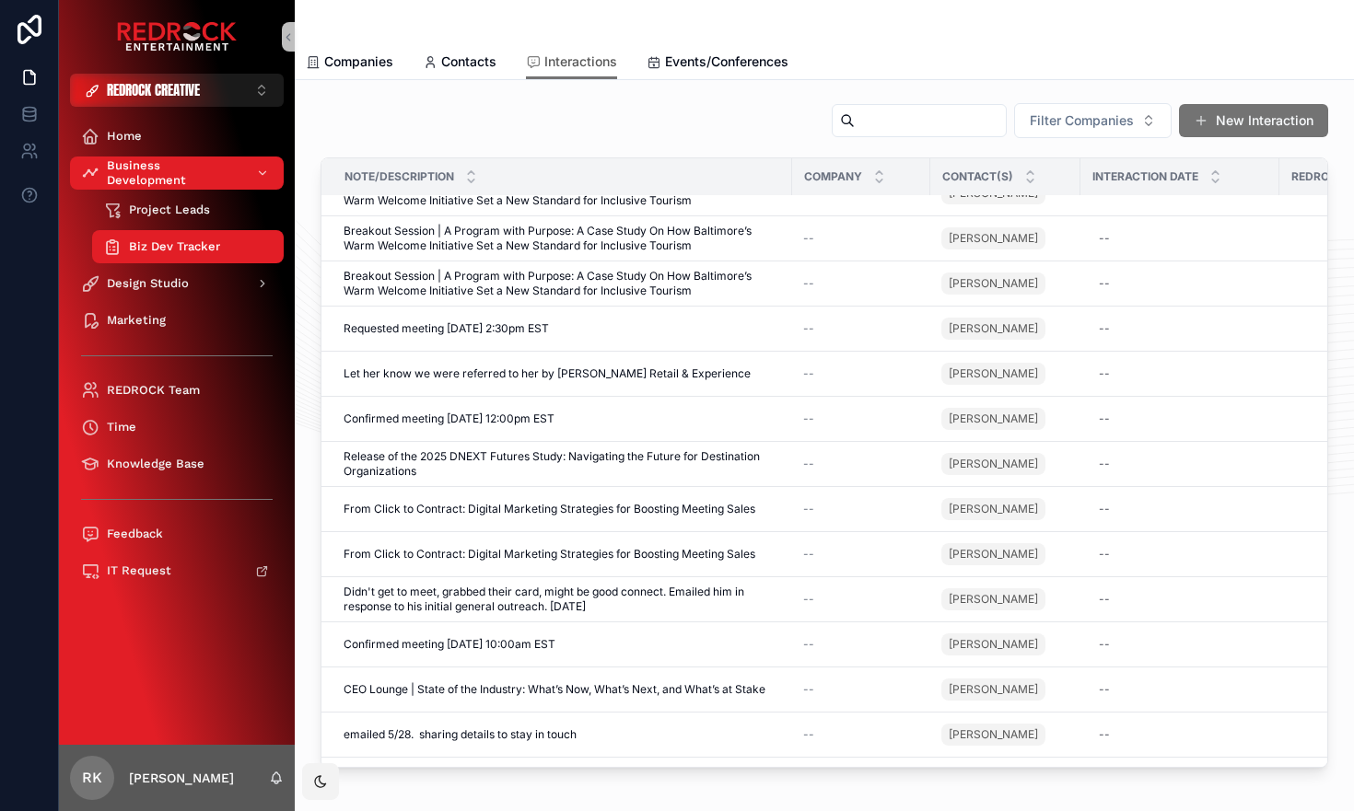
scroll to position [4836, 0]
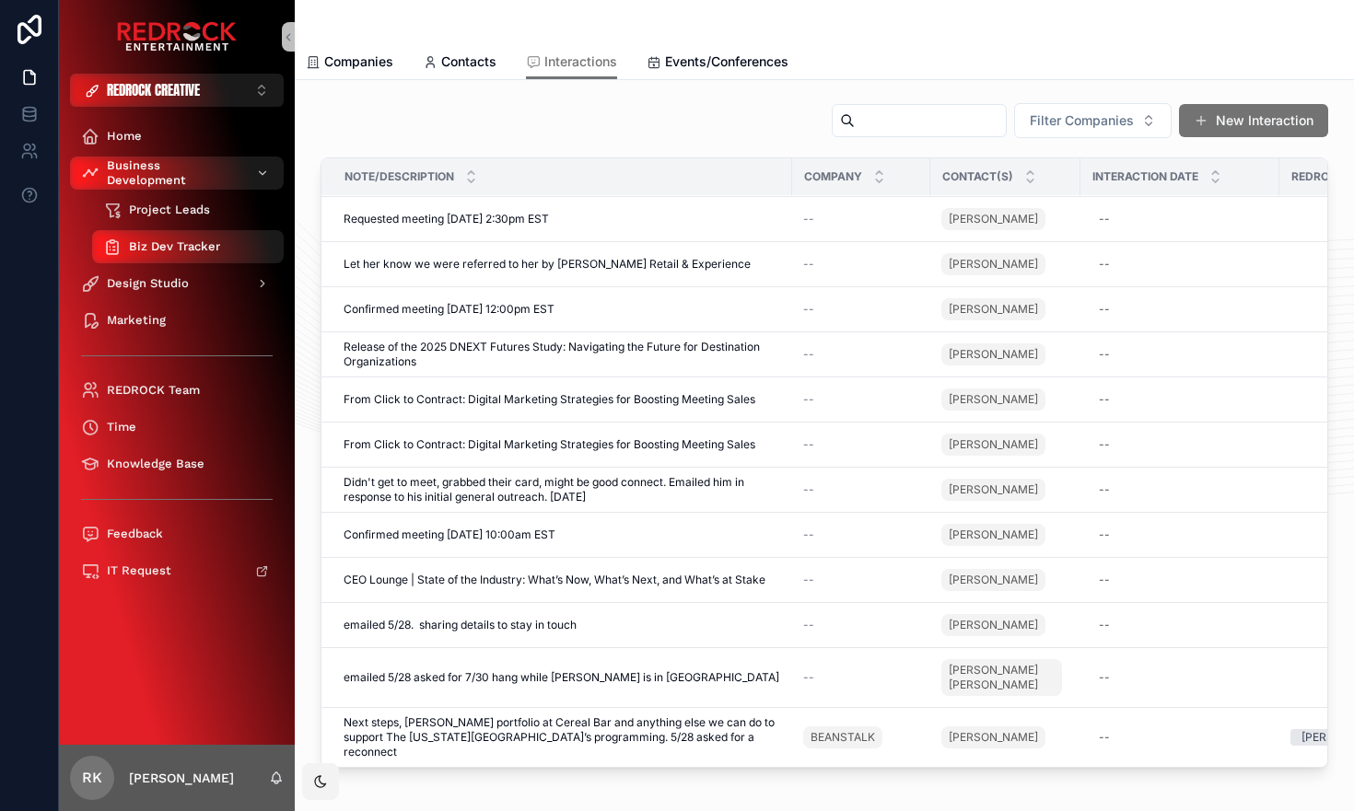
click at [173, 224] on div "Project Leads" at bounding box center [187, 209] width 169 height 29
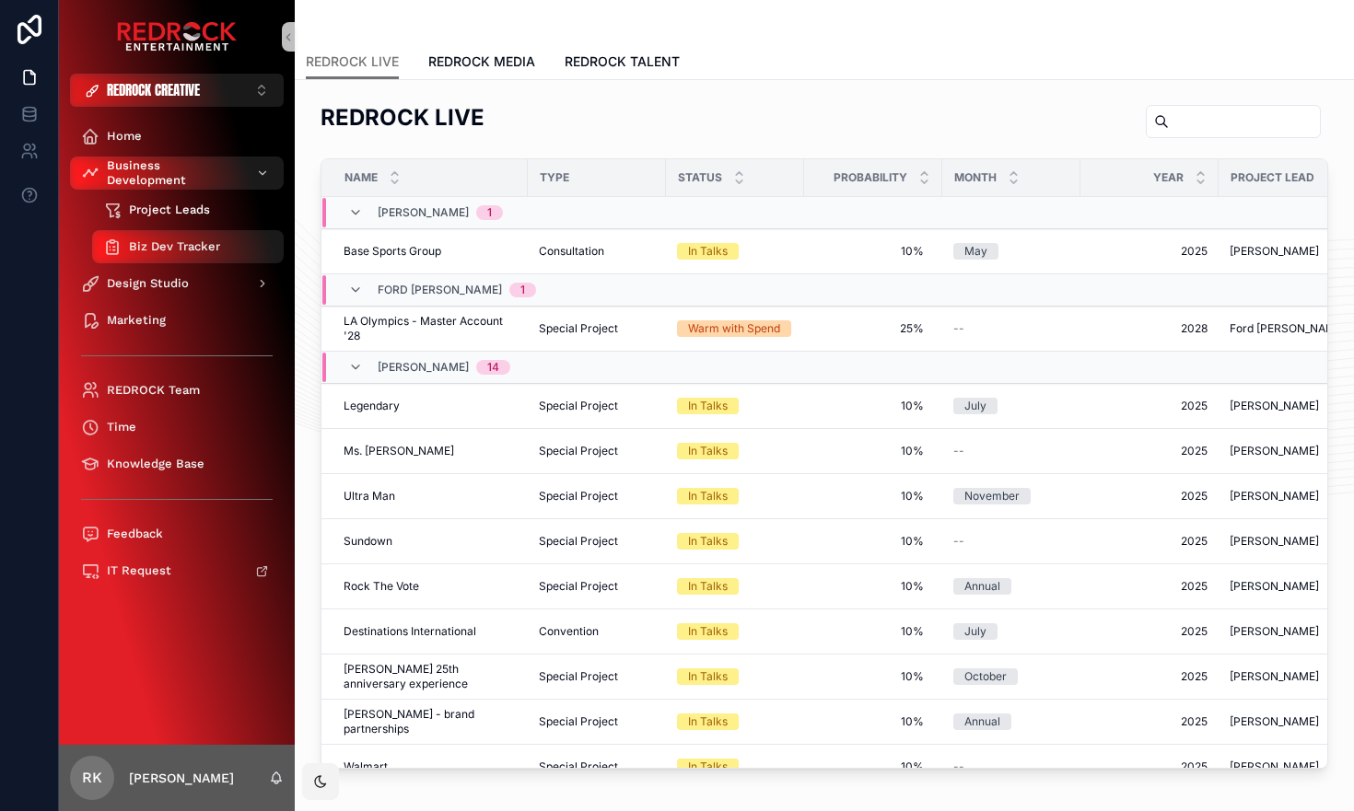
click at [173, 214] on span "Project Leads" at bounding box center [169, 210] width 81 height 15
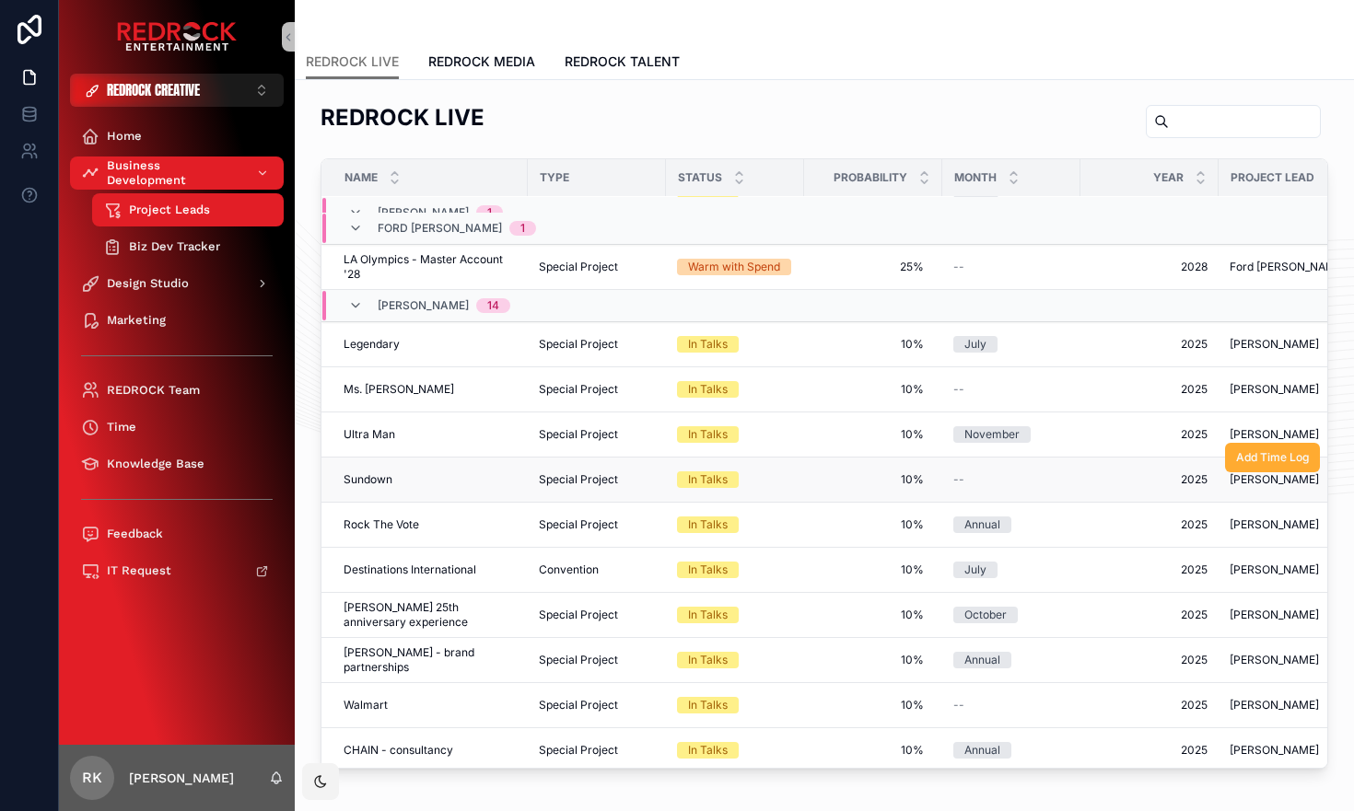
scroll to position [217, 0]
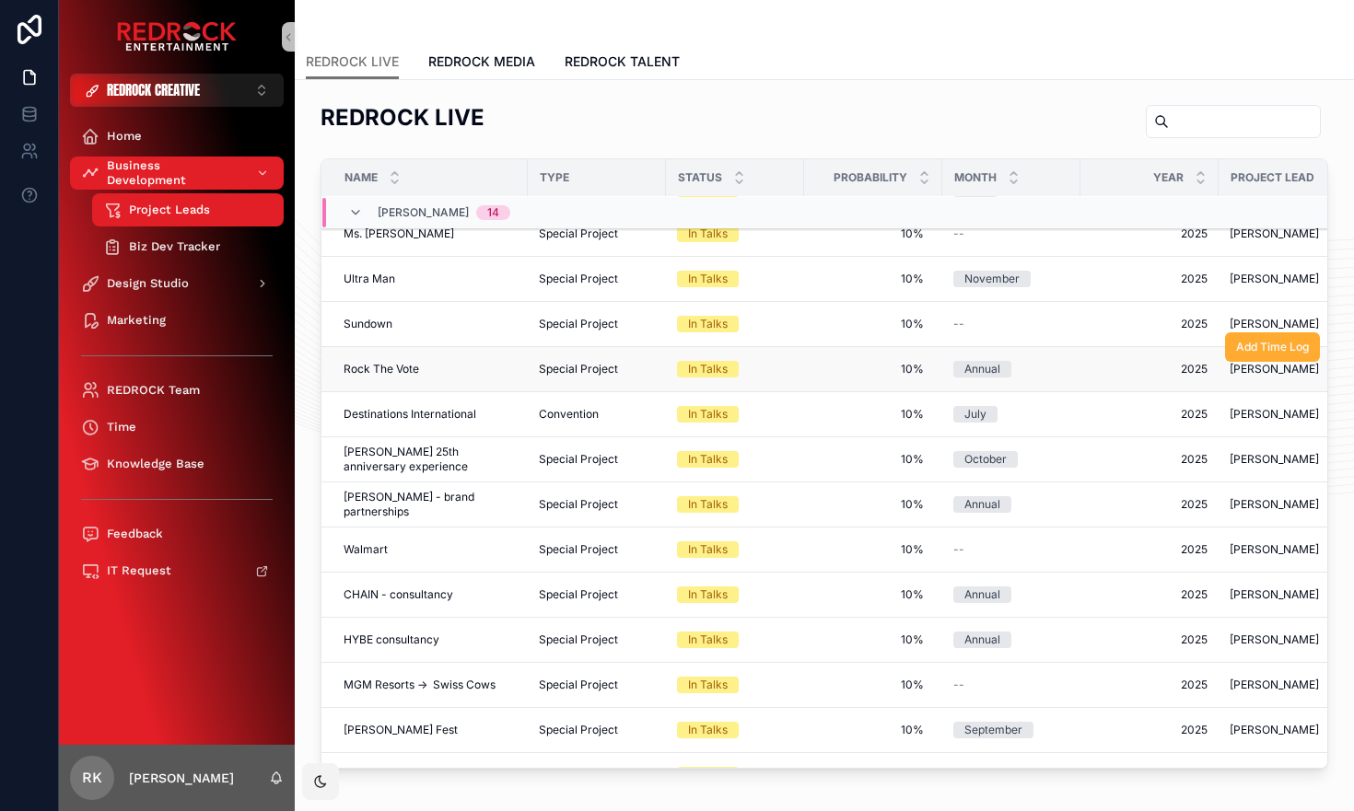
click at [395, 366] on span "Rock The Vote" at bounding box center [381, 369] width 76 height 15
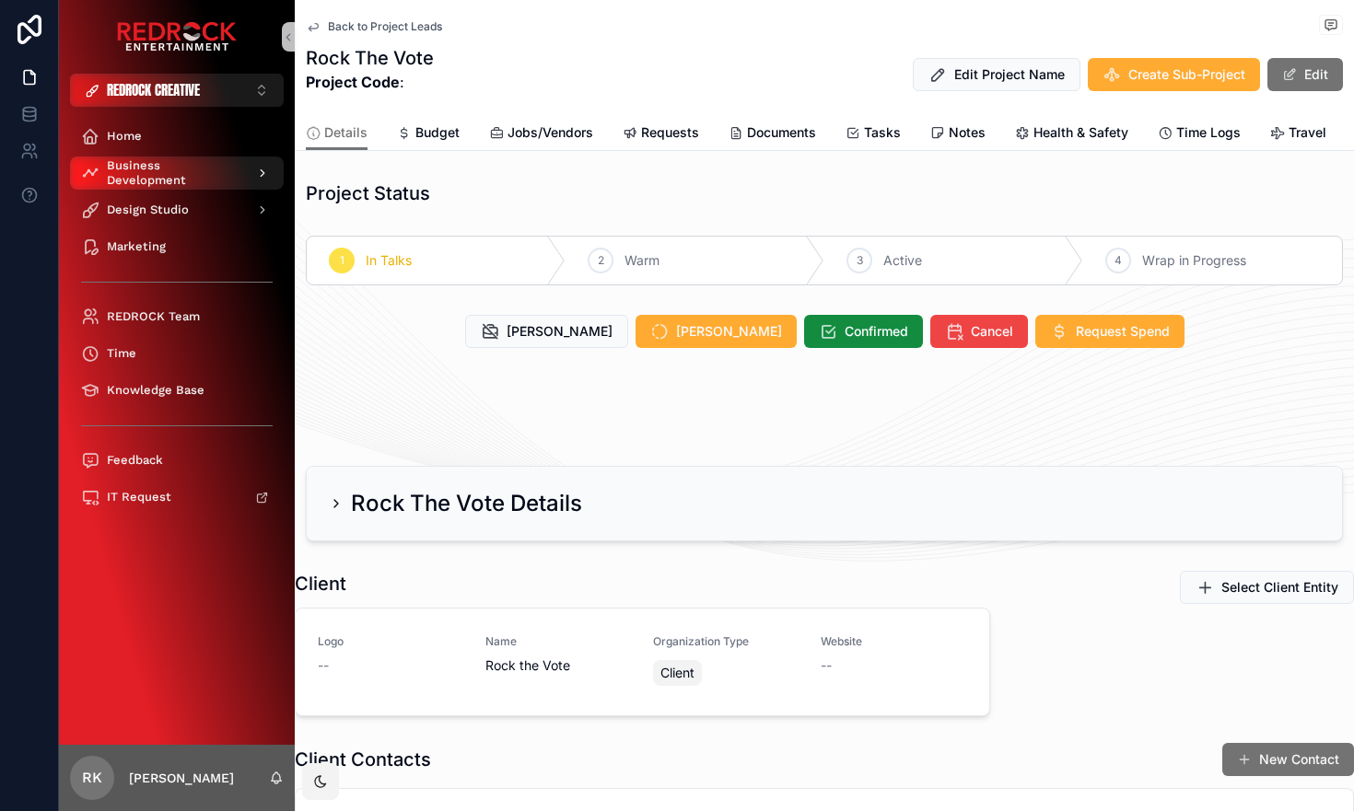
click at [262, 169] on icon "scrollable content" at bounding box center [262, 173] width 13 height 13
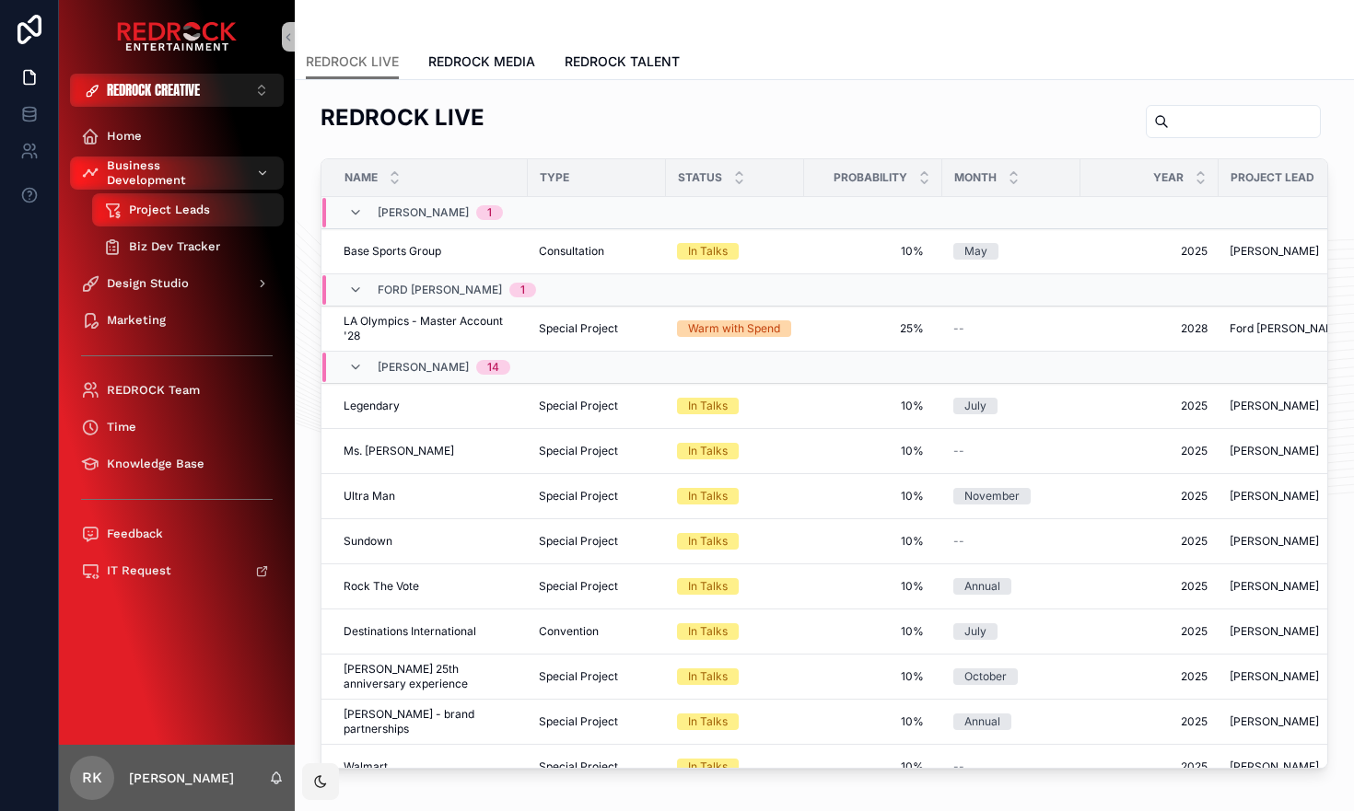
click at [187, 248] on span "Biz Dev Tracker" at bounding box center [174, 246] width 91 height 15
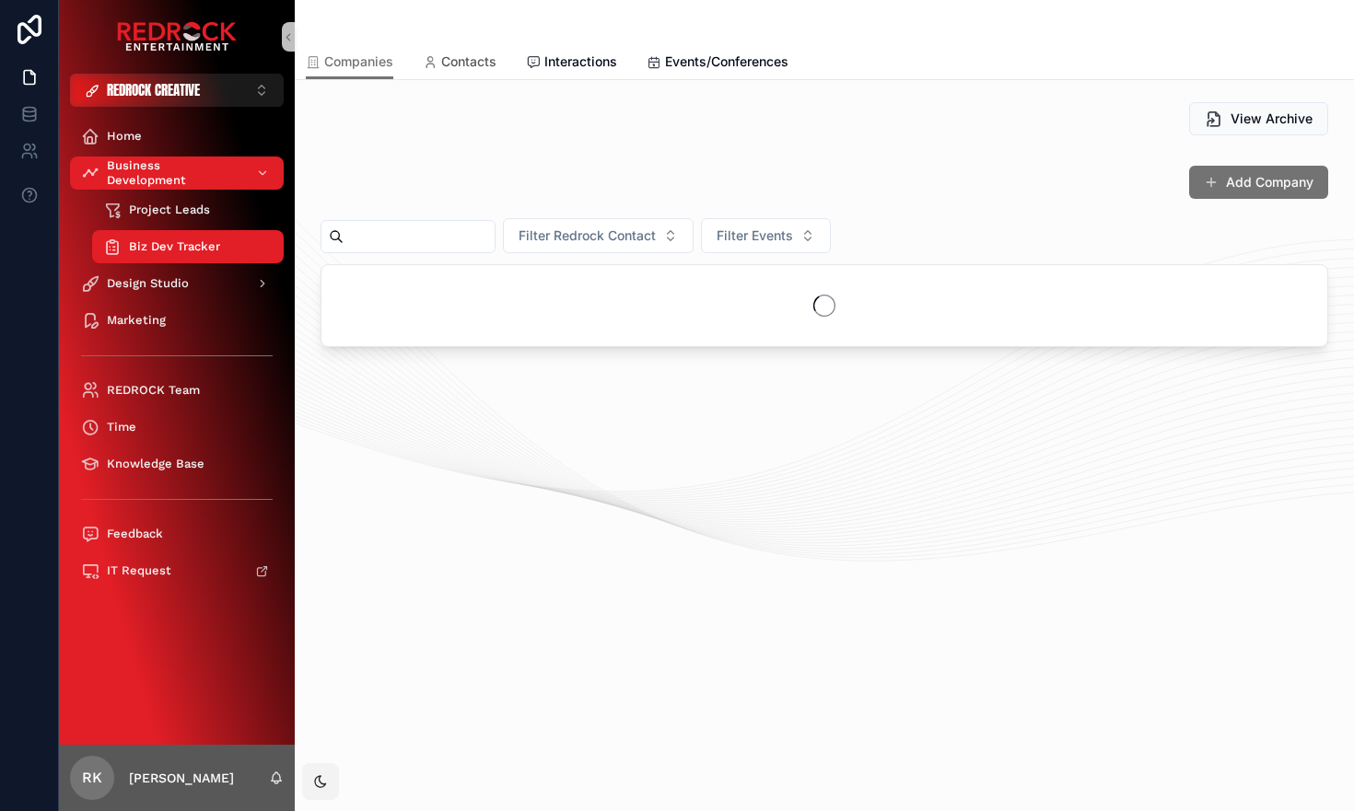
click at [471, 70] on span "Contacts" at bounding box center [468, 61] width 55 height 18
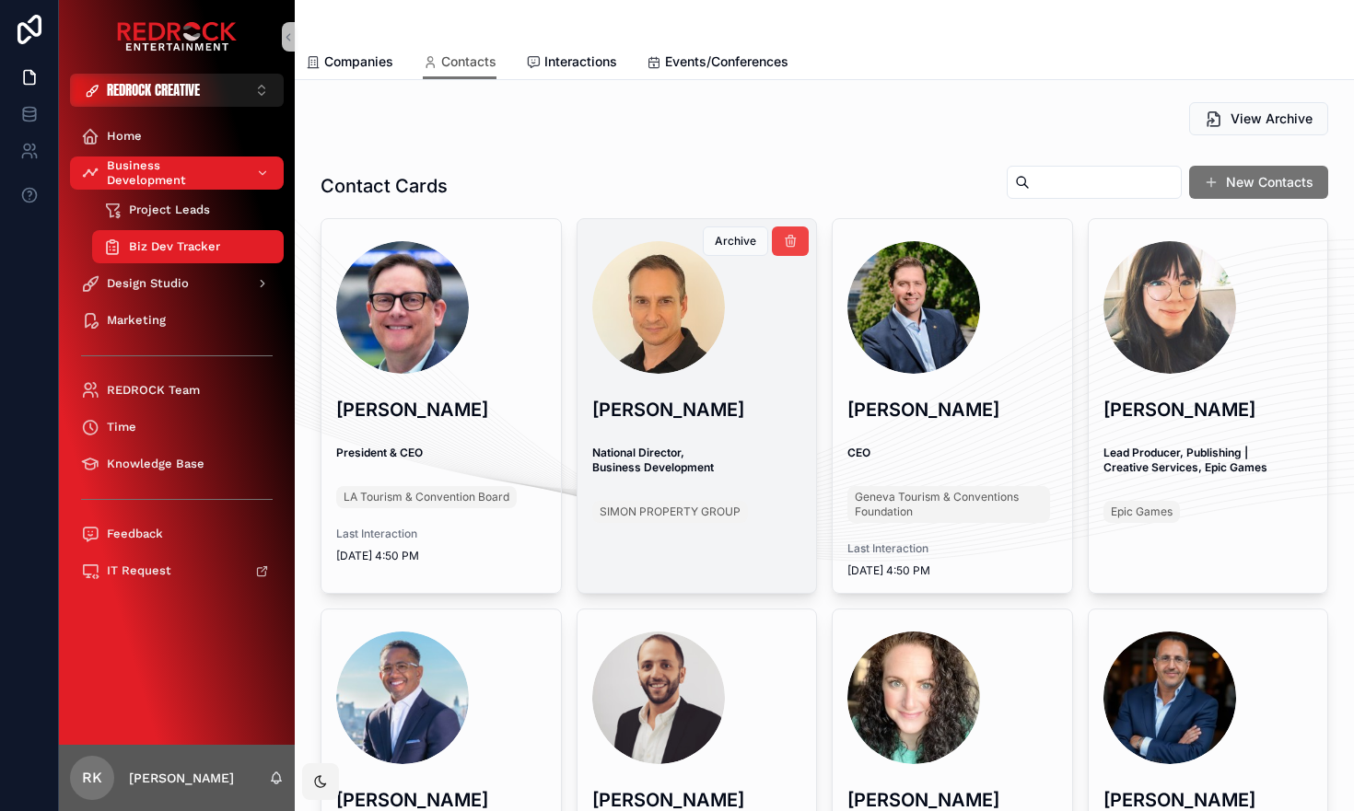
scroll to position [216, 0]
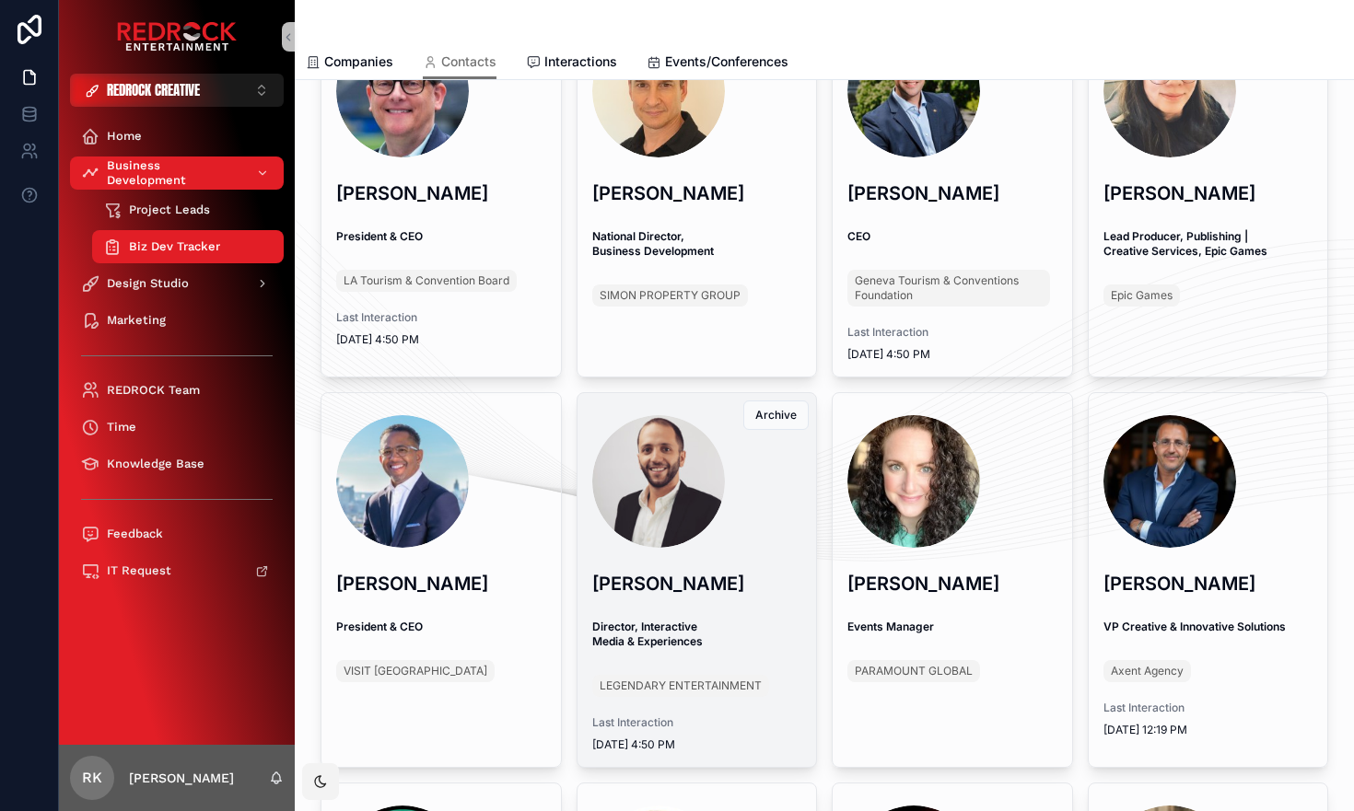
click at [736, 652] on div "[PERSON_NAME] Director, Interactive Media & Experiences LEGENDARY ENTERTAINMENT…" at bounding box center [696, 580] width 239 height 374
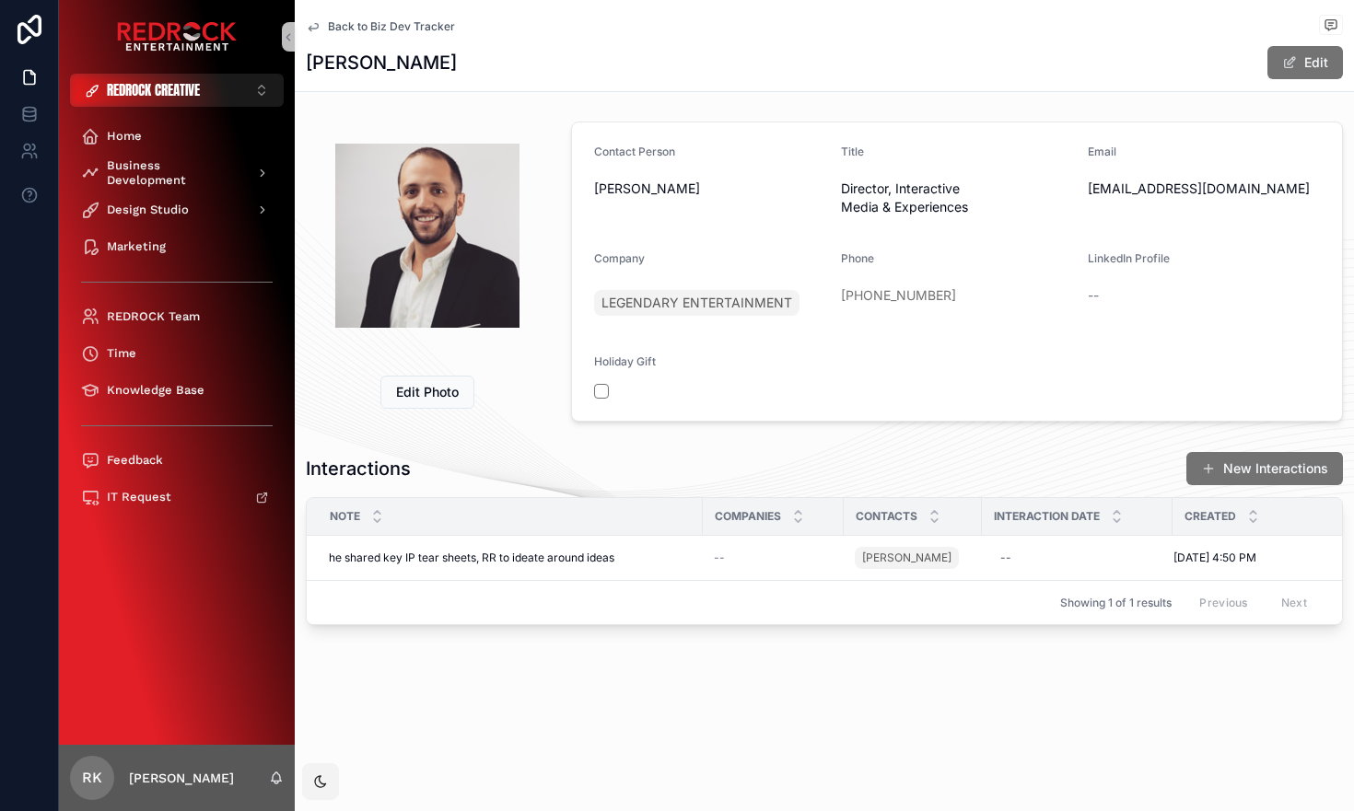
click at [313, 26] on icon "scrollable content" at bounding box center [313, 26] width 15 height 15
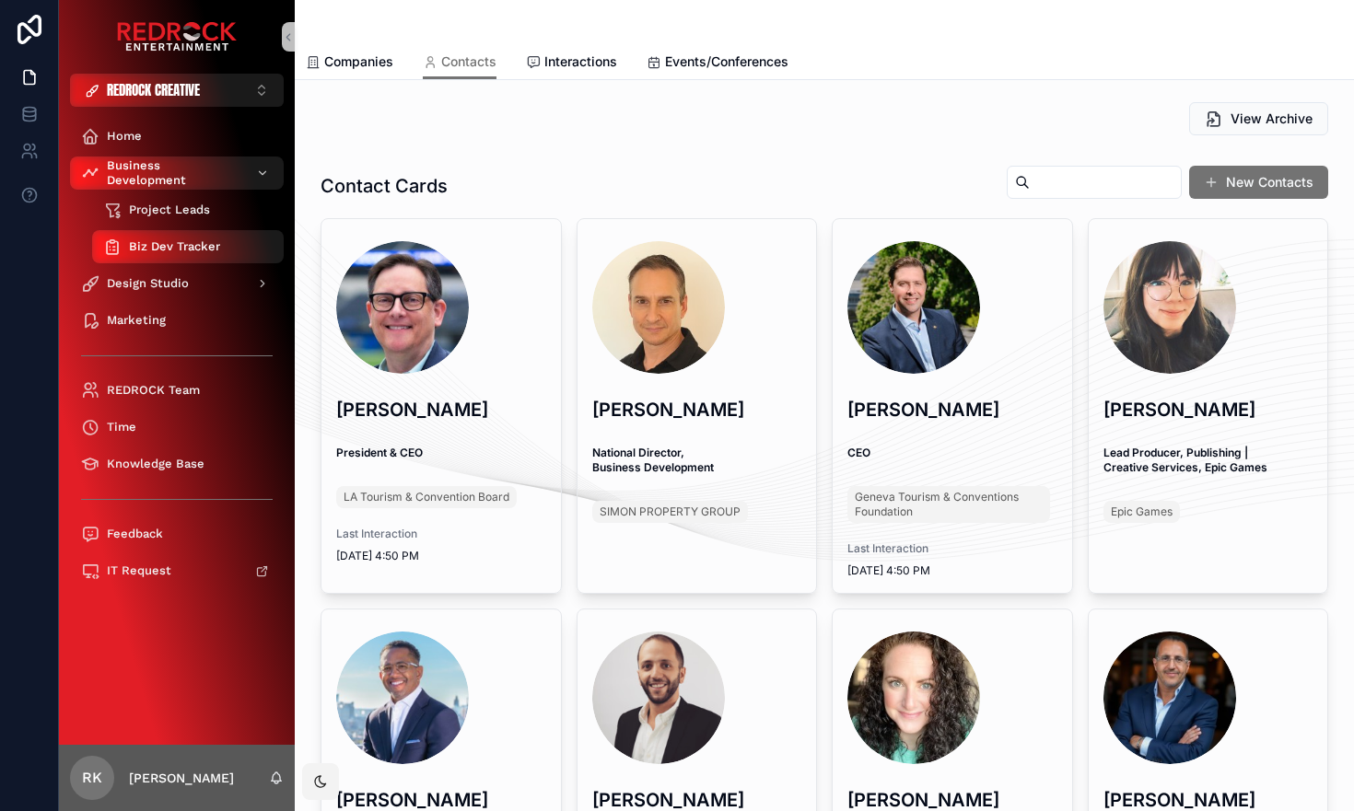
click at [206, 209] on span "Project Leads" at bounding box center [169, 210] width 81 height 15
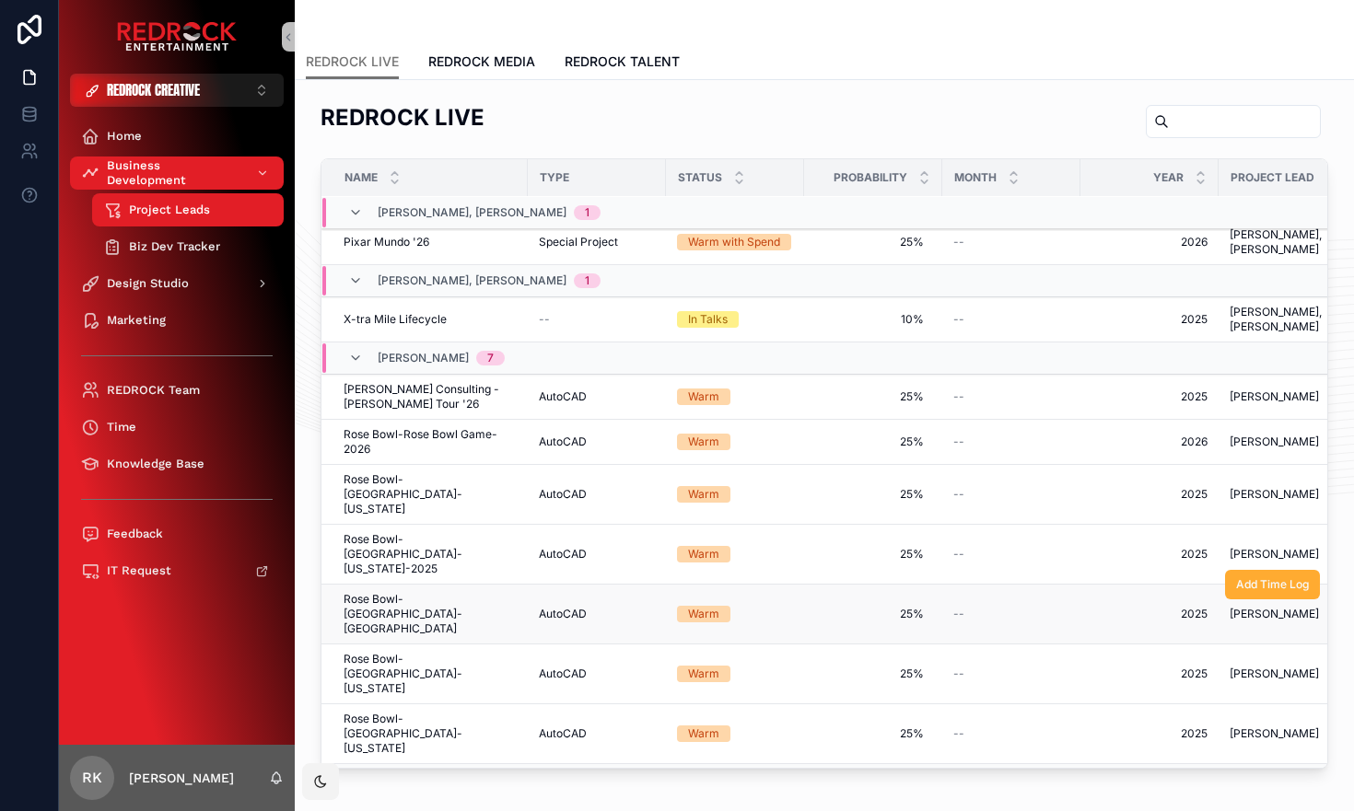
scroll to position [1389, 0]
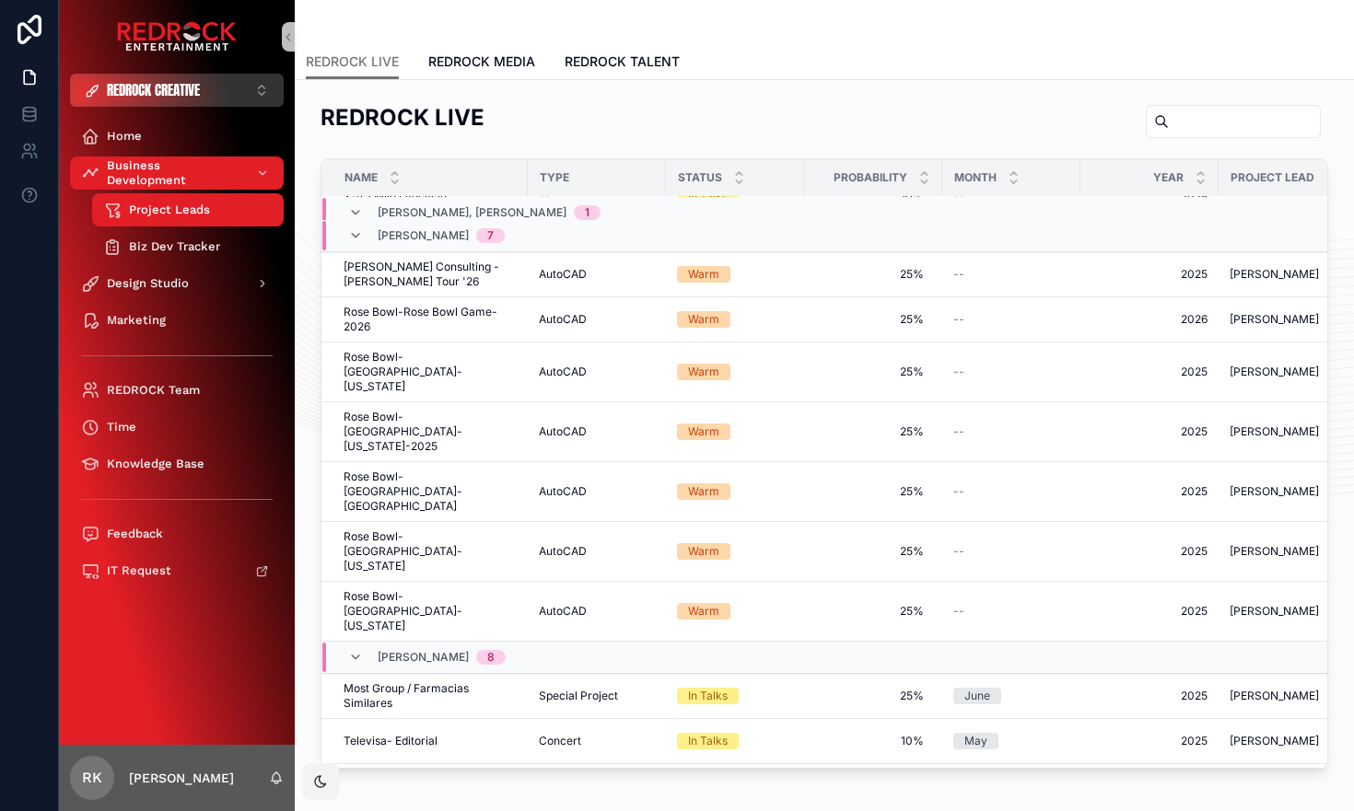
click at [216, 88] on button "REDROCK CREATIVE ⌥ 4" at bounding box center [177, 90] width 214 height 33
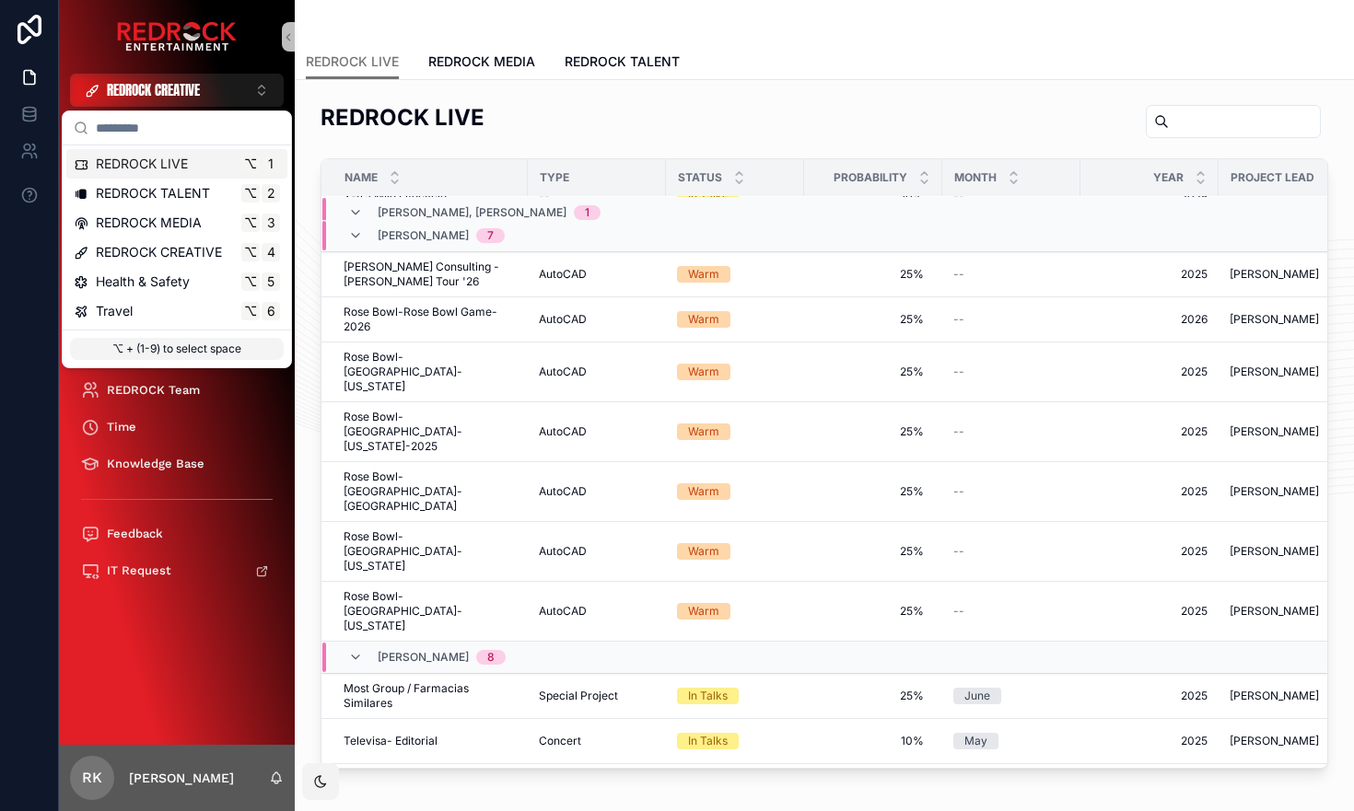
click at [184, 167] on span "REDROCK LIVE" at bounding box center [142, 164] width 92 height 18
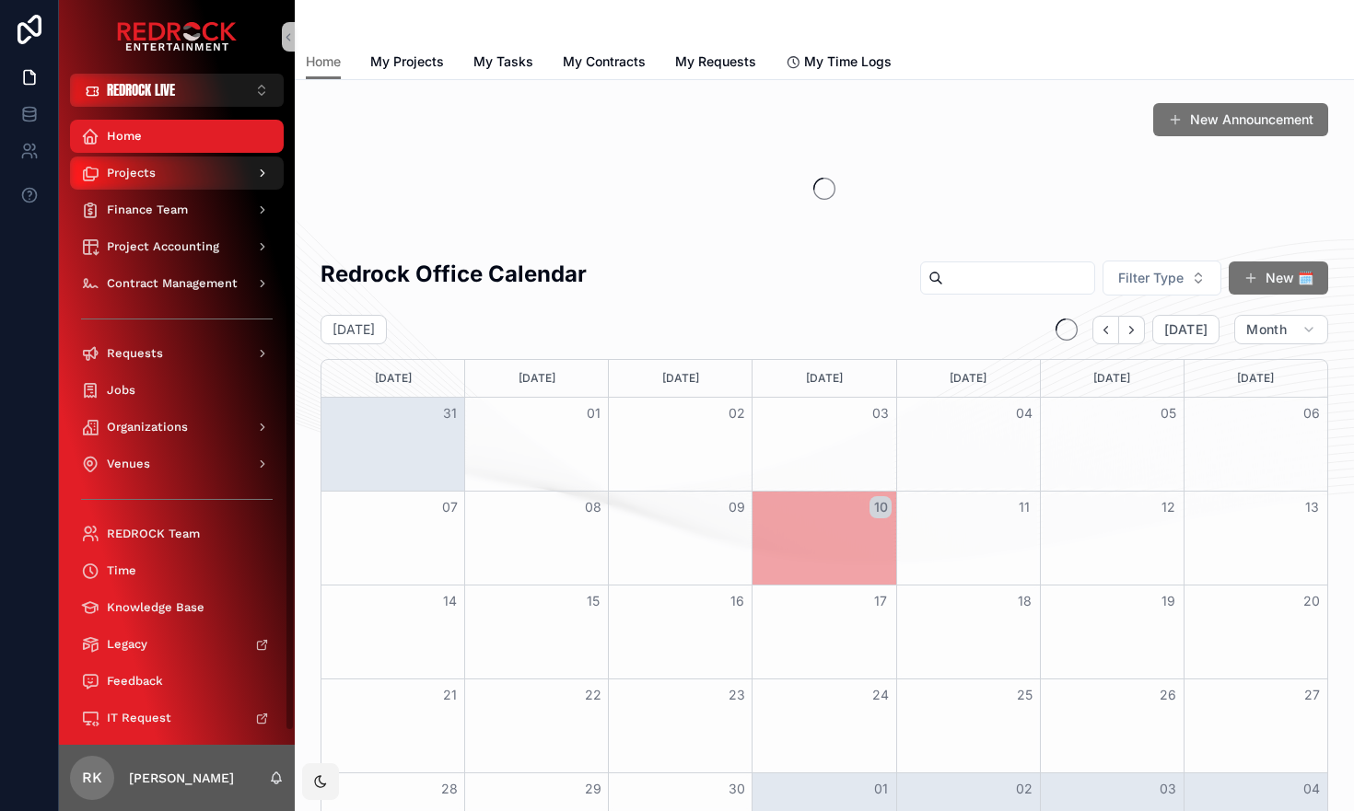
click at [177, 174] on div "Projects" at bounding box center [177, 172] width 192 height 29
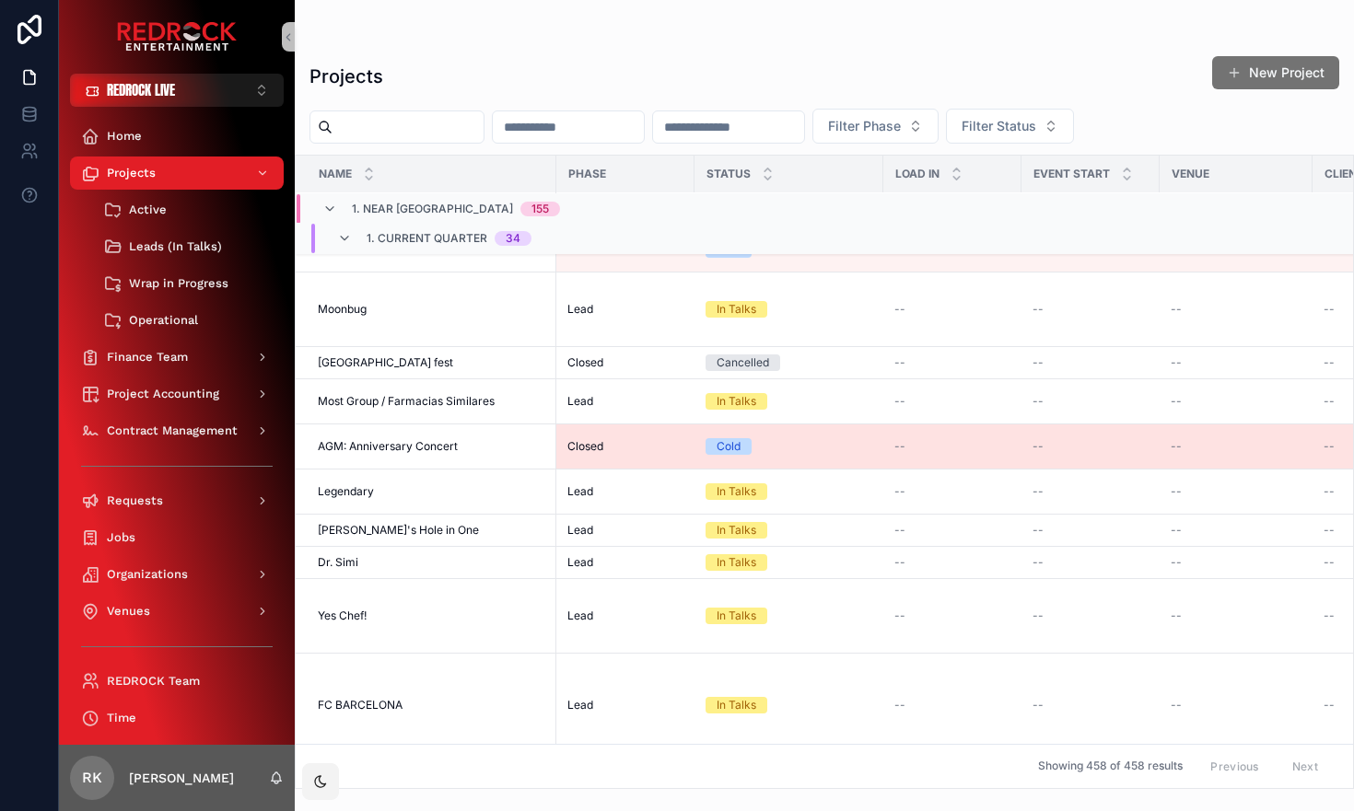
scroll to position [121, 2]
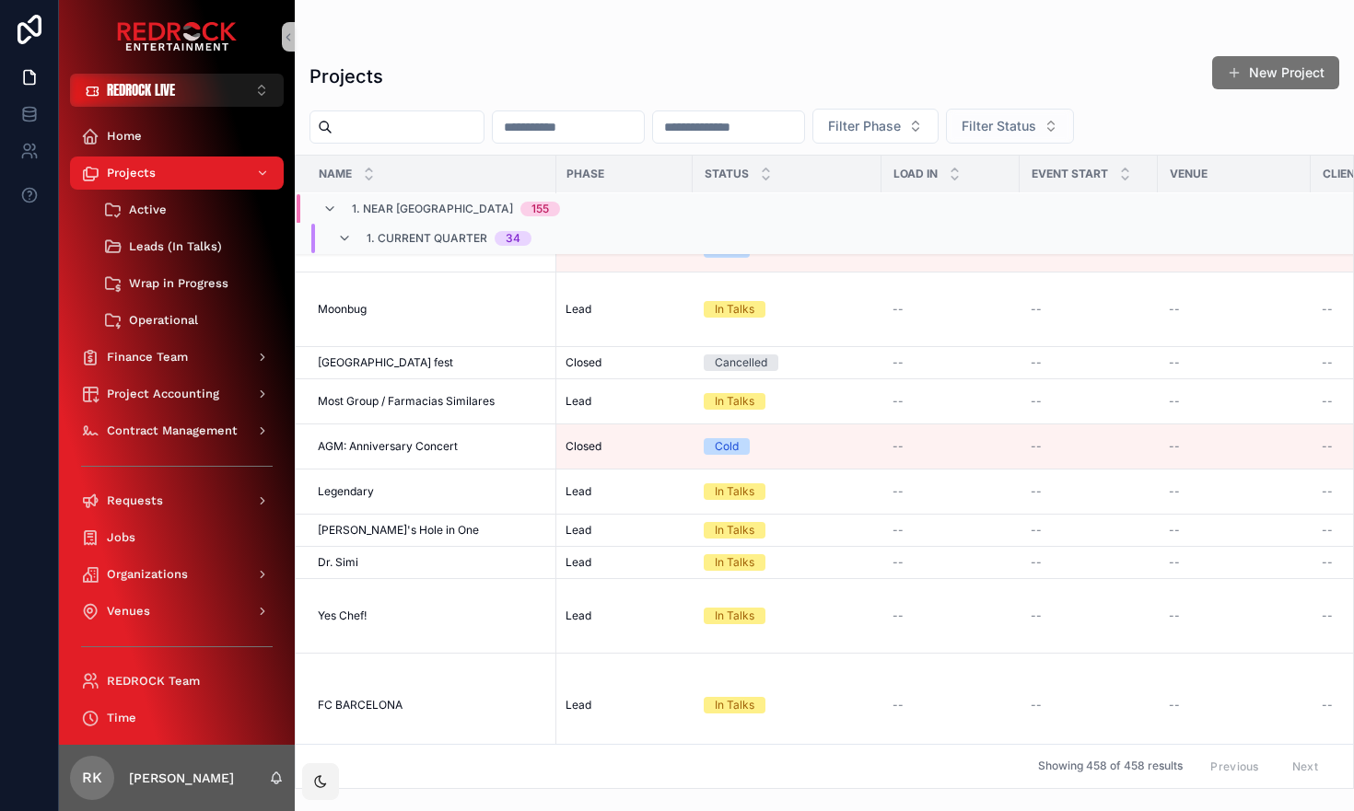
click at [1036, 123] on span "Filter Status" at bounding box center [998, 126] width 75 height 18
type input "*********"
click at [862, 90] on div "Projects New Project" at bounding box center [824, 76] width 1030 height 42
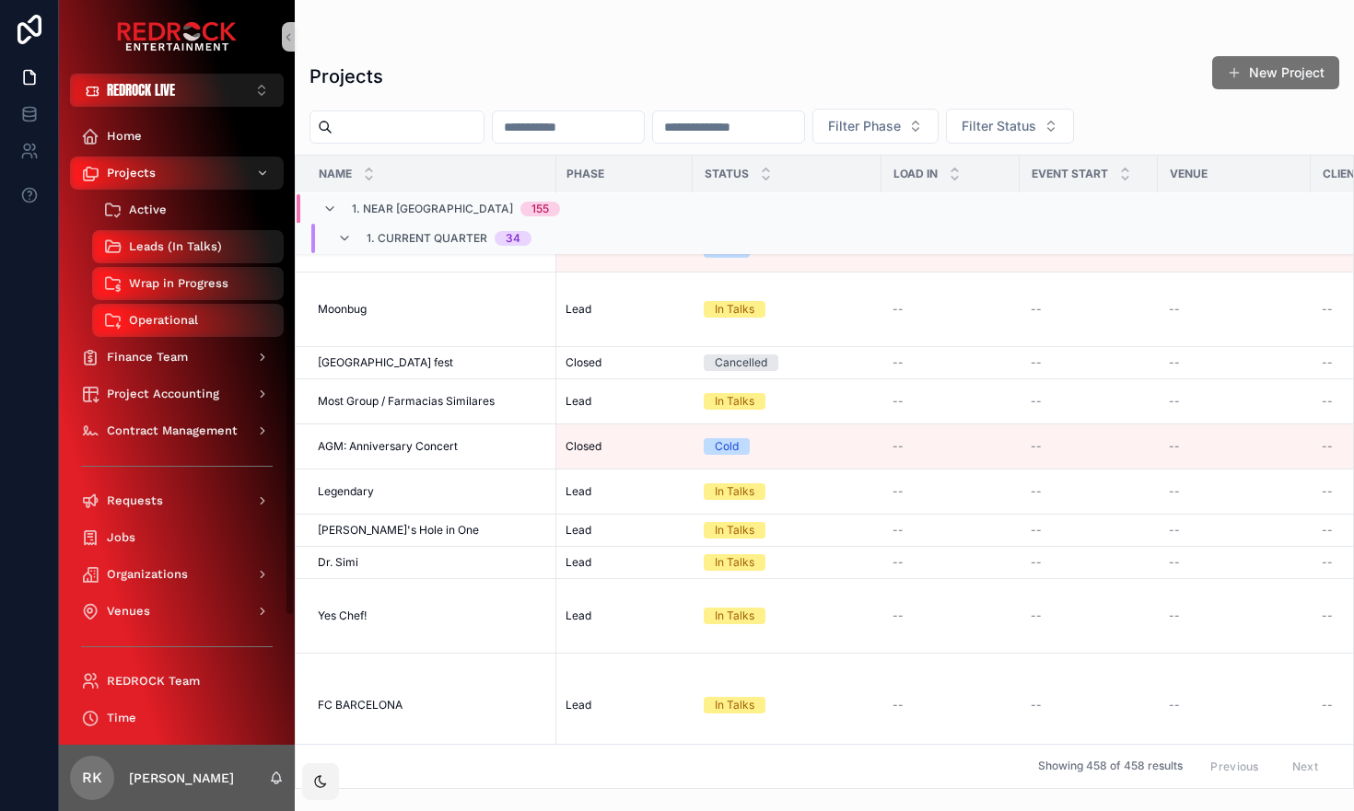
click at [165, 212] on span "Active" at bounding box center [148, 210] width 38 height 15
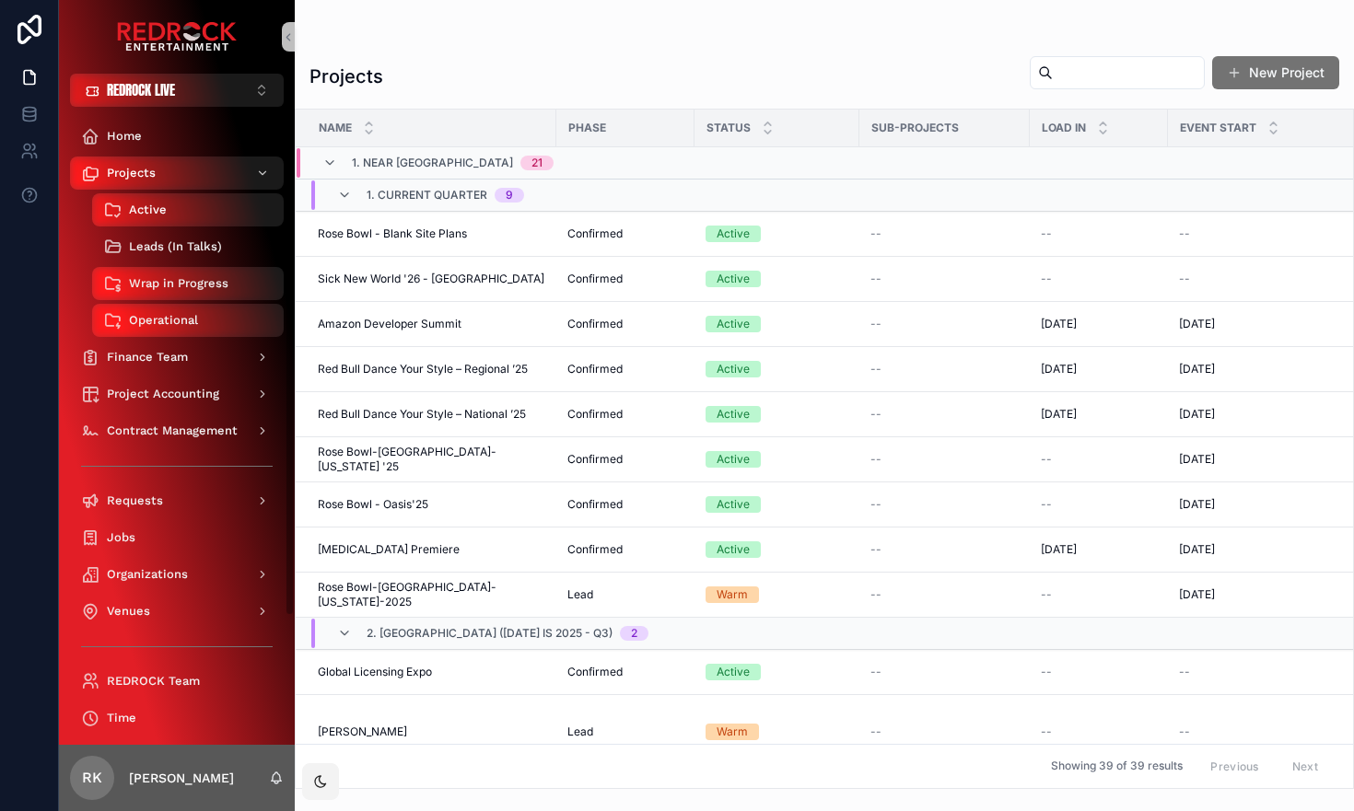
drag, startPoint x: 331, startPoint y: 303, endPoint x: 202, endPoint y: 243, distance: 142.1
click at [202, 243] on span "Leads (In Talks)" at bounding box center [175, 246] width 93 height 15
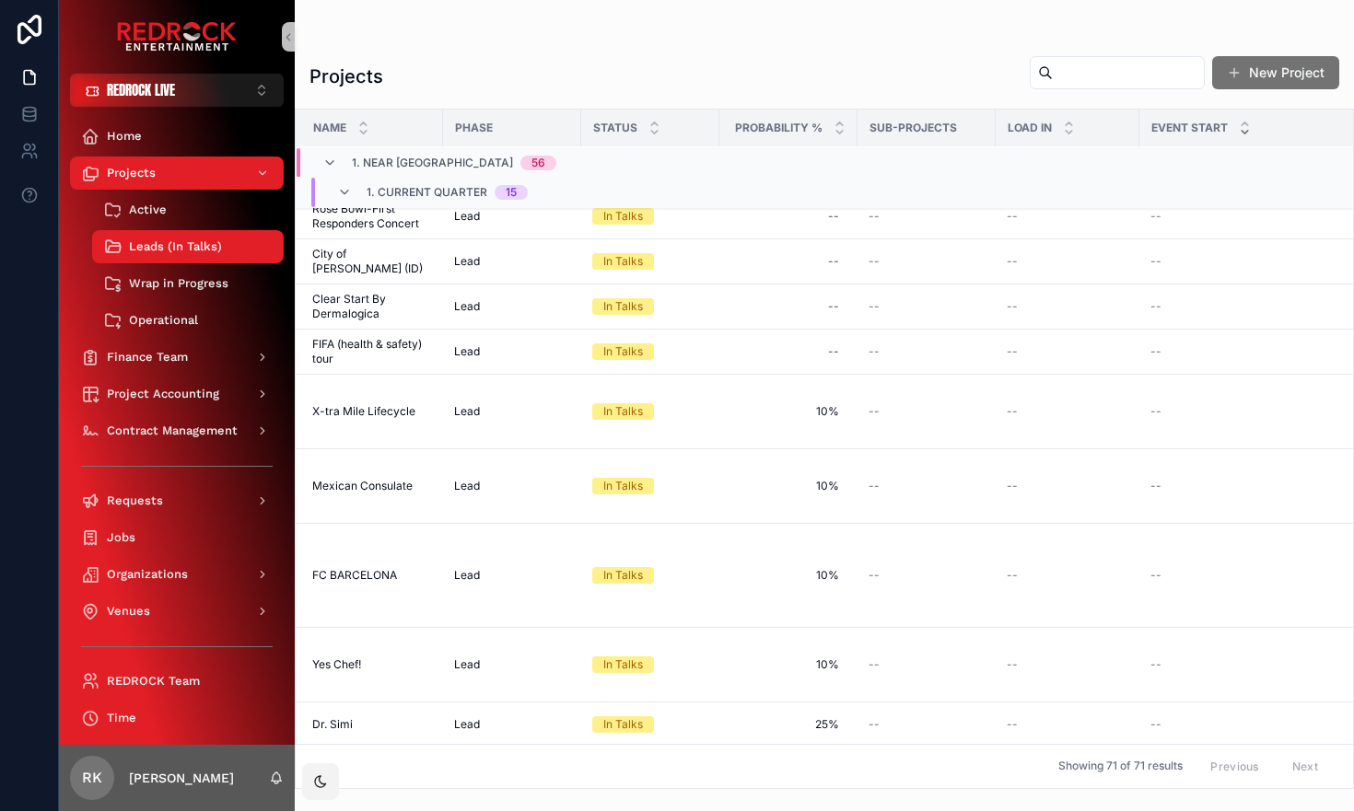
scroll to position [0, 6]
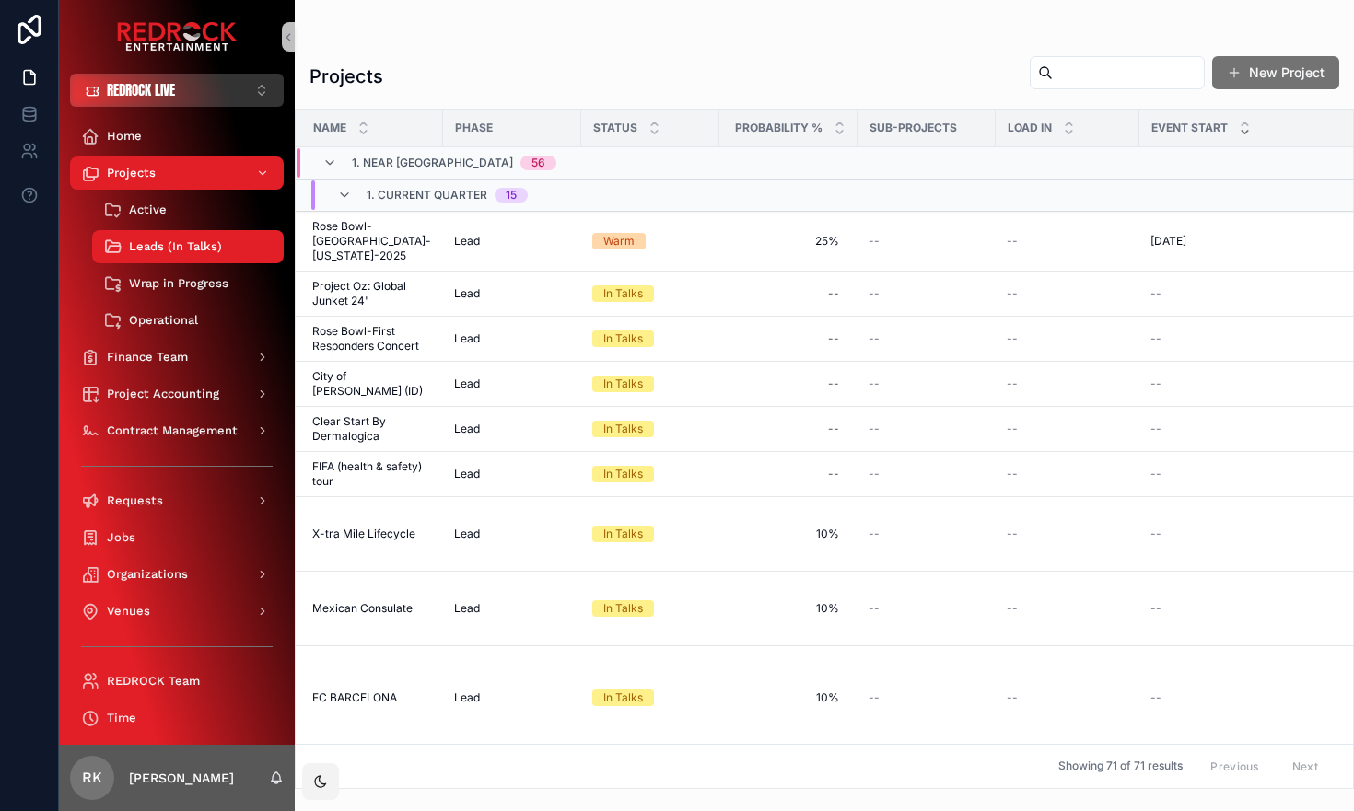
click at [236, 102] on button "REDROCK LIVE ⌥ 1" at bounding box center [177, 90] width 214 height 33
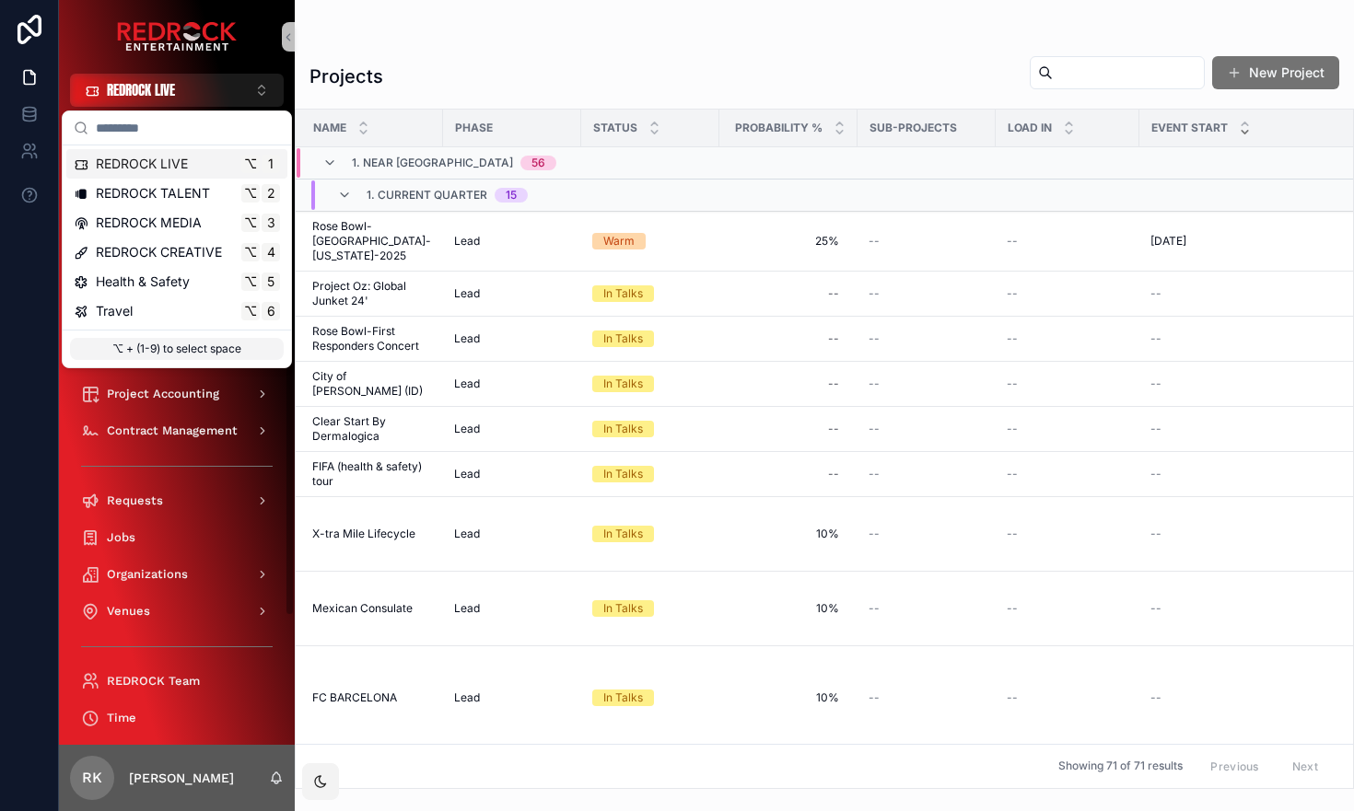
click at [386, 27] on div "Projects Leads (In Talks) Projects New Project Name Phase Status Probability % …" at bounding box center [824, 394] width 1059 height 789
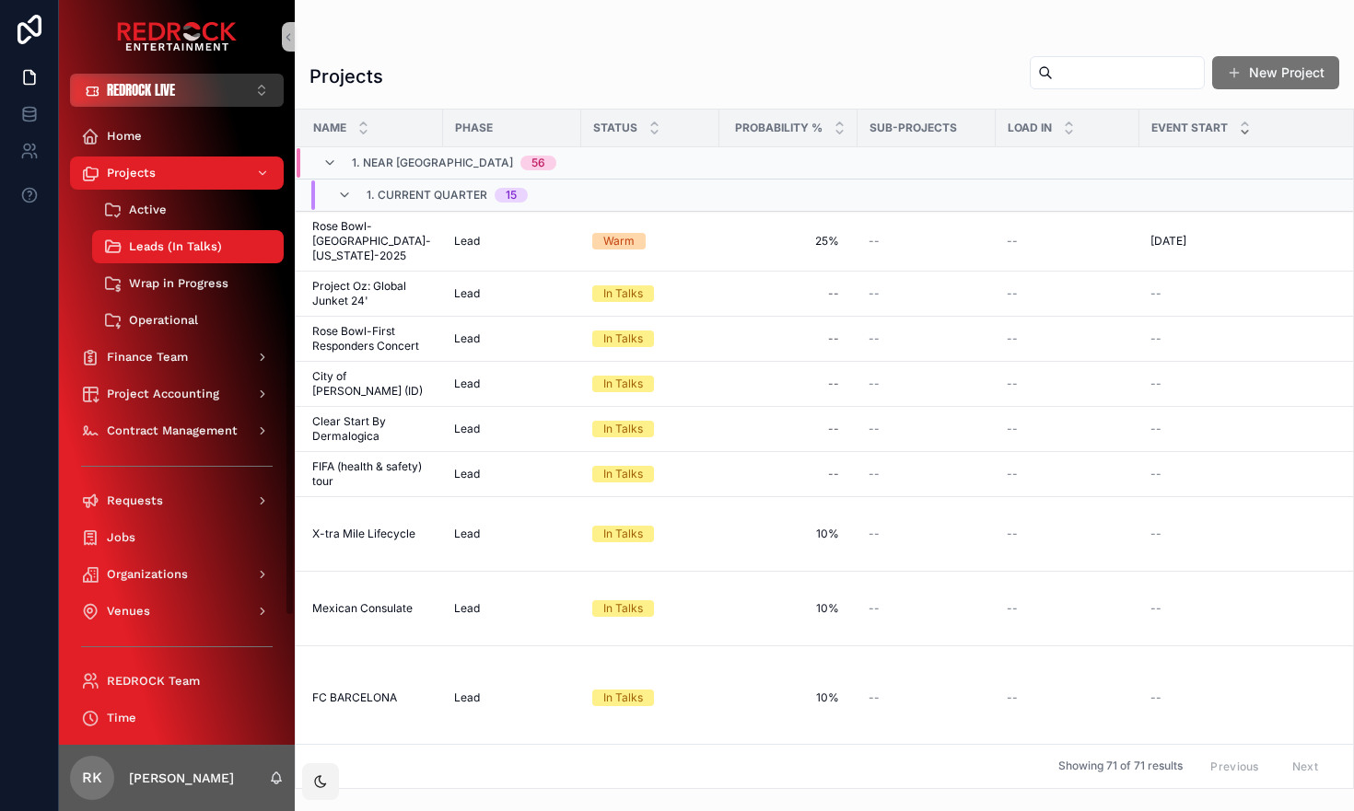
click at [249, 98] on button "REDROCK LIVE ⌥ 1" at bounding box center [177, 90] width 214 height 33
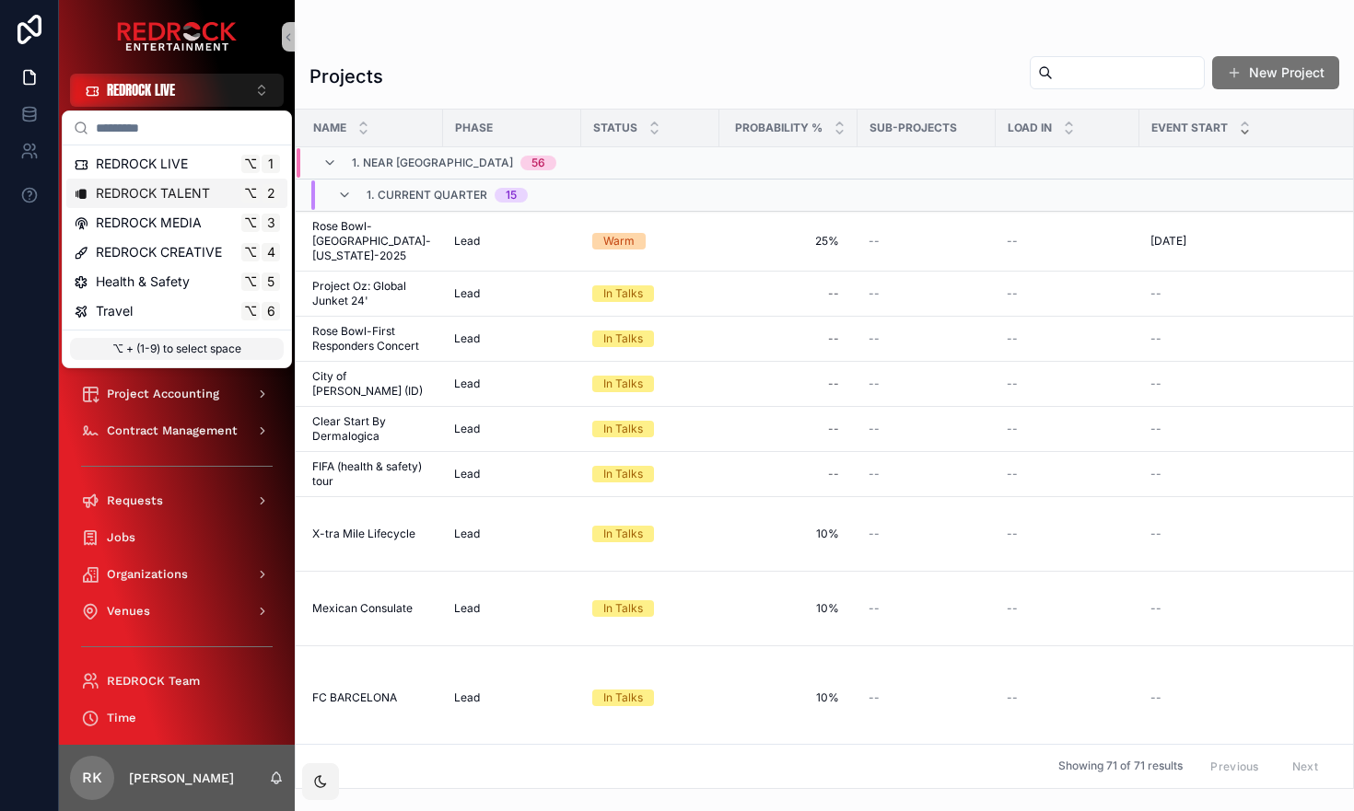
click at [182, 192] on span "REDROCK TALENT" at bounding box center [153, 193] width 114 height 18
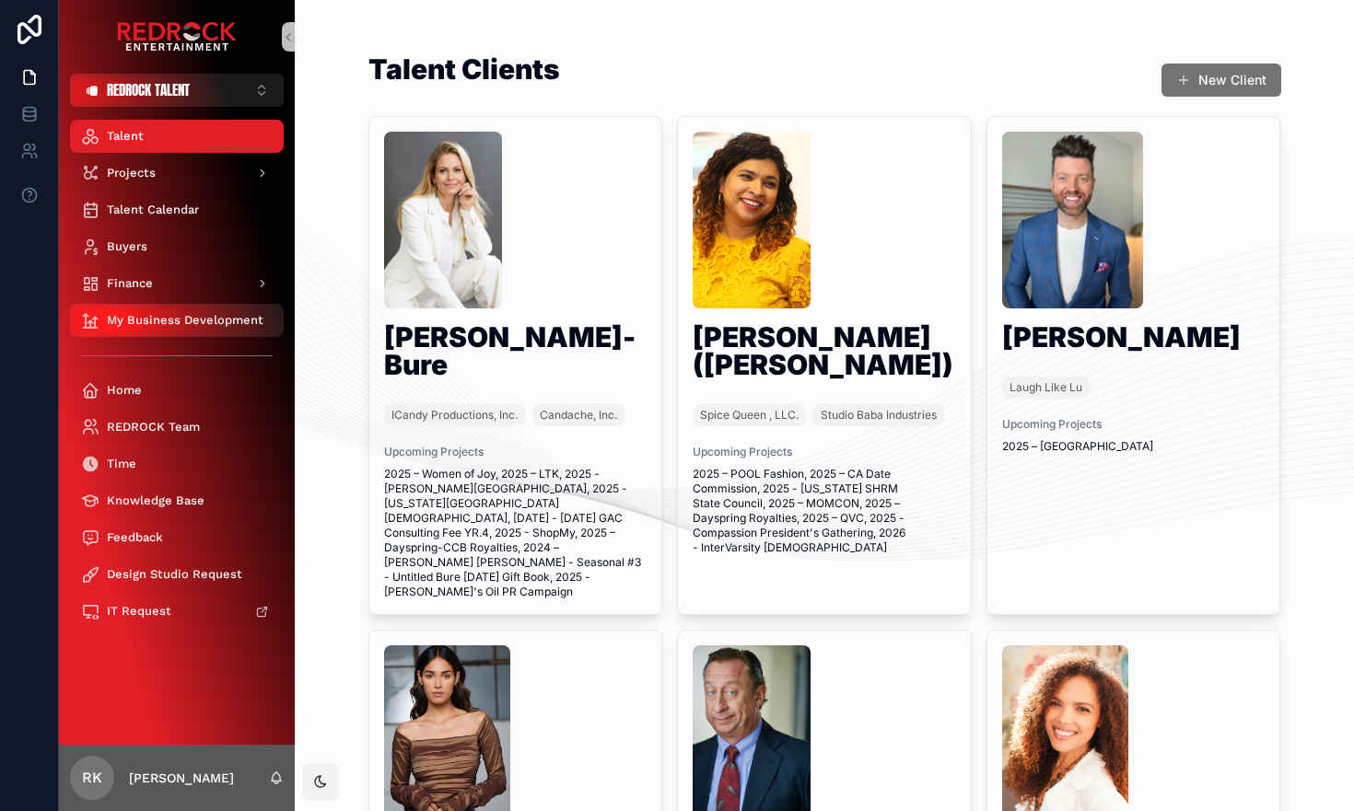
click at [188, 320] on span "My Business Development" at bounding box center [185, 320] width 157 height 15
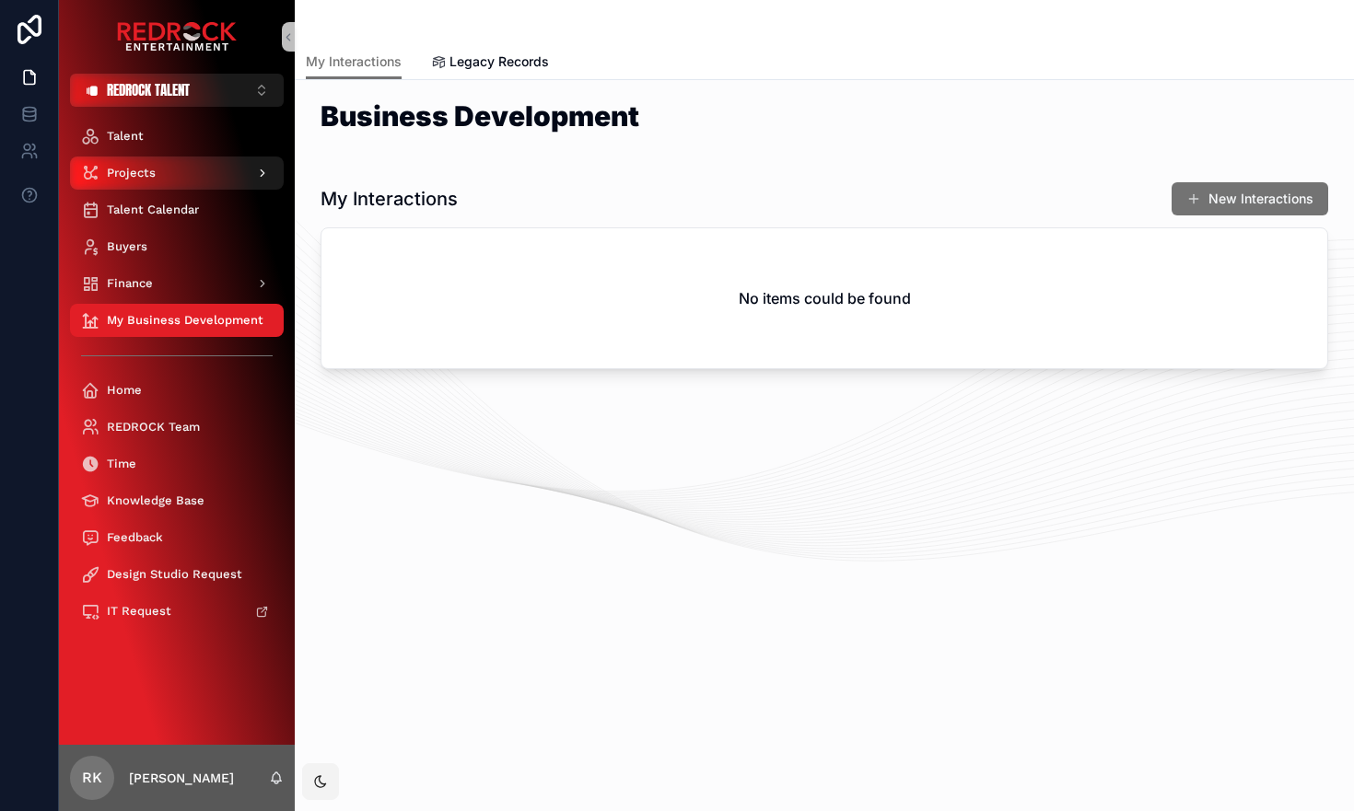
click at [263, 177] on icon "scrollable content" at bounding box center [262, 173] width 13 height 13
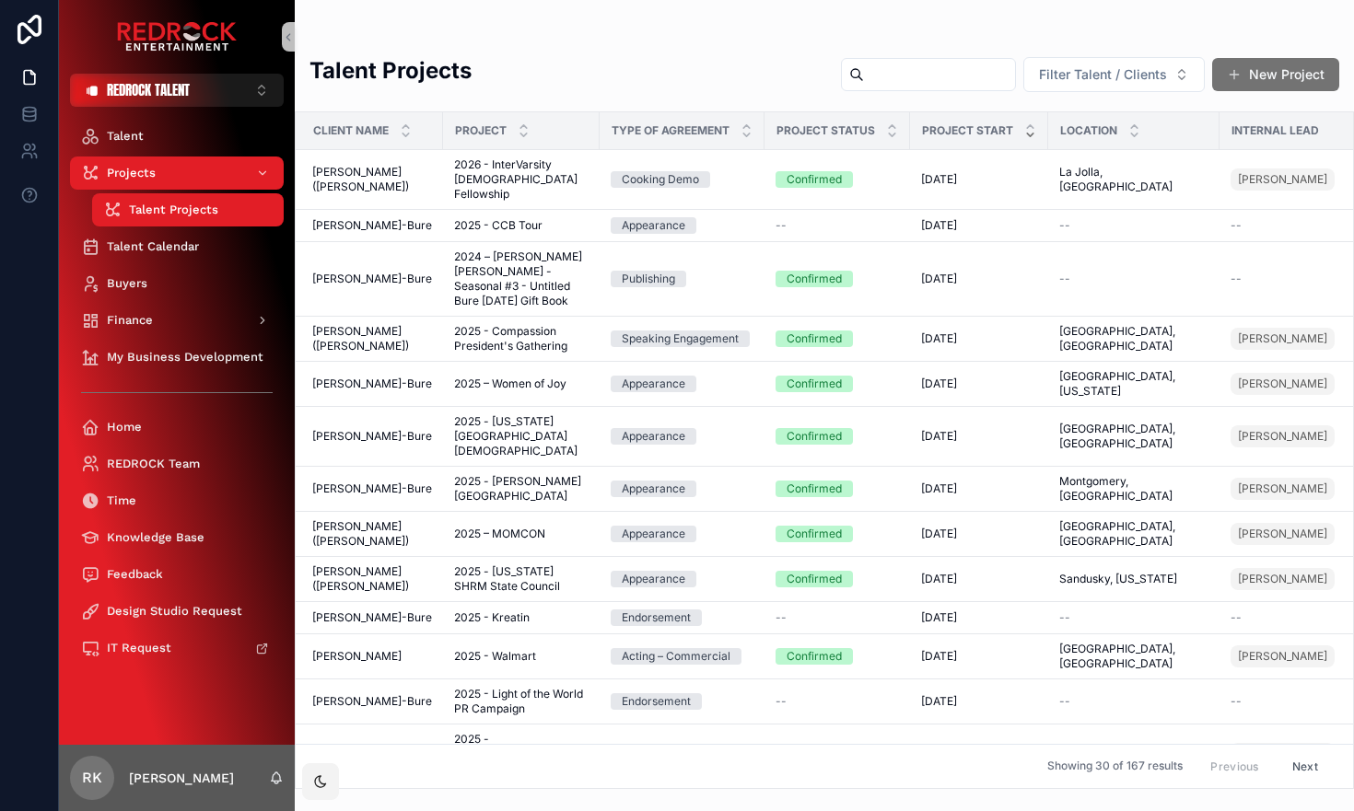
scroll to position [851, 0]
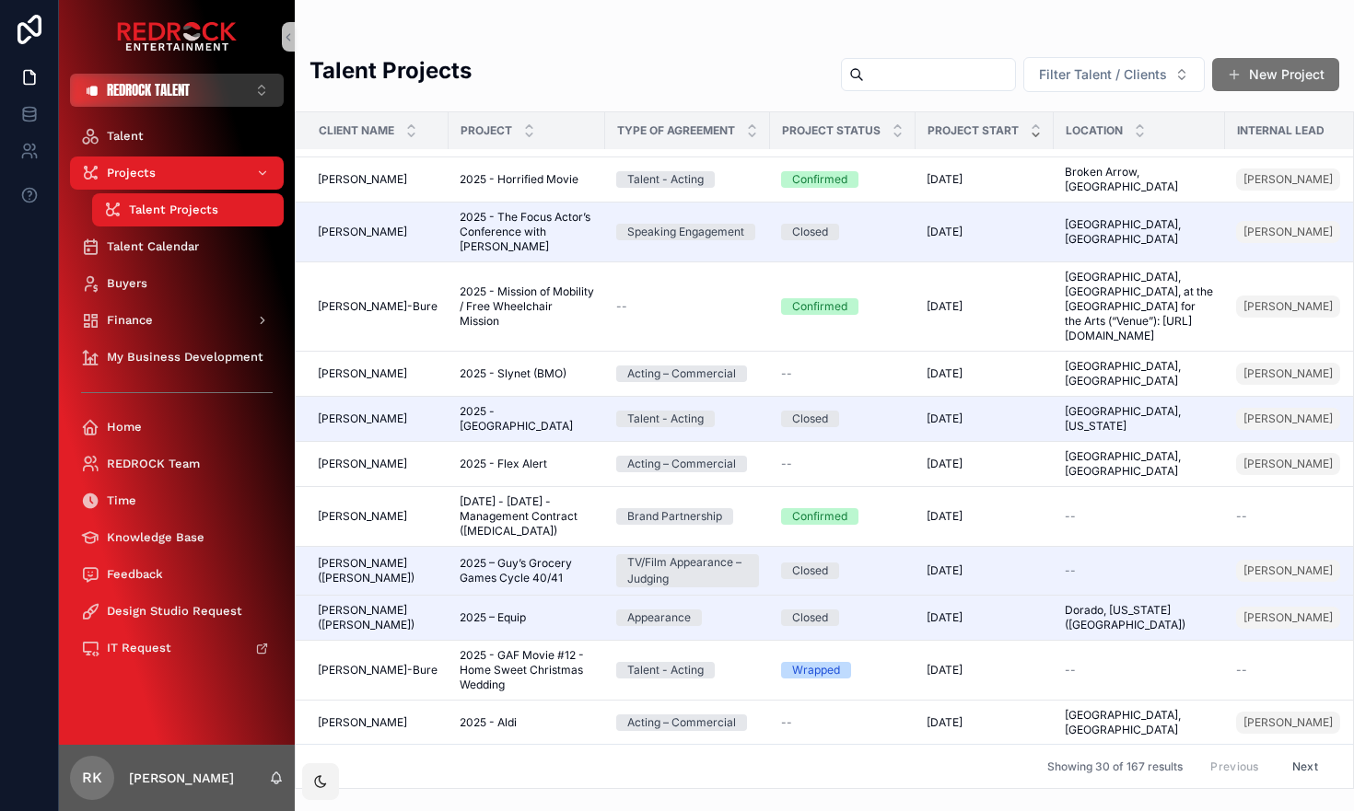
click at [261, 87] on button "REDROCK TALENT ⌥ 2" at bounding box center [177, 90] width 214 height 33
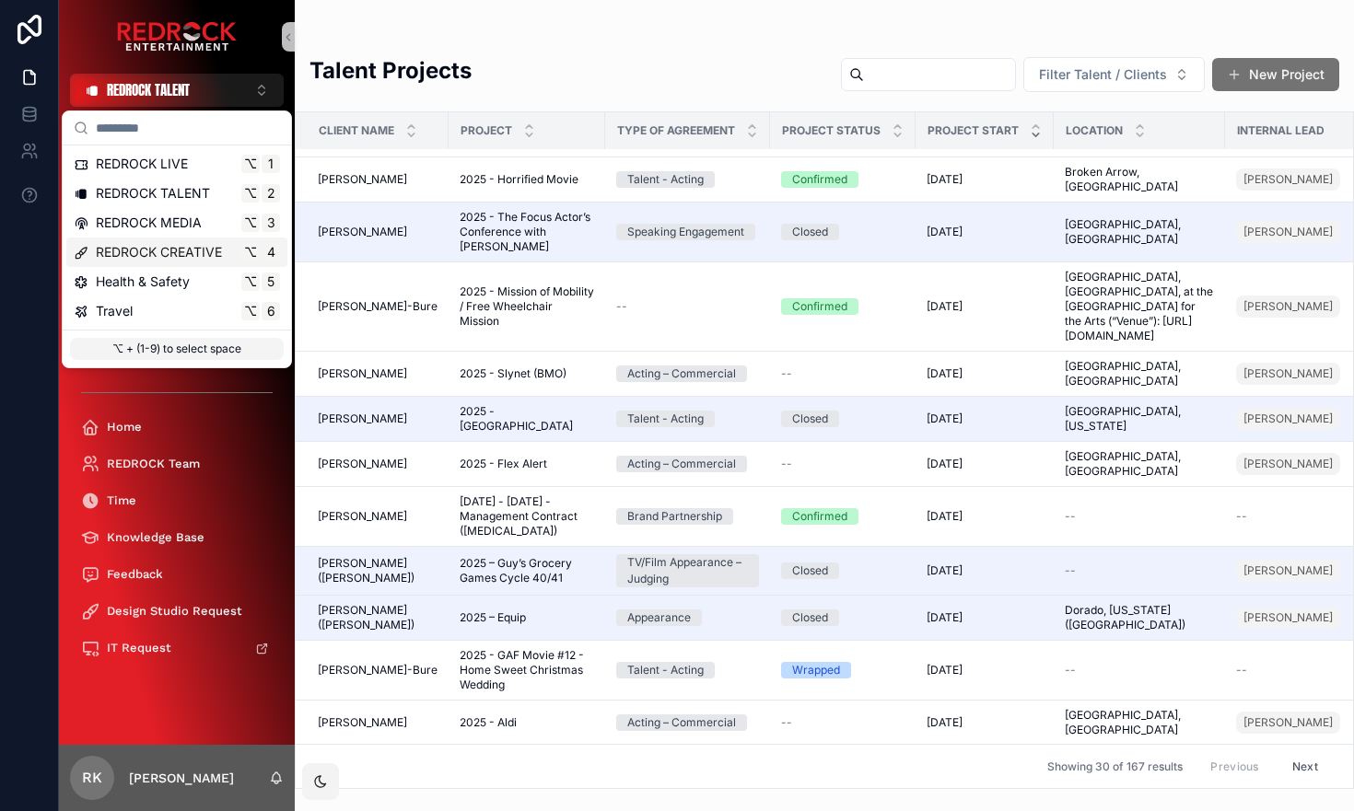
click at [192, 253] on span "REDROCK CREATIVE" at bounding box center [159, 252] width 126 height 18
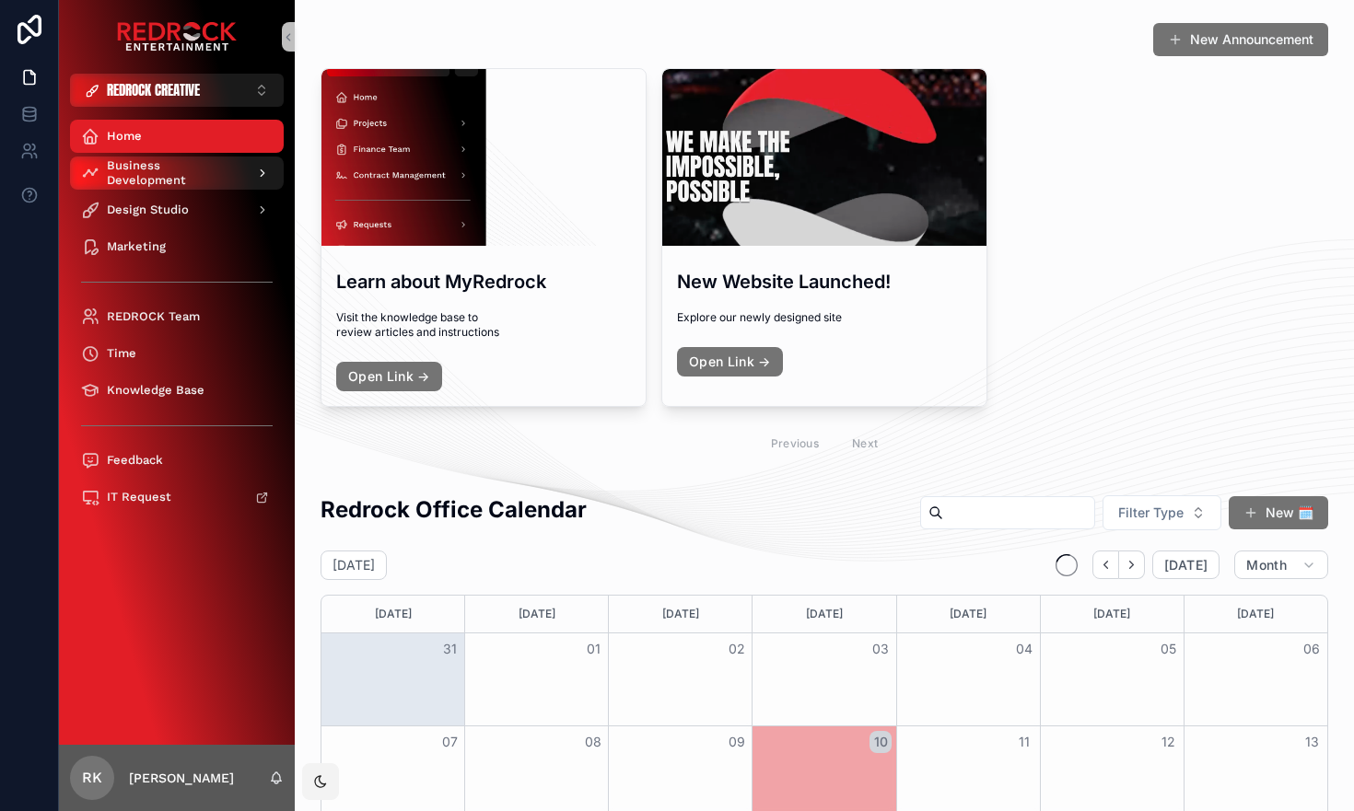
click at [257, 179] on icon "scrollable content" at bounding box center [262, 173] width 13 height 13
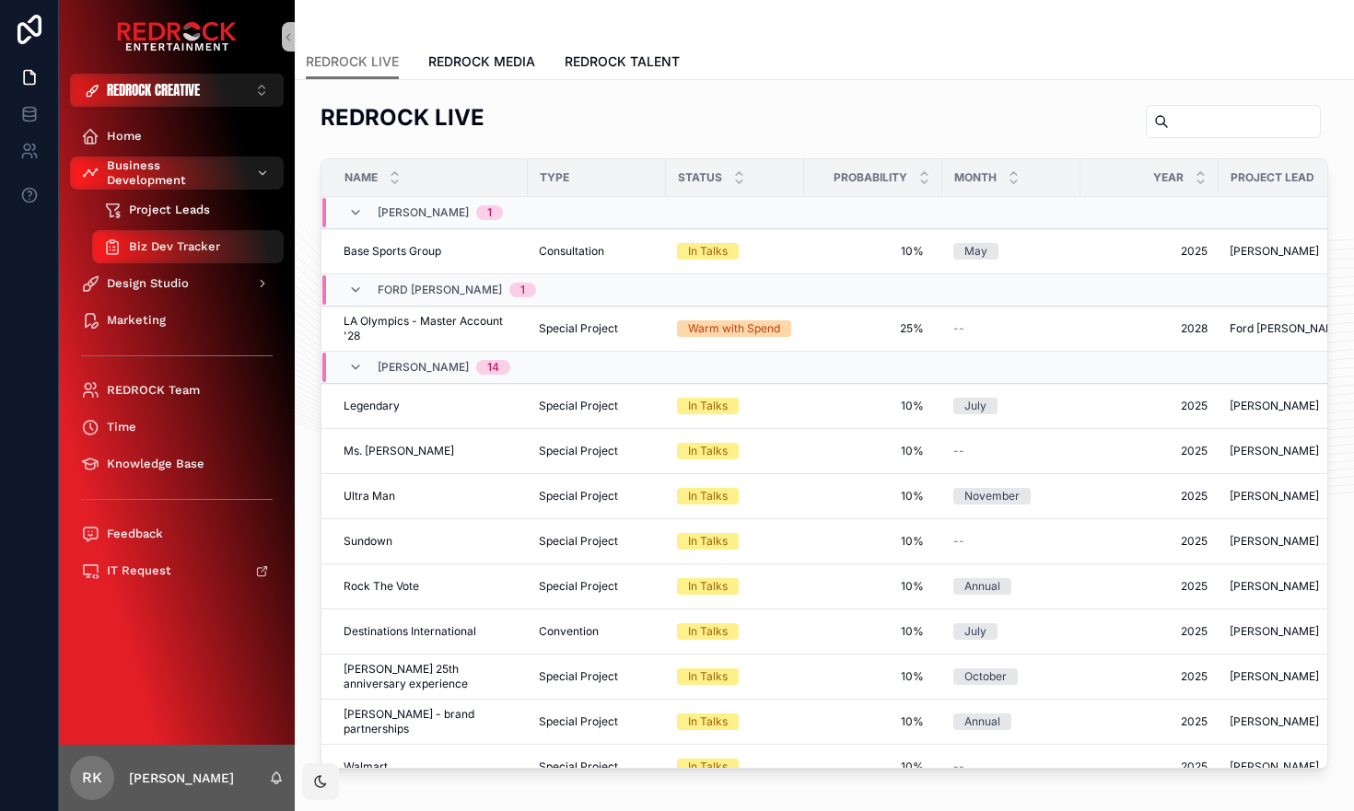
click at [247, 215] on div "Project Leads" at bounding box center [187, 209] width 169 height 29
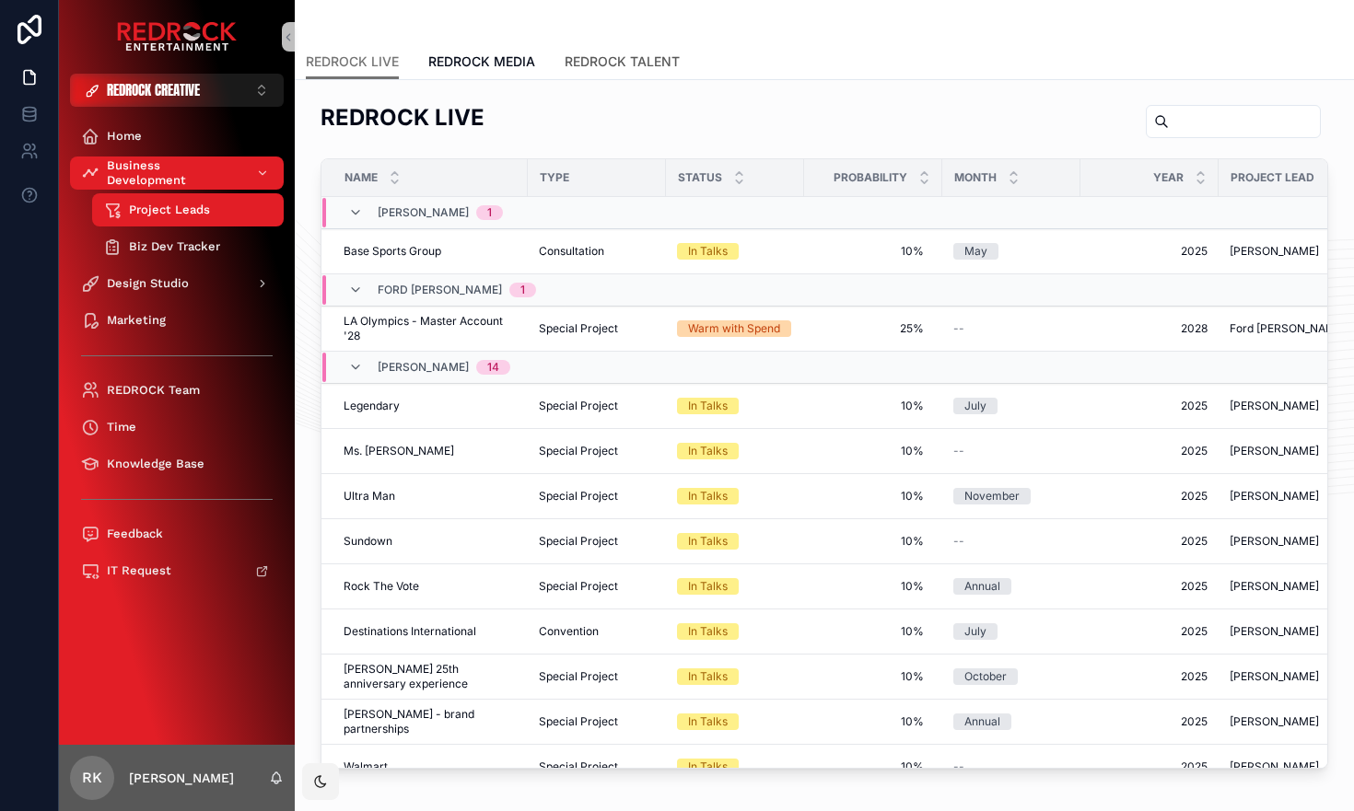
click at [646, 57] on span "REDROCK TALENT" at bounding box center [621, 61] width 115 height 18
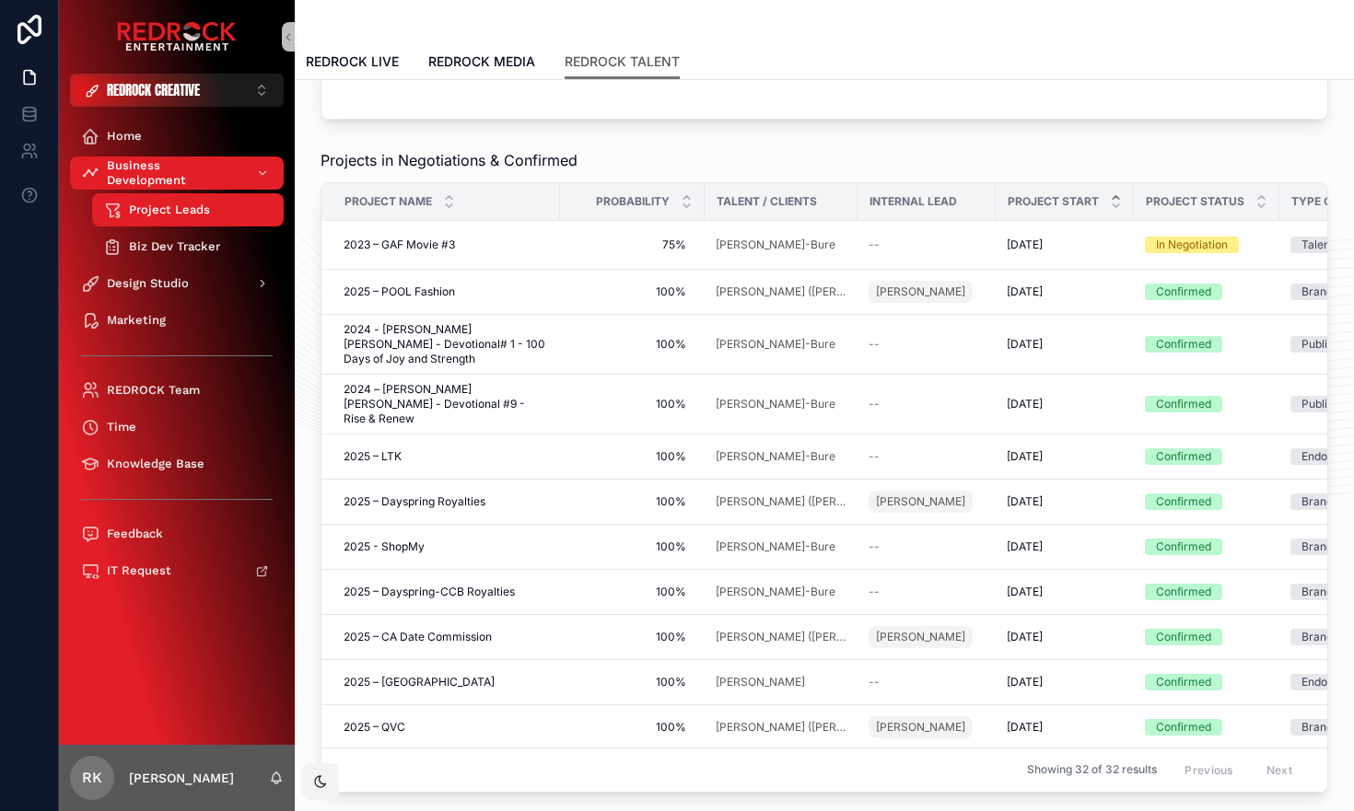
scroll to position [202, 0]
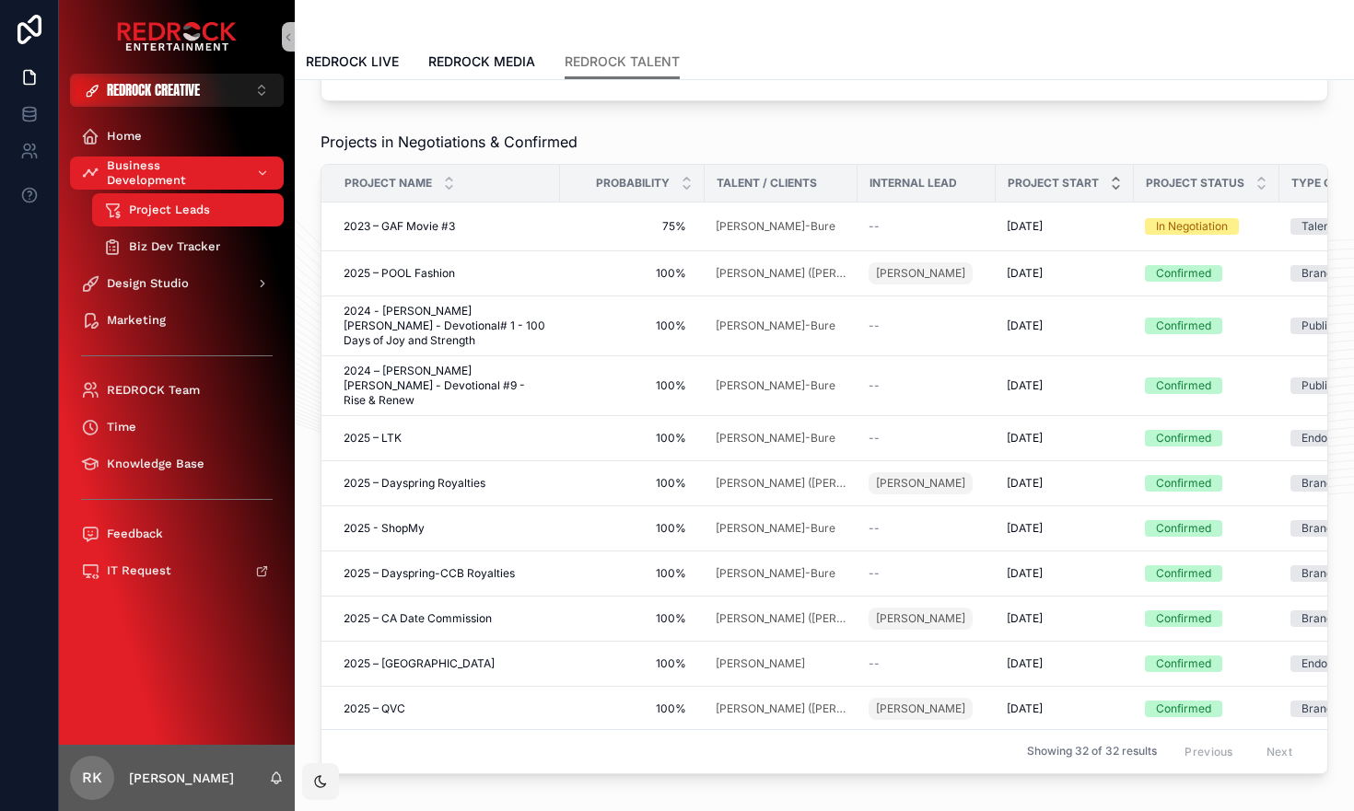
click at [1116, 187] on icon "scrollable content" at bounding box center [1115, 187] width 6 height 3
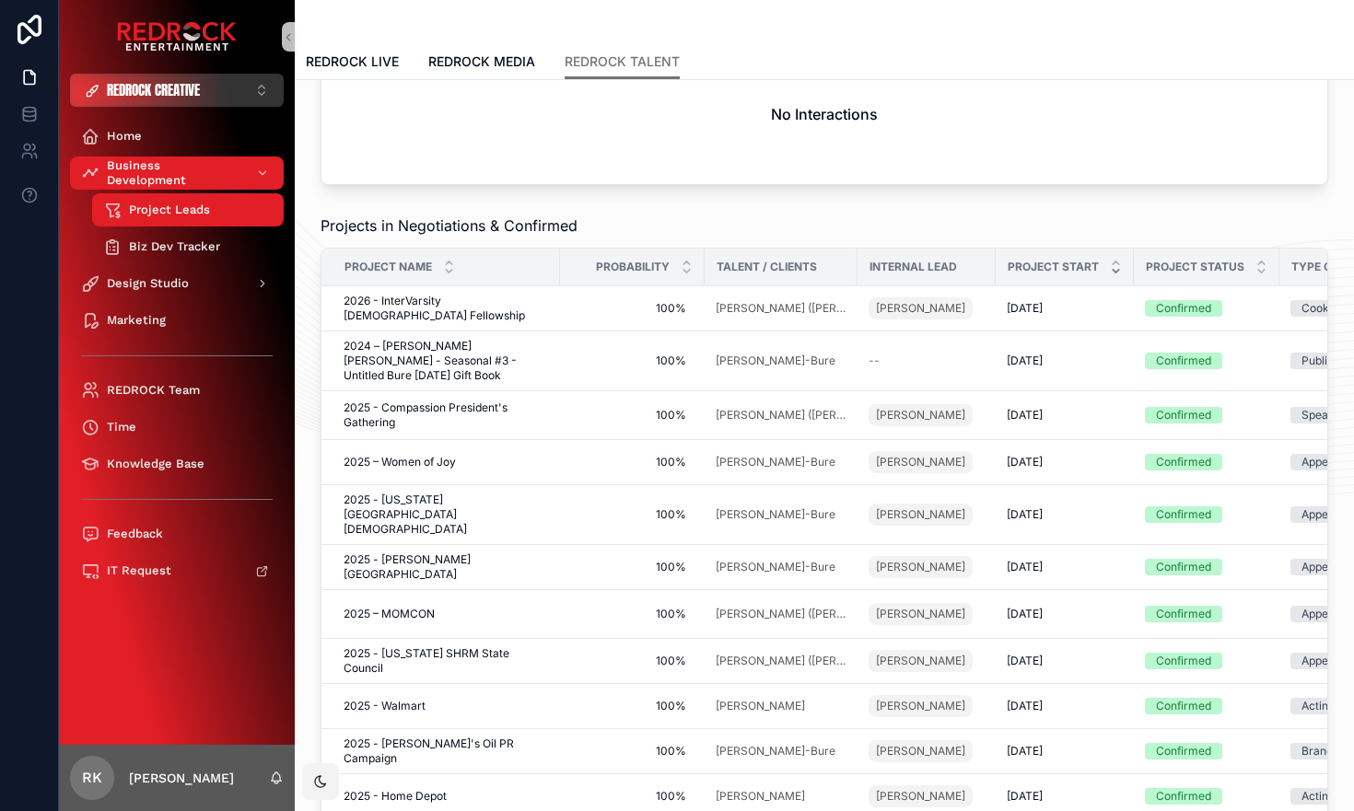
click at [262, 87] on button "REDROCK CREATIVE ⌥ 4" at bounding box center [177, 90] width 214 height 33
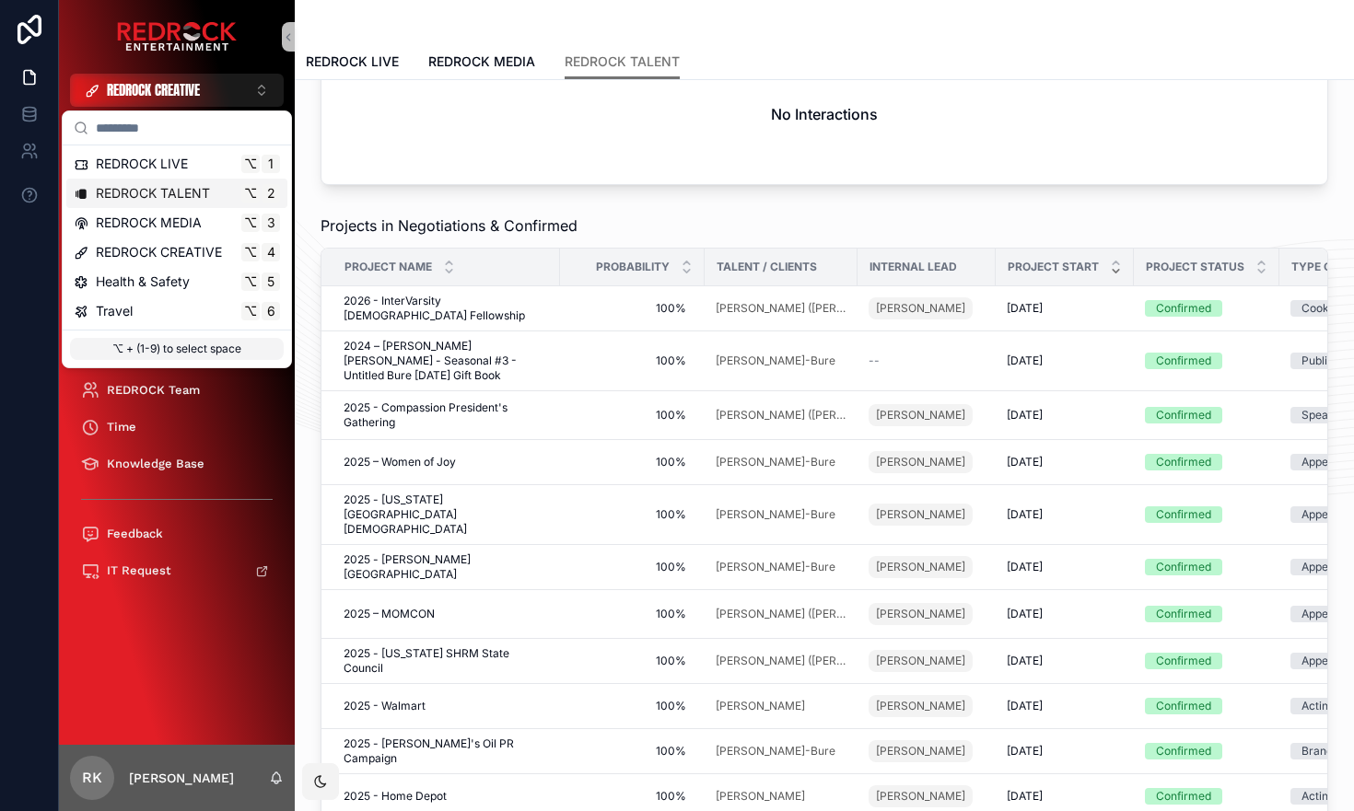
click at [185, 194] on span "REDROCK TALENT" at bounding box center [153, 193] width 114 height 18
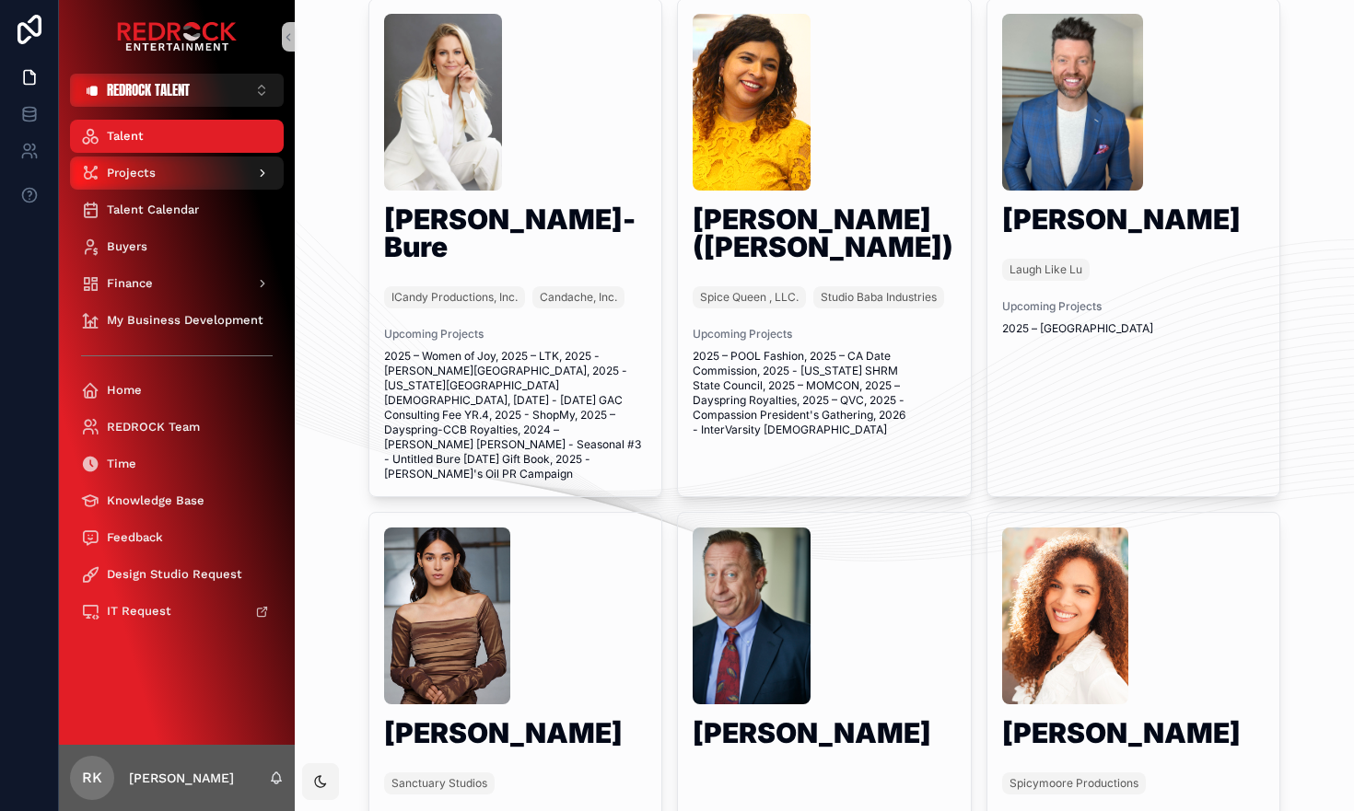
click at [186, 179] on div "Projects" at bounding box center [177, 172] width 192 height 29
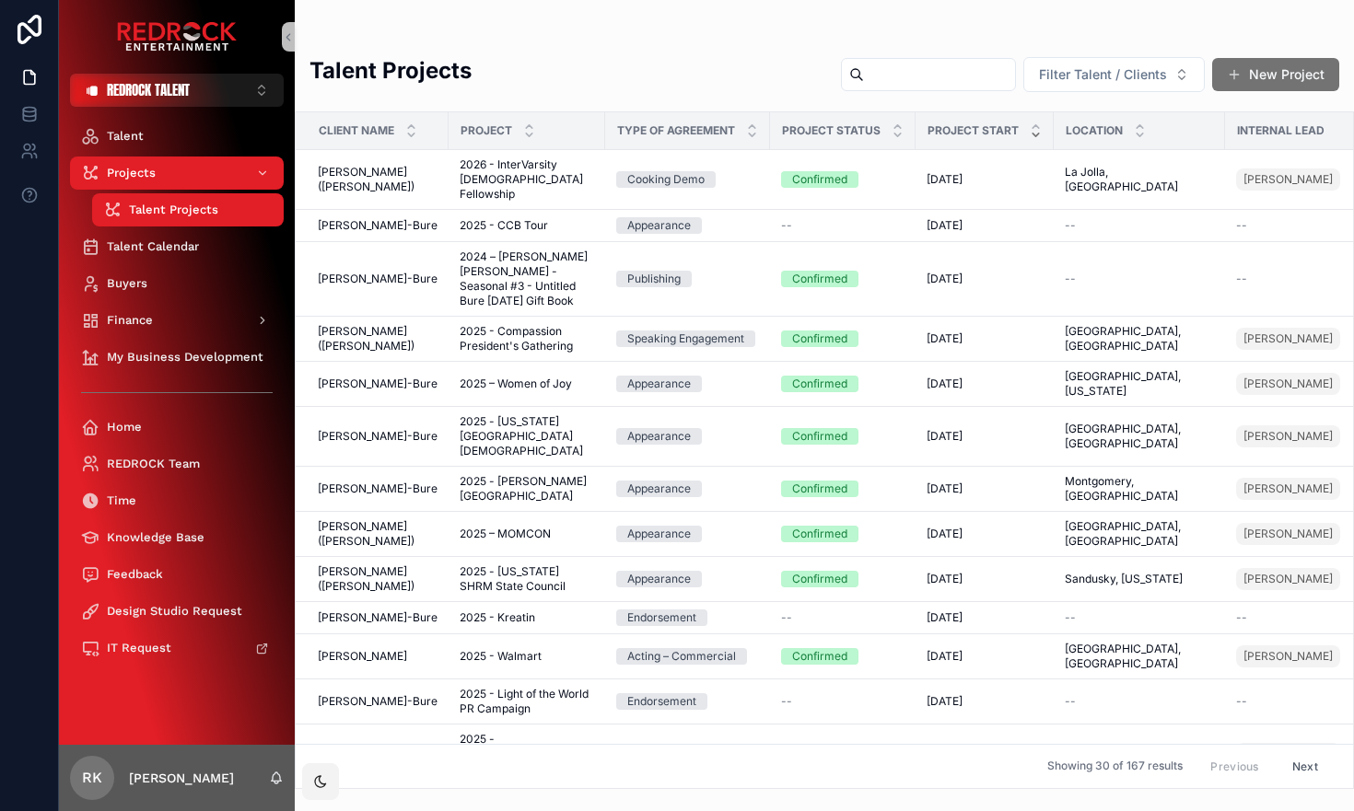
click at [1036, 134] on icon "scrollable content" at bounding box center [1036, 135] width 12 height 12
click at [1037, 128] on icon "scrollable content" at bounding box center [1036, 127] width 12 height 12
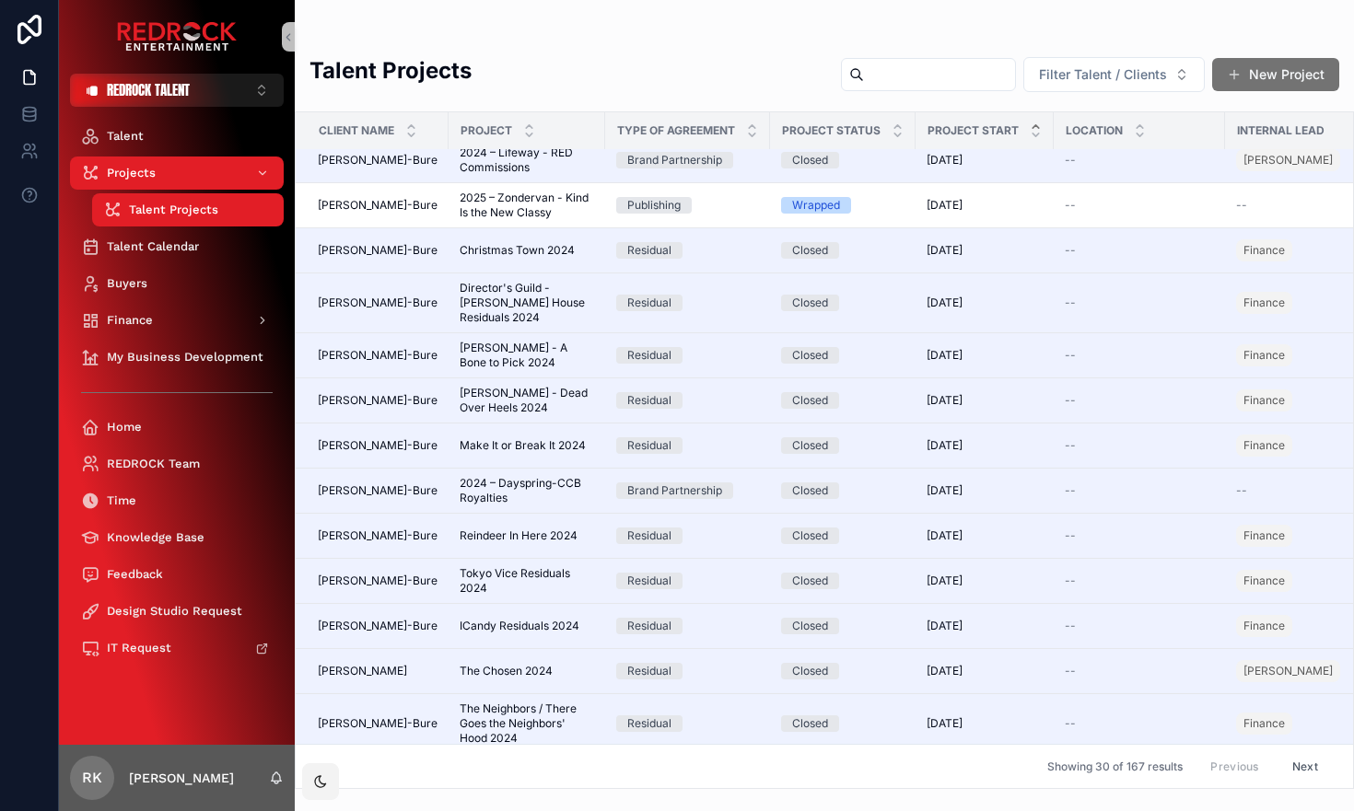
scroll to position [483, 0]
click at [897, 134] on icon "scrollable content" at bounding box center [897, 135] width 12 height 12
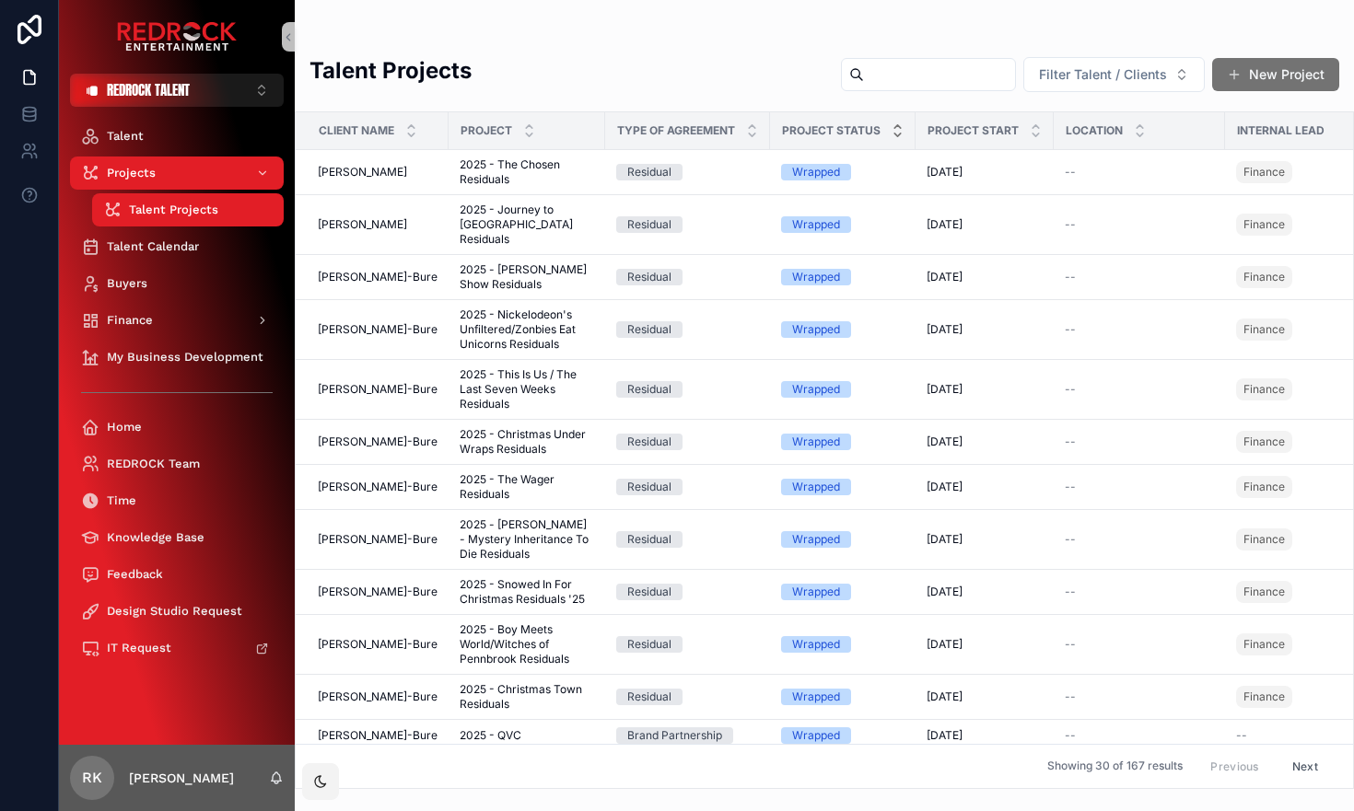
click at [897, 125] on icon "scrollable content" at bounding box center [897, 126] width 6 height 3
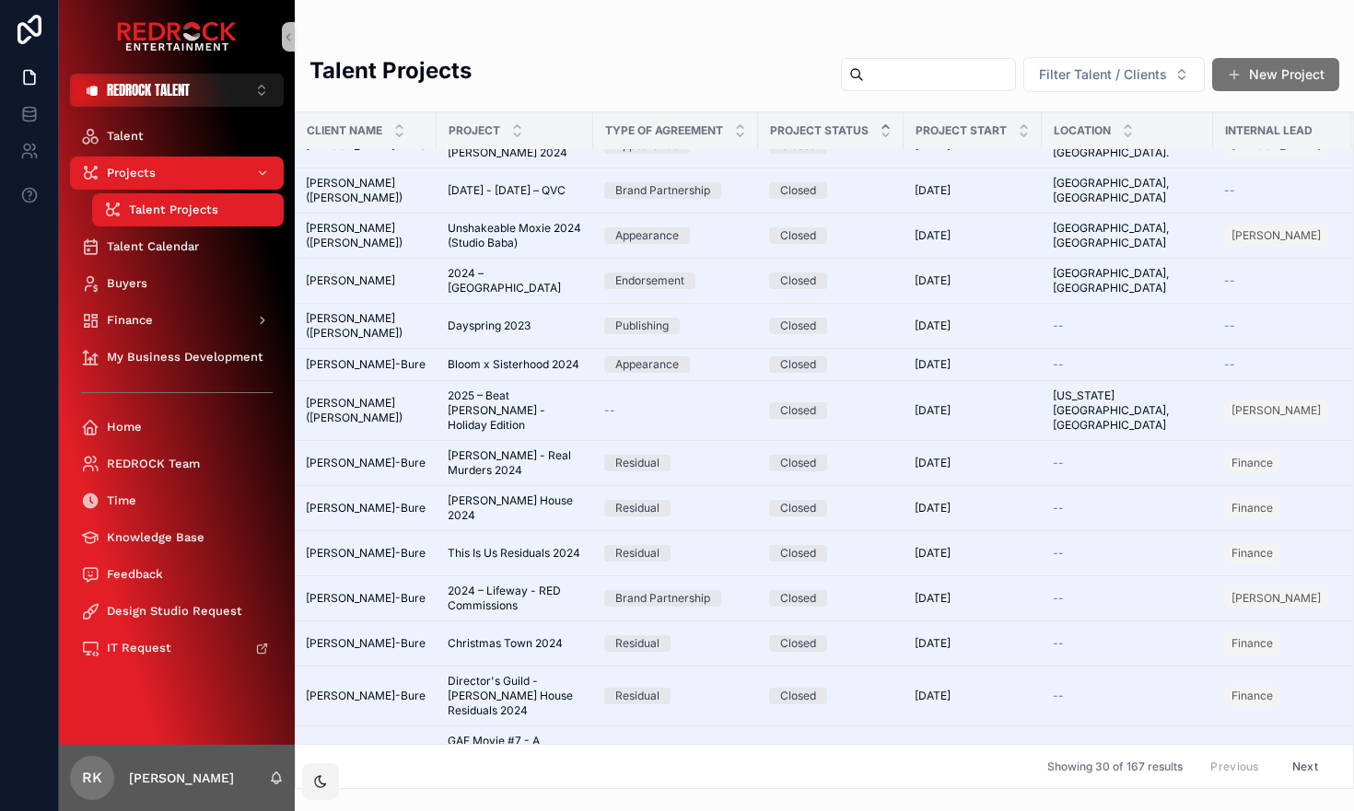
scroll to position [0, 12]
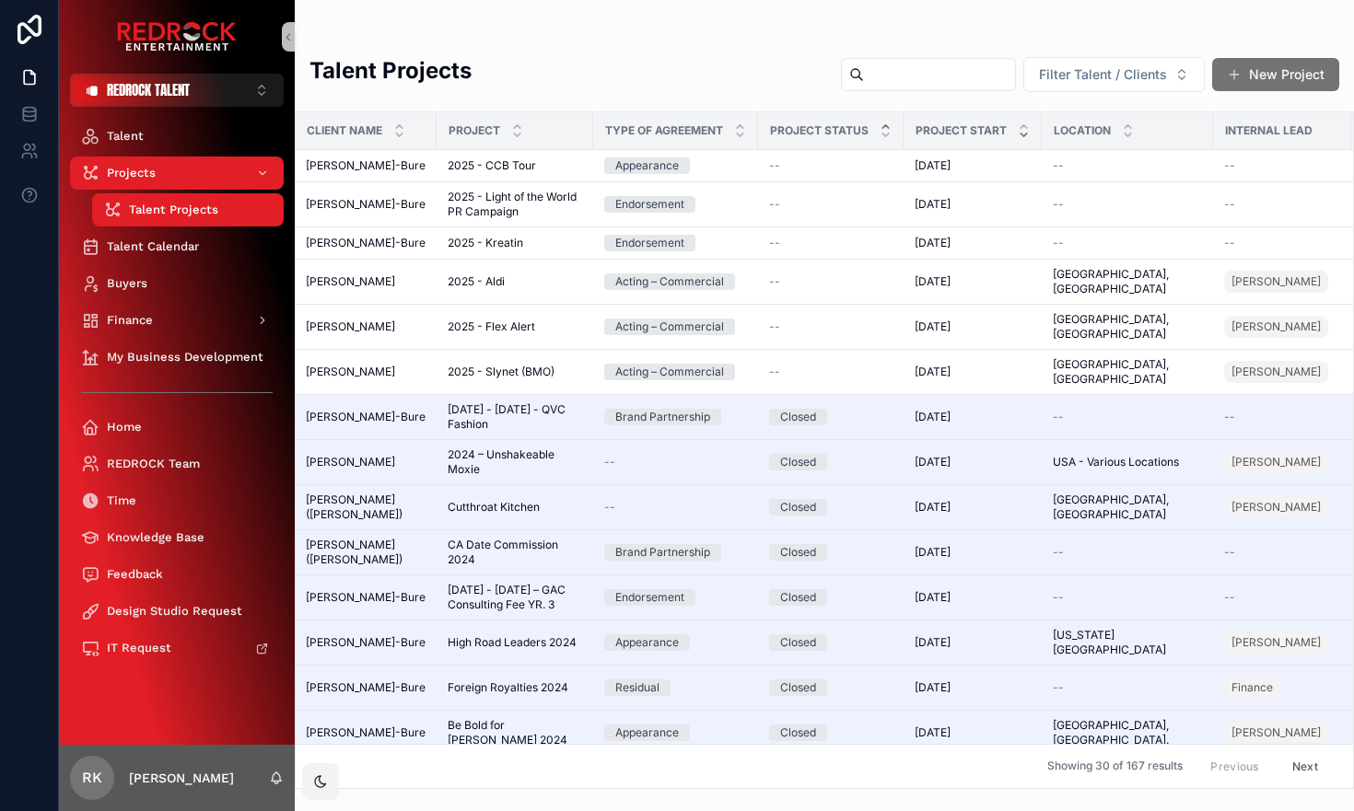
click at [1023, 135] on icon "scrollable content" at bounding box center [1023, 135] width 6 height 3
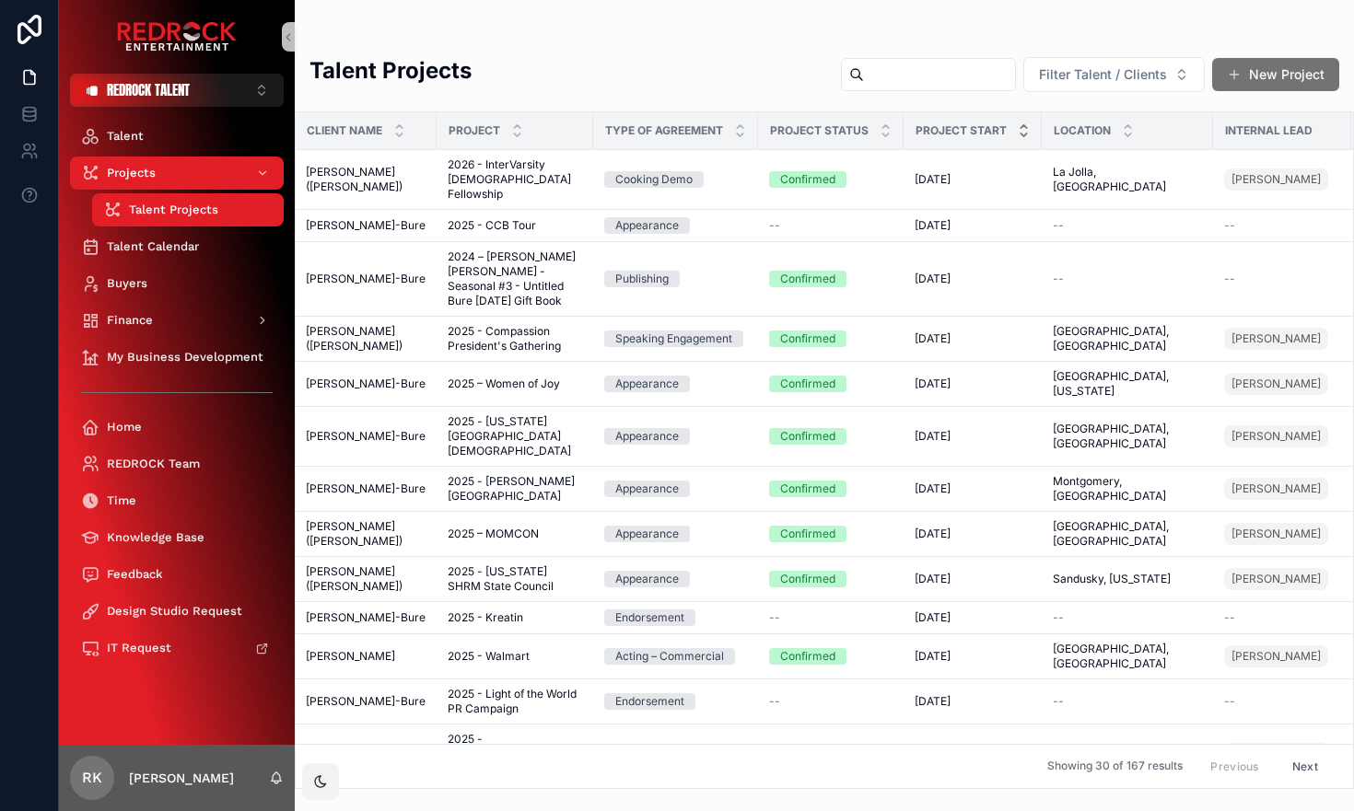
click at [1023, 128] on icon "scrollable content" at bounding box center [1024, 127] width 12 height 12
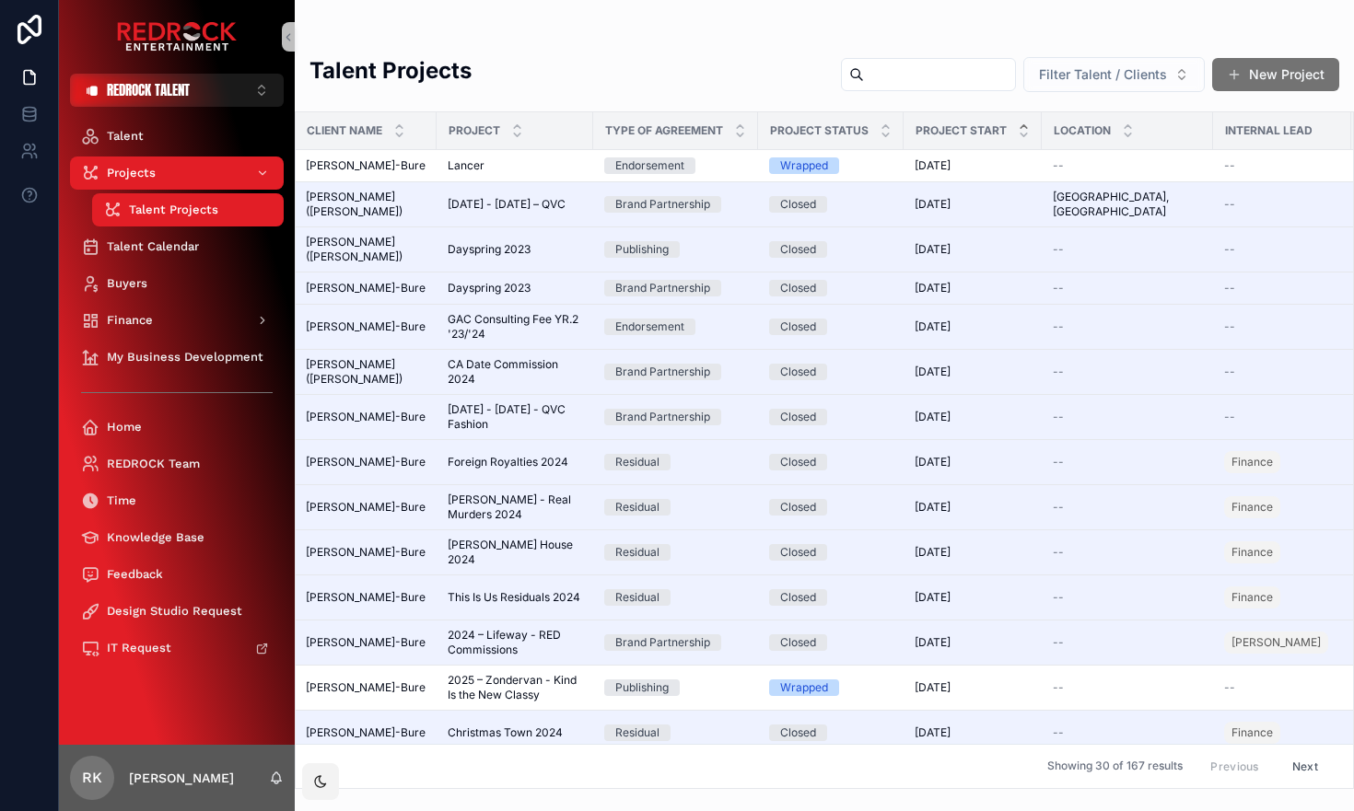
click at [1154, 78] on span "Filter Talent / Clients" at bounding box center [1103, 74] width 128 height 18
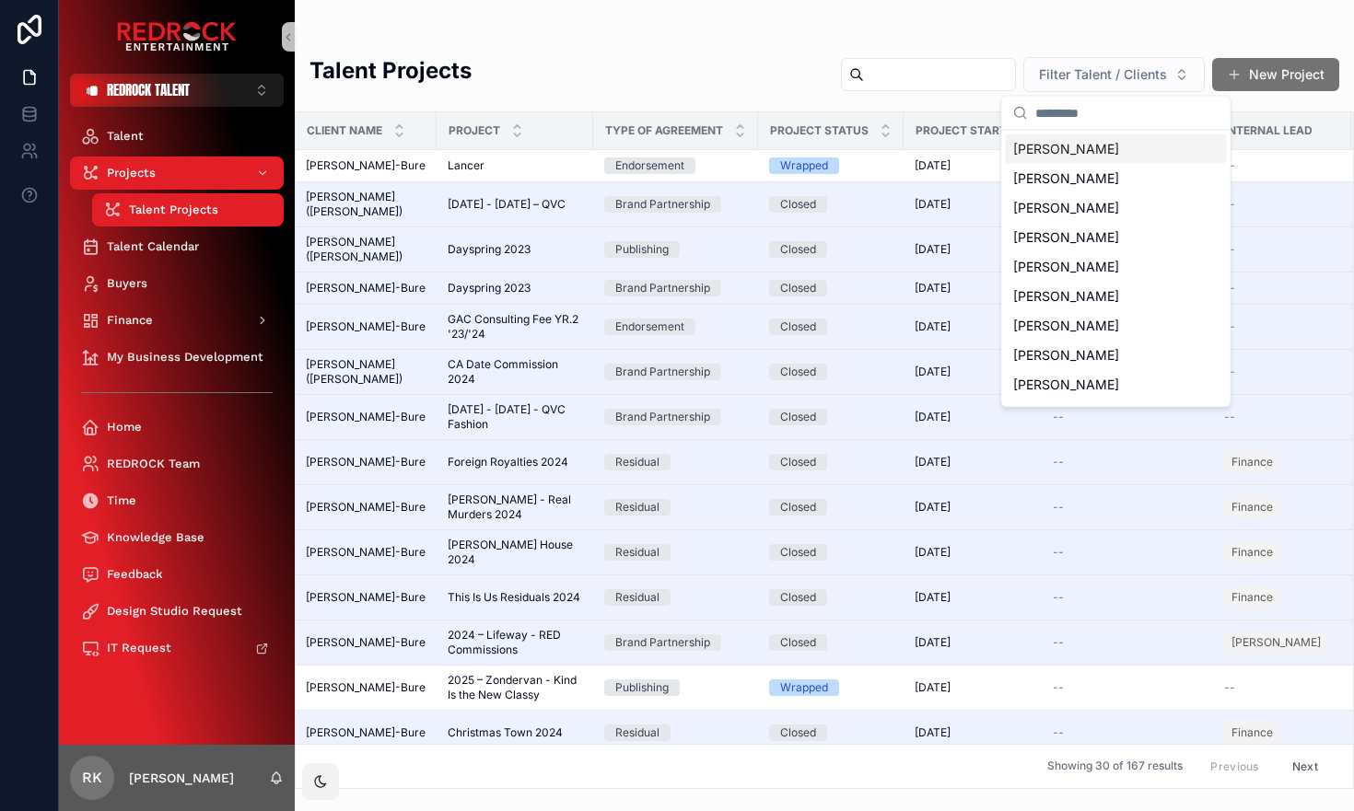
click at [1158, 72] on span "Filter Talent / Clients" at bounding box center [1103, 74] width 128 height 18
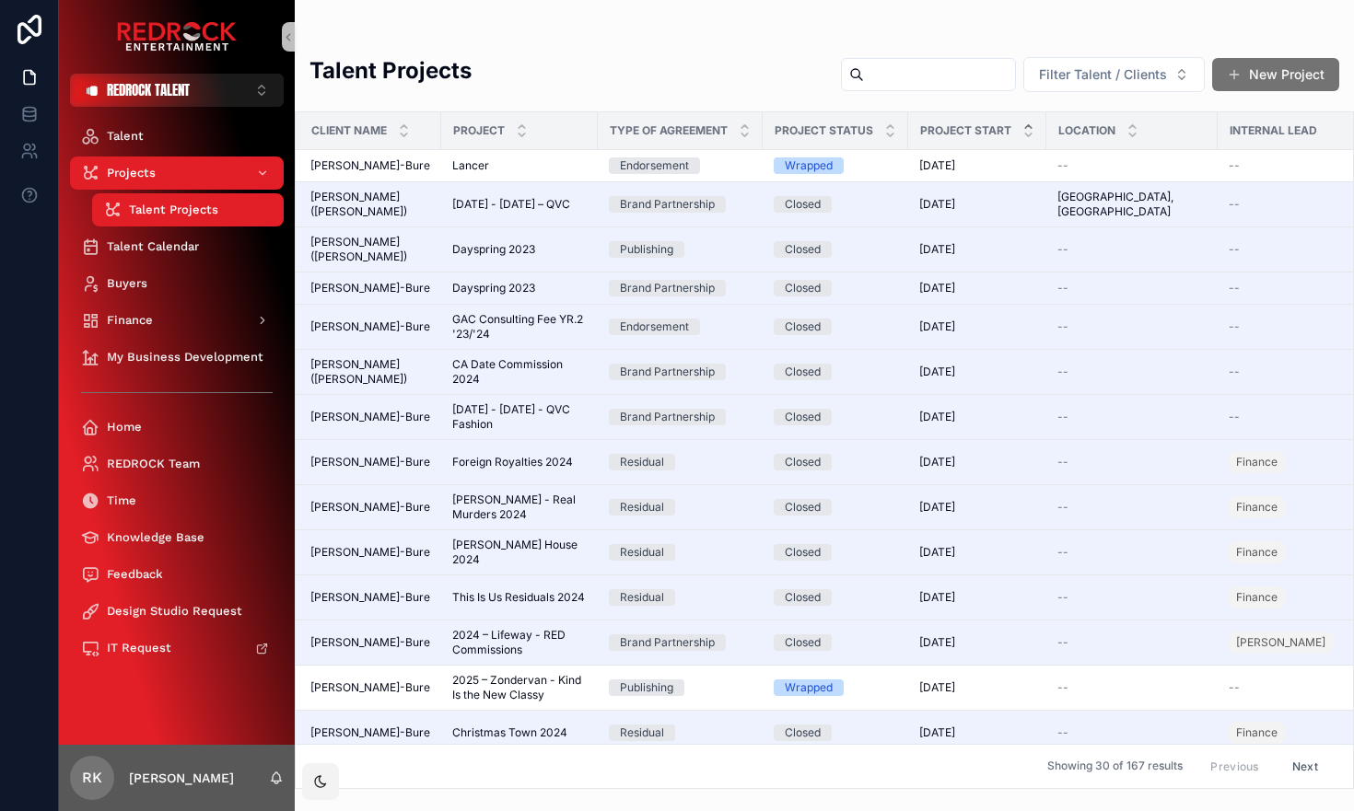
scroll to position [774, 0]
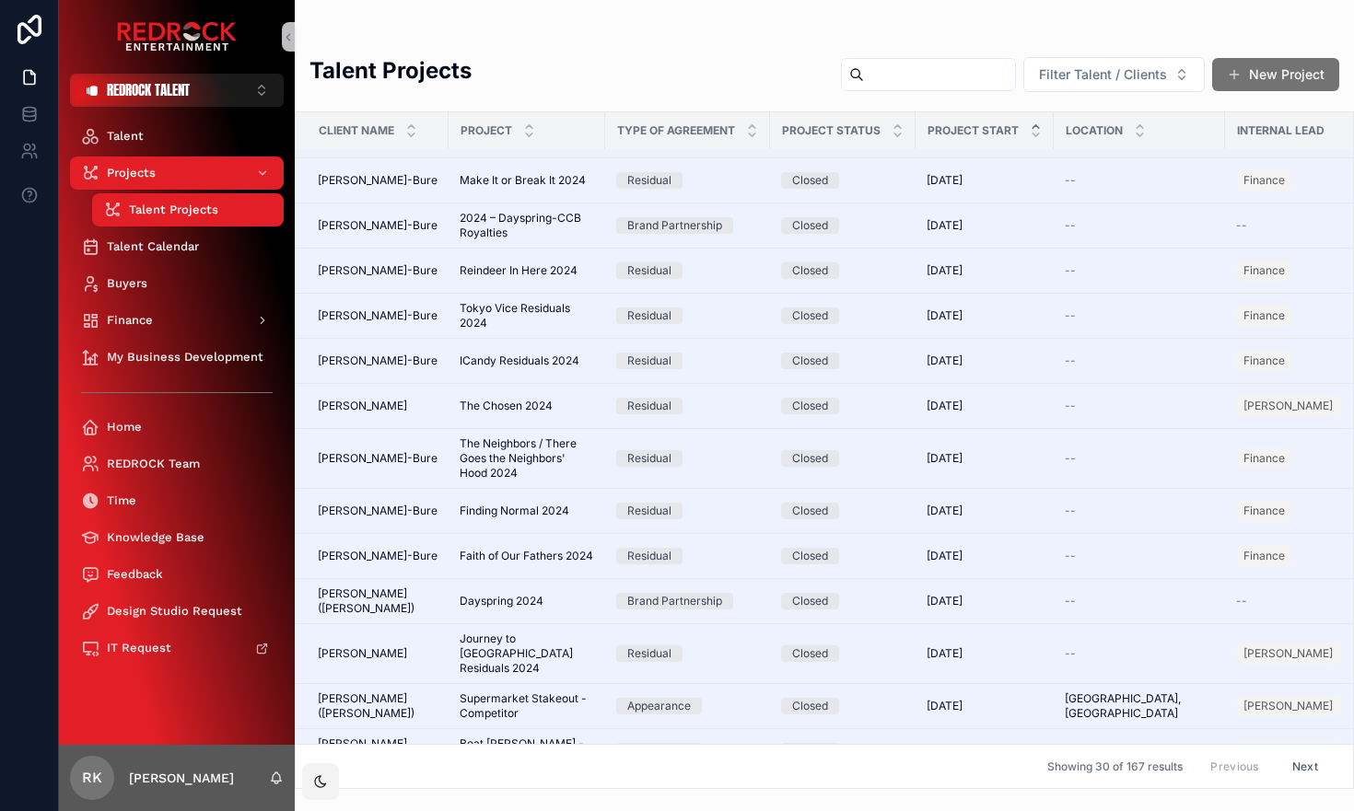
click at [1305, 764] on button "Next" at bounding box center [1305, 766] width 52 height 29
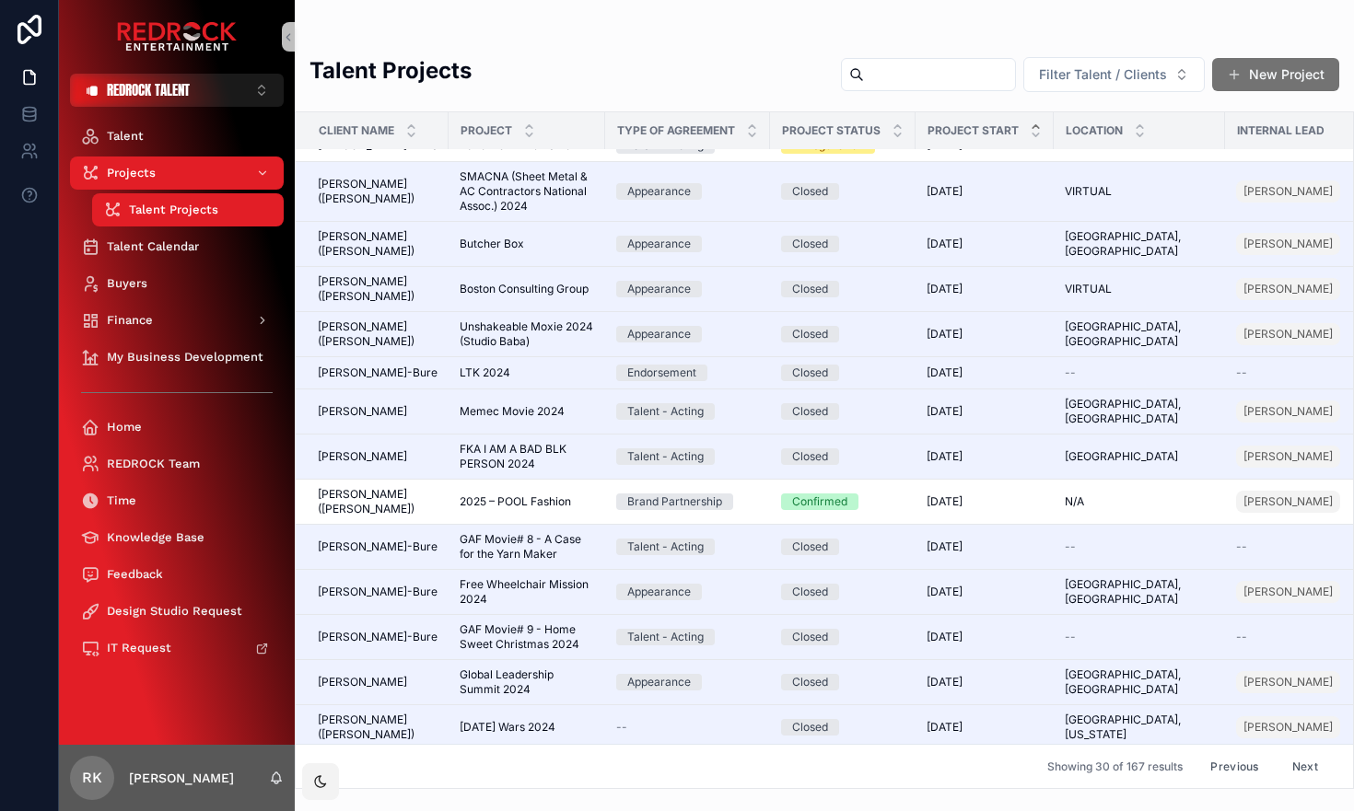
scroll to position [775, 0]
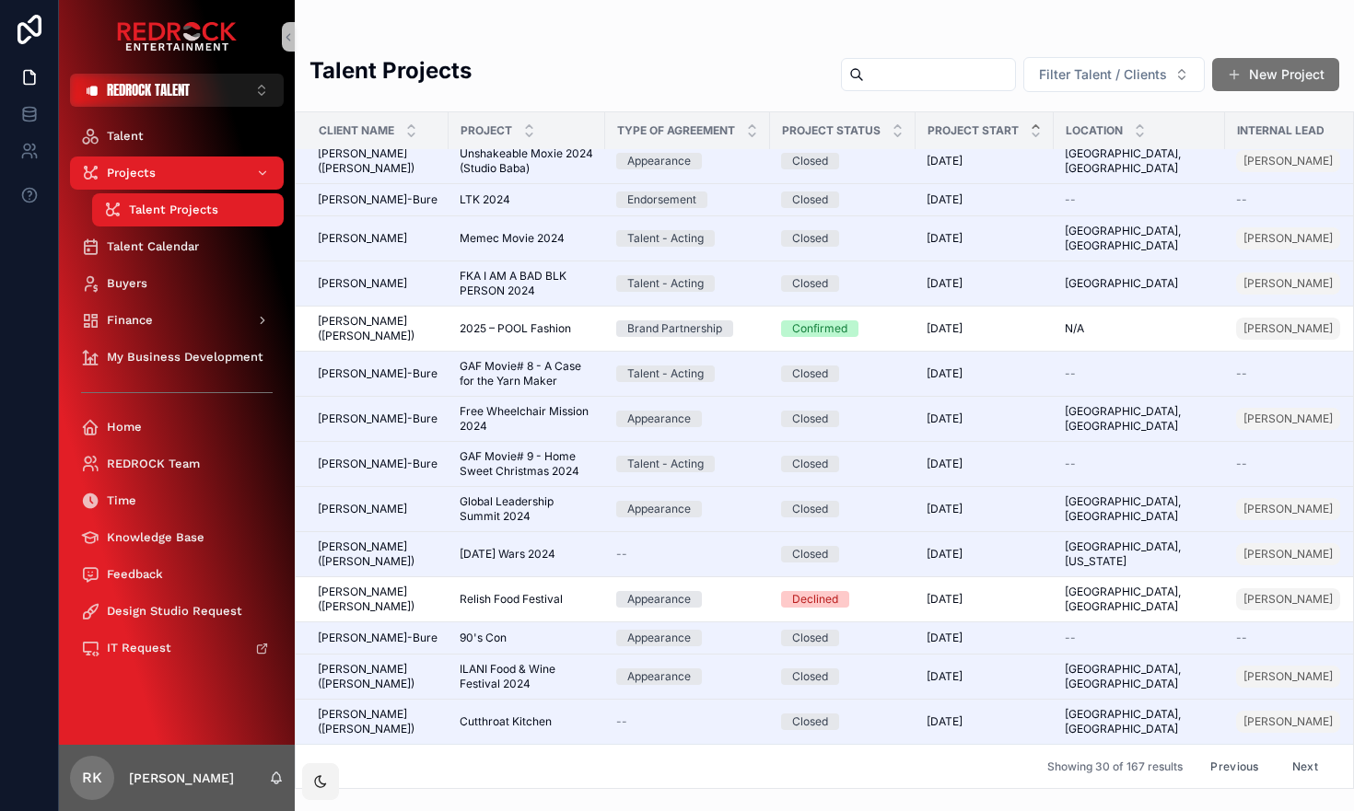
click at [1310, 764] on button "Next" at bounding box center [1305, 766] width 52 height 29
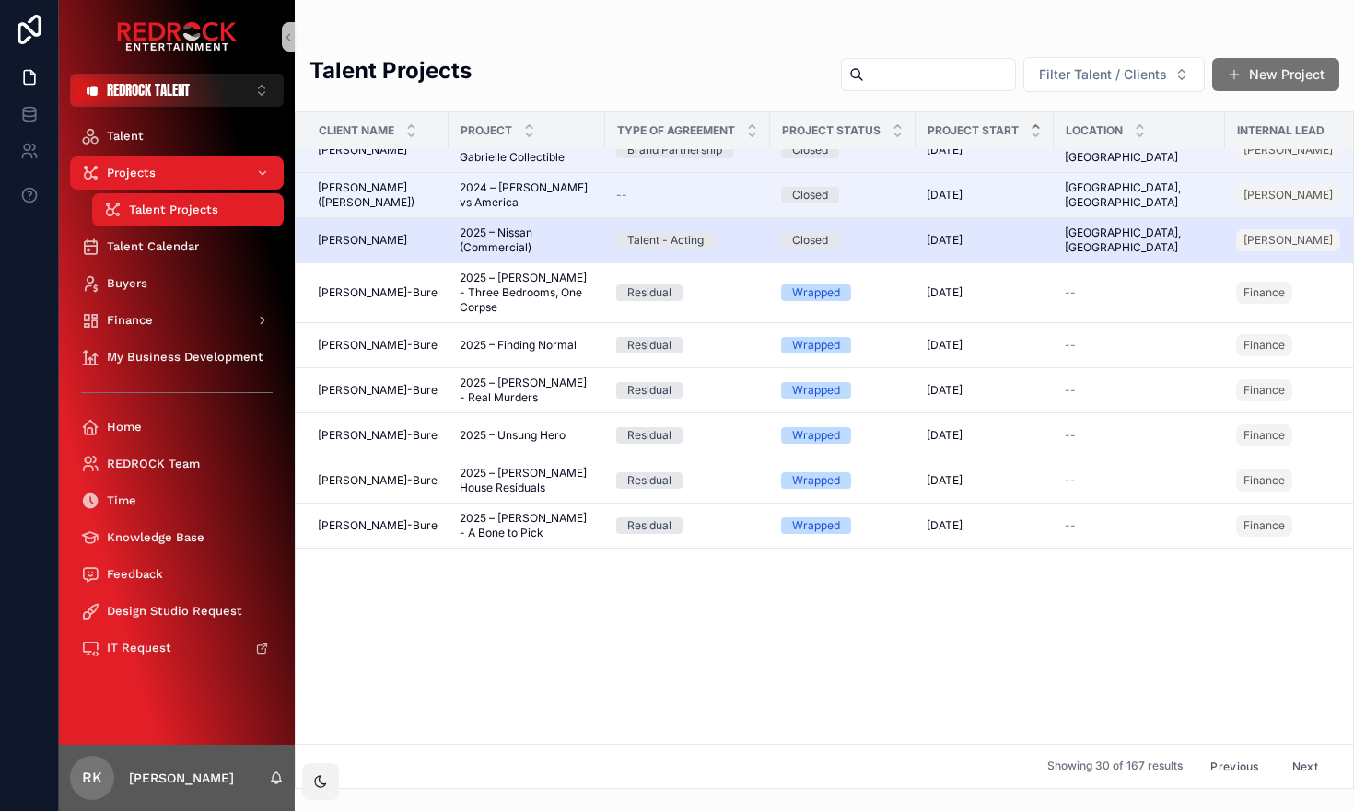
scroll to position [0, 17]
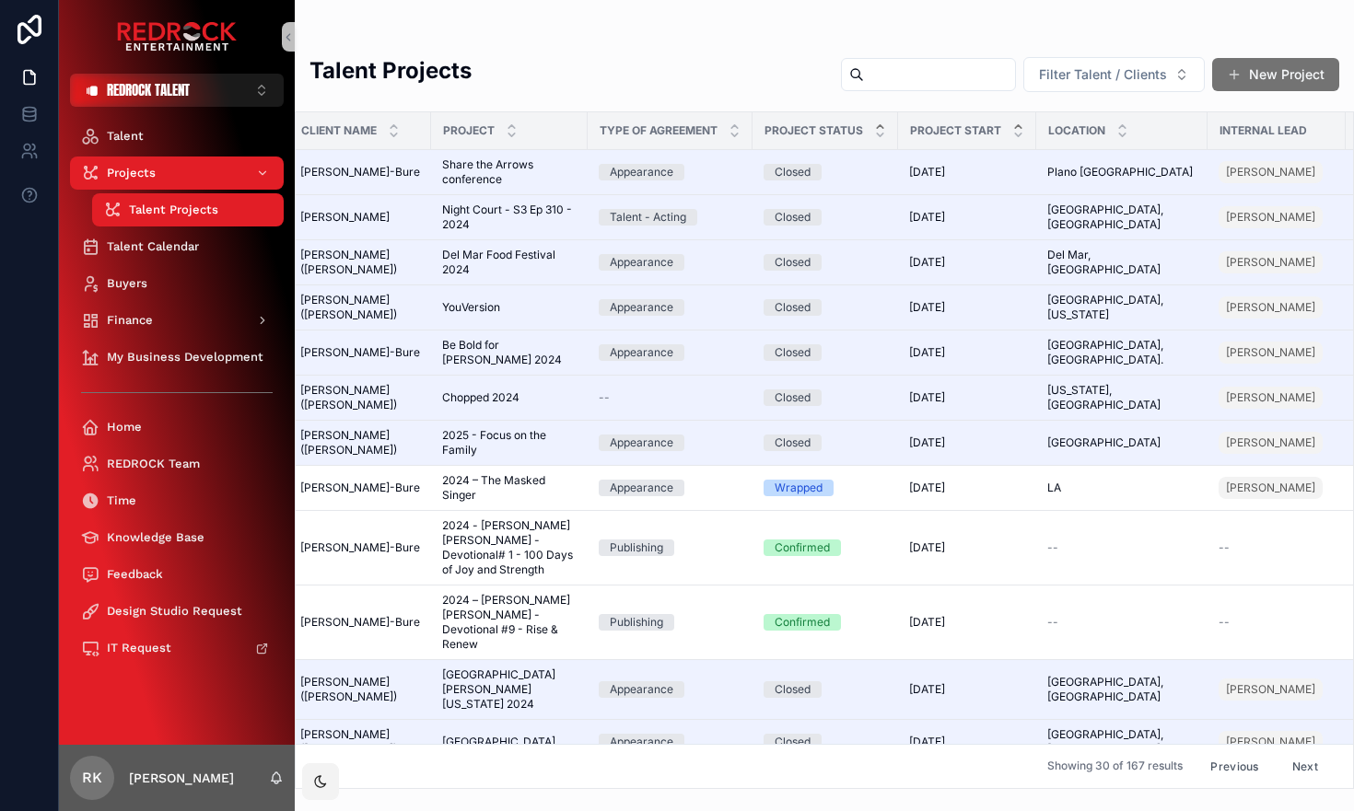
click at [881, 125] on icon "scrollable content" at bounding box center [880, 126] width 6 height 3
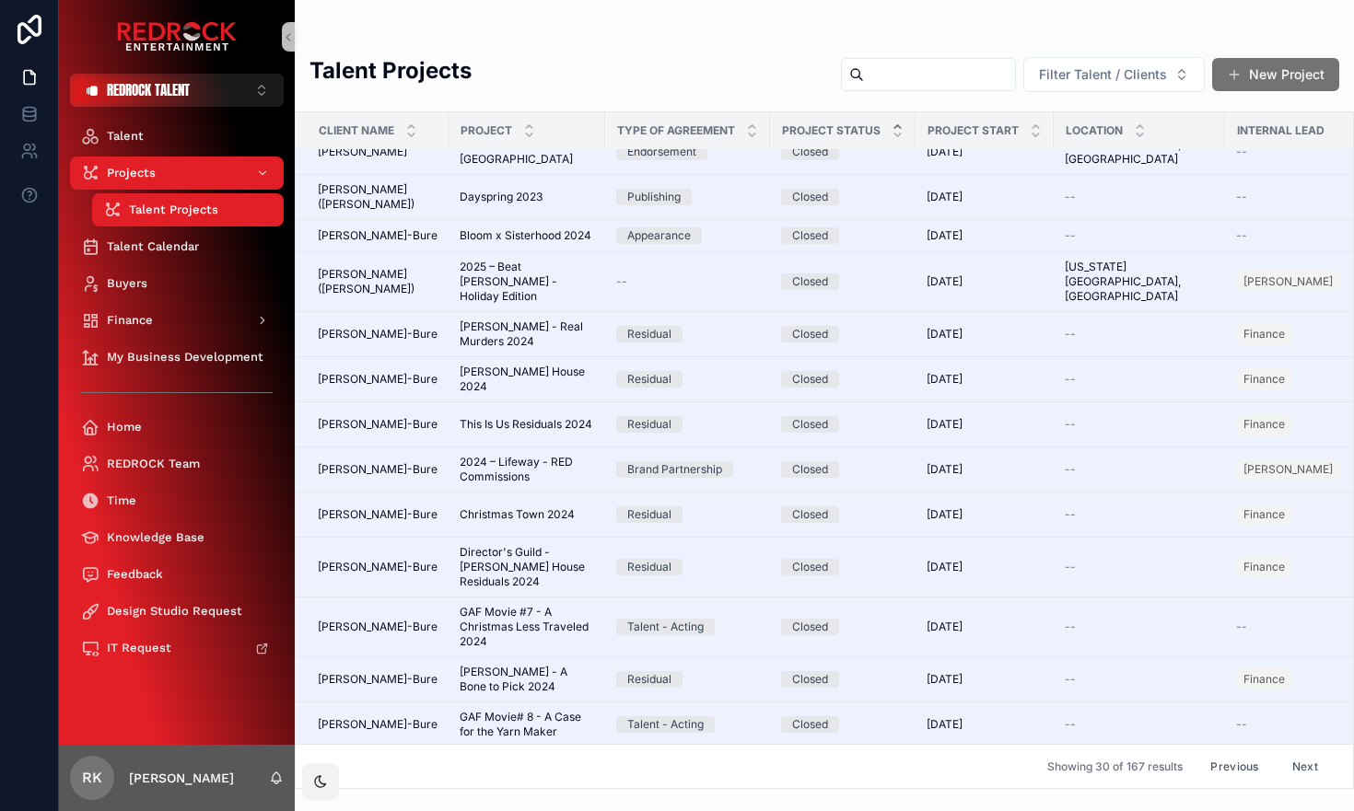
scroll to position [761, 0]
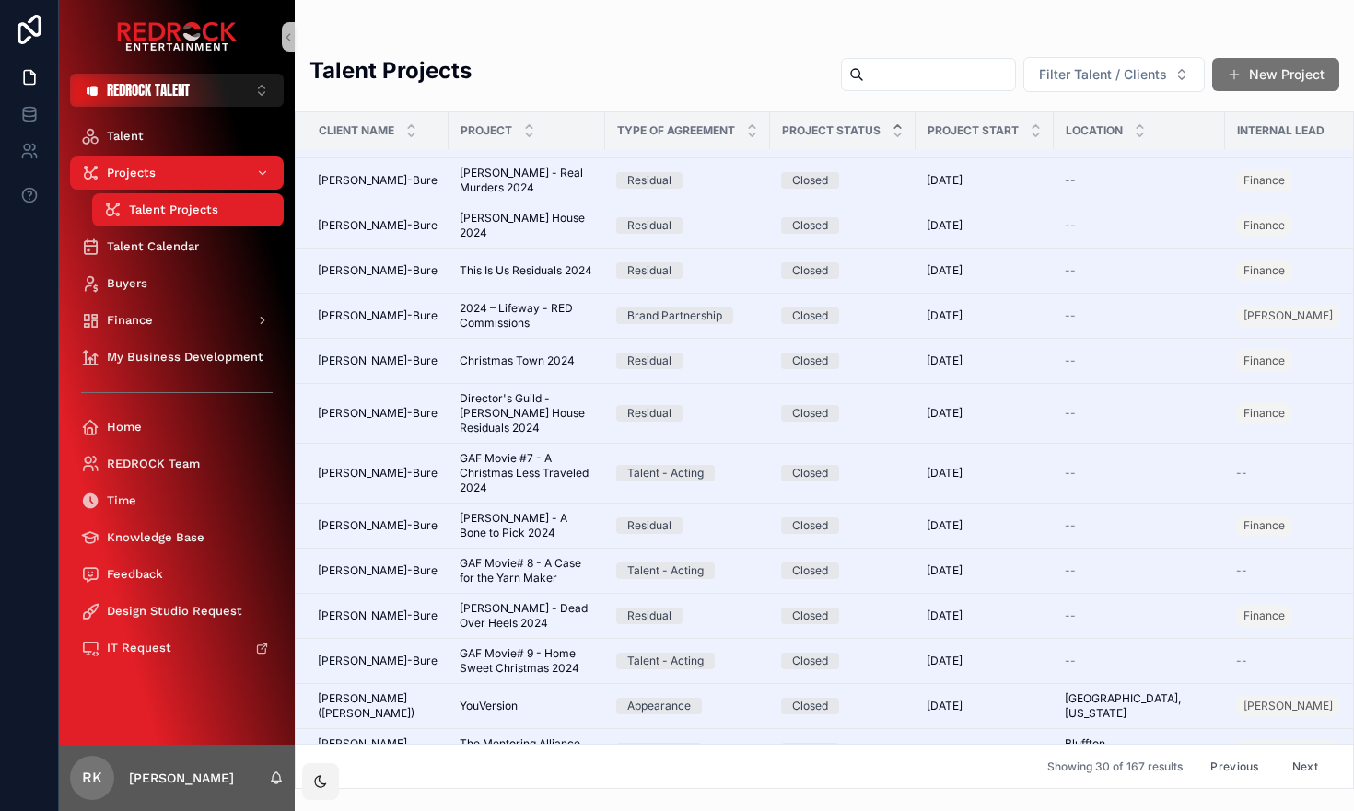
click at [1302, 768] on button "Next" at bounding box center [1305, 766] width 52 height 29
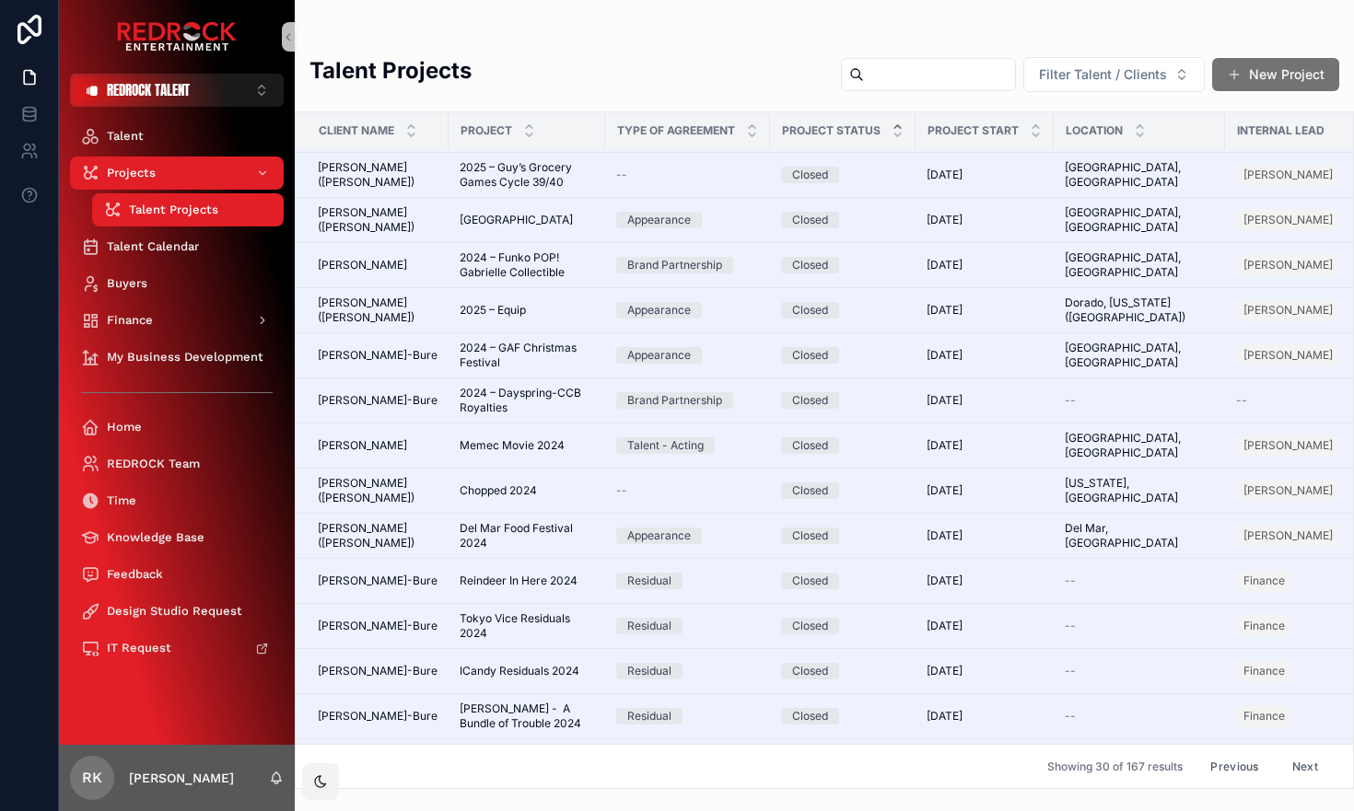
scroll to position [759, 0]
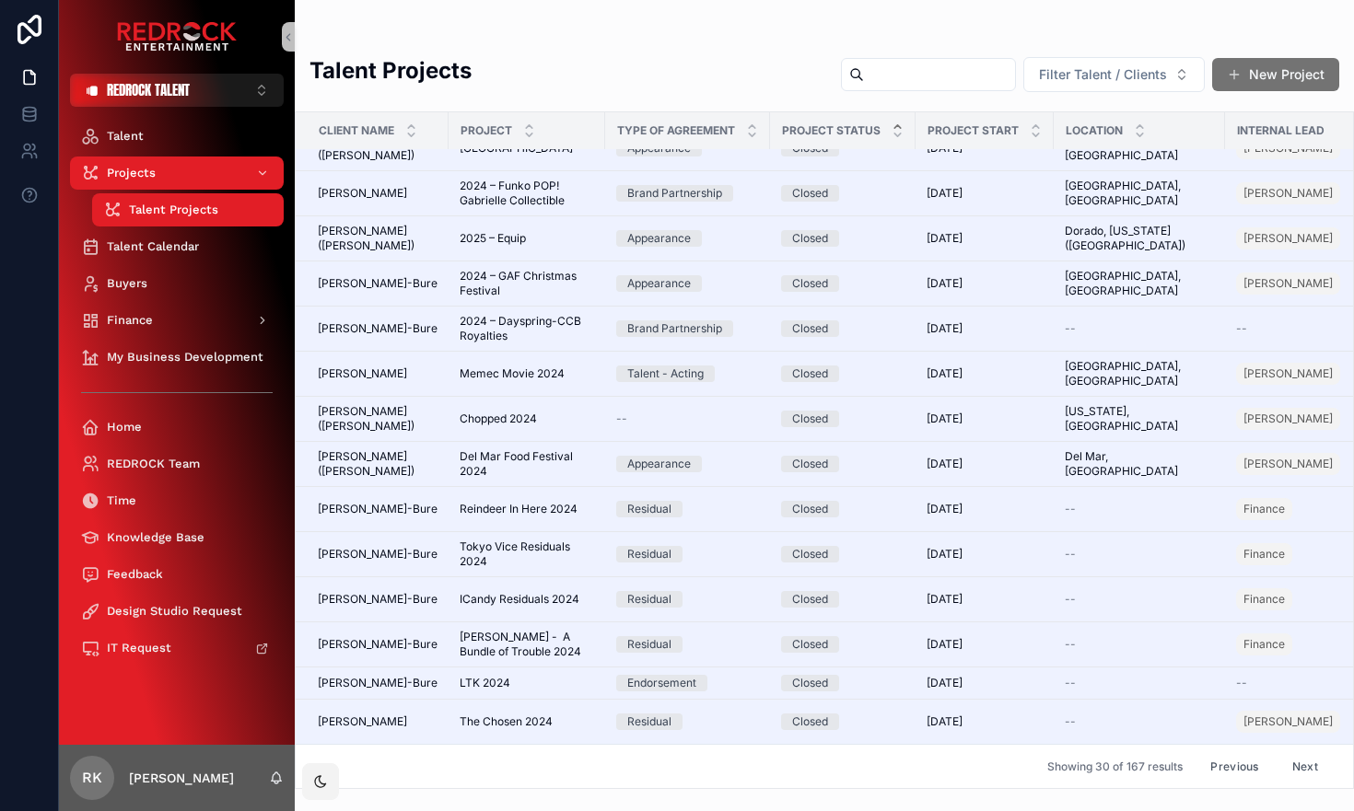
click at [1313, 764] on button "Next" at bounding box center [1305, 766] width 52 height 29
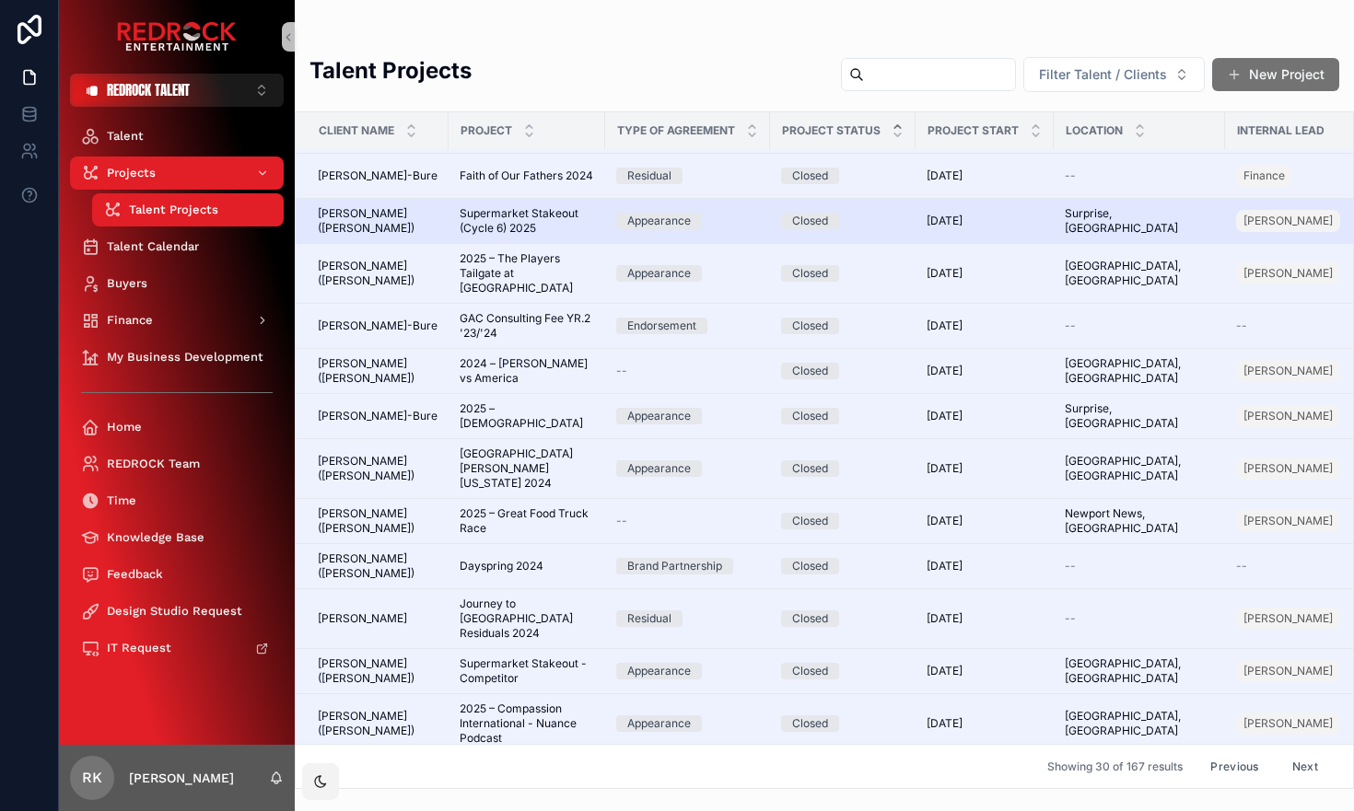
scroll to position [634, 0]
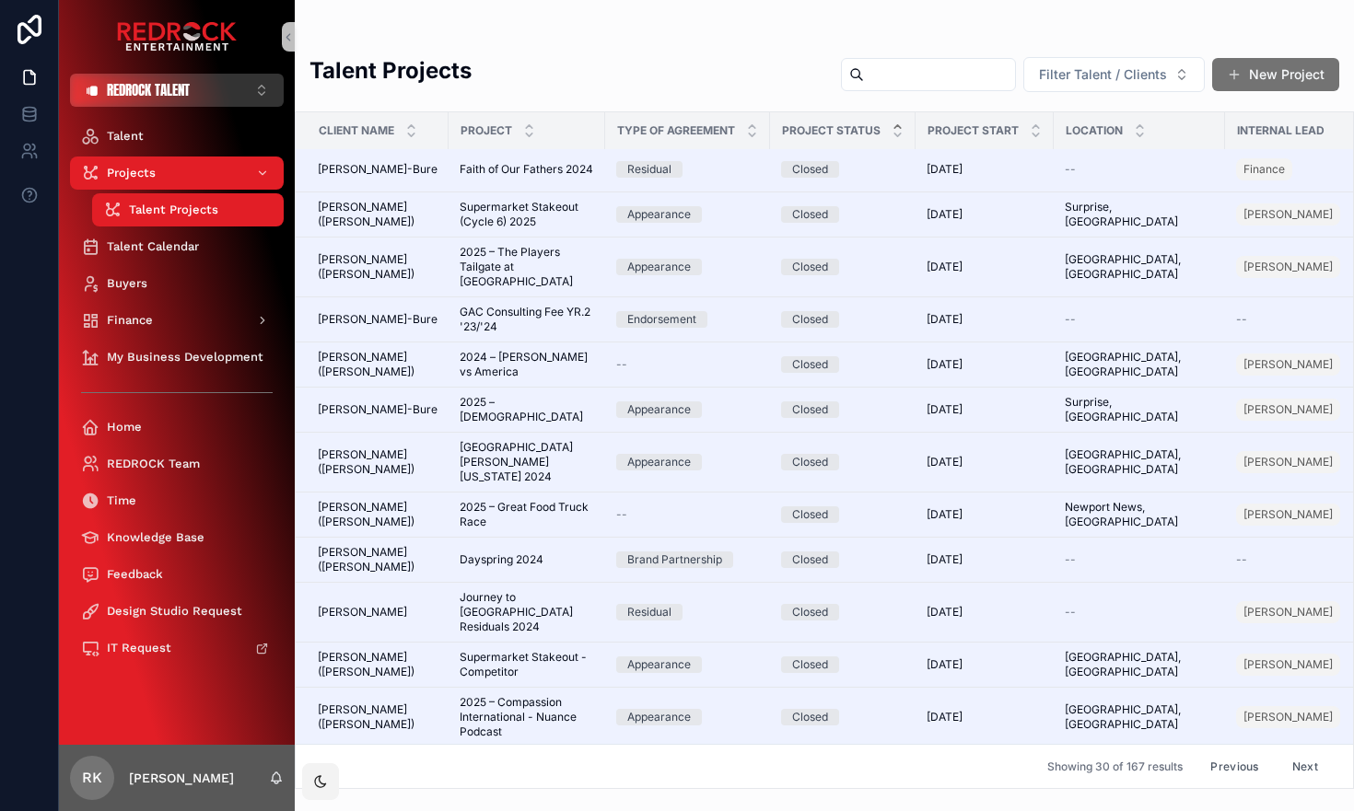
click at [234, 87] on button "REDROCK TALENT ⌥ 2" at bounding box center [177, 90] width 214 height 33
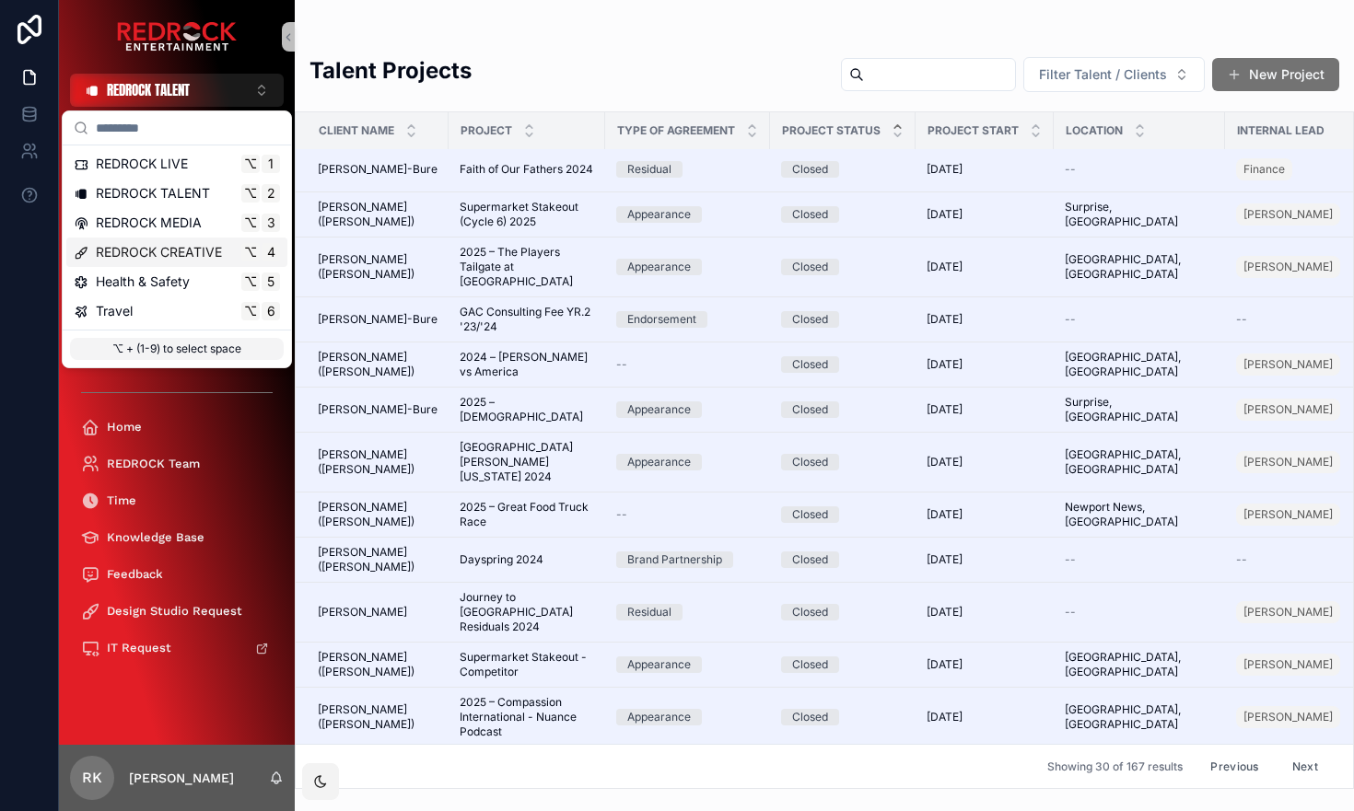
click at [197, 254] on span "REDROCK CREATIVE" at bounding box center [159, 252] width 126 height 18
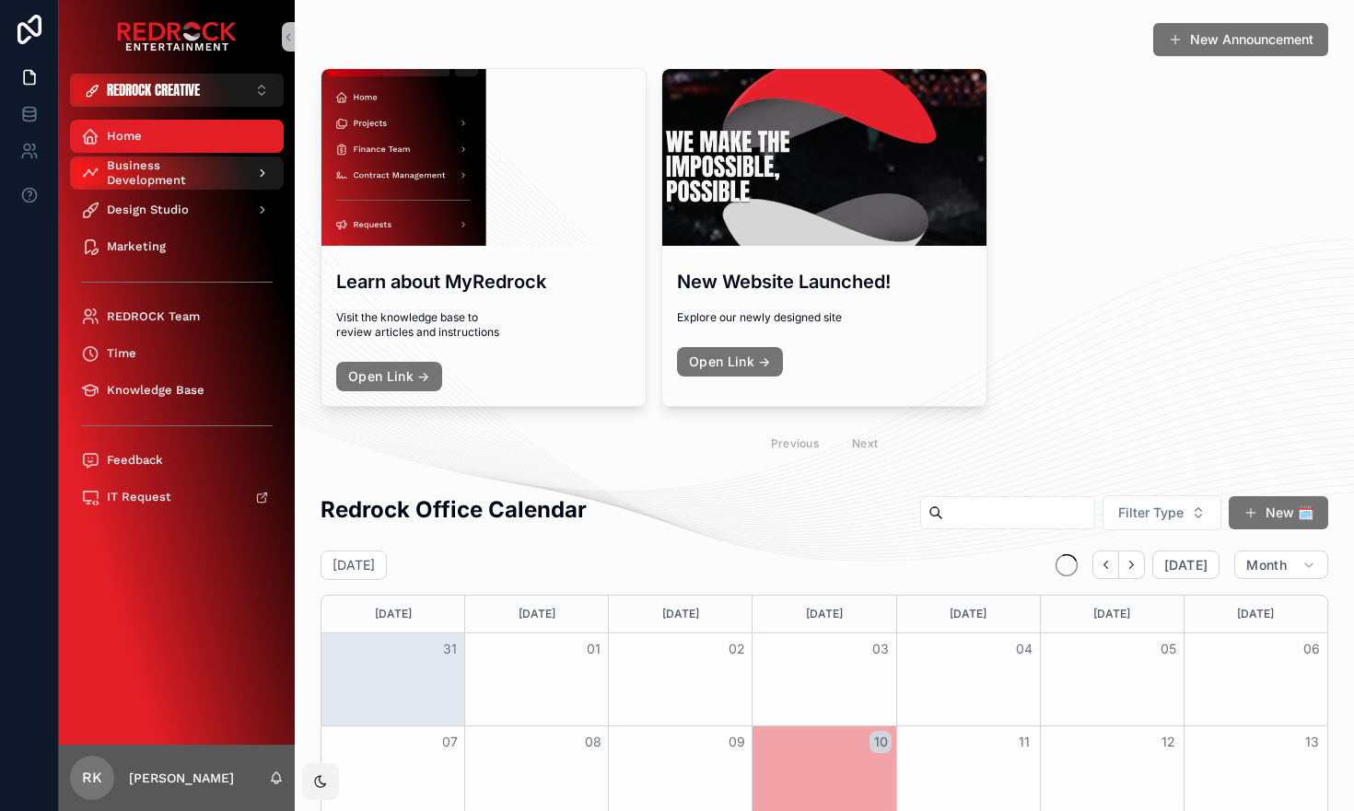
click at [199, 174] on span "Business Development" at bounding box center [174, 172] width 134 height 29
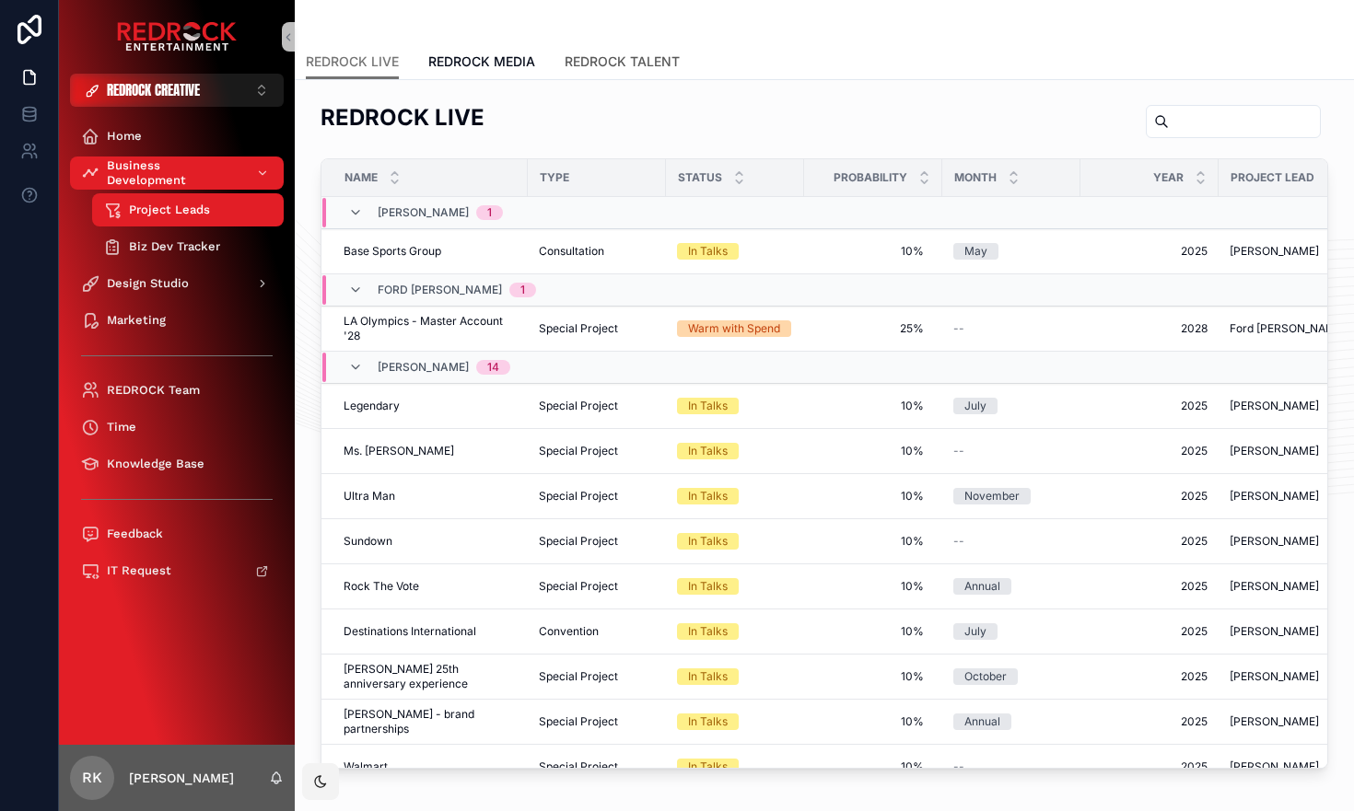
click at [583, 58] on span "REDROCK TALENT" at bounding box center [621, 61] width 115 height 18
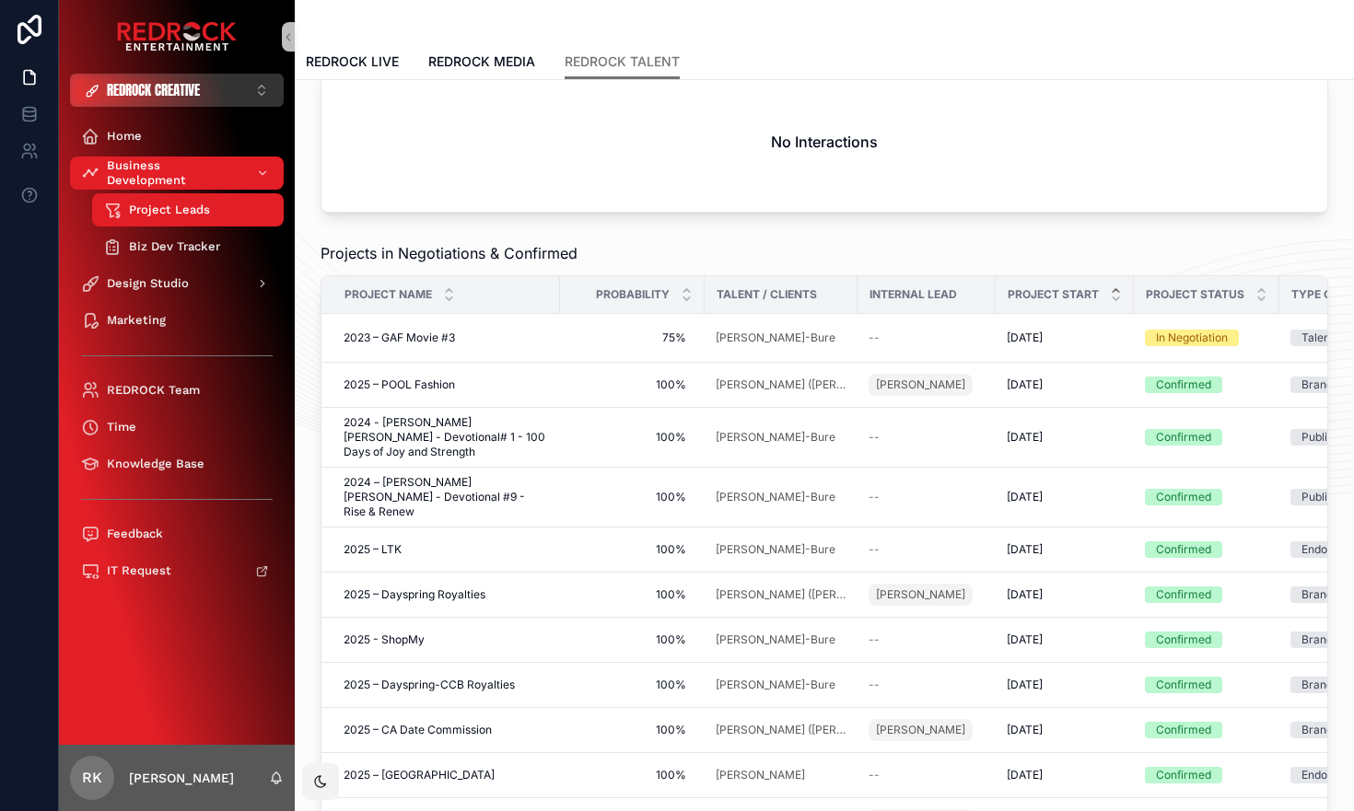
click at [254, 92] on button "REDROCK CREATIVE ⌥ 4" at bounding box center [177, 90] width 214 height 33
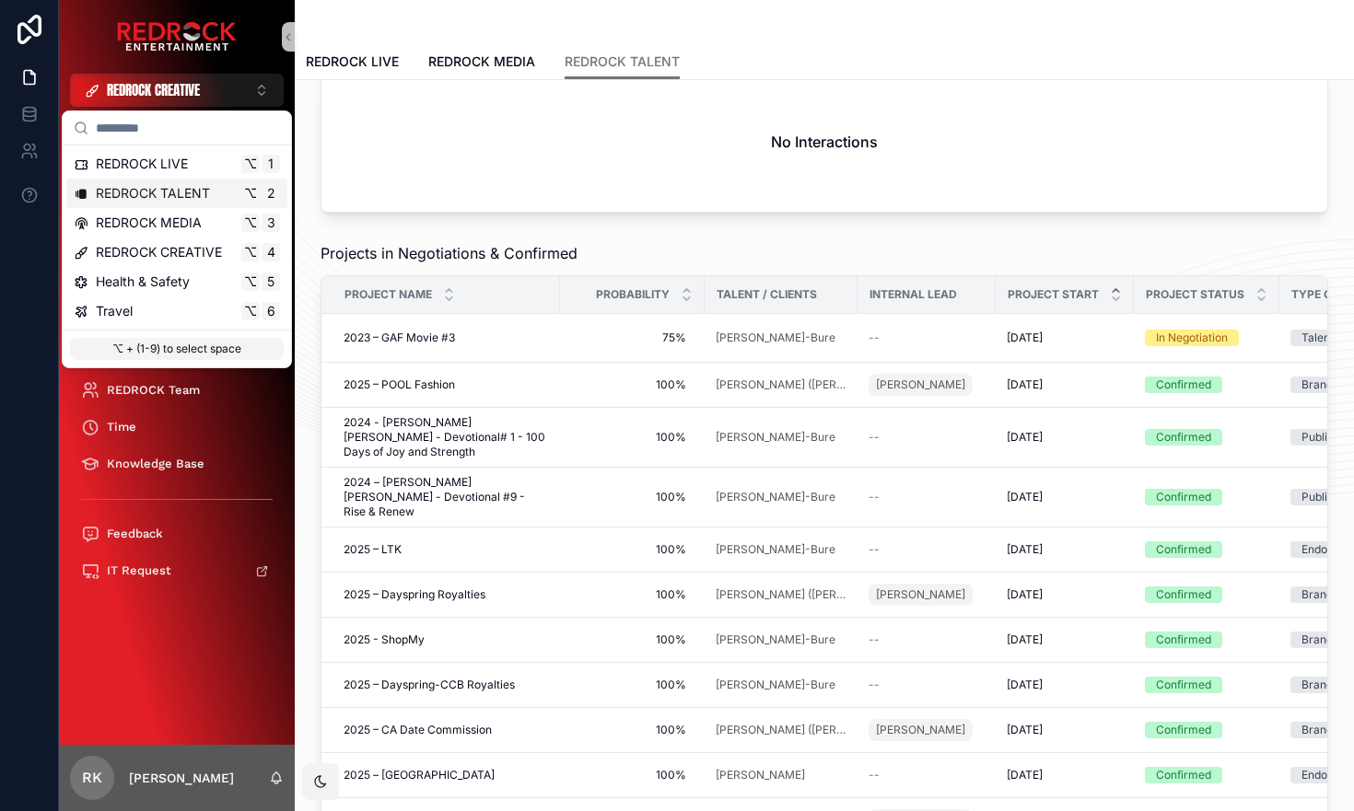
click at [210, 196] on div "REDROCK TALENT ⌥ 2" at bounding box center [177, 193] width 206 height 18
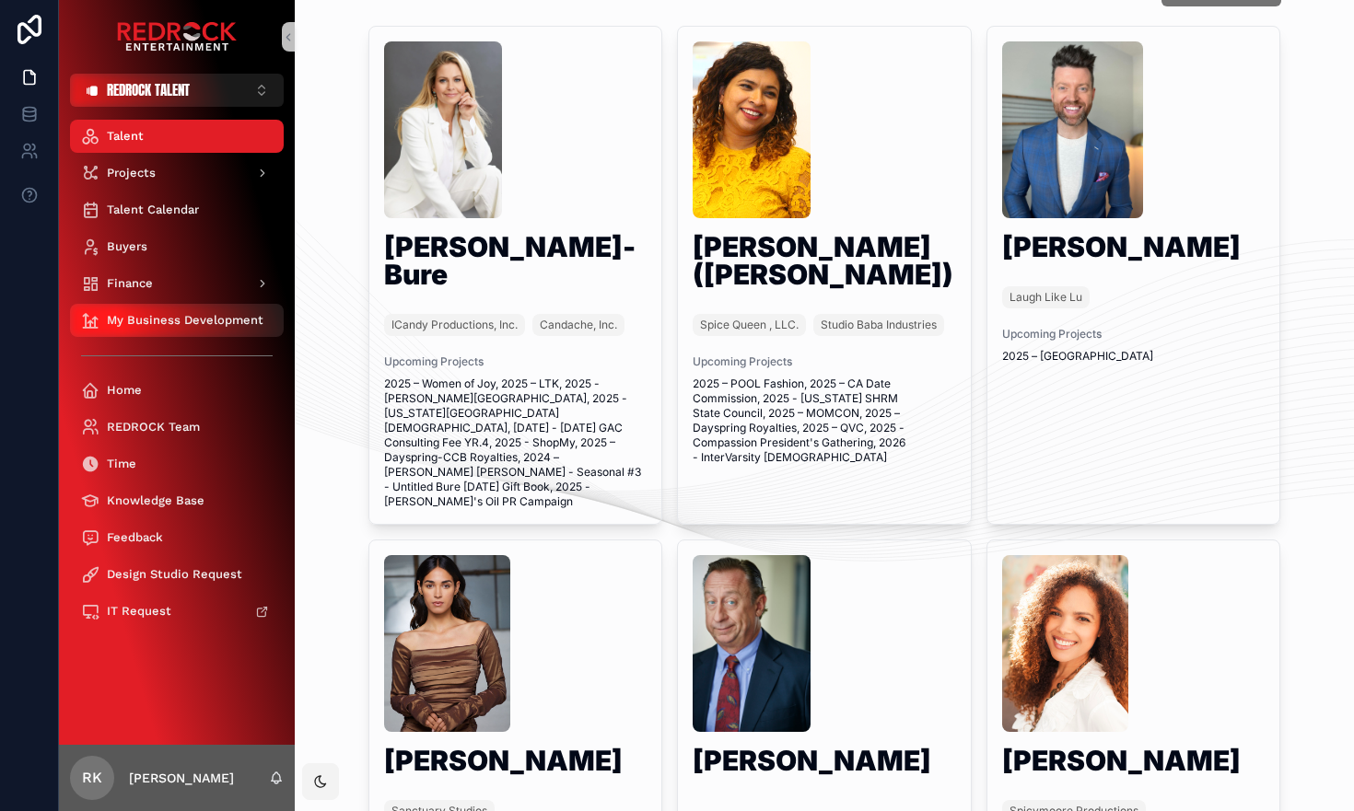
click at [184, 313] on span "My Business Development" at bounding box center [185, 320] width 157 height 15
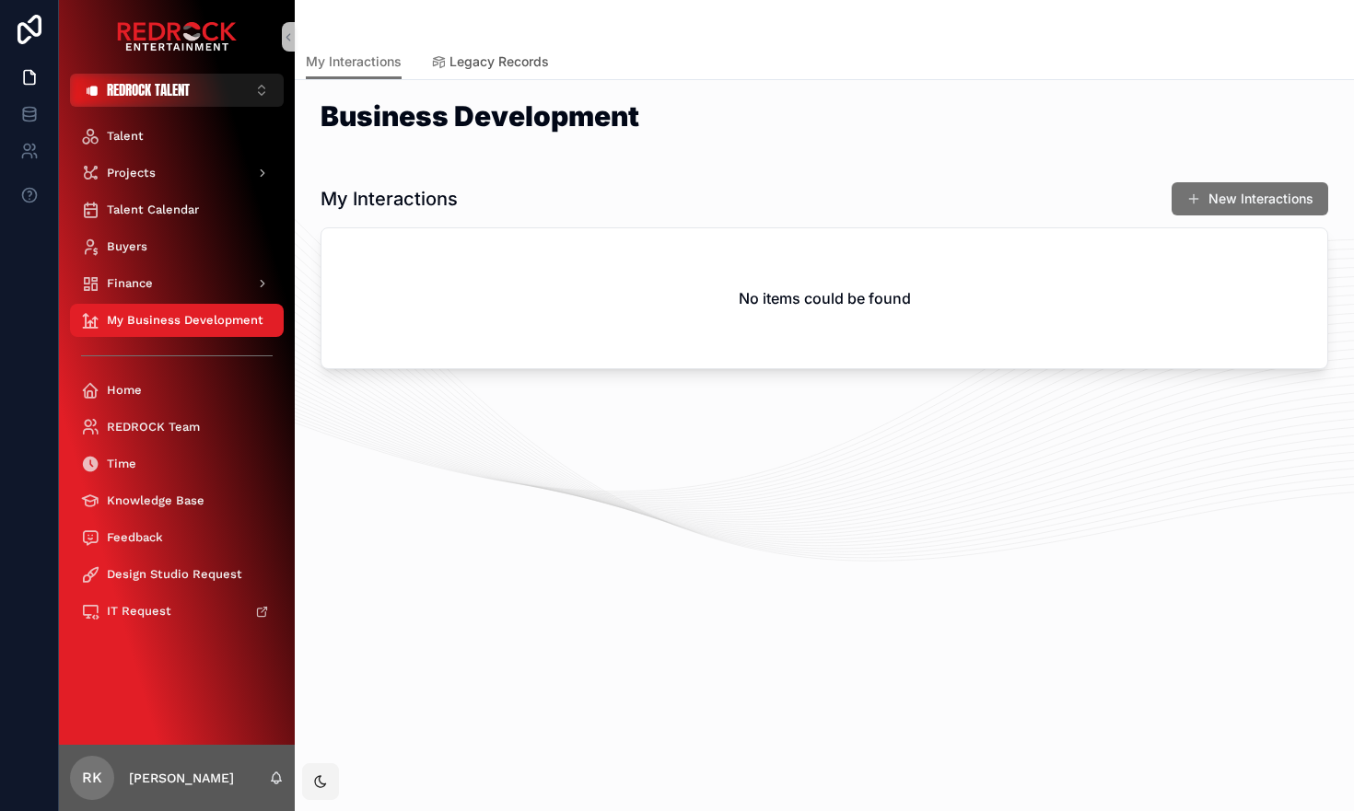
click at [500, 71] on link "Legacy Records" at bounding box center [490, 63] width 118 height 37
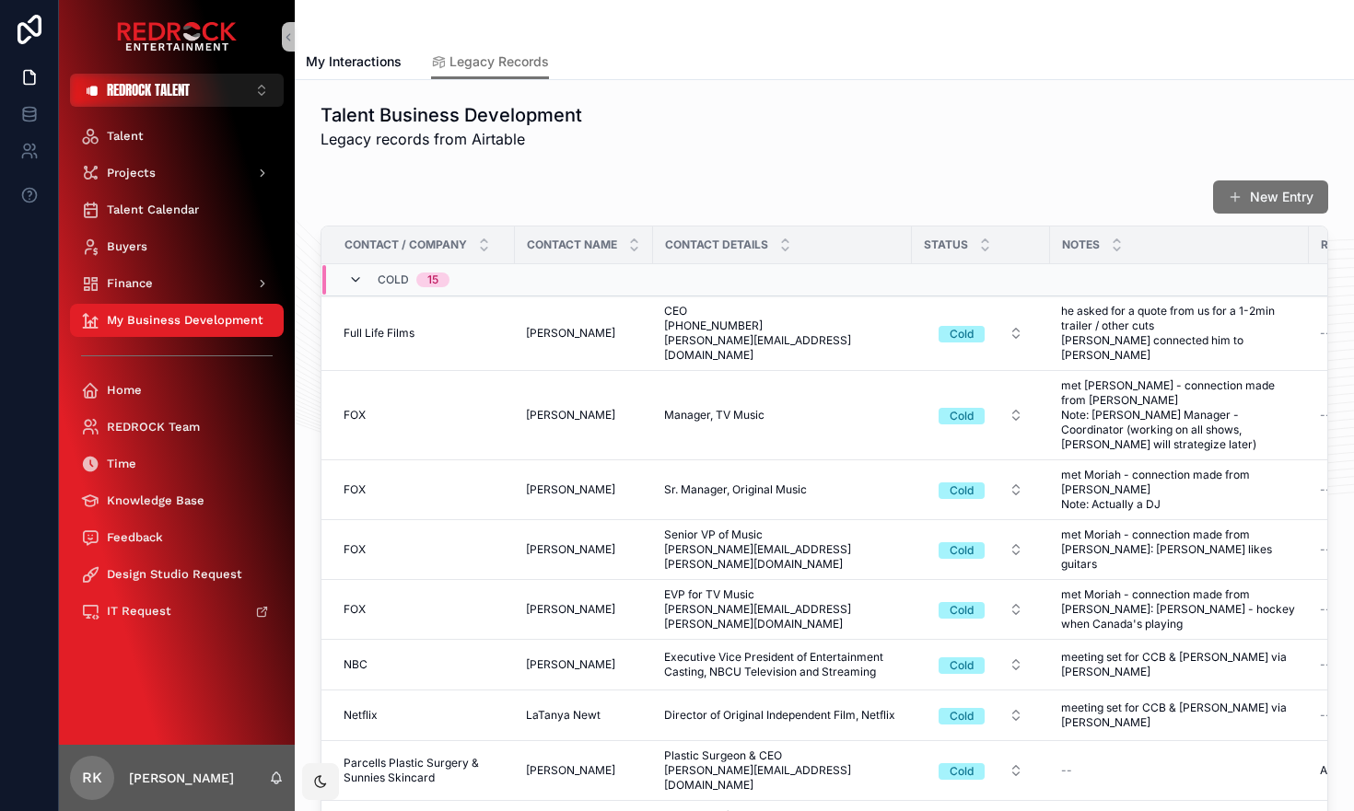
click at [355, 278] on icon "scrollable content" at bounding box center [355, 280] width 15 height 15
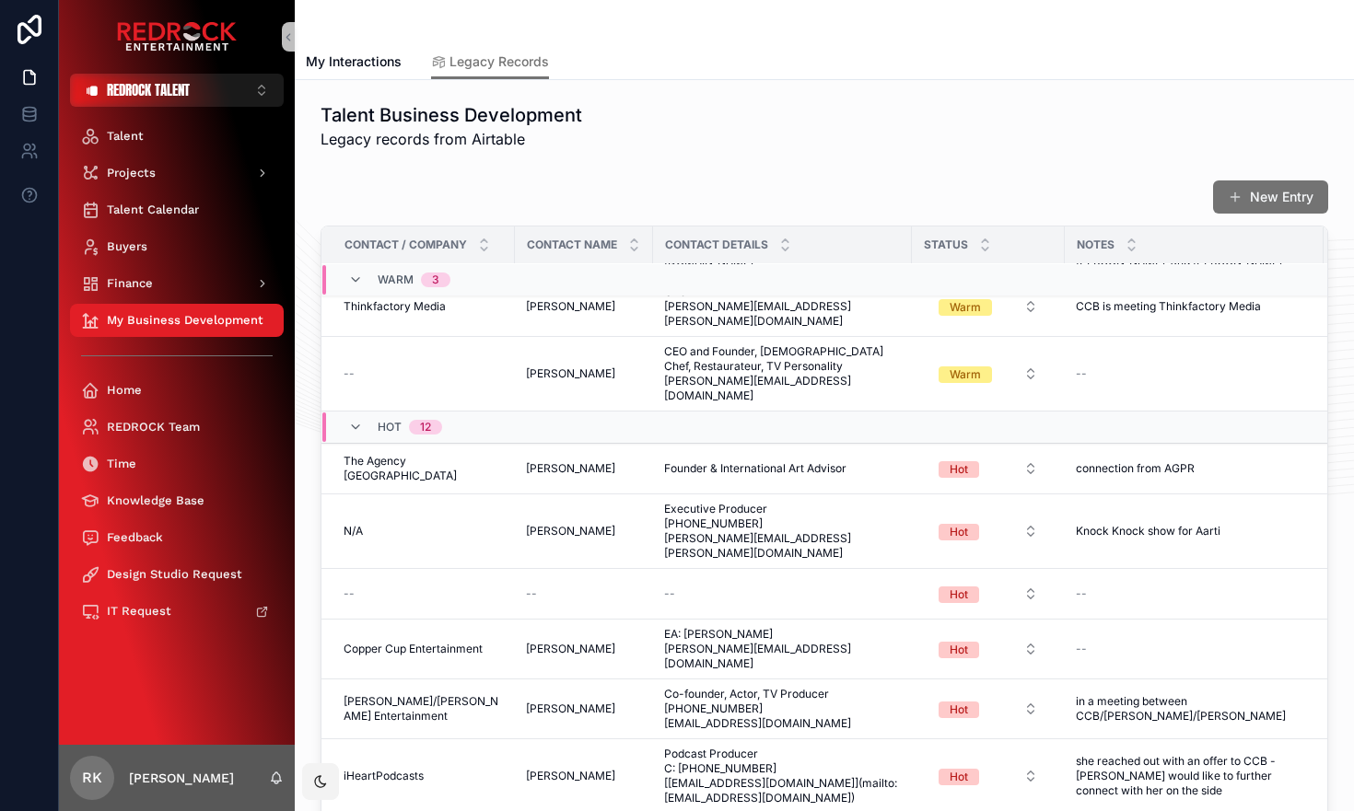
scroll to position [77, 0]
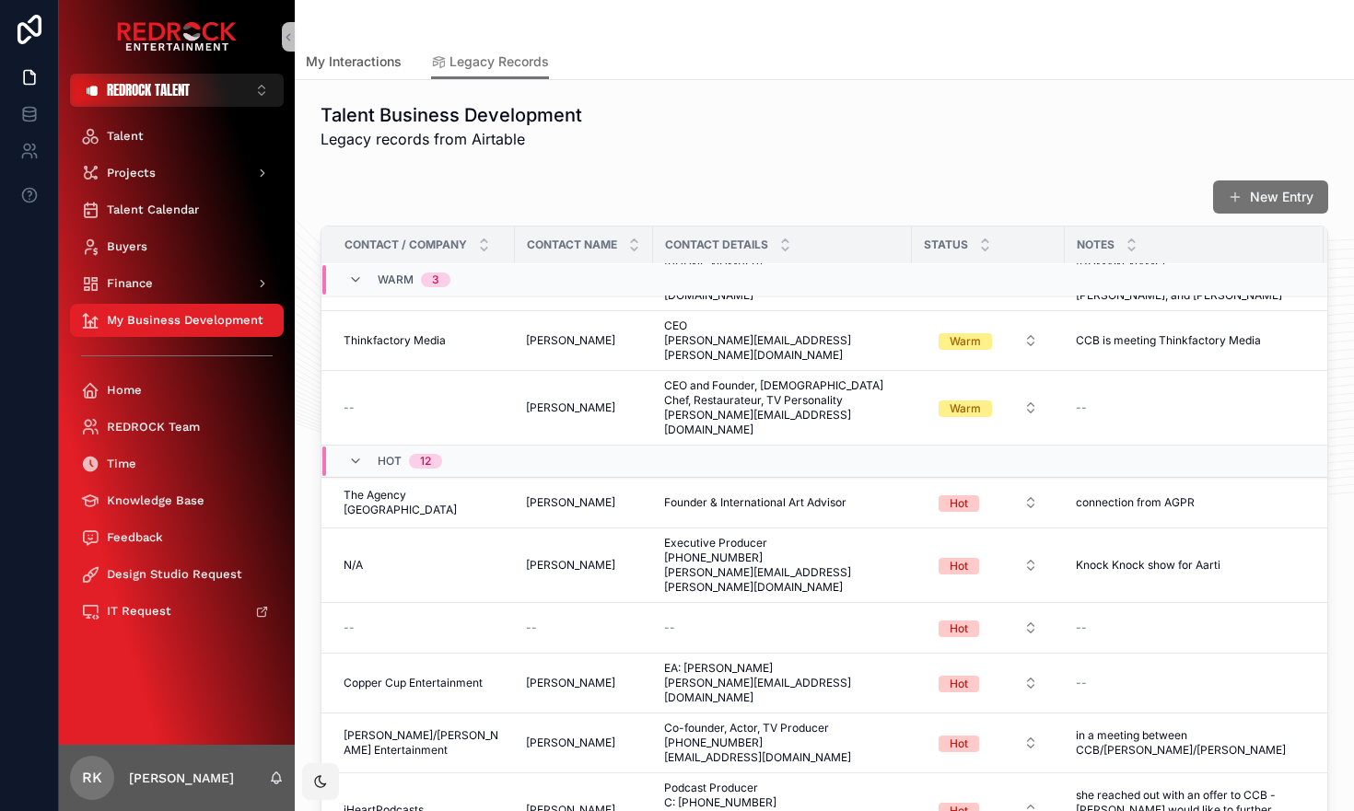
click at [341, 57] on span "My Interactions" at bounding box center [354, 61] width 96 height 18
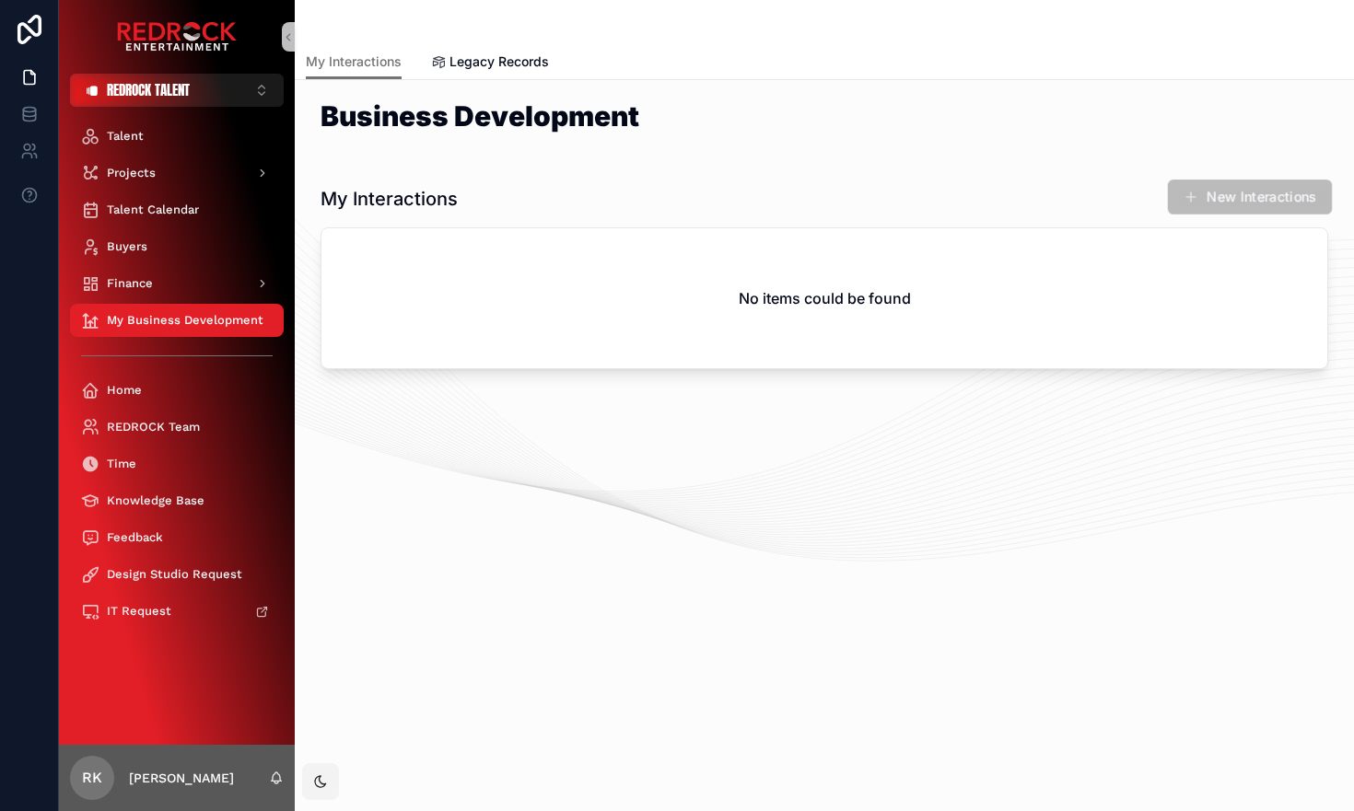
click at [1193, 201] on span "scrollable content" at bounding box center [1191, 198] width 16 height 16
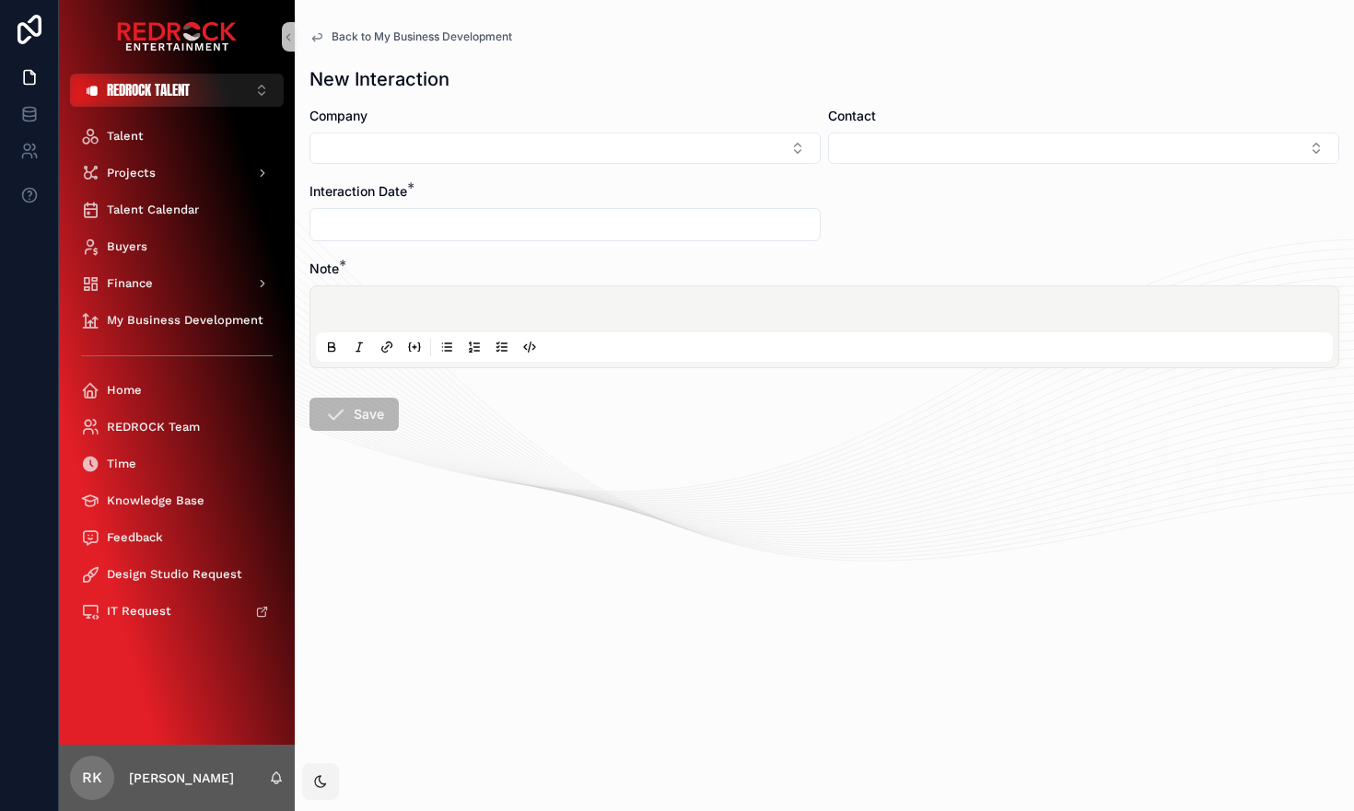
click at [321, 34] on icon "scrollable content" at bounding box center [316, 36] width 15 height 15
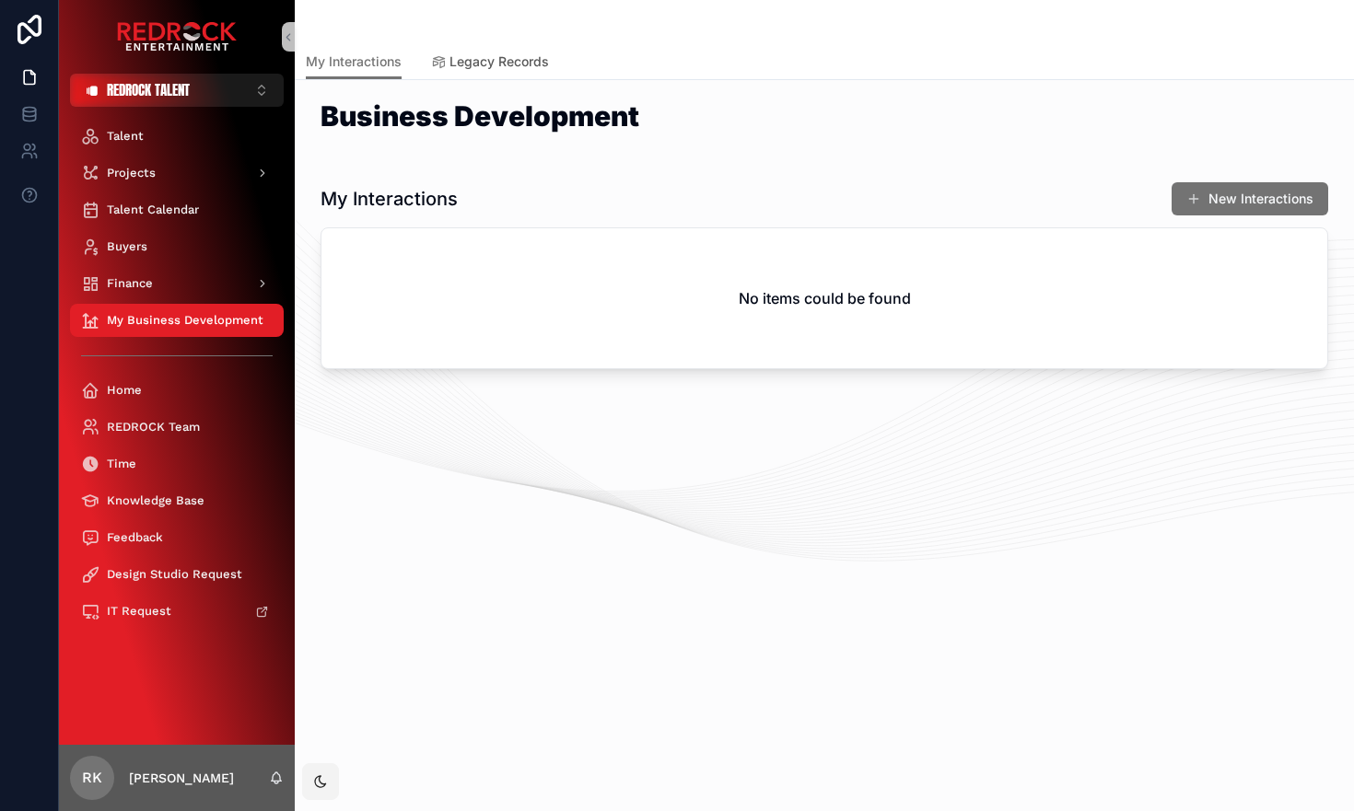
click at [511, 60] on span "Legacy Records" at bounding box center [498, 61] width 99 height 18
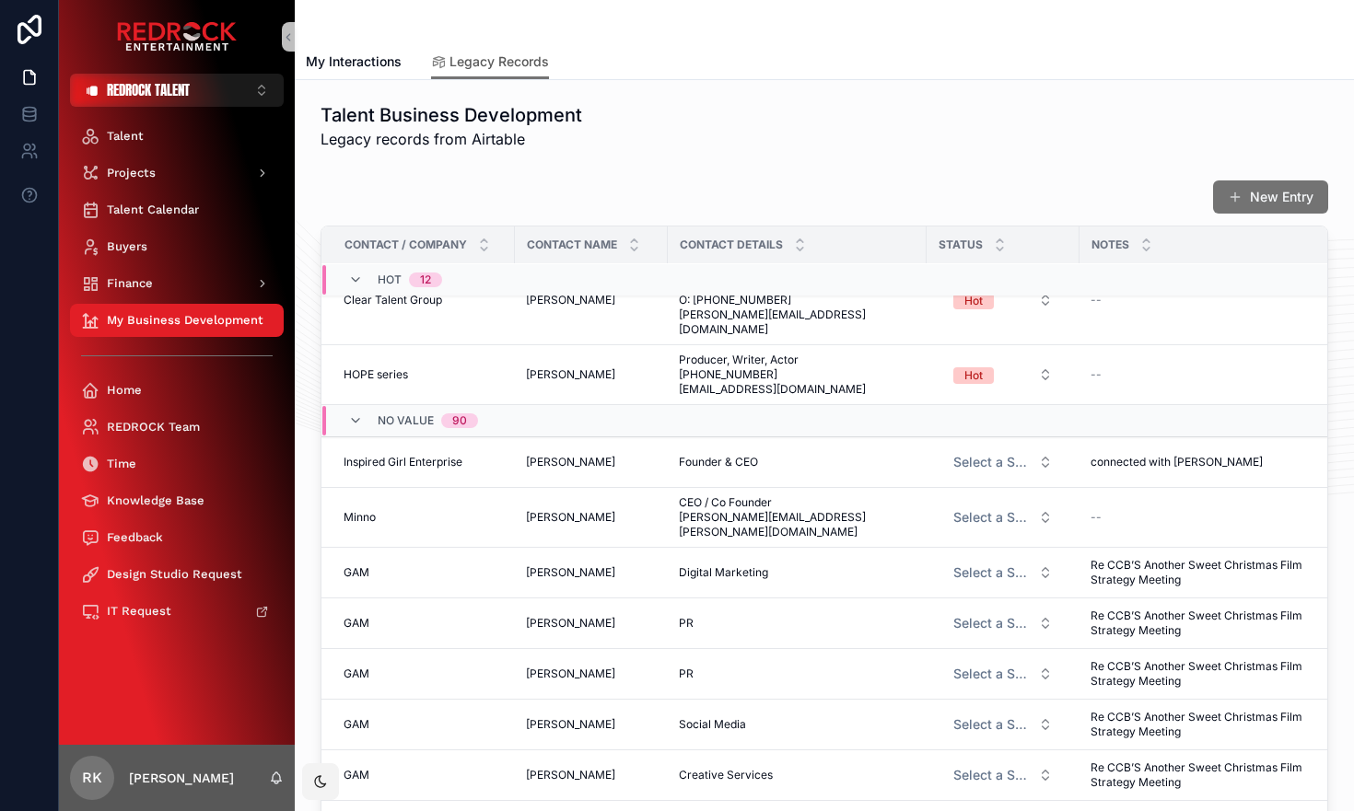
scroll to position [0, 4]
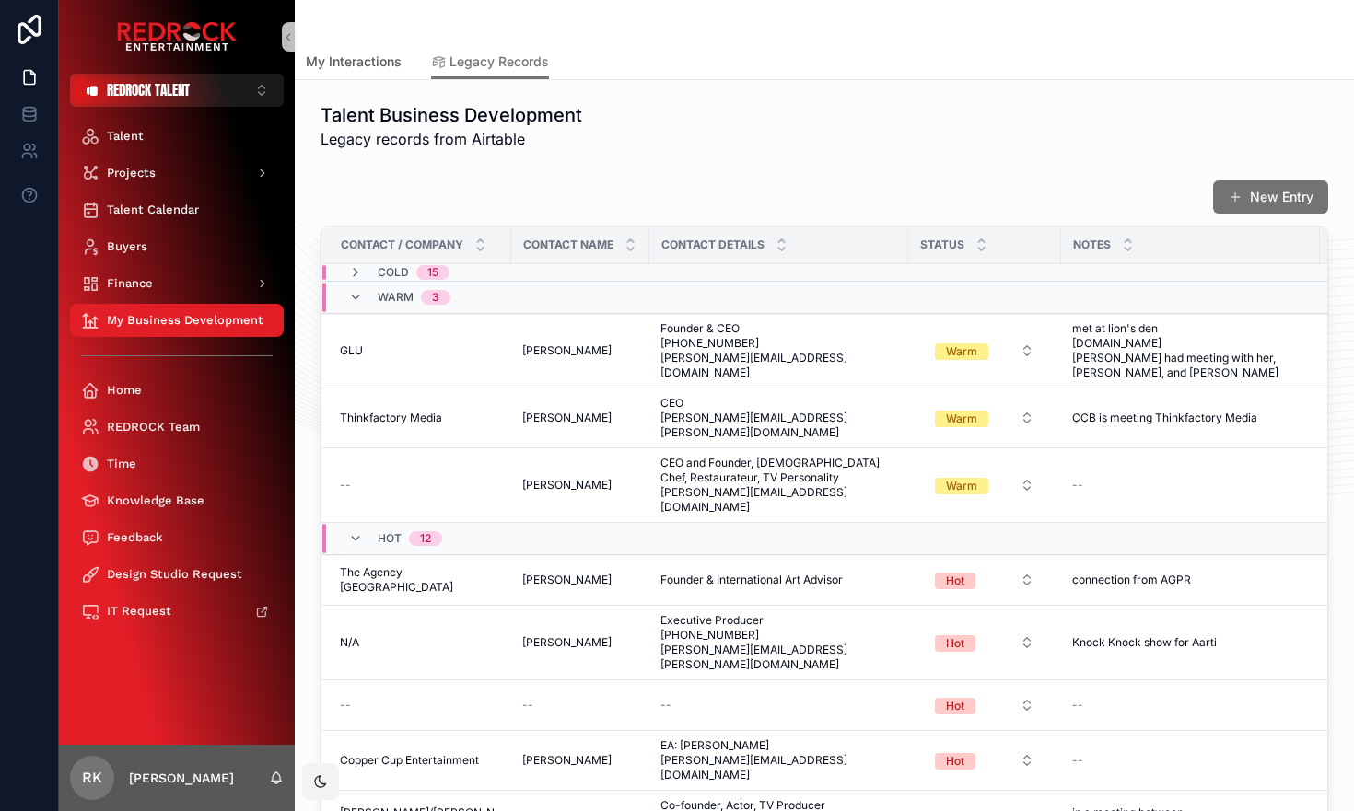
click at [370, 60] on span "My Interactions" at bounding box center [354, 61] width 96 height 18
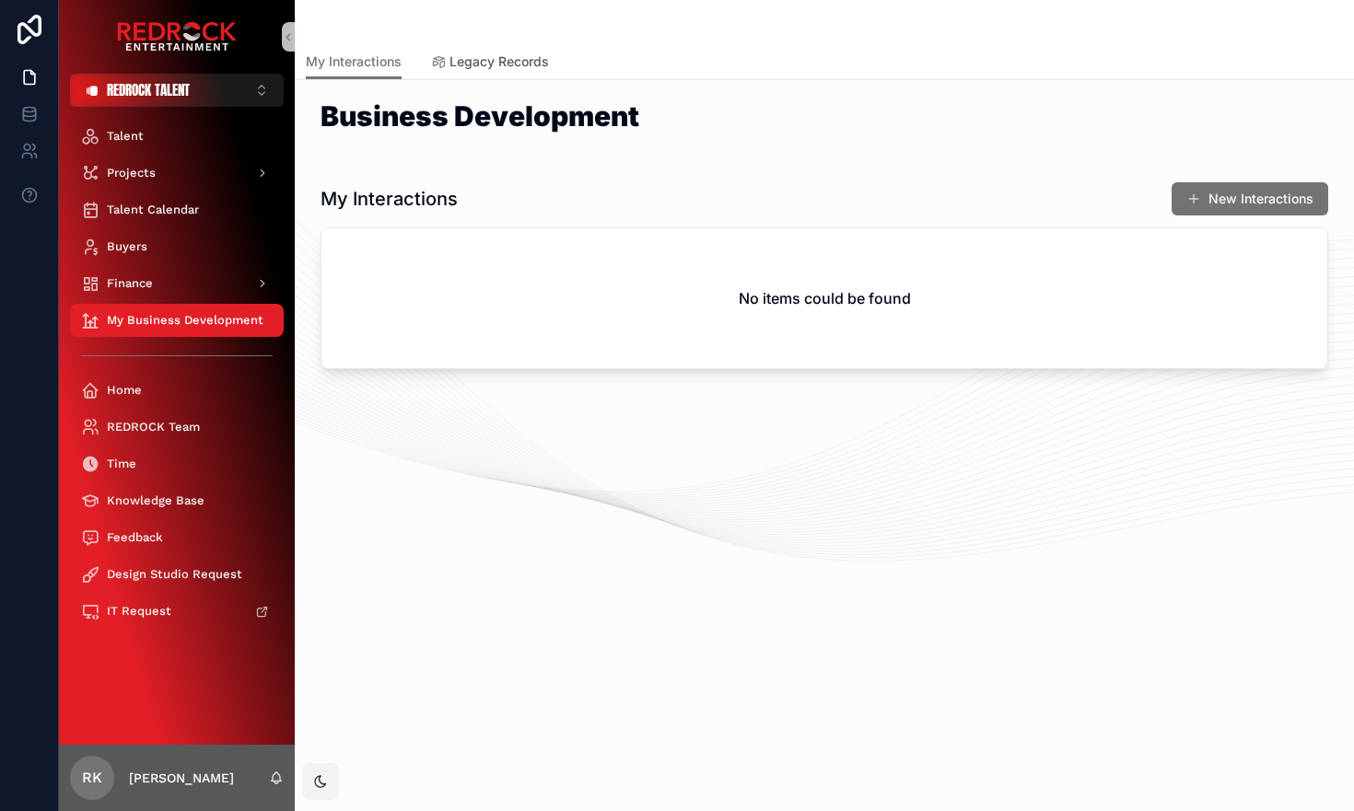
click at [486, 63] on span "Legacy Records" at bounding box center [498, 61] width 99 height 18
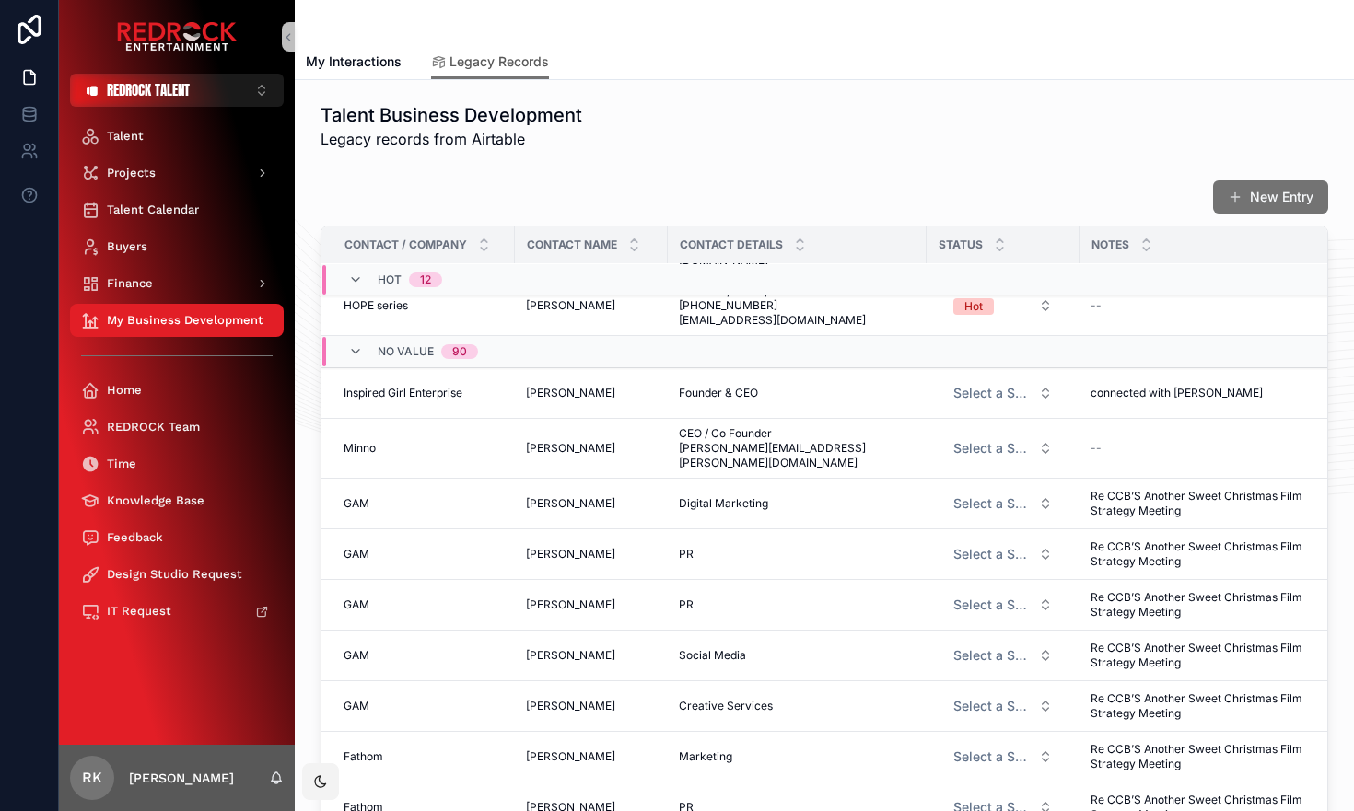
scroll to position [1230, 0]
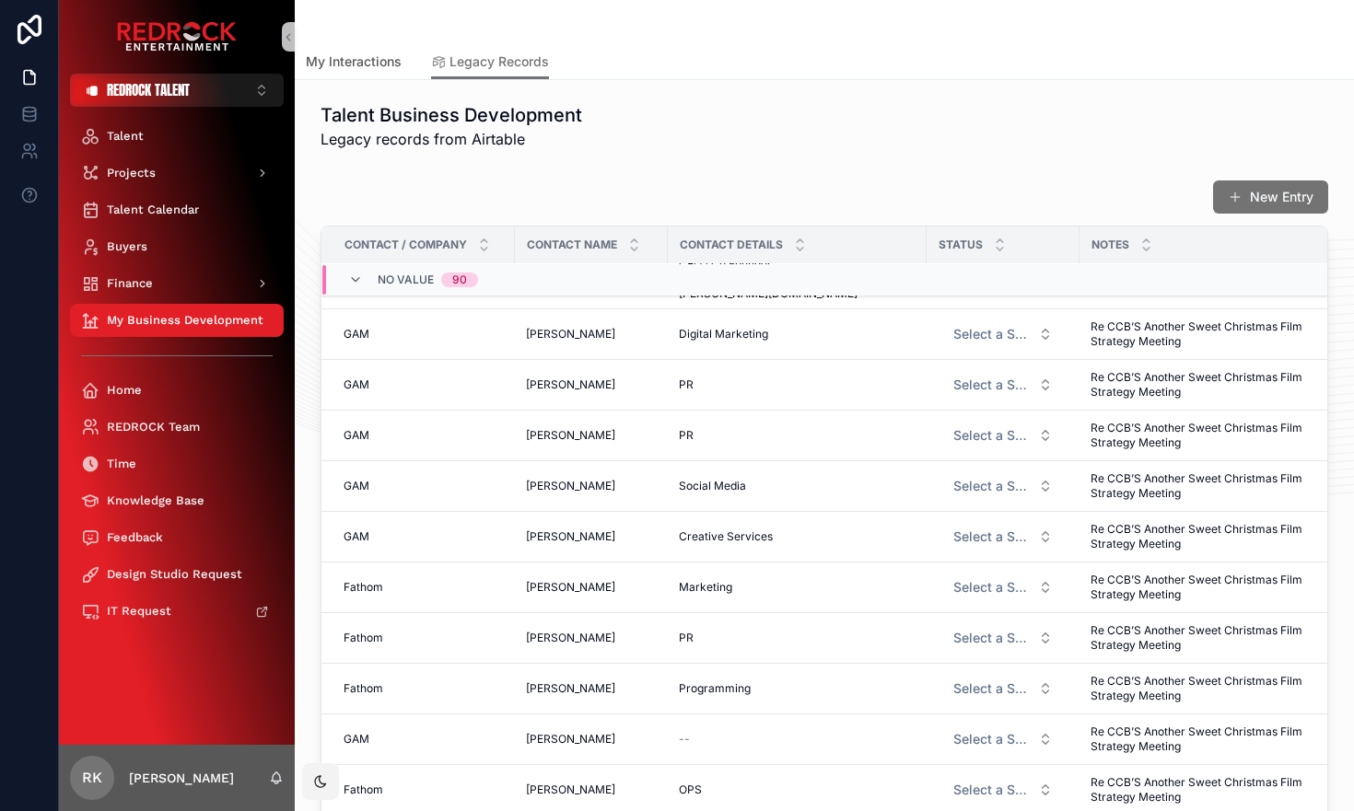
click at [359, 65] on span "My Interactions" at bounding box center [354, 61] width 96 height 18
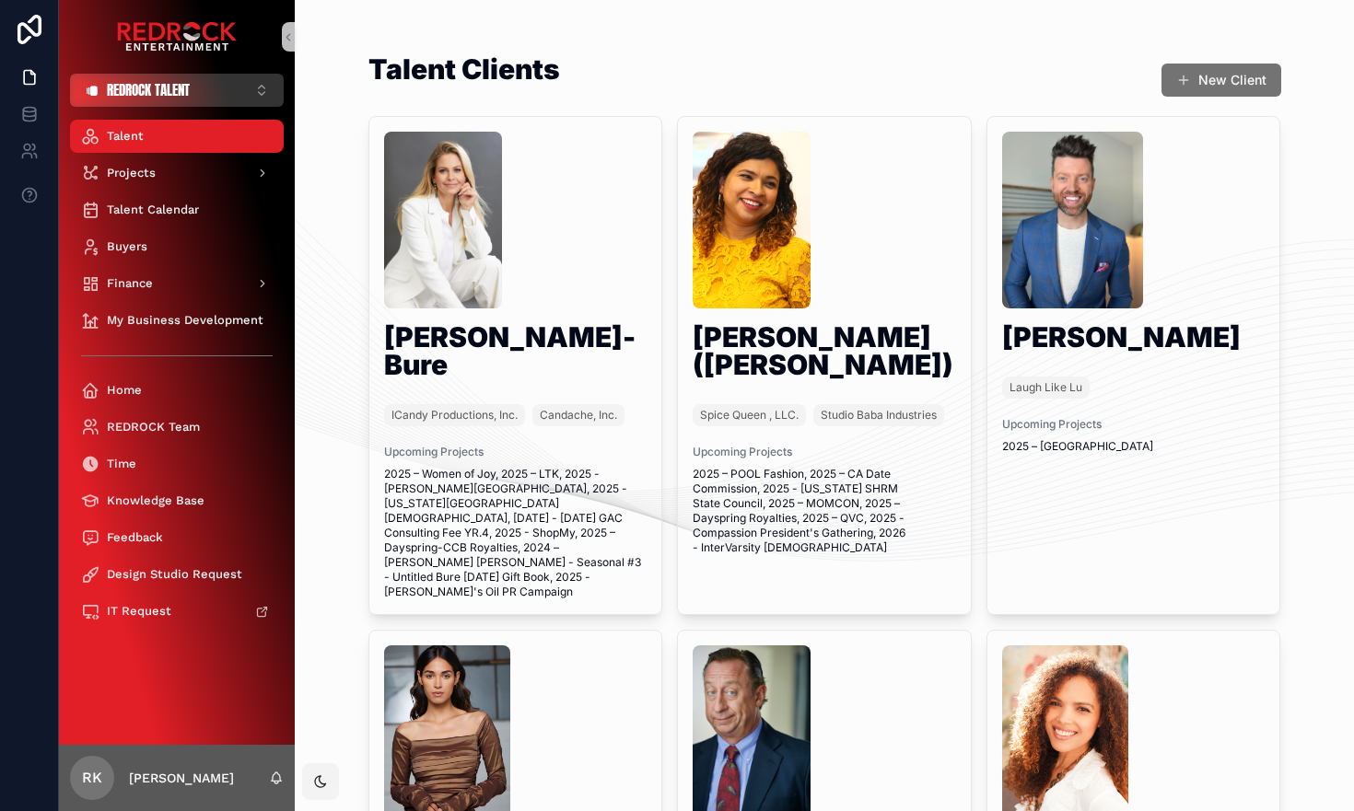
click at [244, 95] on button "REDROCK TALENT ⌥ 2" at bounding box center [177, 90] width 214 height 33
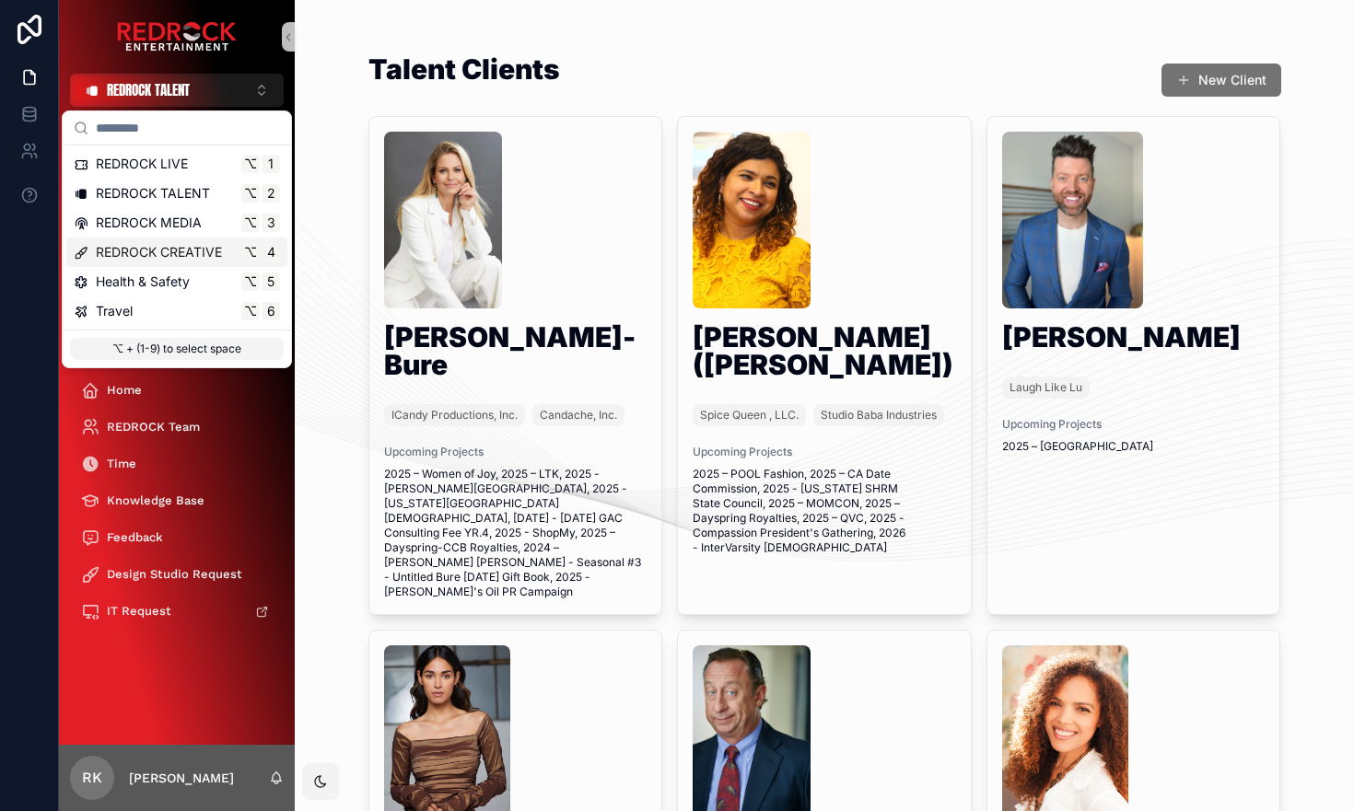
click at [203, 252] on span "REDROCK CREATIVE" at bounding box center [159, 252] width 126 height 18
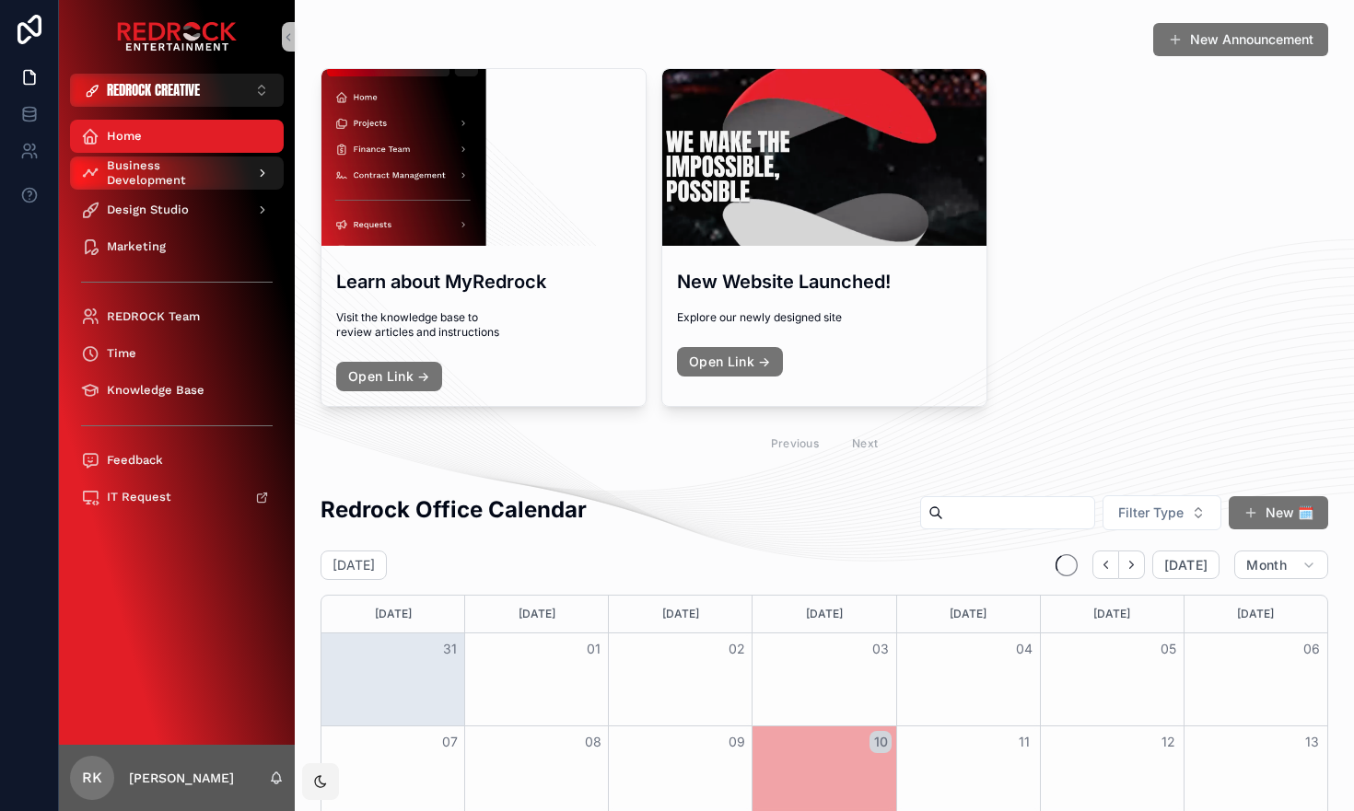
click at [216, 169] on span "Business Development" at bounding box center [174, 172] width 134 height 29
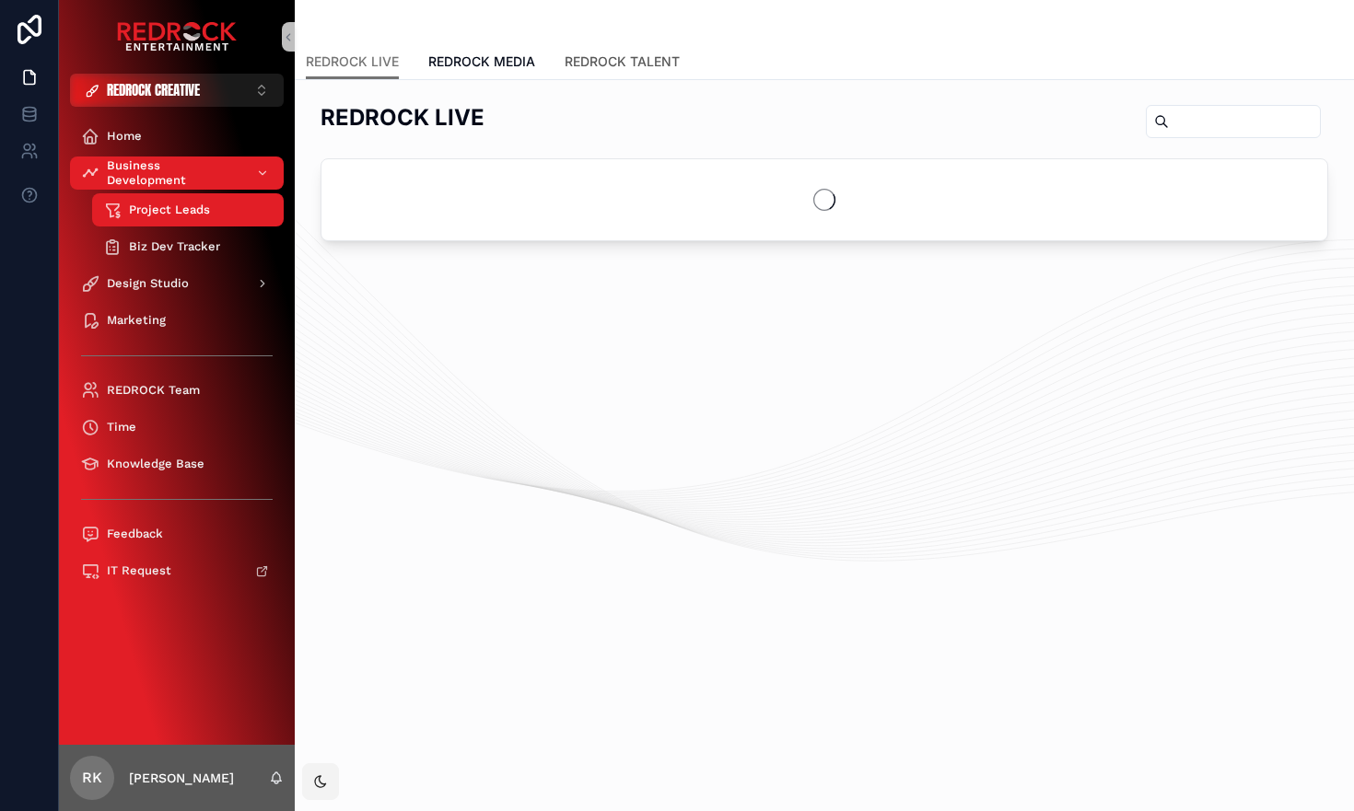
click at [606, 65] on span "REDROCK TALENT" at bounding box center [621, 61] width 115 height 18
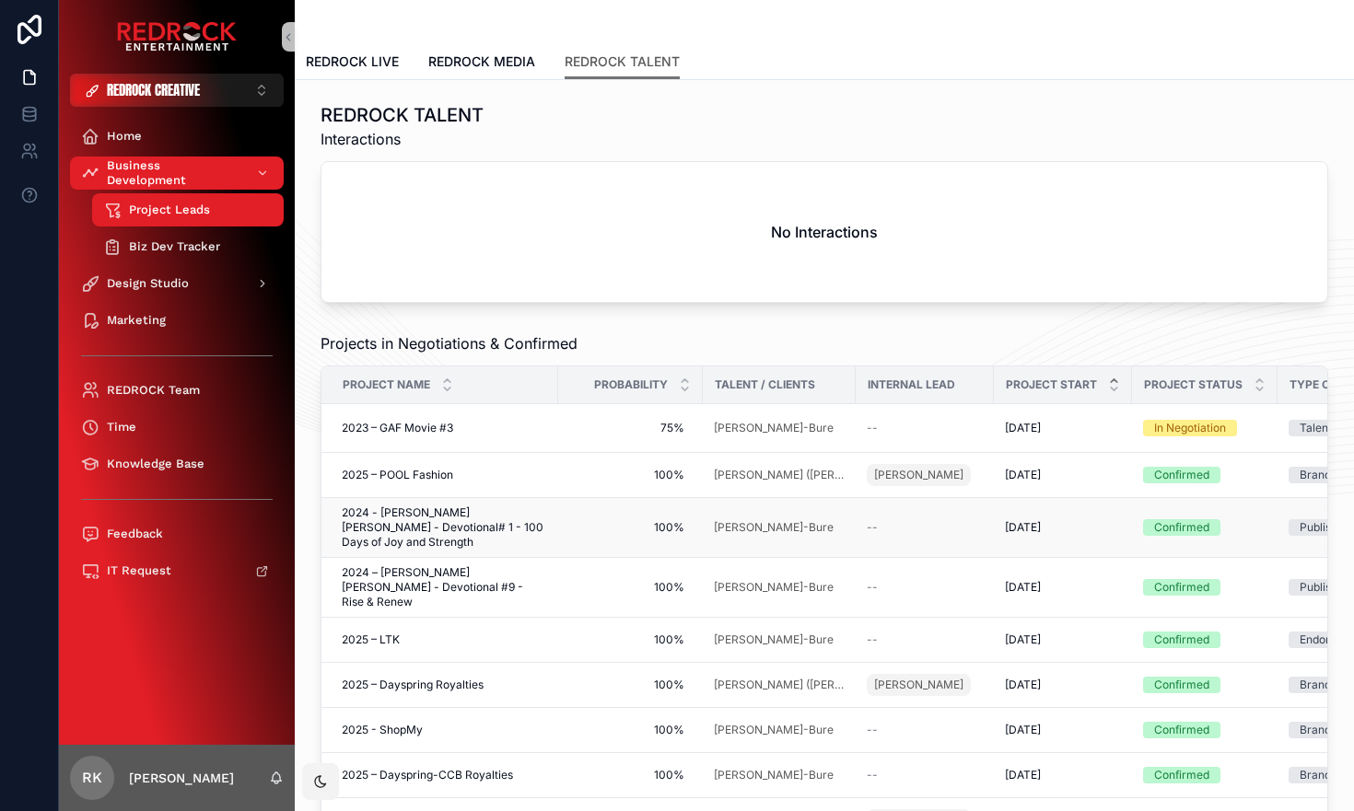
scroll to position [139, 0]
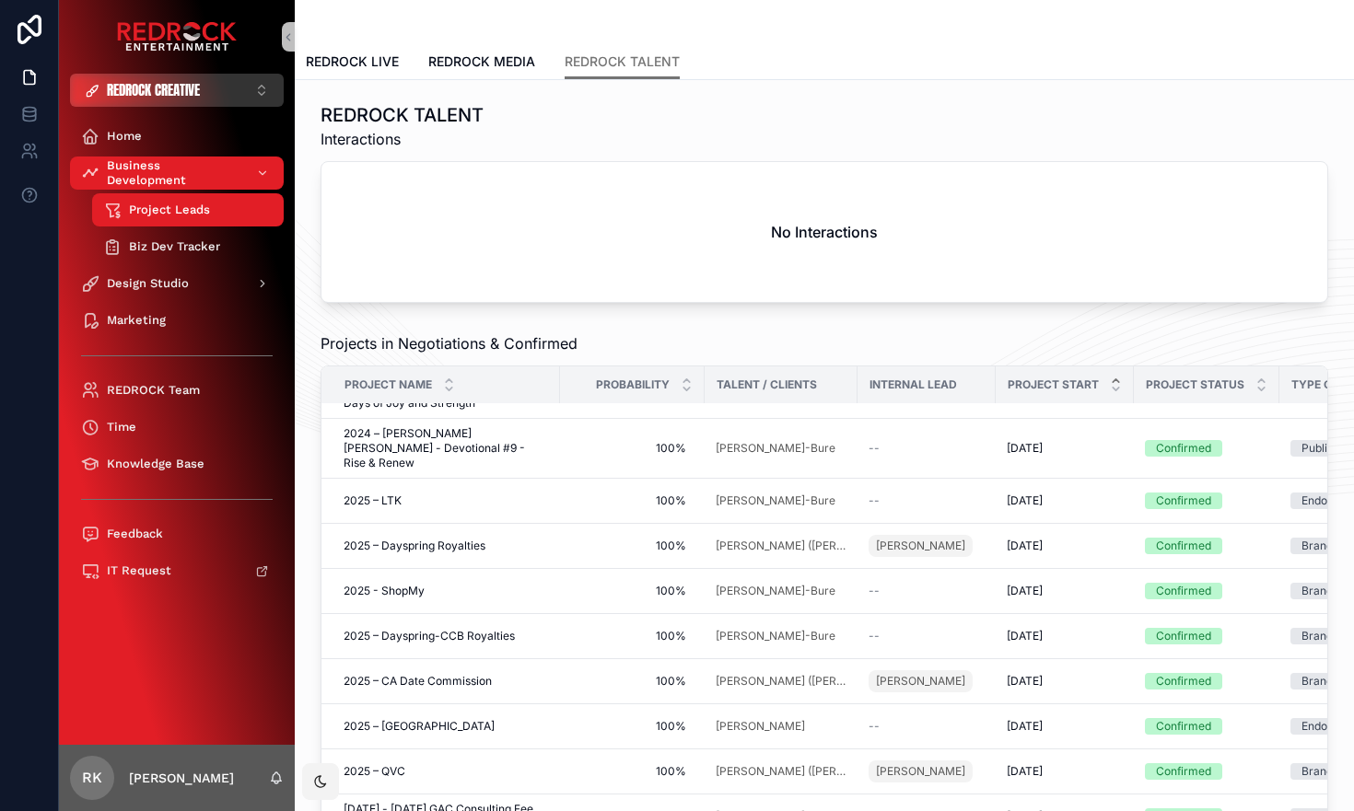
click at [236, 98] on button "REDROCK CREATIVE ⌥ 4" at bounding box center [177, 90] width 214 height 33
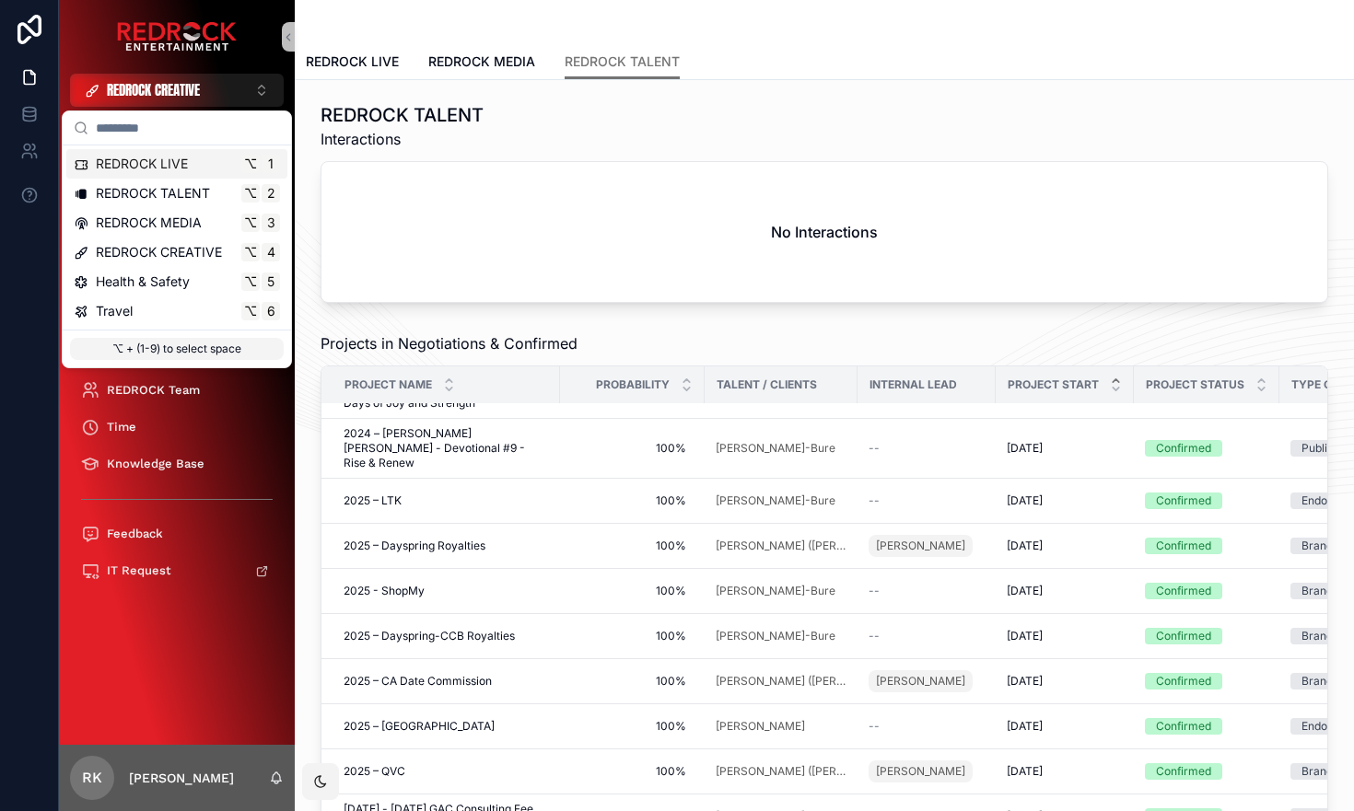
click at [254, 50] on link "scrollable content" at bounding box center [177, 36] width 214 height 29
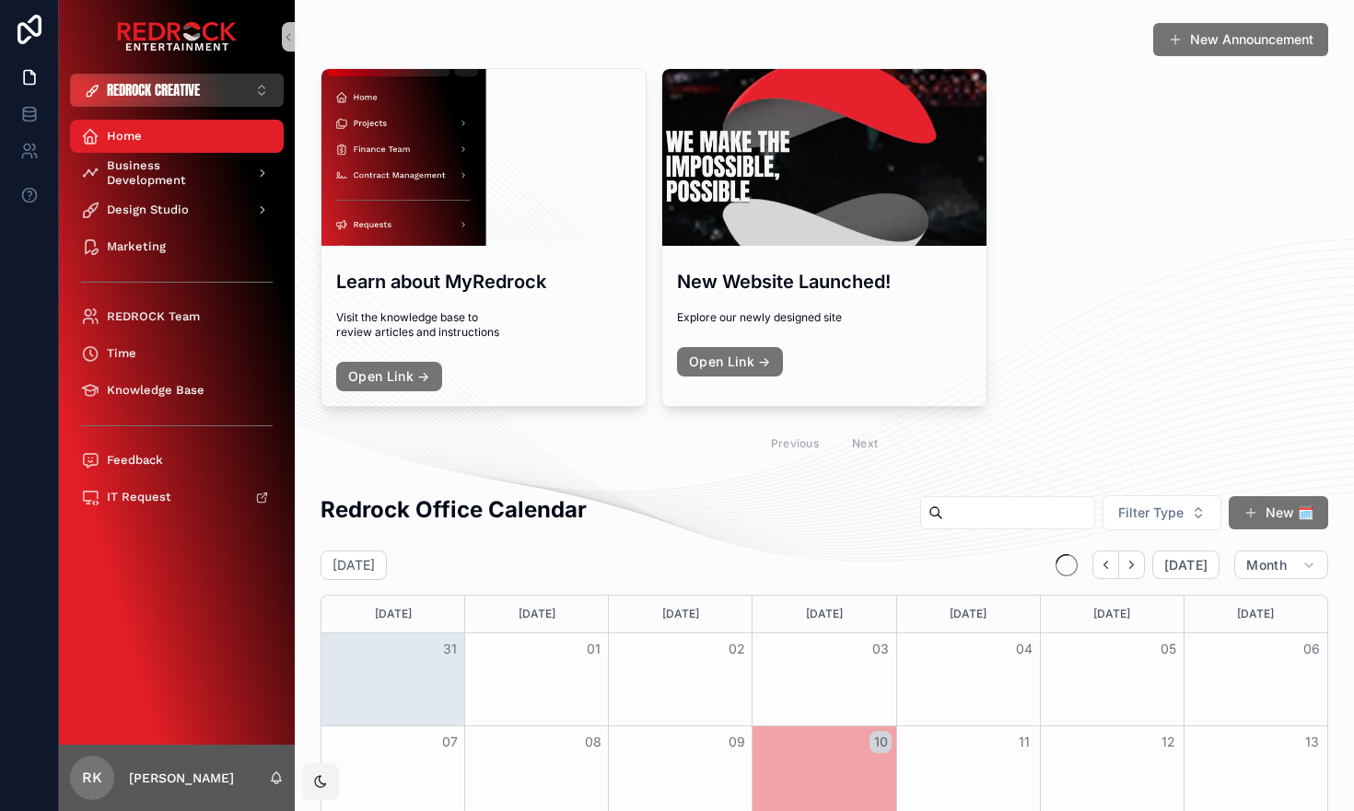
click at [188, 92] on span "REDROCK CREATIVE" at bounding box center [153, 90] width 93 height 18
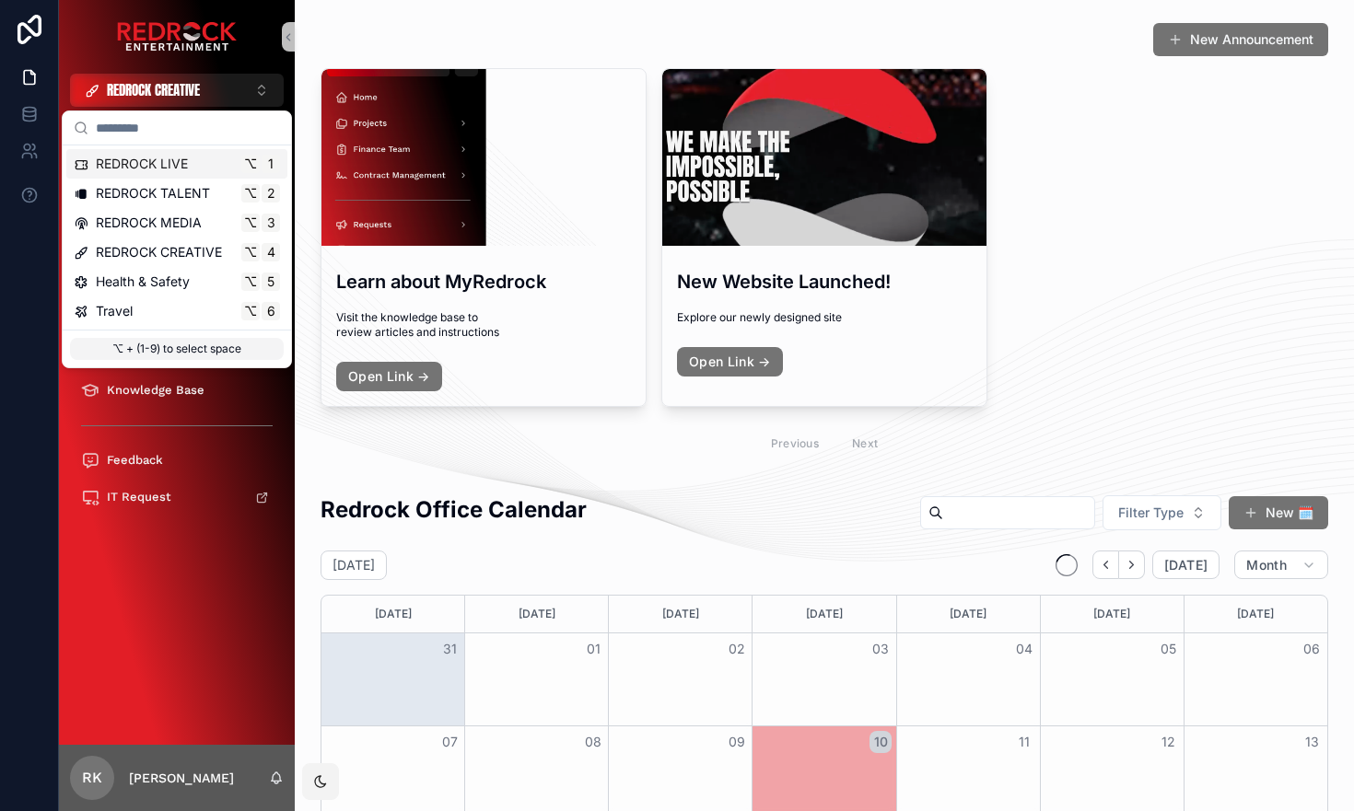
click at [475, 54] on div "New Announcement" at bounding box center [823, 39] width 1007 height 35
